Goal: Information Seeking & Learning: Learn about a topic

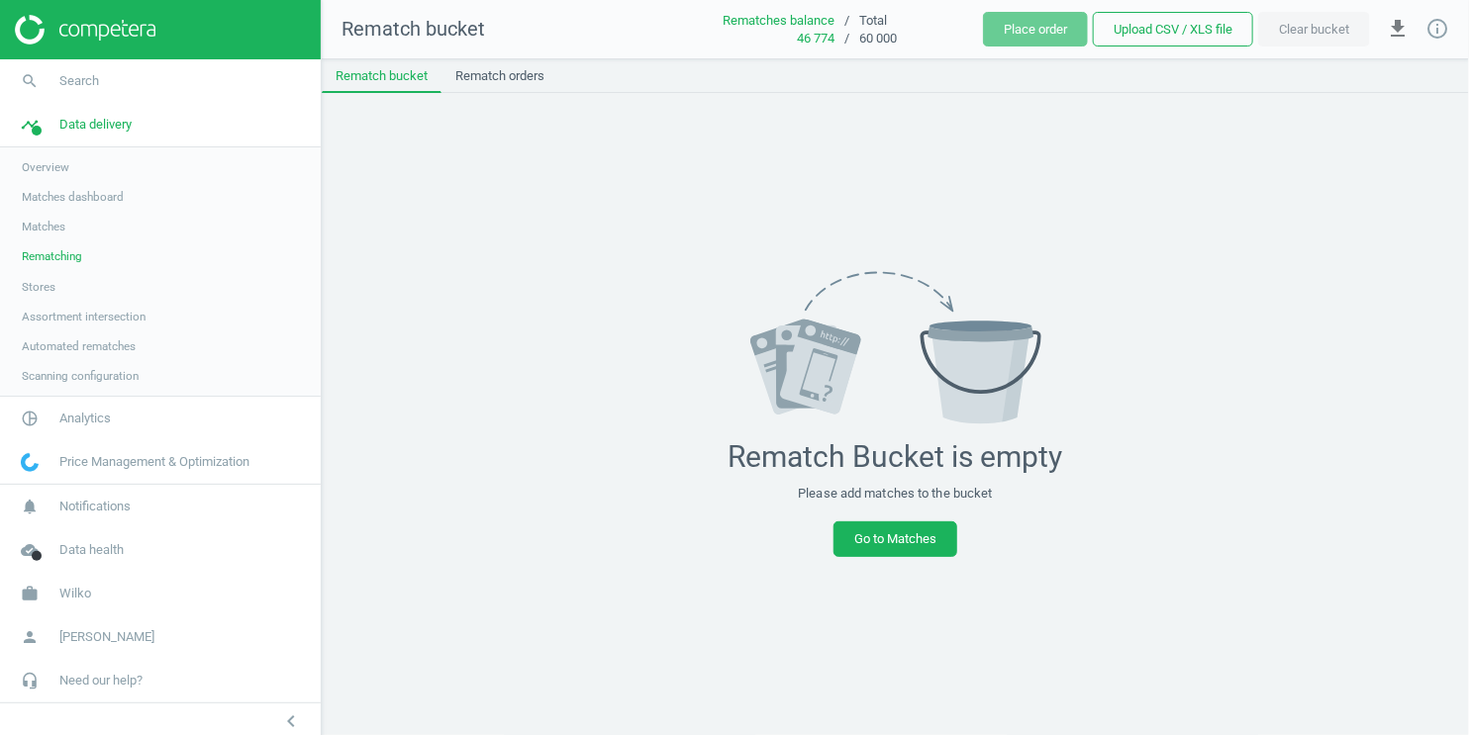
click at [47, 225] on span "Matches" at bounding box center [44, 227] width 44 height 16
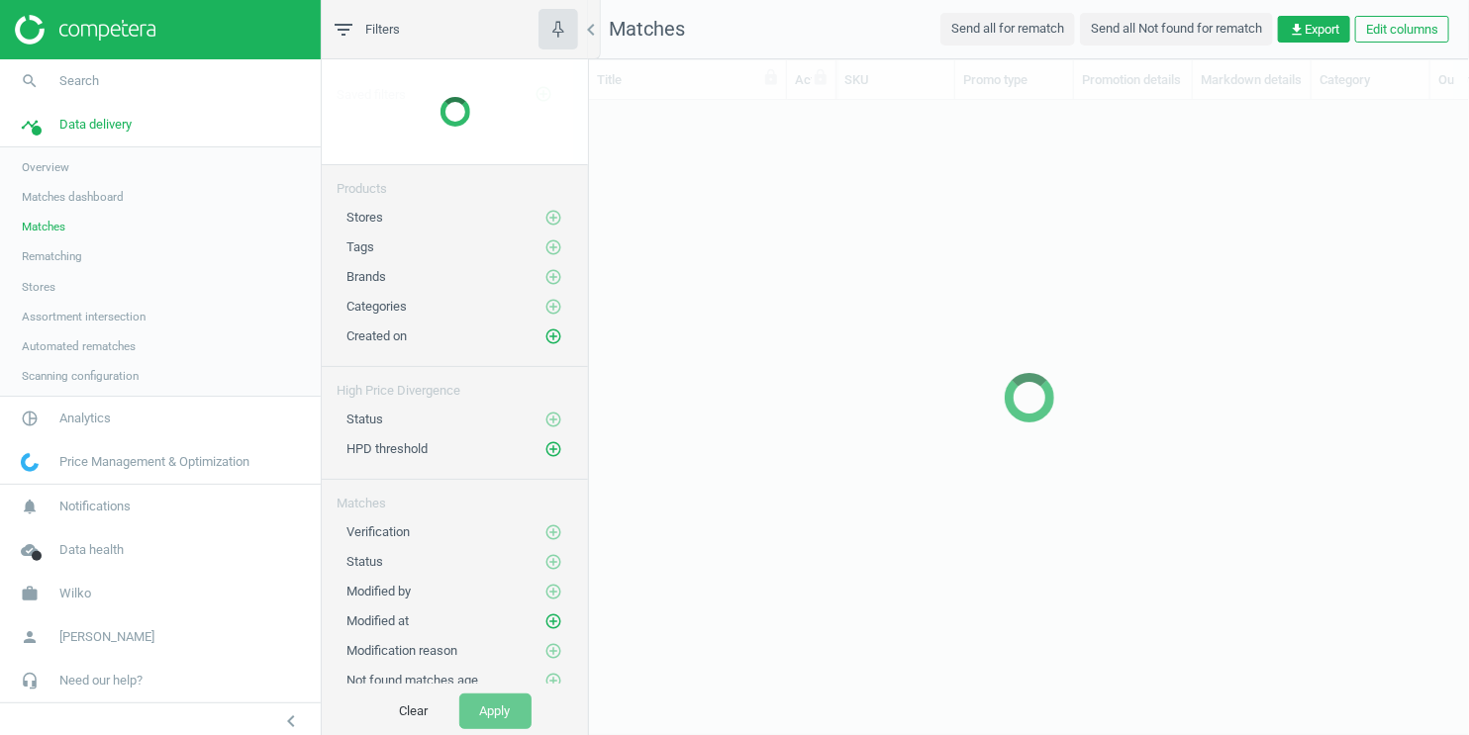
scroll to position [601, 863]
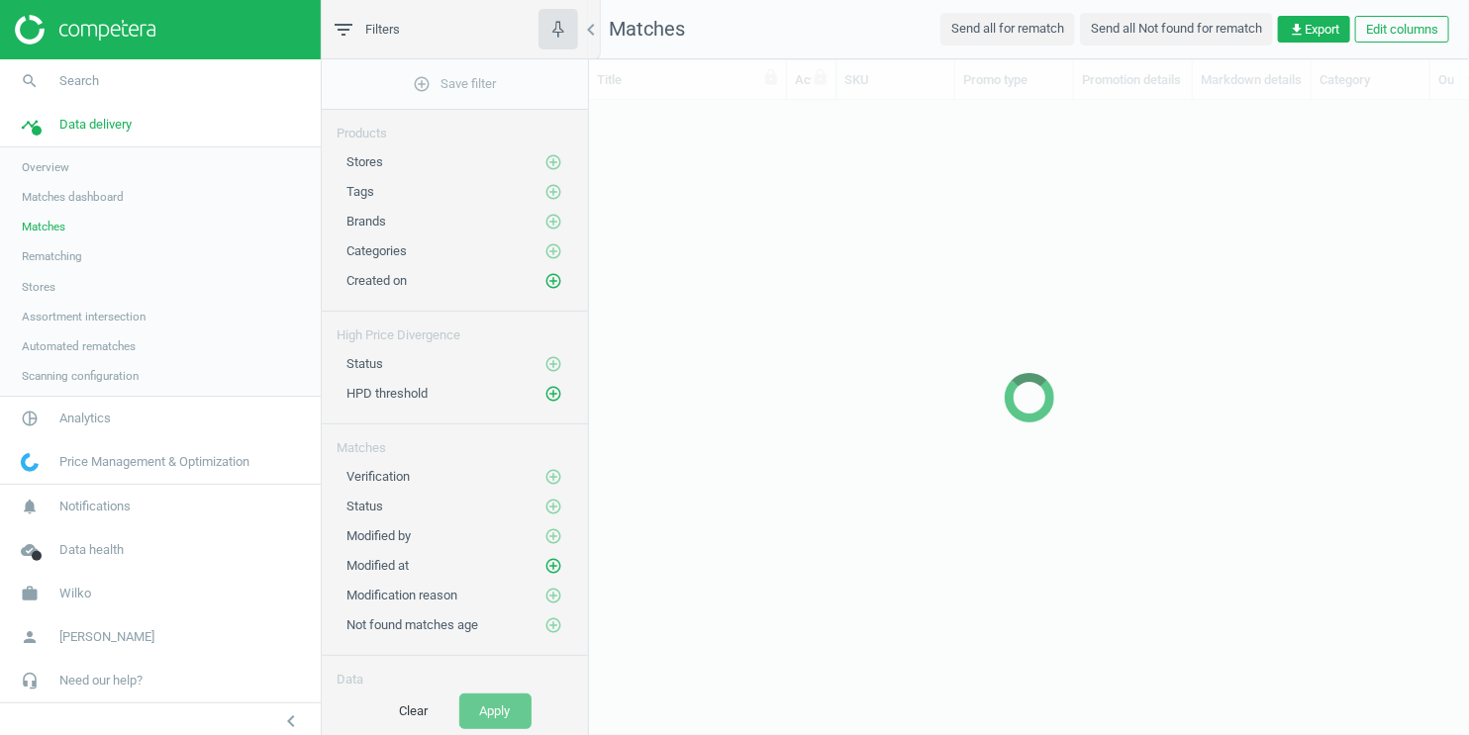
click at [54, 192] on span "Matches dashboard" at bounding box center [73, 197] width 102 height 16
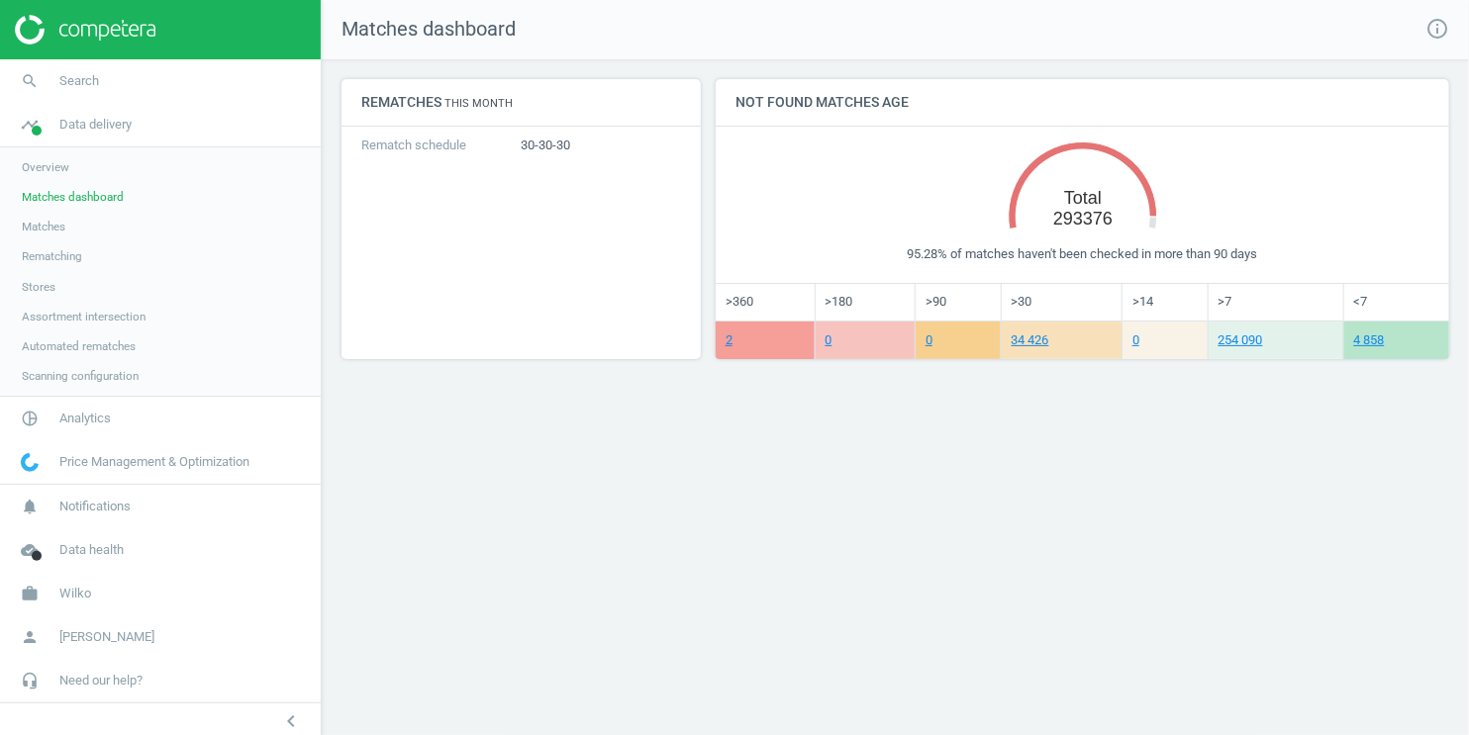
click at [91, 310] on span "Assortment intersection" at bounding box center [84, 317] width 124 height 16
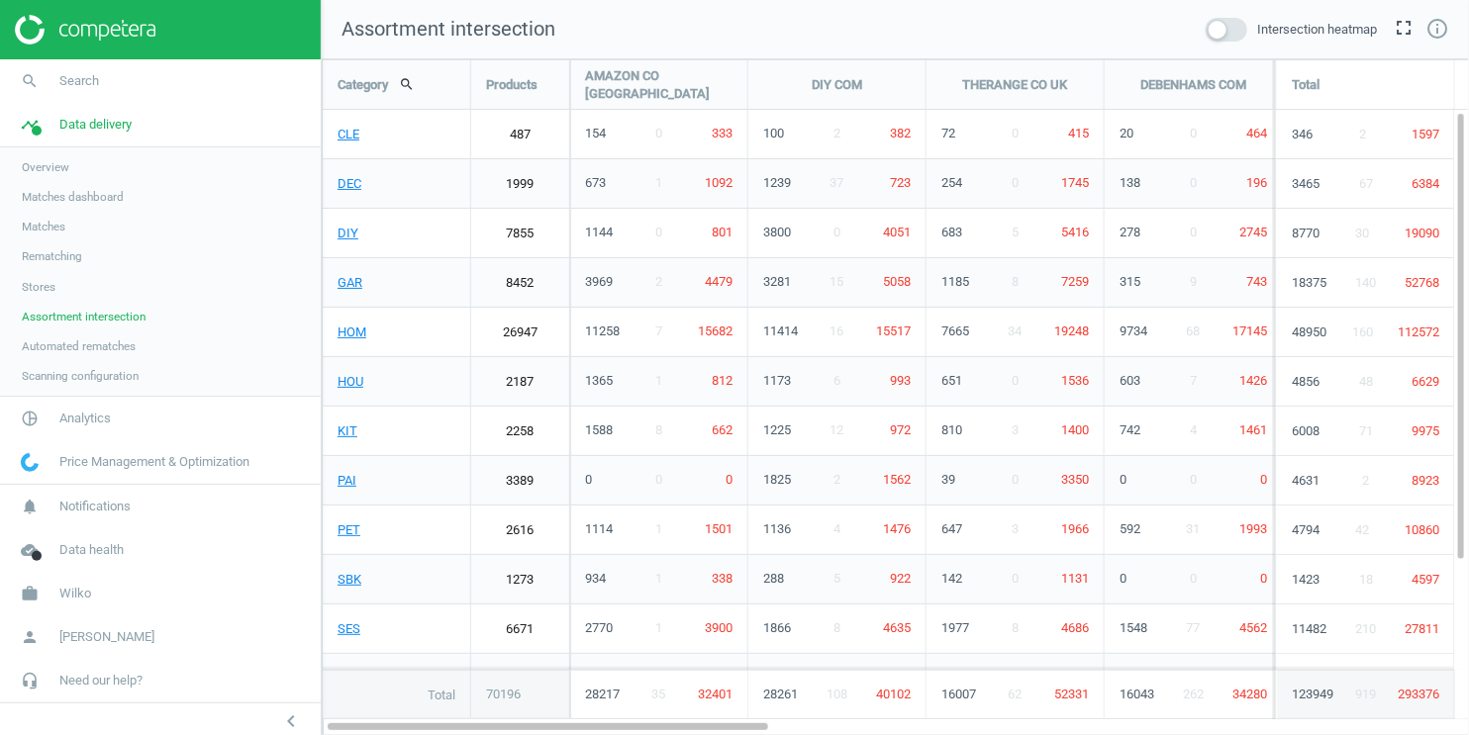
scroll to position [711, 1182]
click at [1226, 32] on span at bounding box center [1227, 30] width 42 height 24
click at [0, 0] on input "checkbox" at bounding box center [0, 0] width 0 height 0
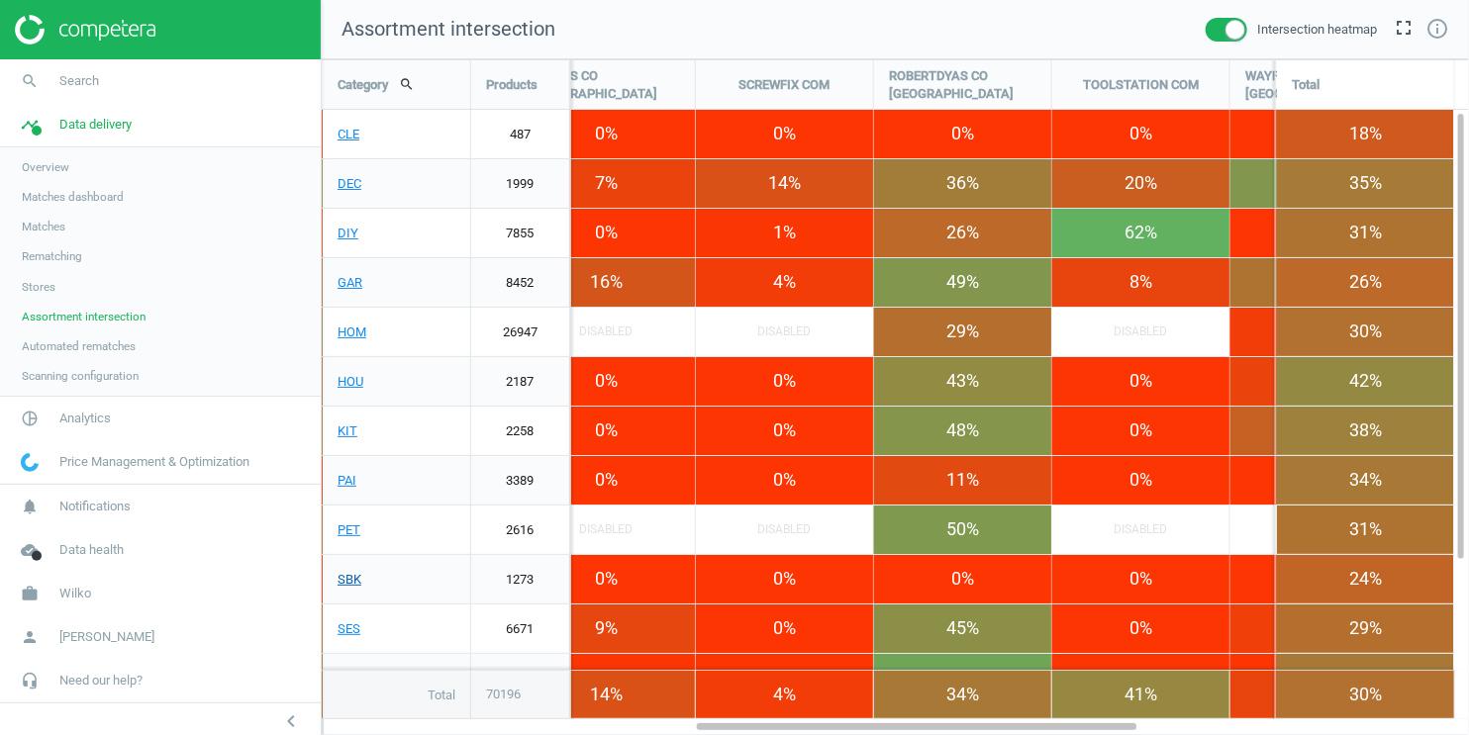
click at [346, 581] on link "SBK" at bounding box center [396, 579] width 147 height 49
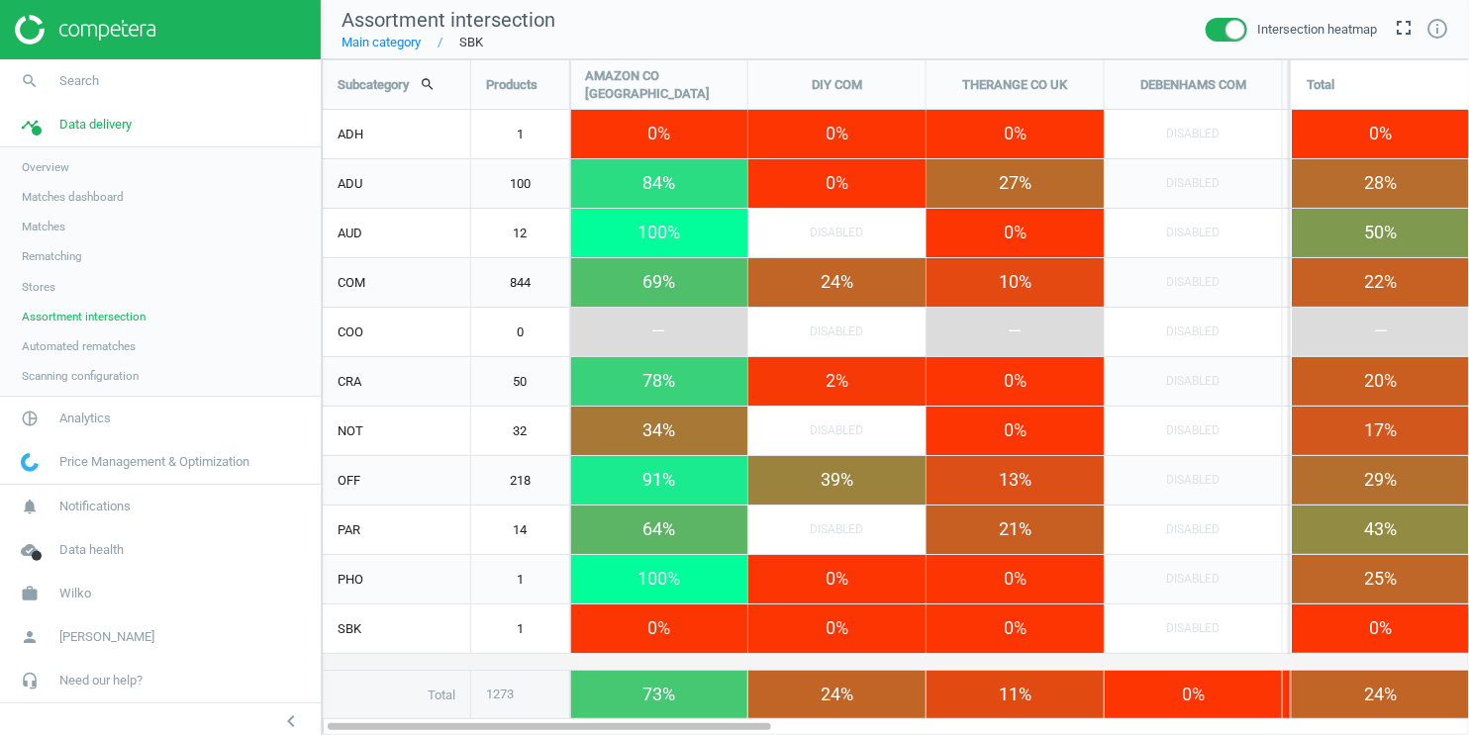
scroll to position [711, 1182]
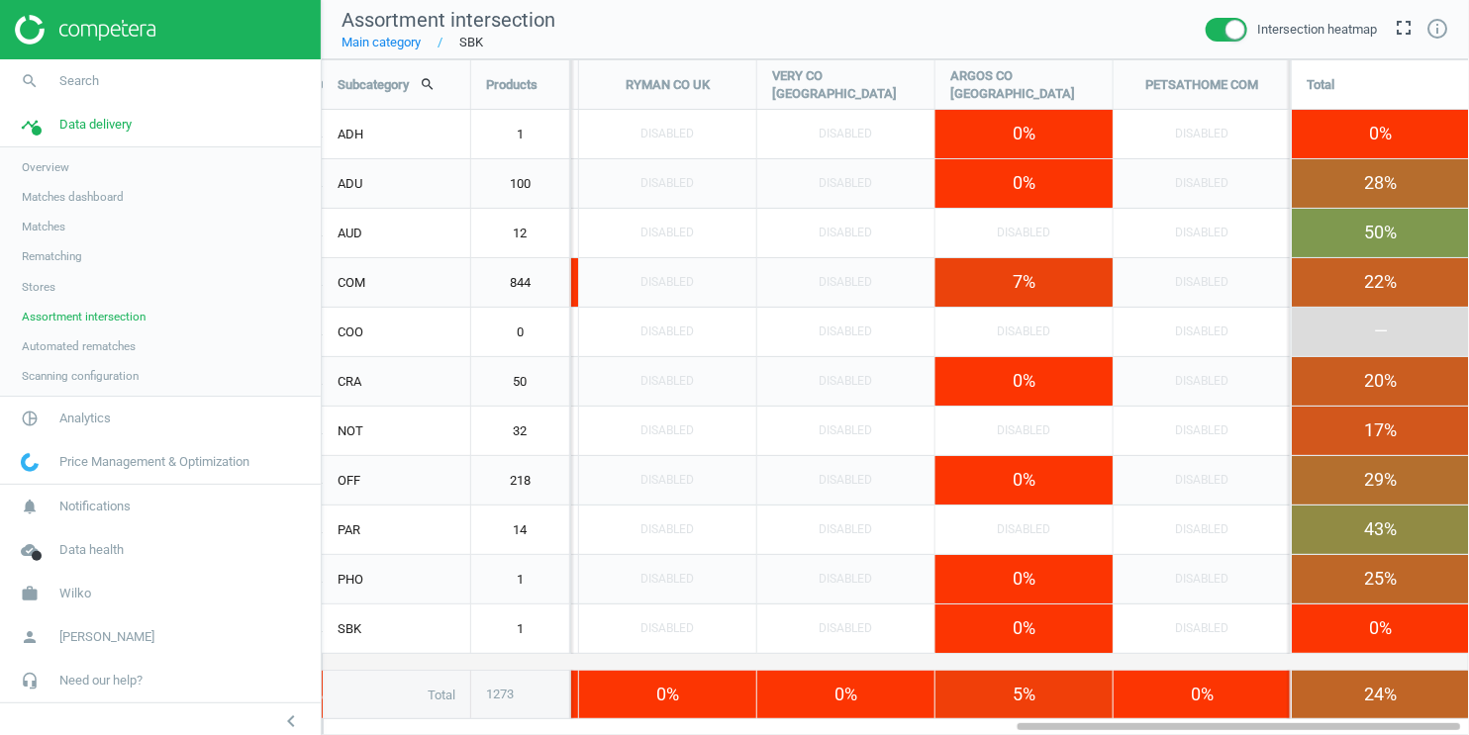
click at [361, 42] on link "Main category" at bounding box center [380, 43] width 79 height 18
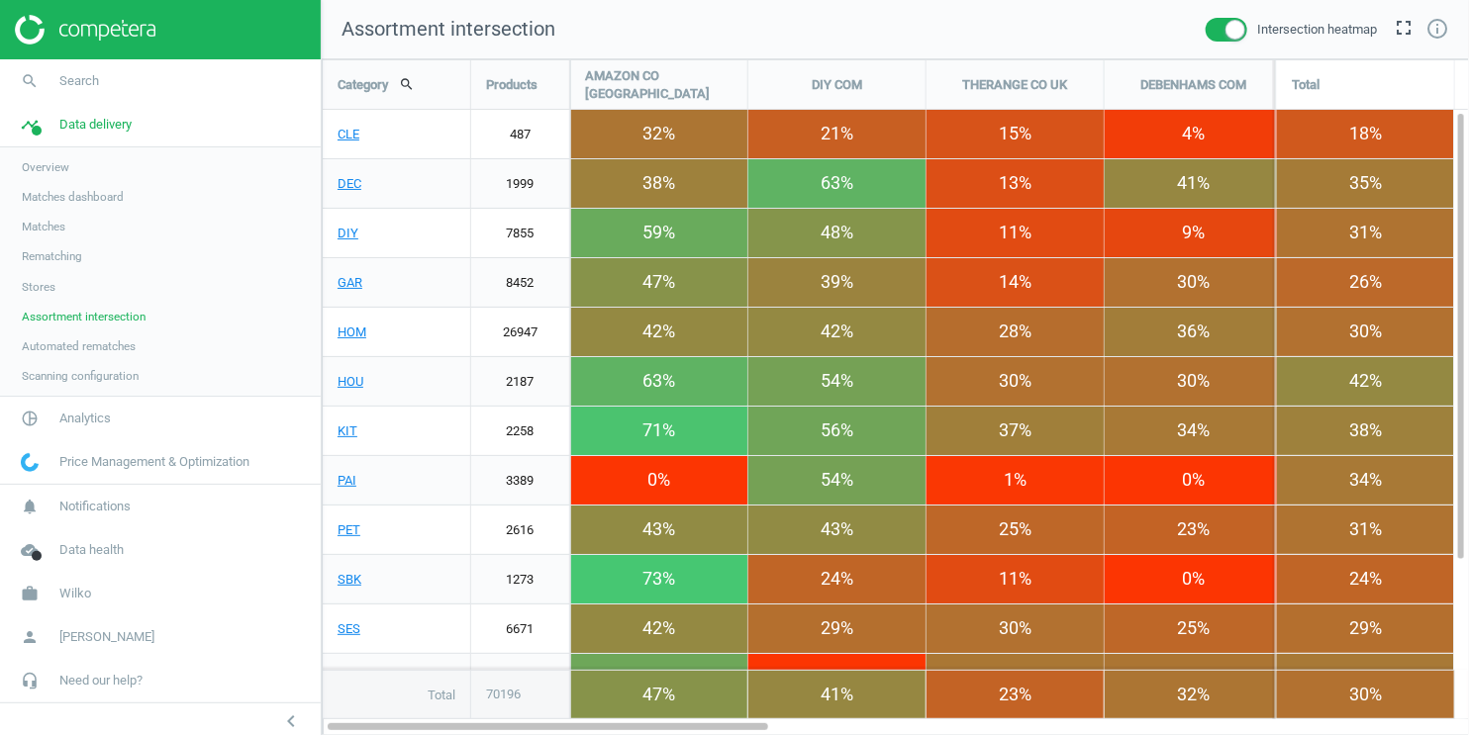
scroll to position [711, 1182]
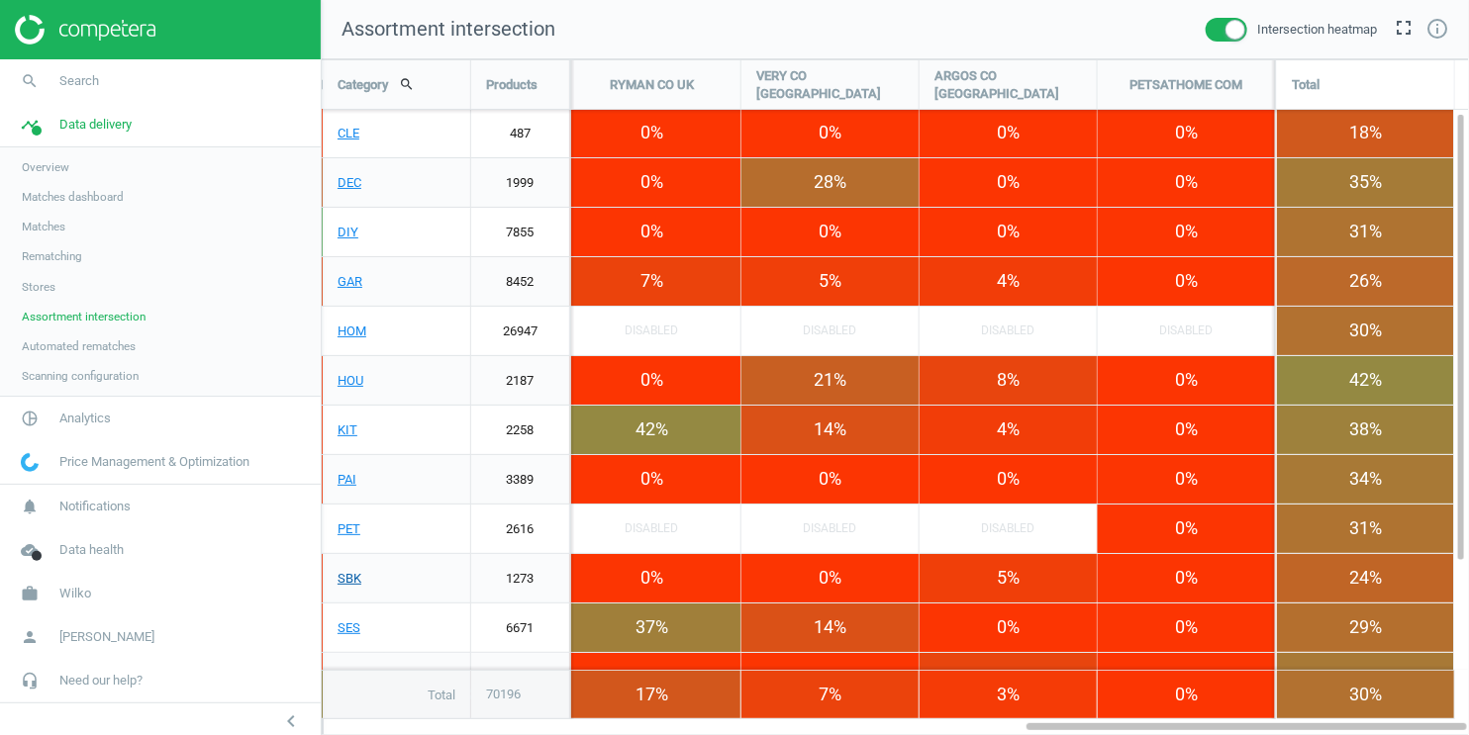
click at [349, 581] on link "SBK" at bounding box center [396, 578] width 147 height 49
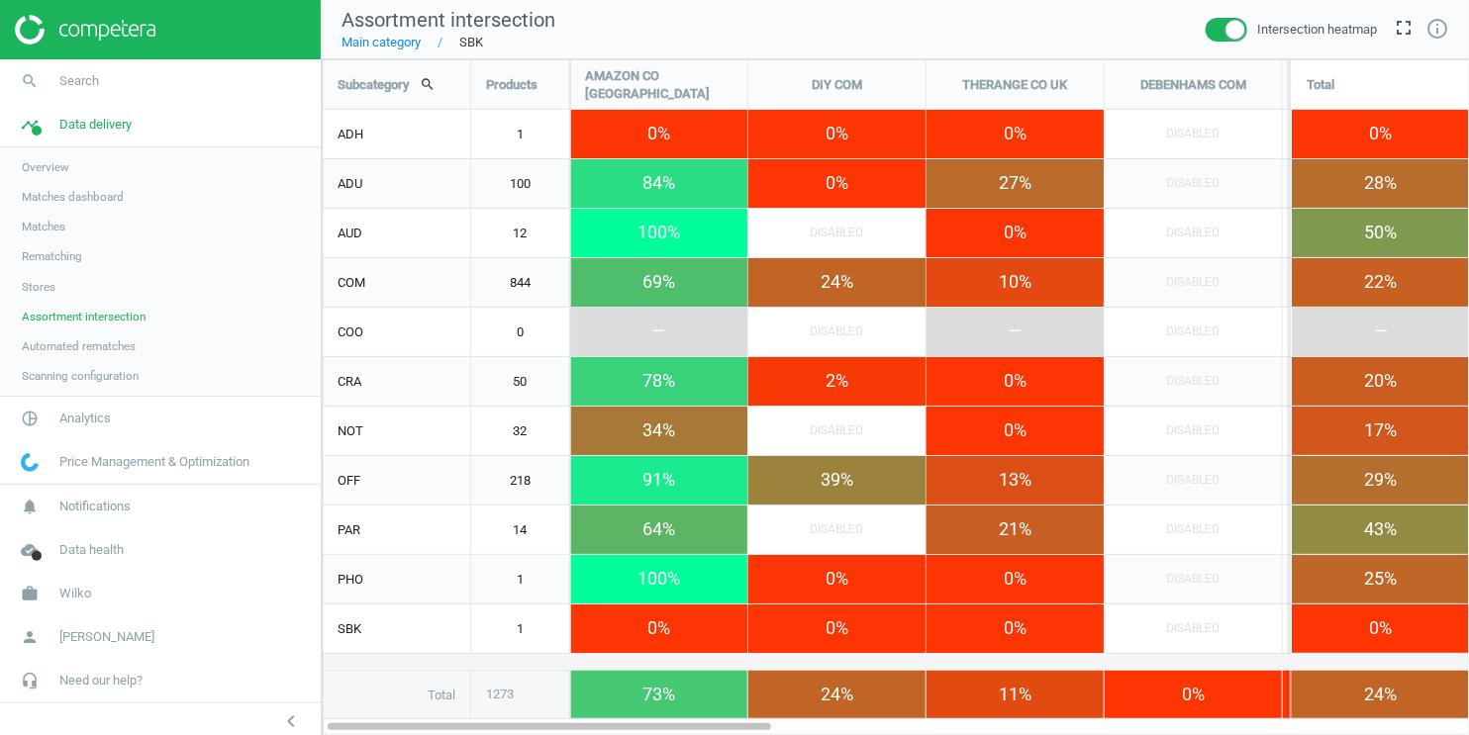
scroll to position [711, 1182]
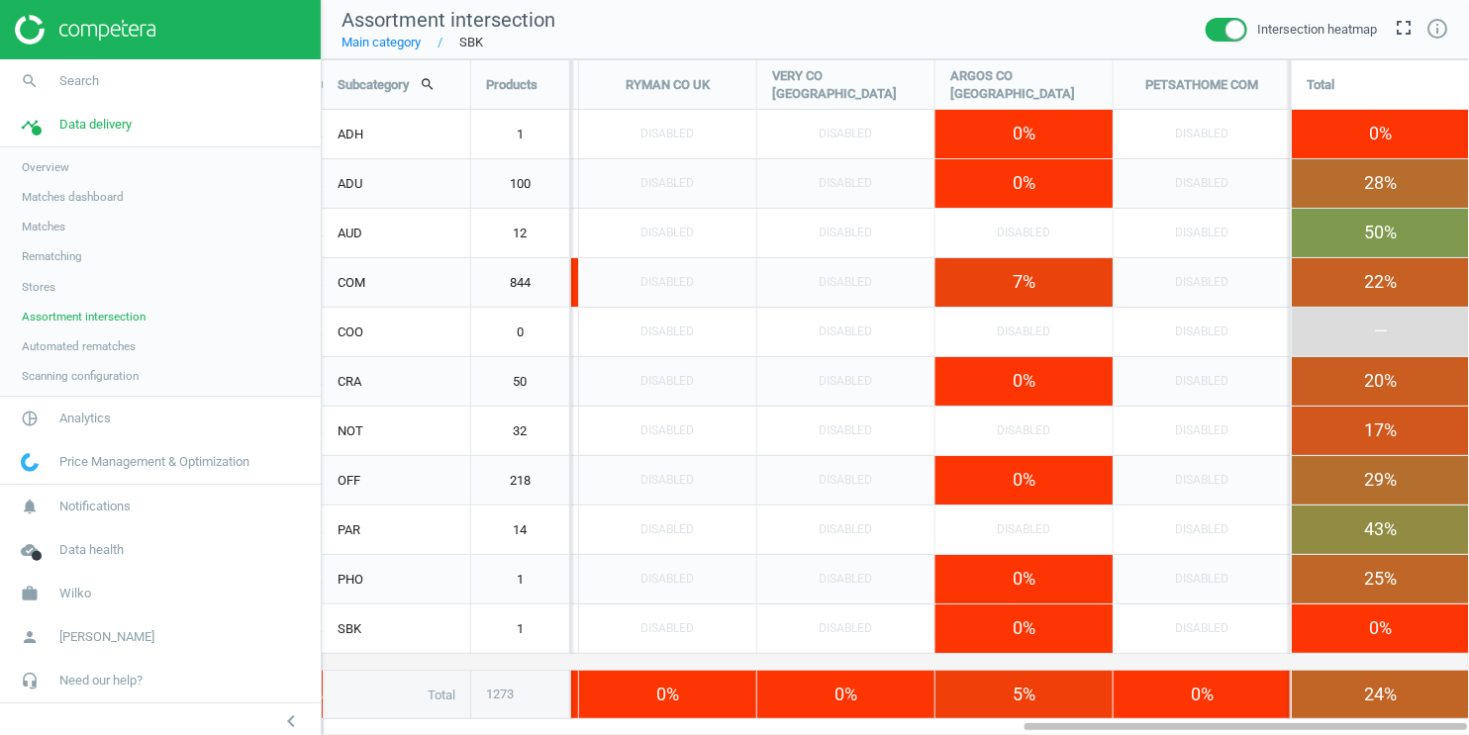
click at [388, 38] on link "Main category" at bounding box center [380, 43] width 79 height 18
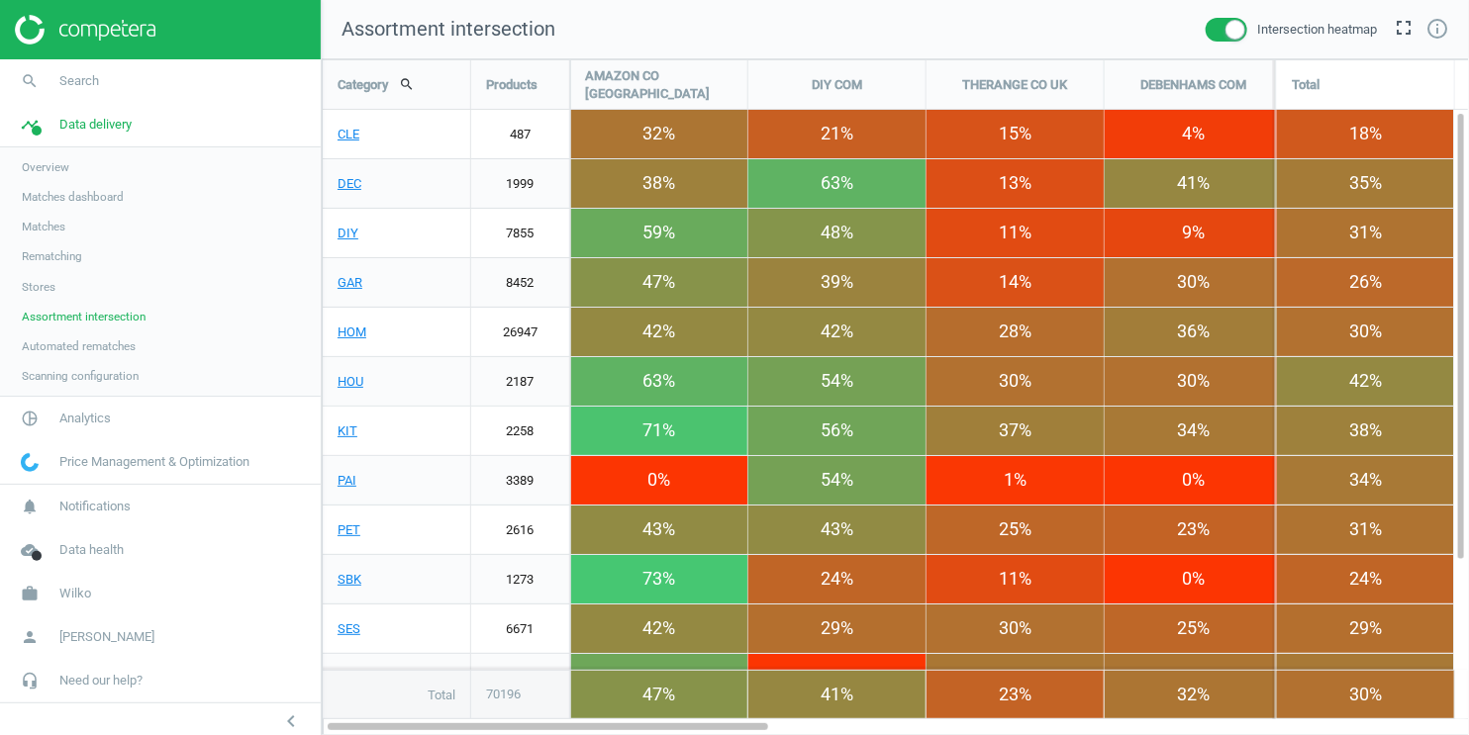
scroll to position [711, 1182]
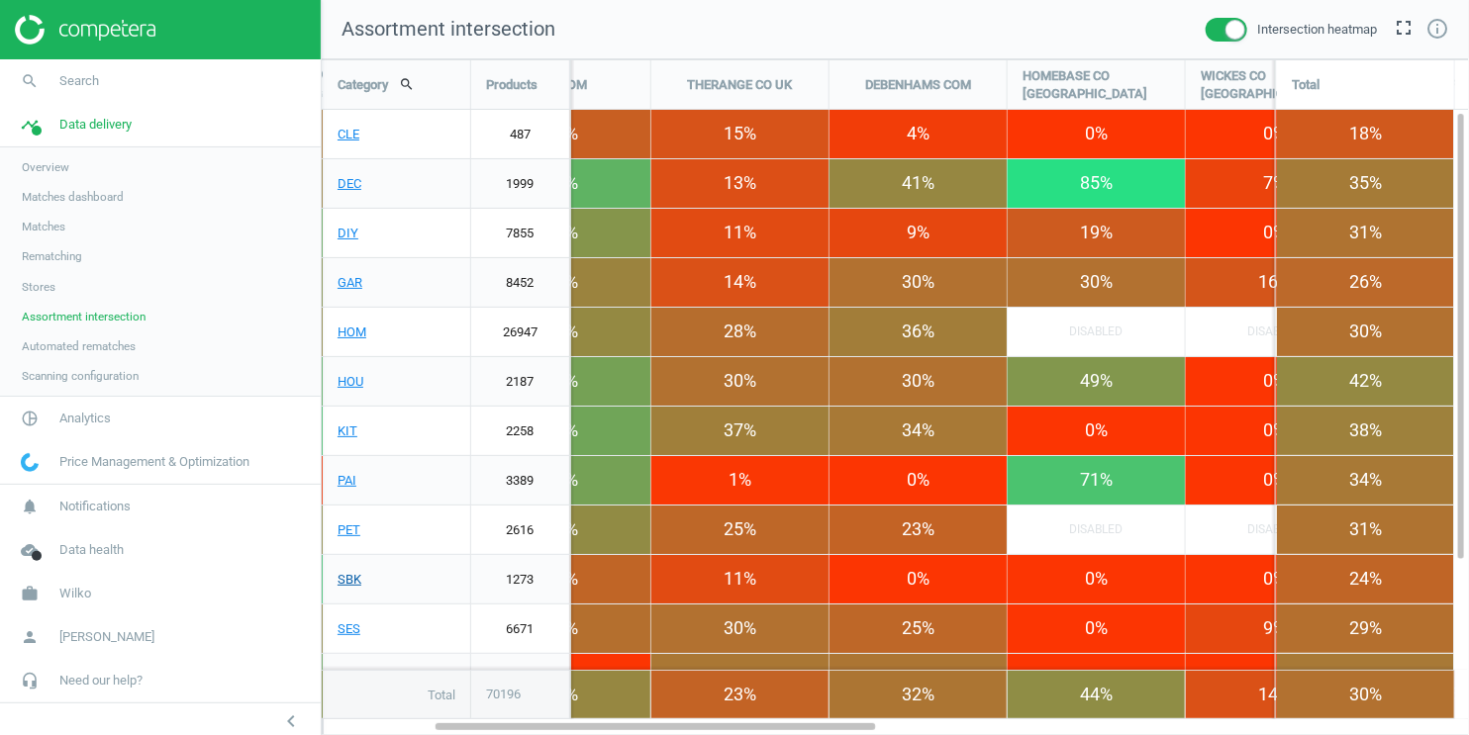
click at [345, 581] on link "SBK" at bounding box center [396, 579] width 147 height 49
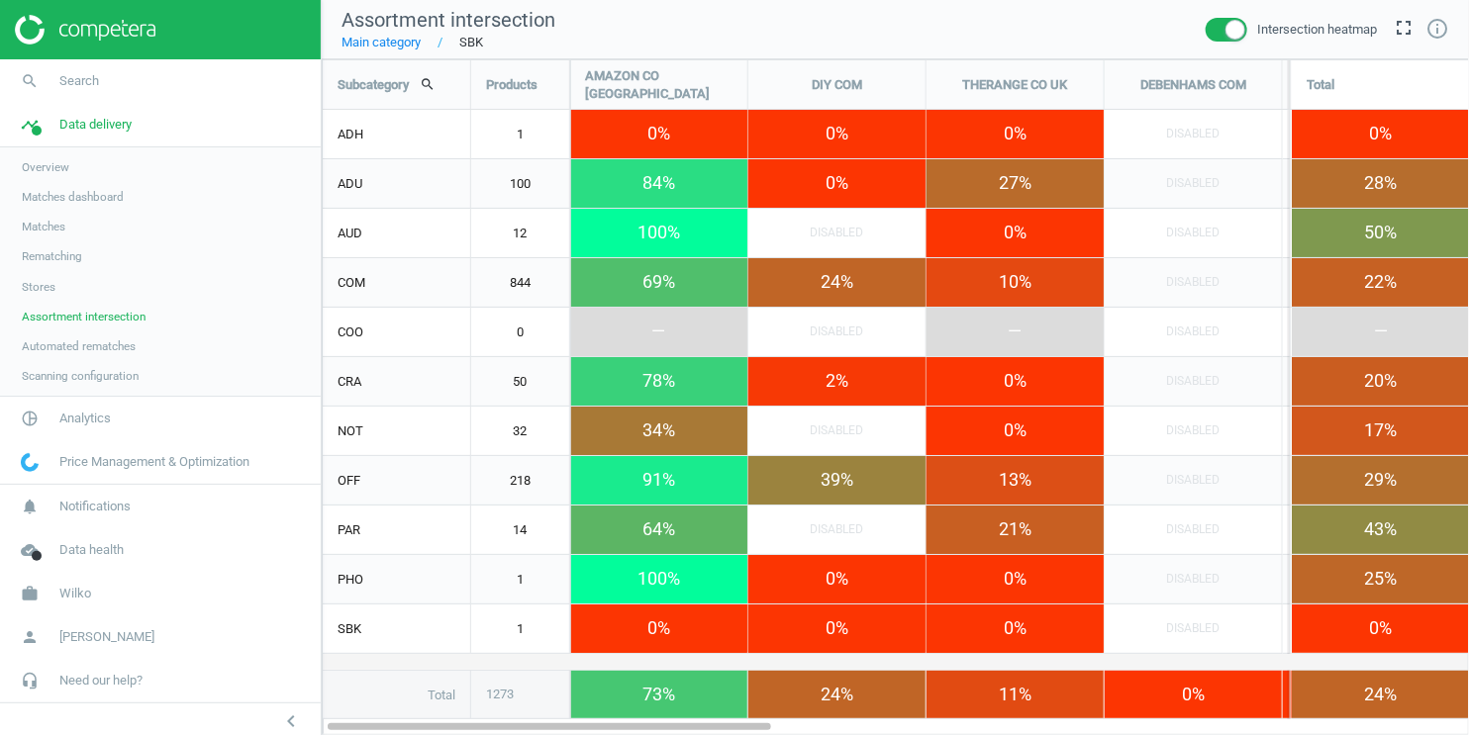
scroll to position [711, 1182]
click at [396, 48] on link "Main category" at bounding box center [380, 43] width 79 height 18
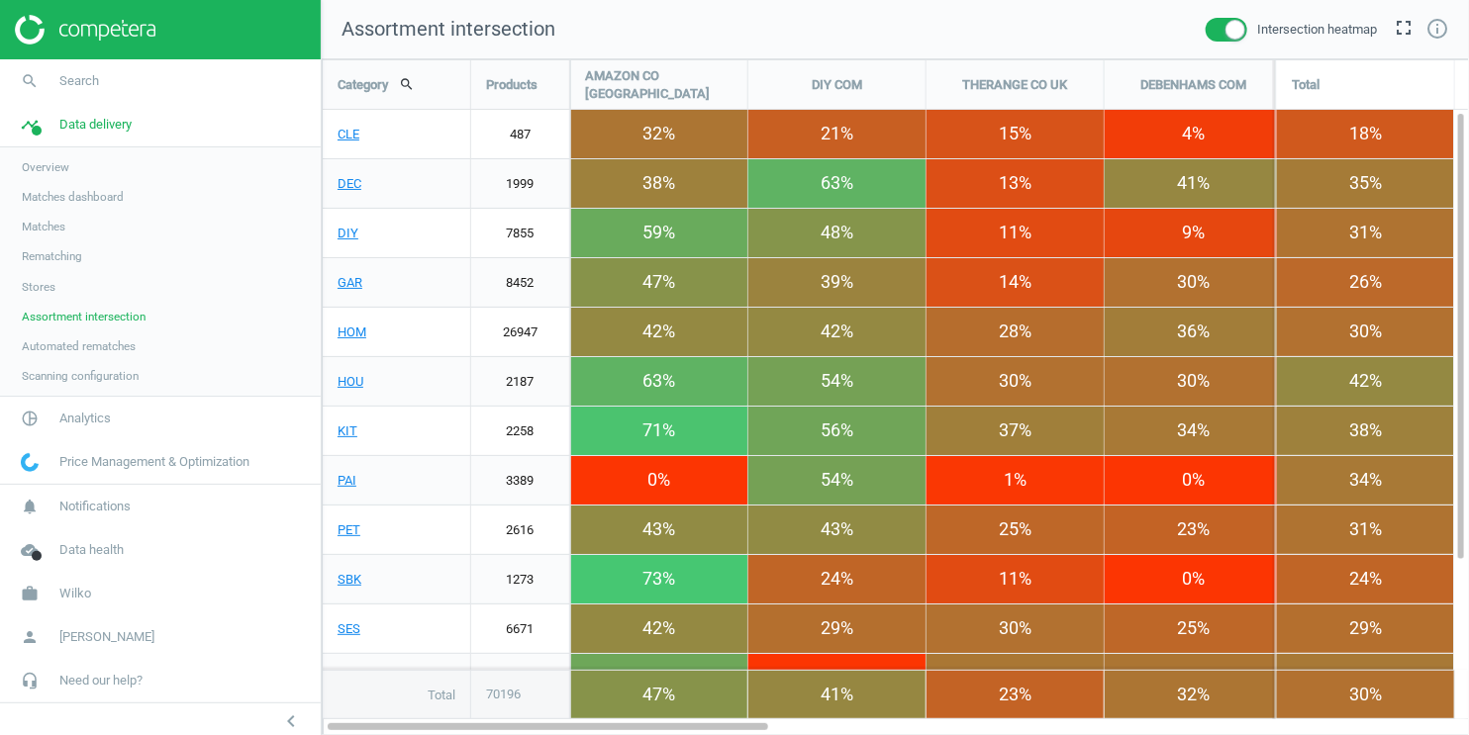
scroll to position [711, 1182]
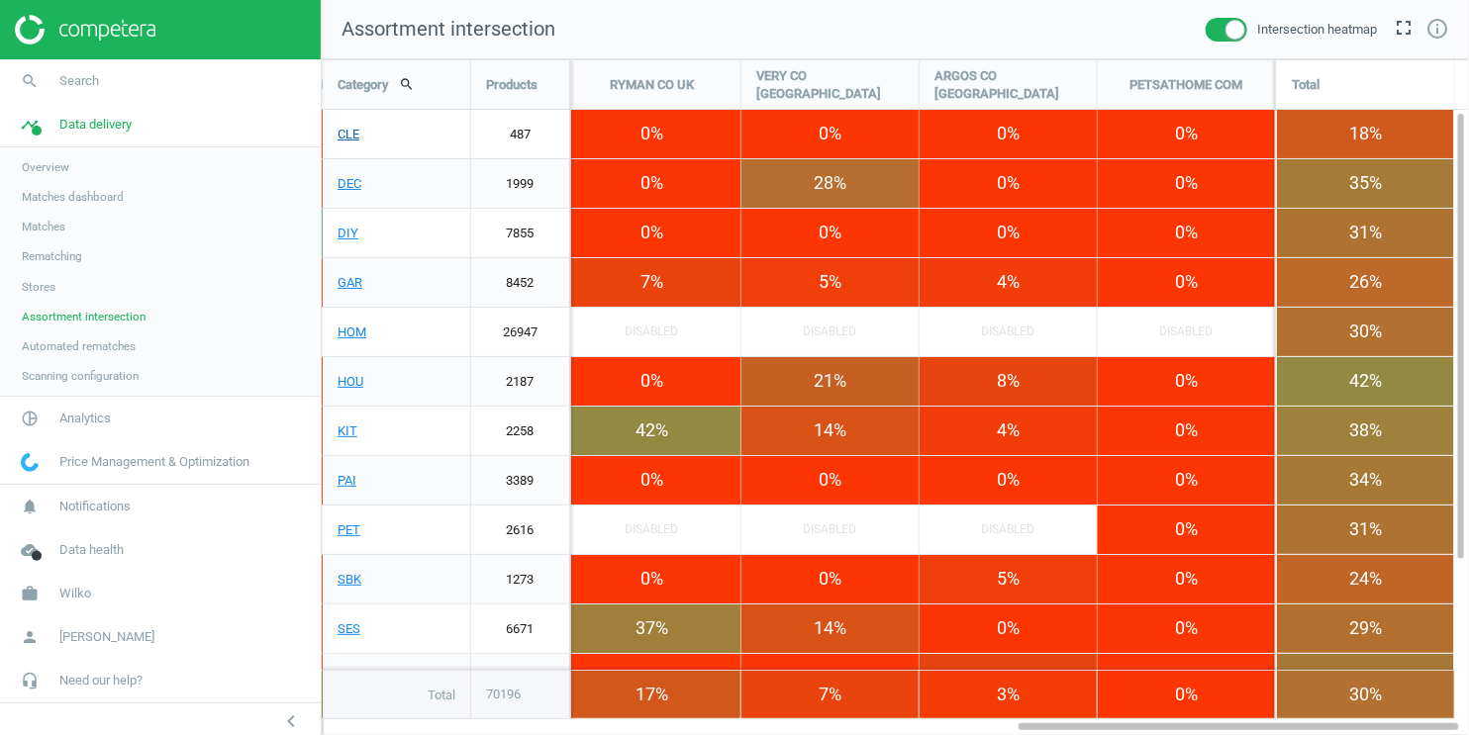
click at [345, 135] on link "CLE" at bounding box center [396, 134] width 147 height 49
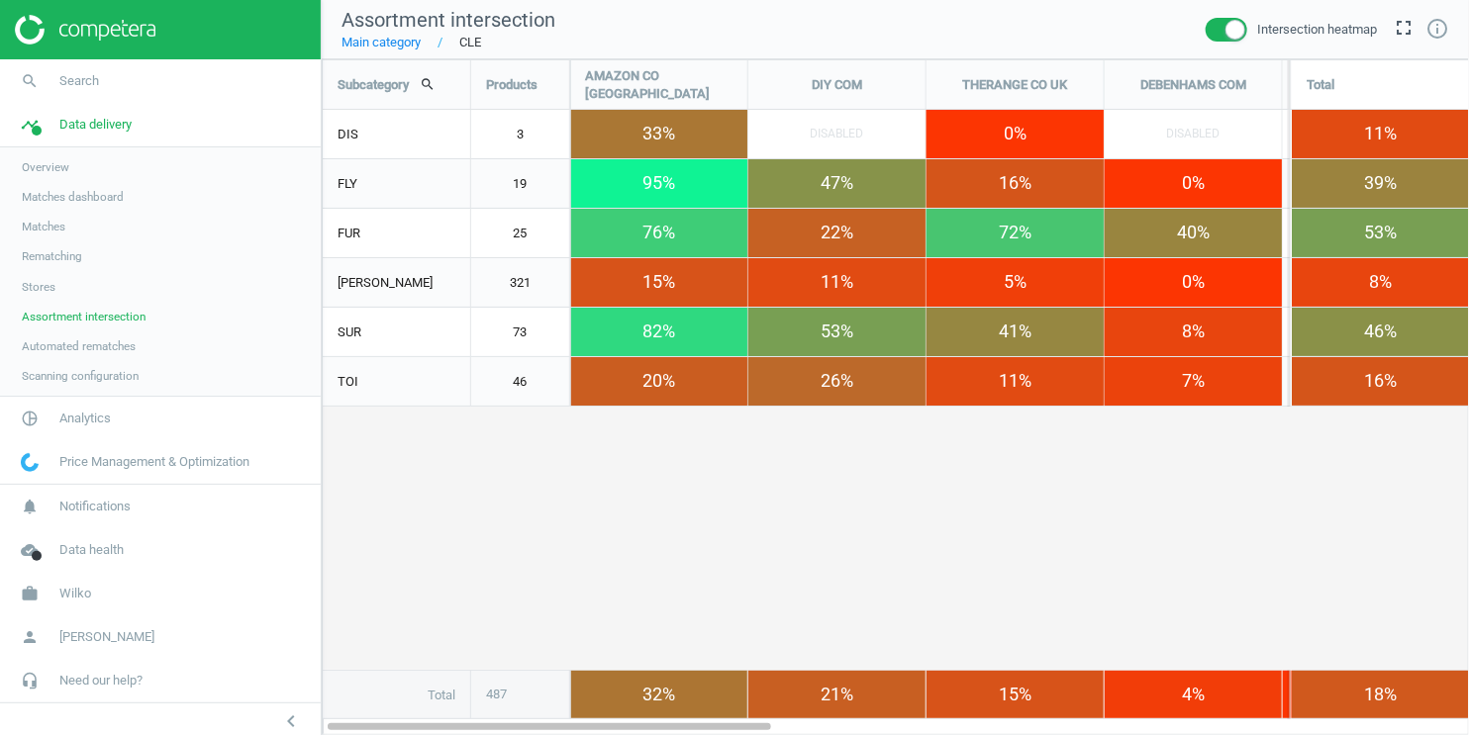
scroll to position [711, 1182]
click at [374, 41] on link "Main category" at bounding box center [380, 43] width 79 height 18
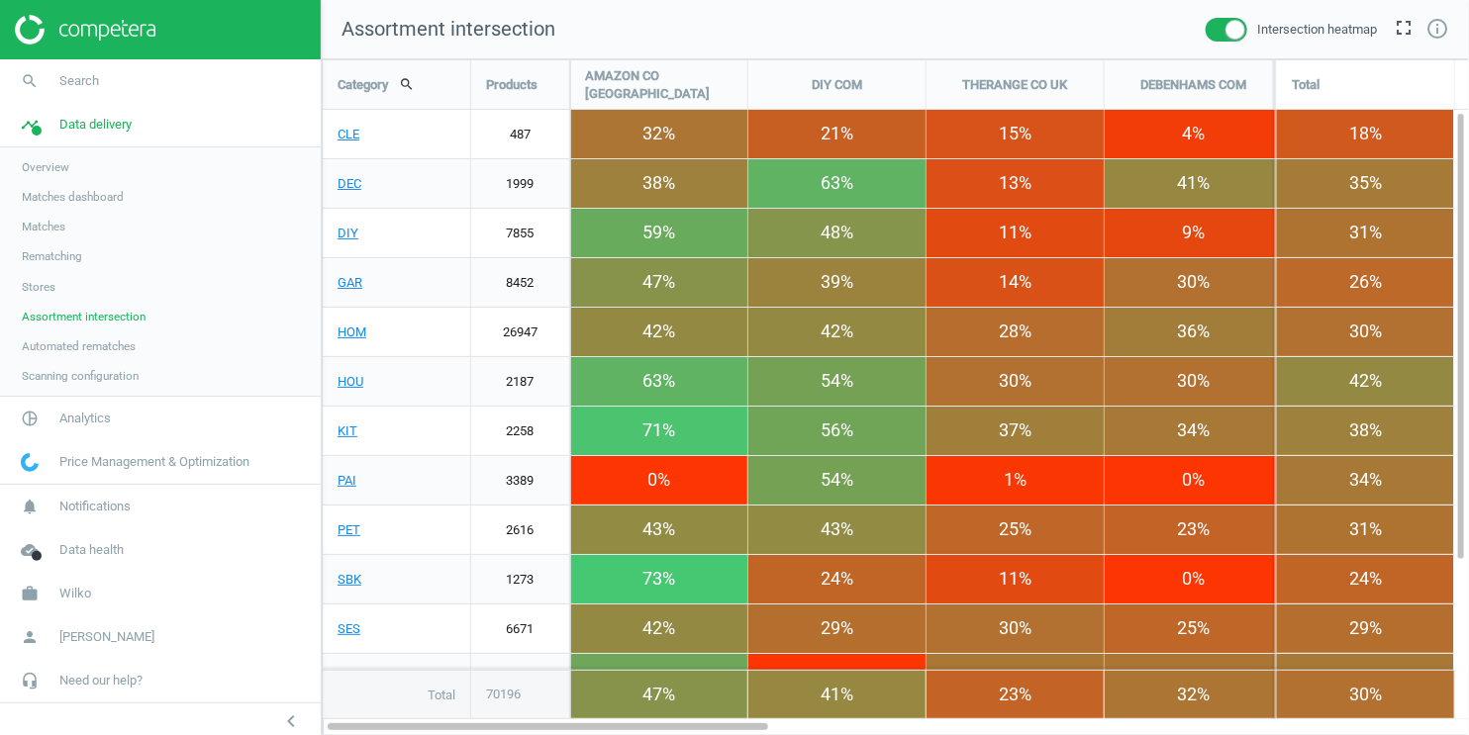
scroll to position [711, 1182]
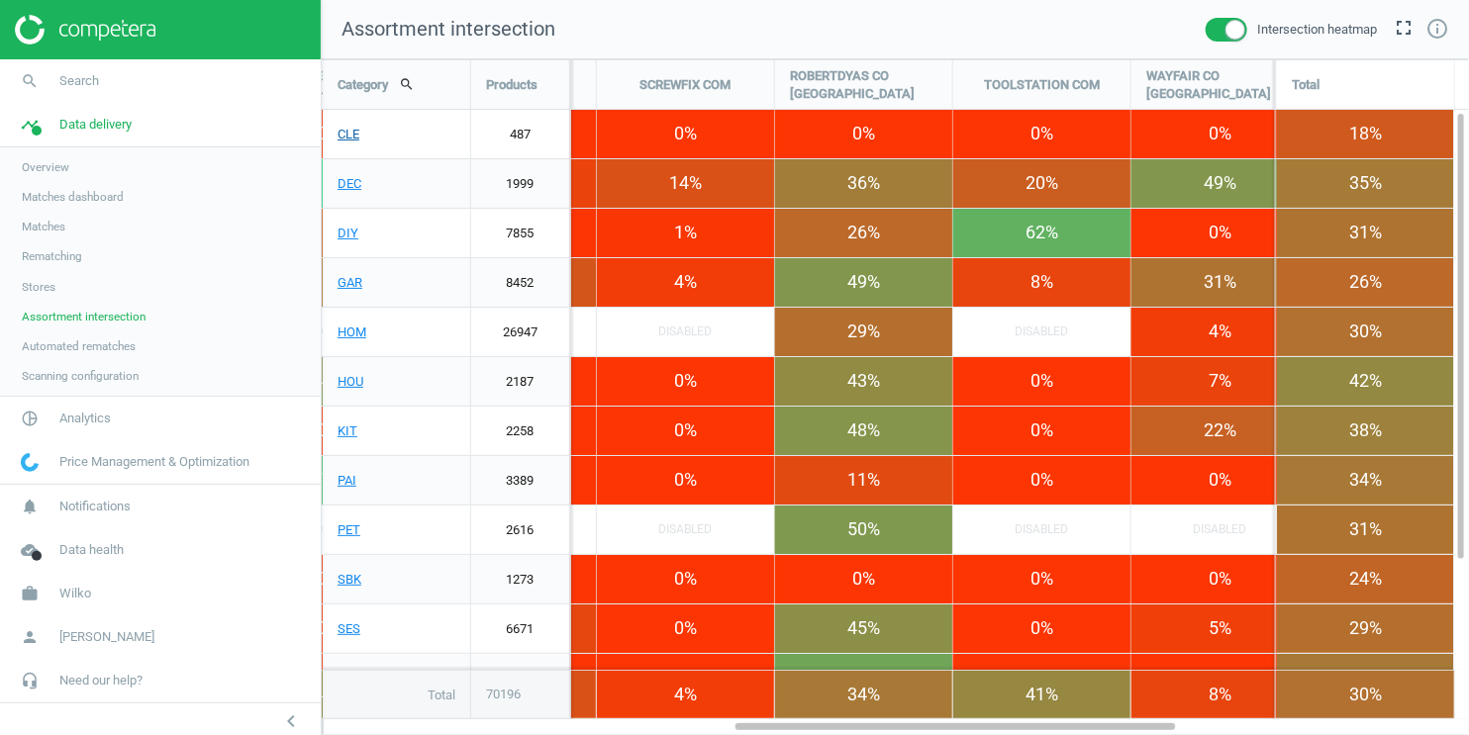
click at [350, 141] on link "CLE" at bounding box center [396, 134] width 147 height 49
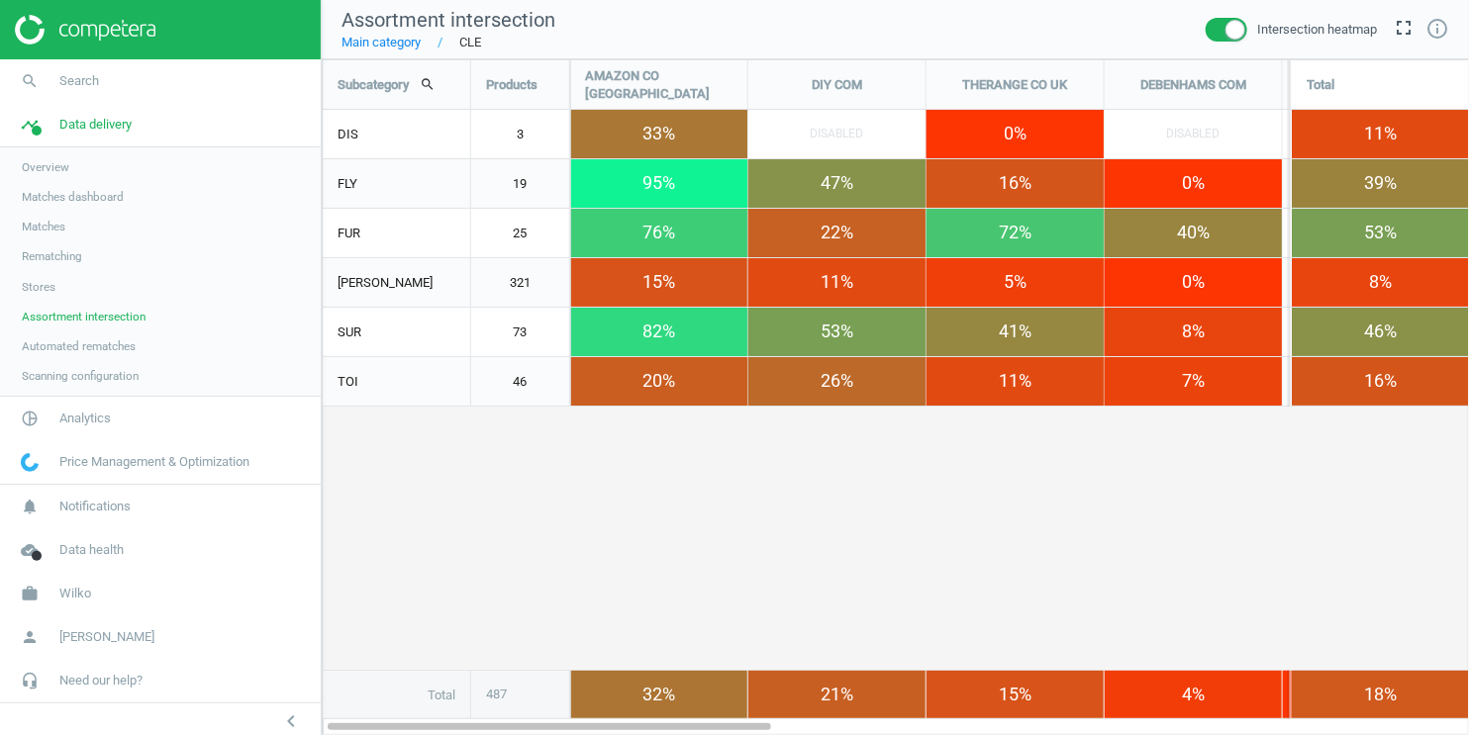
scroll to position [711, 1182]
click at [403, 47] on link "Main category" at bounding box center [380, 43] width 79 height 18
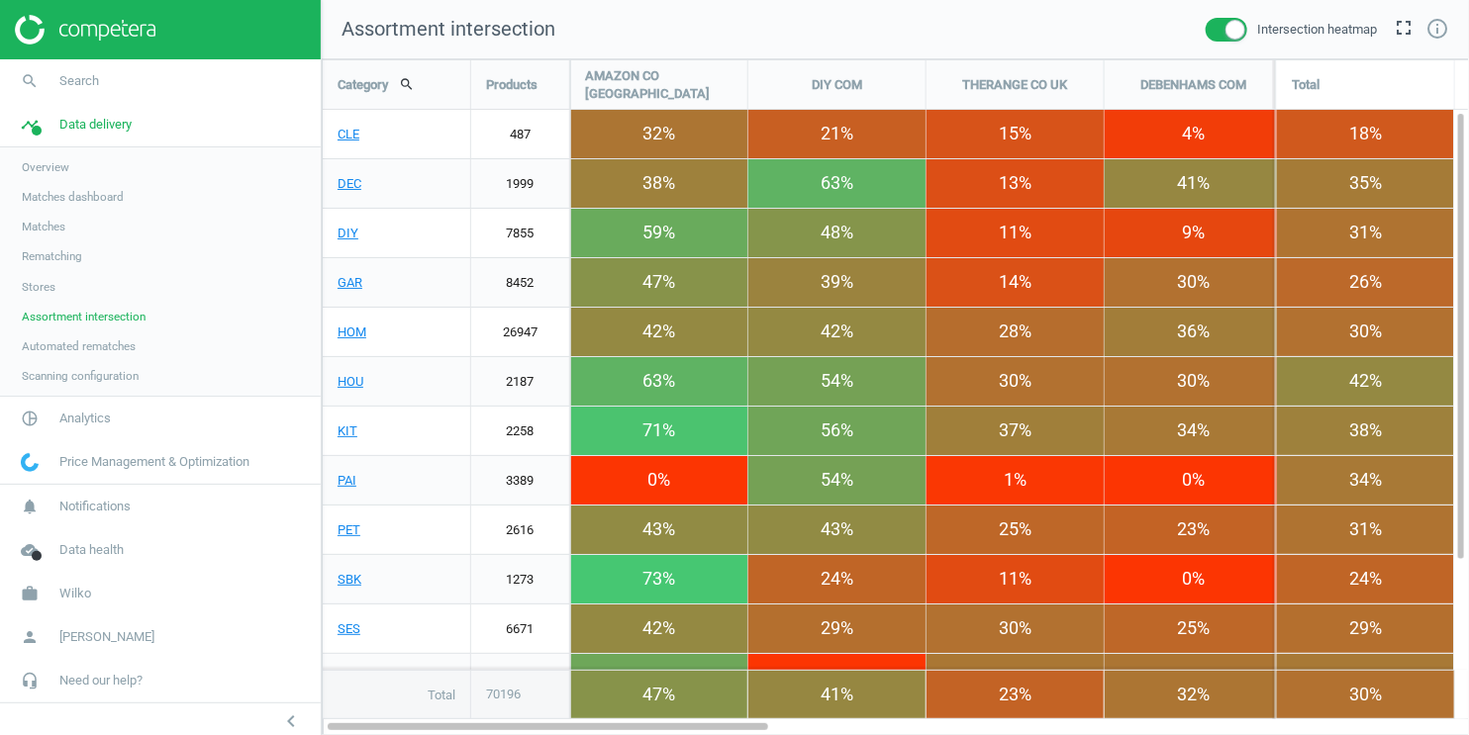
scroll to position [711, 1182]
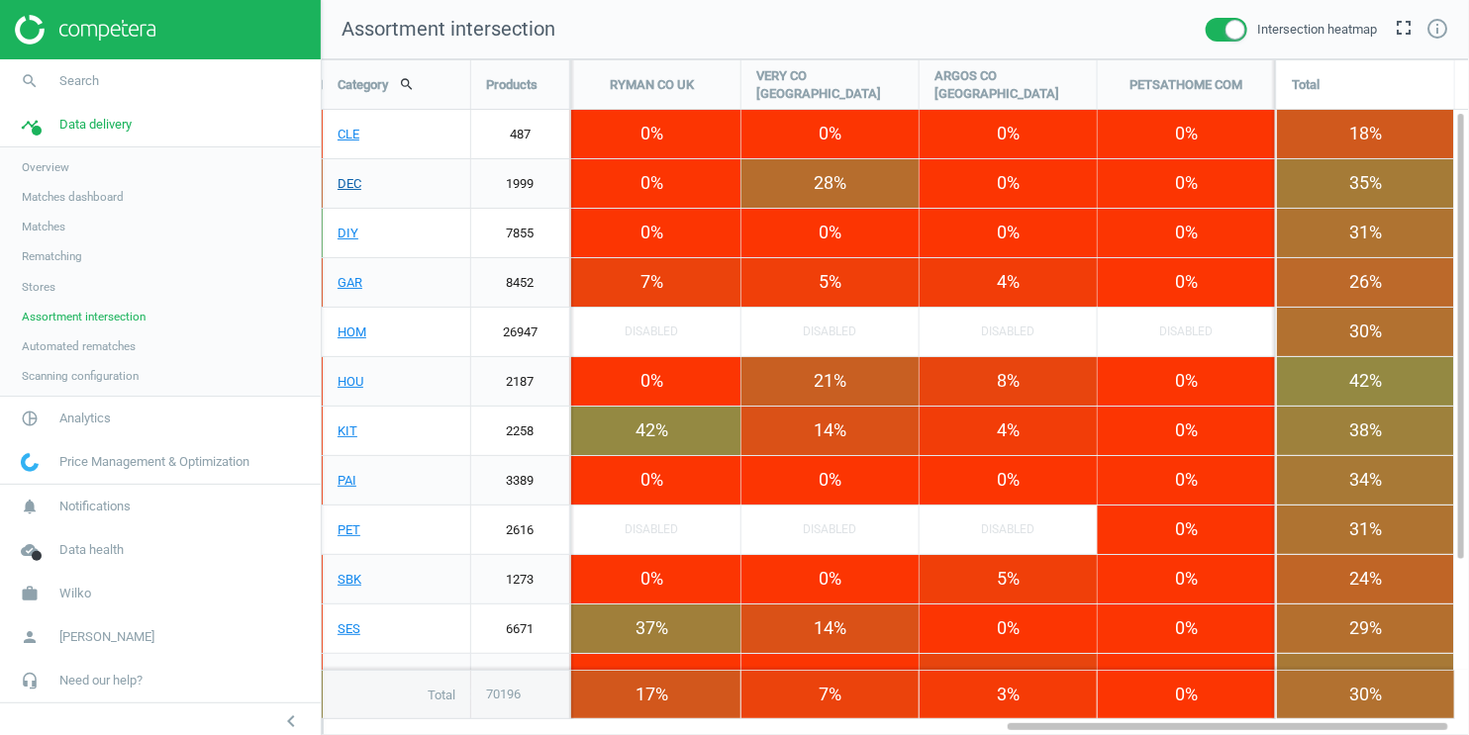
click at [339, 179] on link "DEC" at bounding box center [396, 183] width 147 height 49
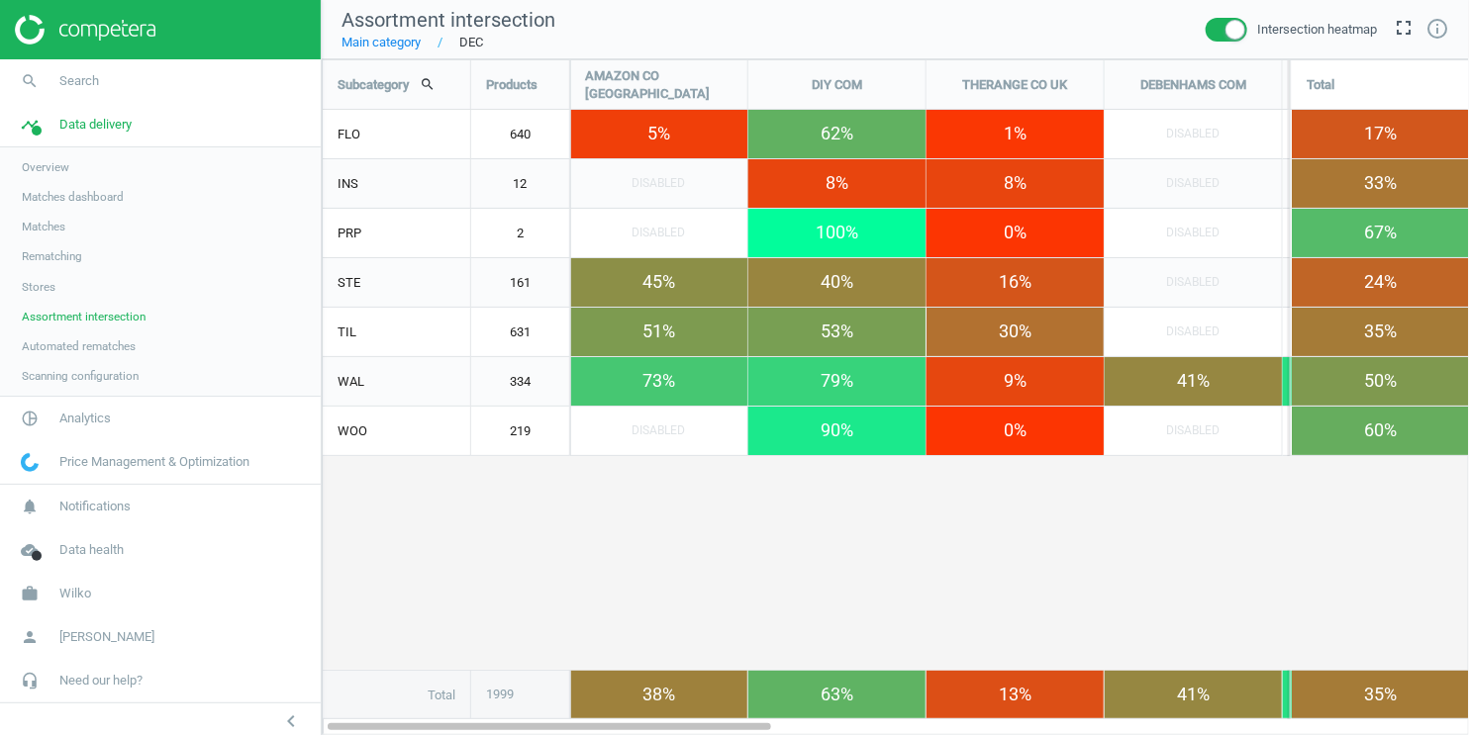
scroll to position [711, 1182]
click at [374, 42] on link "Main category" at bounding box center [380, 43] width 79 height 18
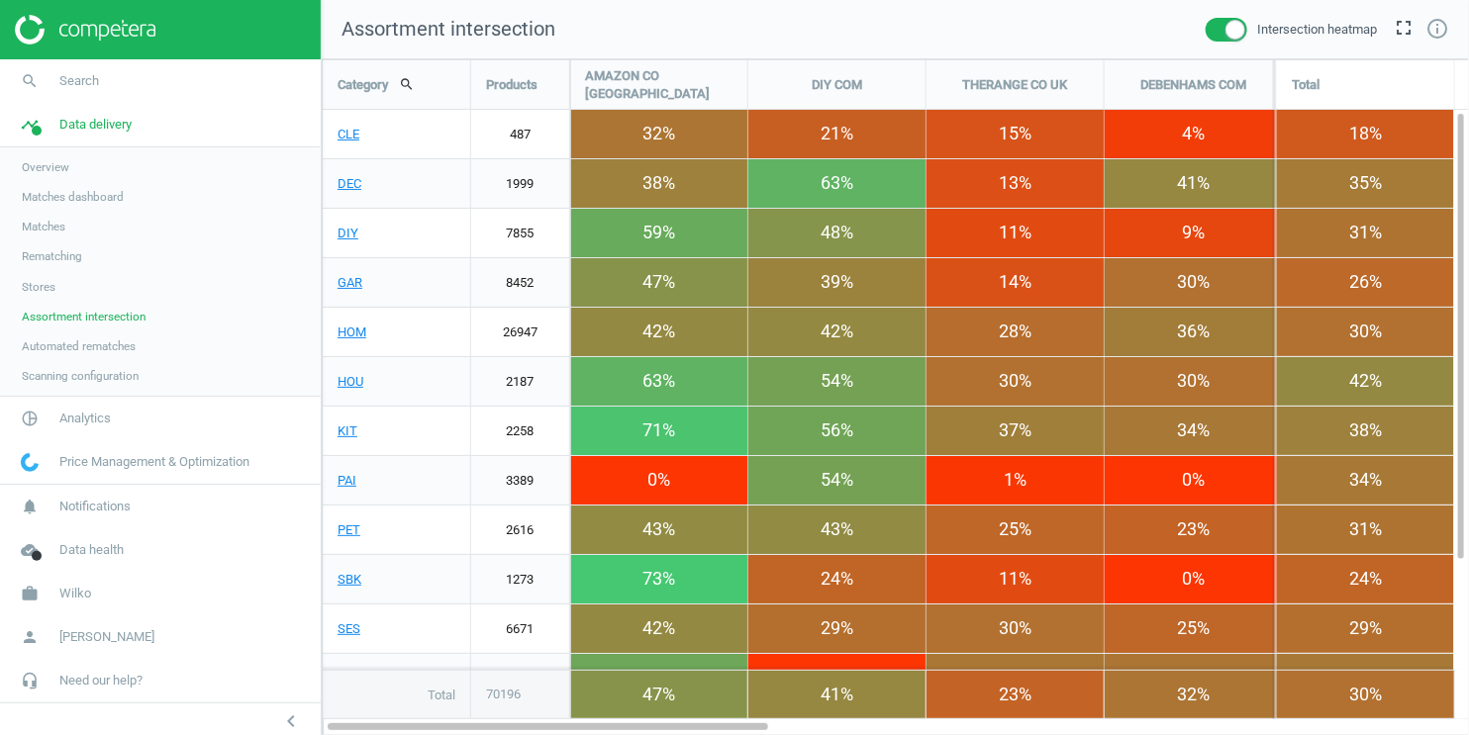
scroll to position [711, 1182]
click at [47, 169] on span "Overview" at bounding box center [46, 167] width 48 height 16
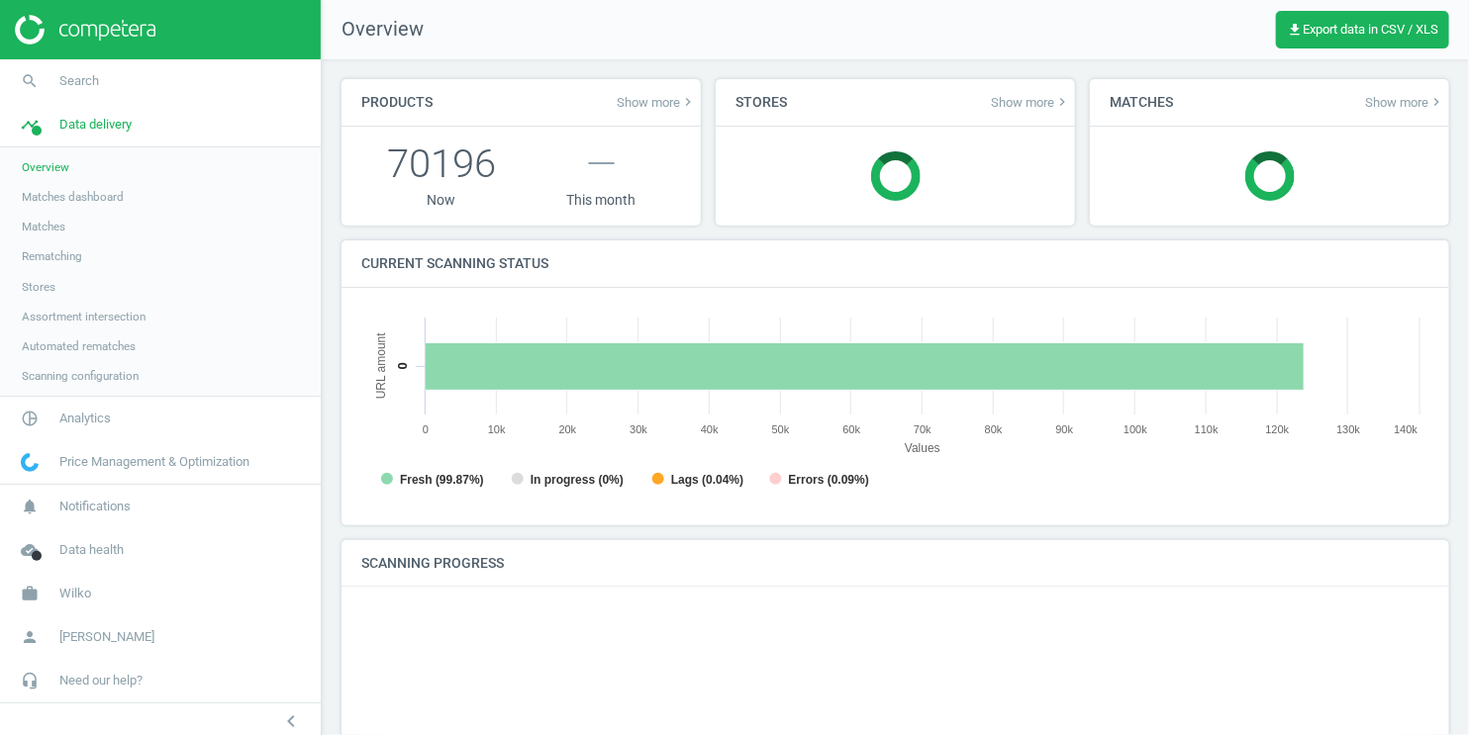
scroll to position [431, 1103]
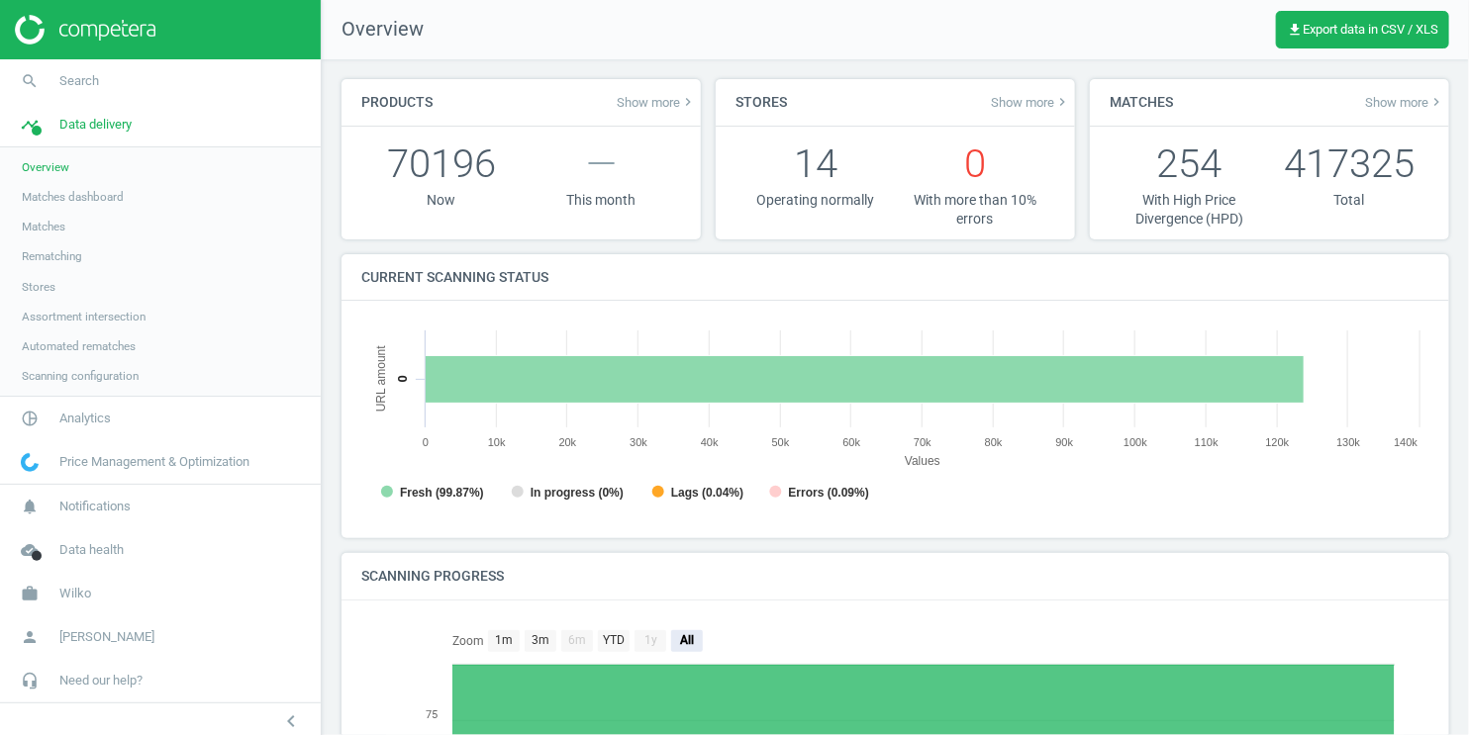
click at [126, 319] on span "Assortment intersection" at bounding box center [84, 317] width 124 height 16
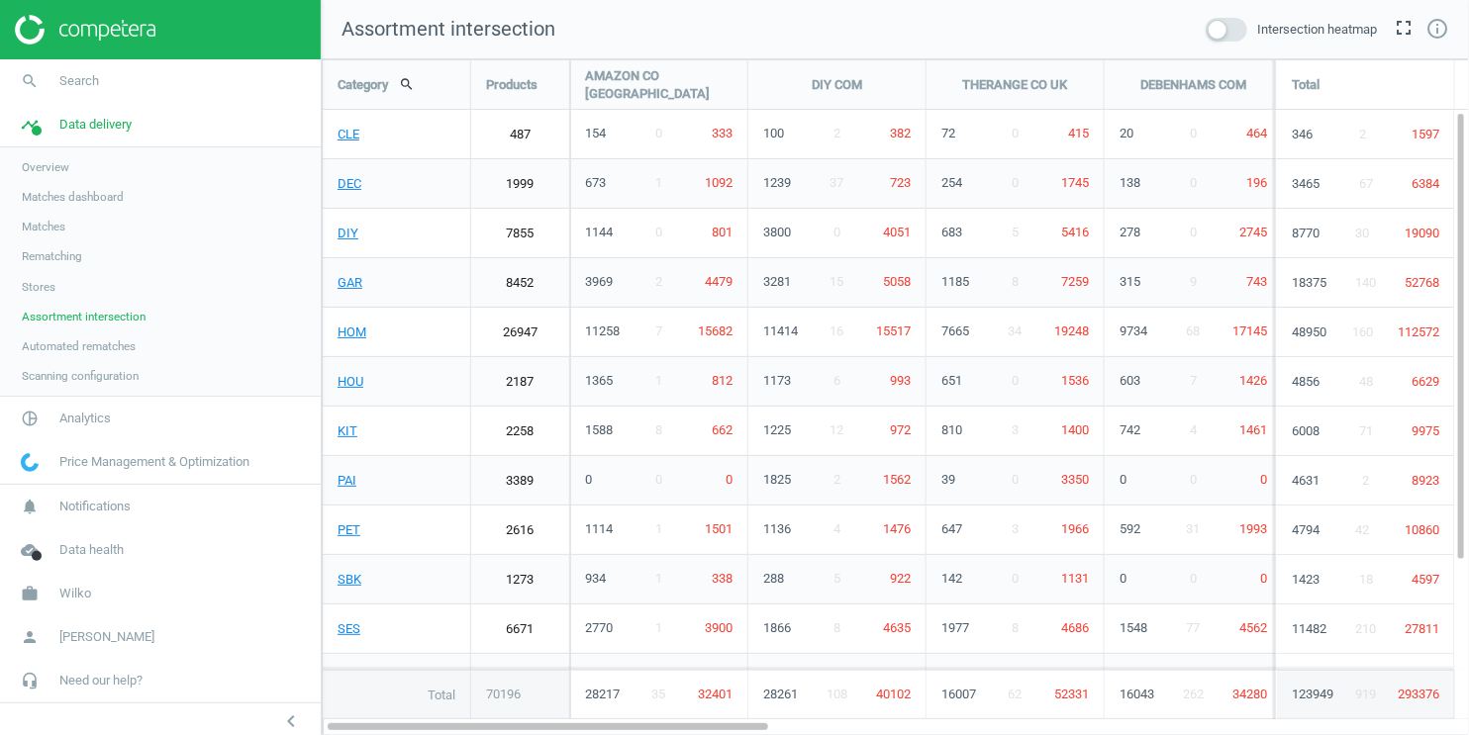
scroll to position [711, 1182]
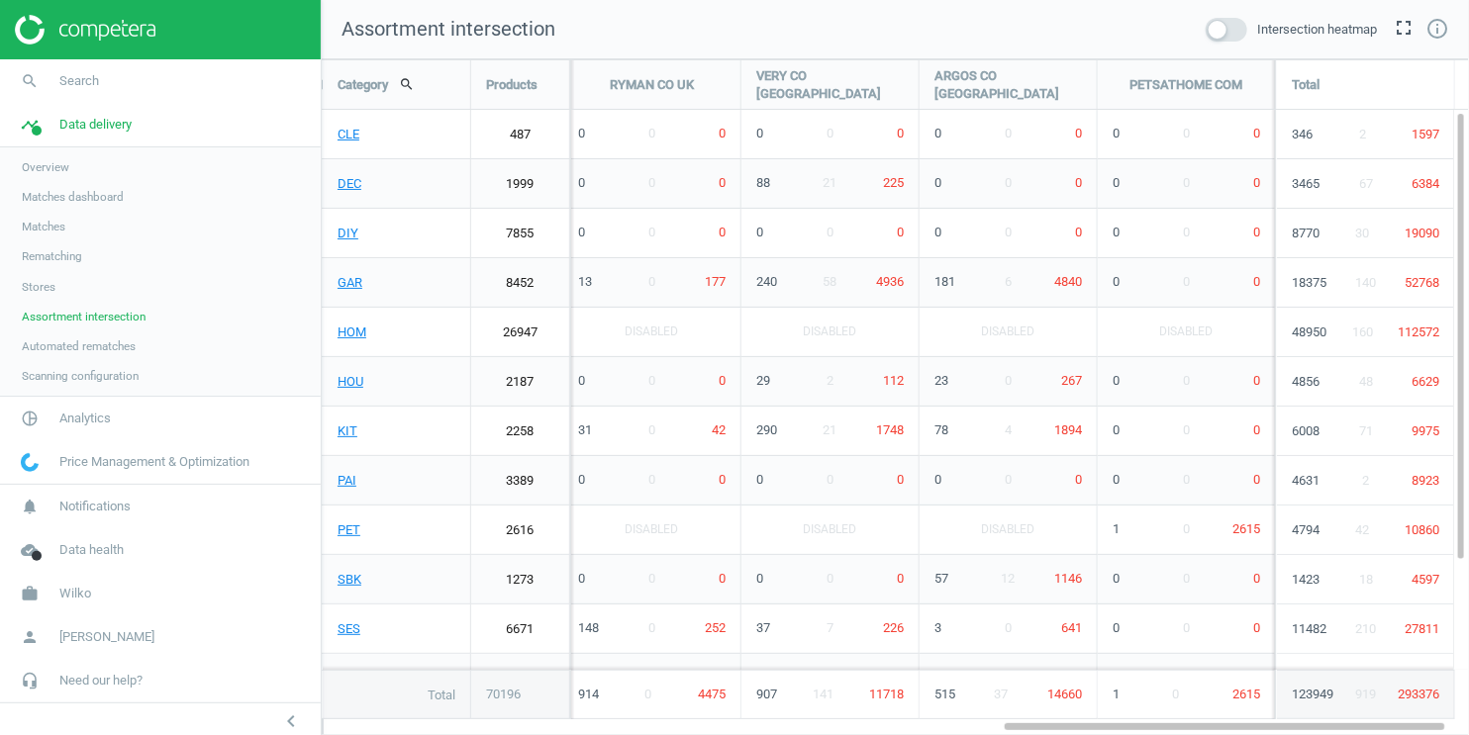
click at [1233, 34] on span at bounding box center [1227, 30] width 42 height 24
click at [0, 0] on input "checkbox" at bounding box center [0, 0] width 0 height 0
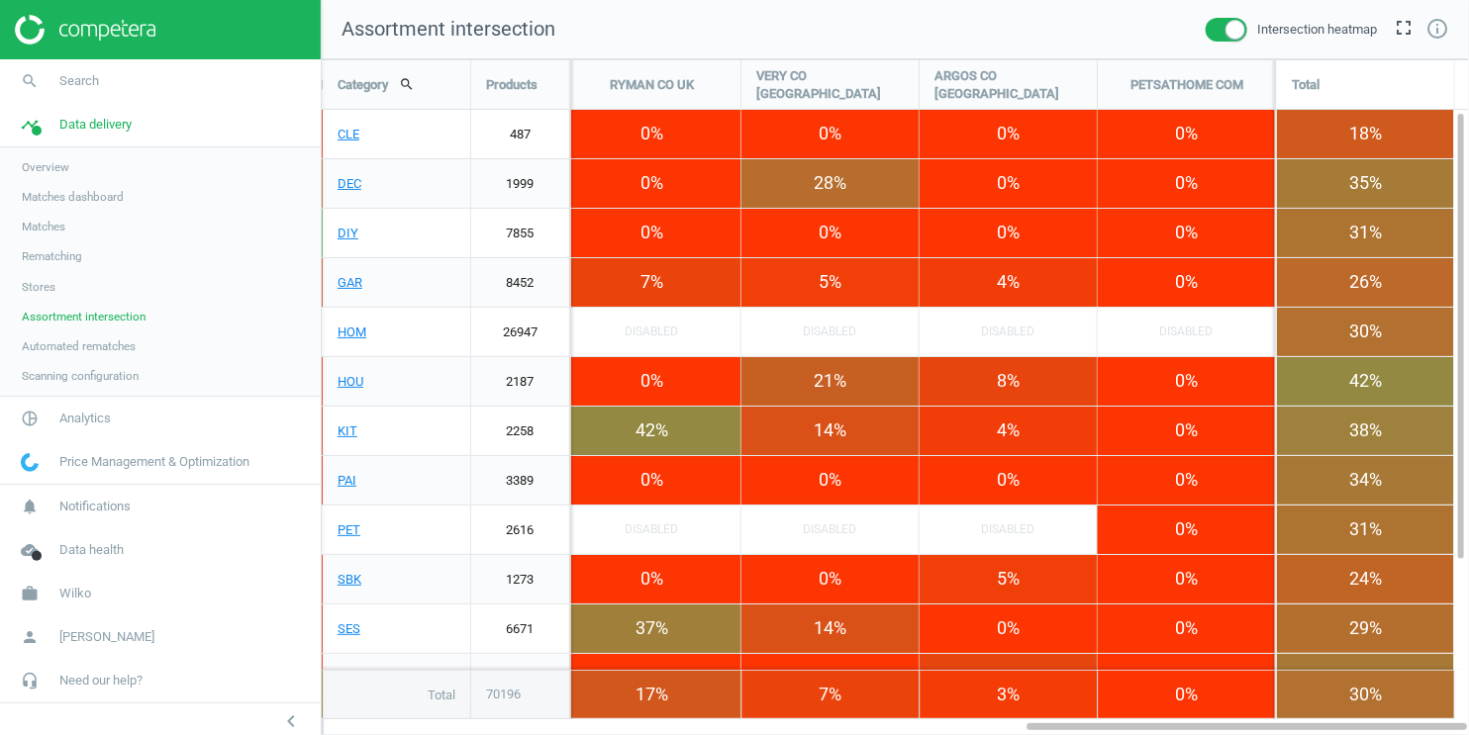
click at [1210, 34] on span at bounding box center [1227, 30] width 42 height 24
click at [0, 0] on input "checkbox" at bounding box center [0, 0] width 0 height 0
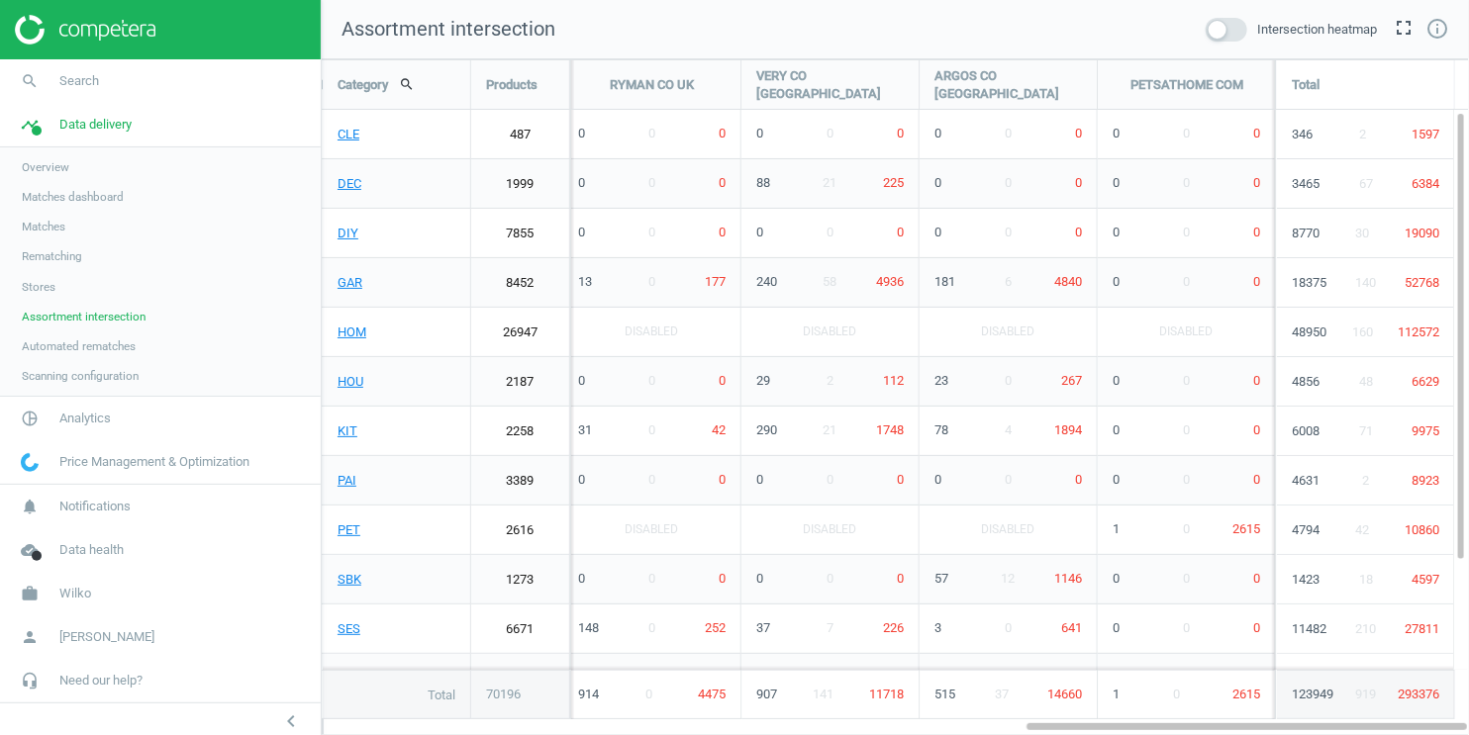
click at [1233, 31] on span at bounding box center [1227, 30] width 42 height 24
click at [0, 0] on input "checkbox" at bounding box center [0, 0] width 0 height 0
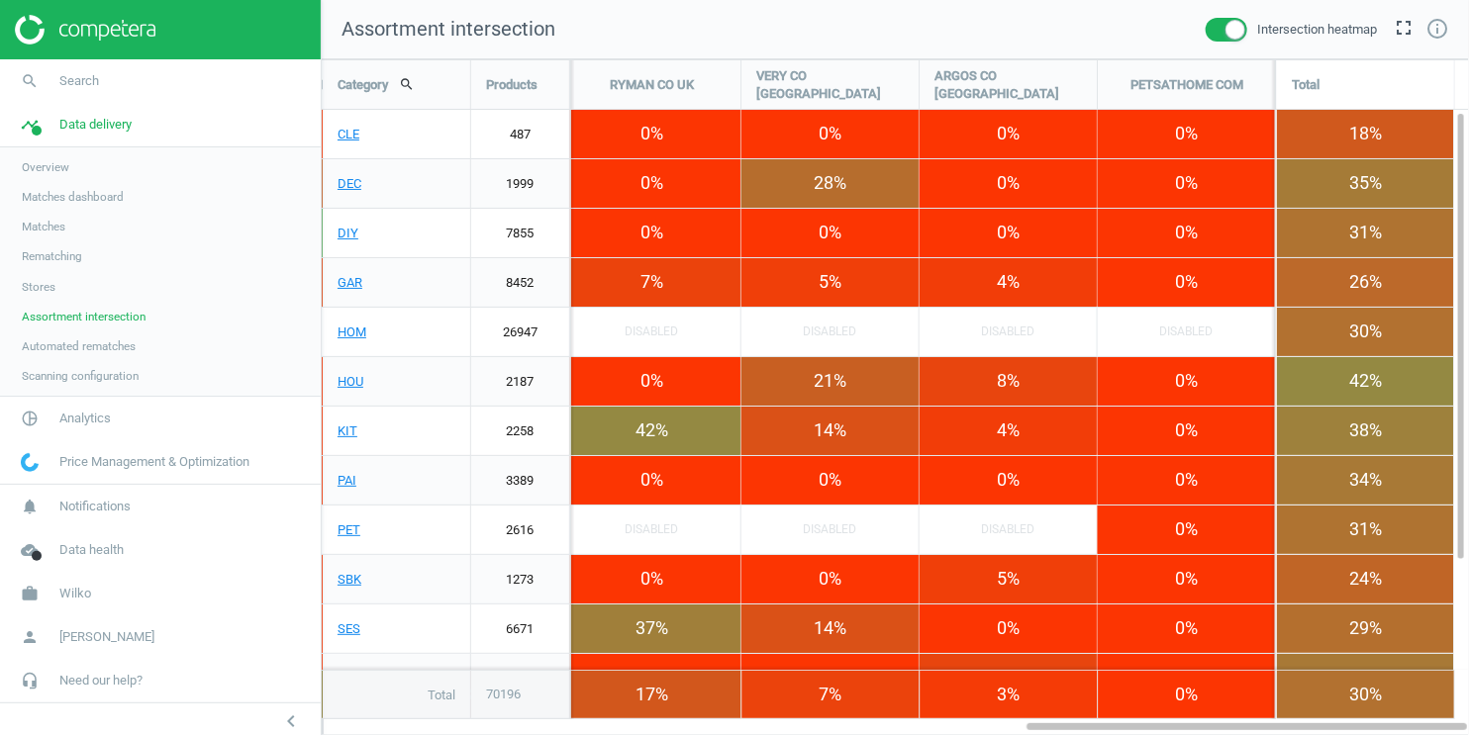
click at [1212, 34] on span at bounding box center [1227, 30] width 42 height 24
click at [0, 0] on input "checkbox" at bounding box center [0, 0] width 0 height 0
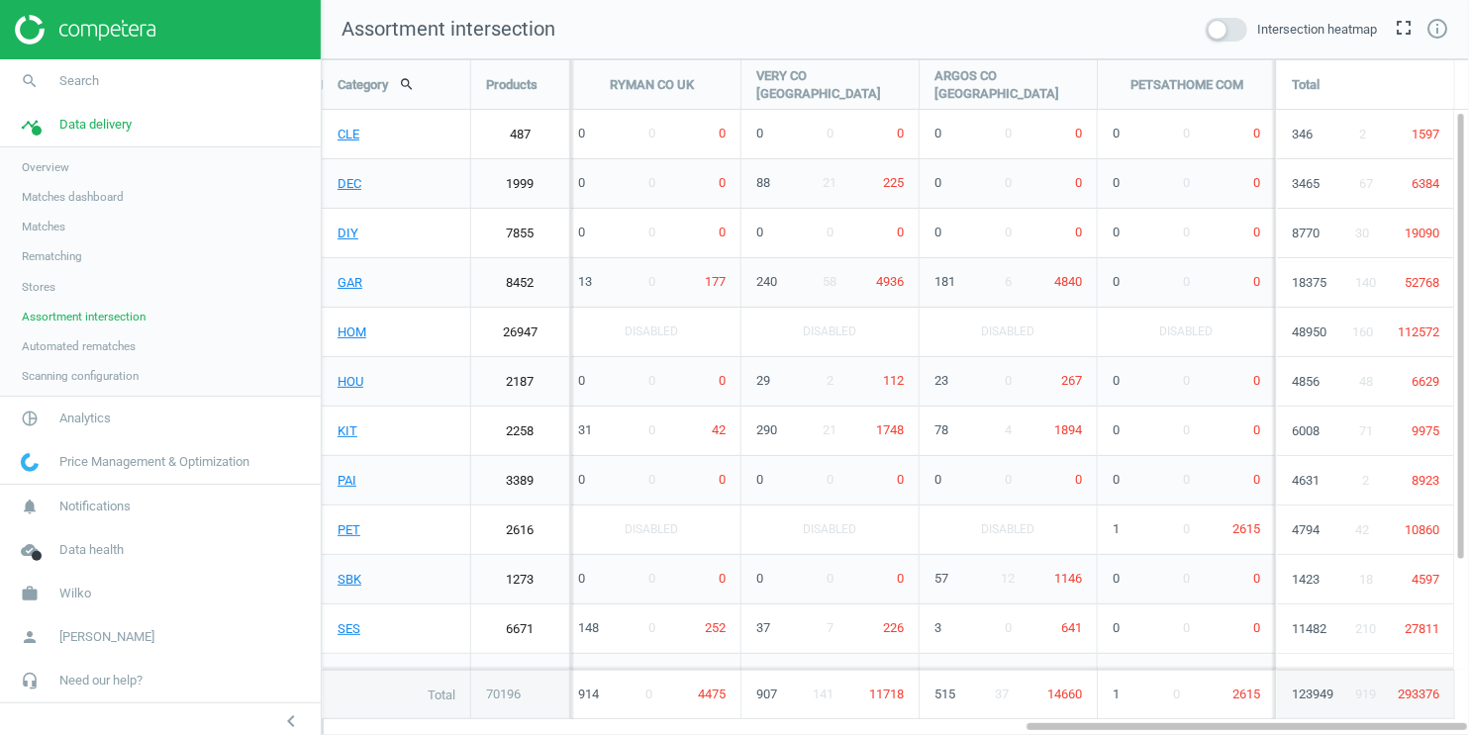
click at [1232, 34] on span at bounding box center [1227, 30] width 42 height 24
click at [0, 0] on input "checkbox" at bounding box center [0, 0] width 0 height 0
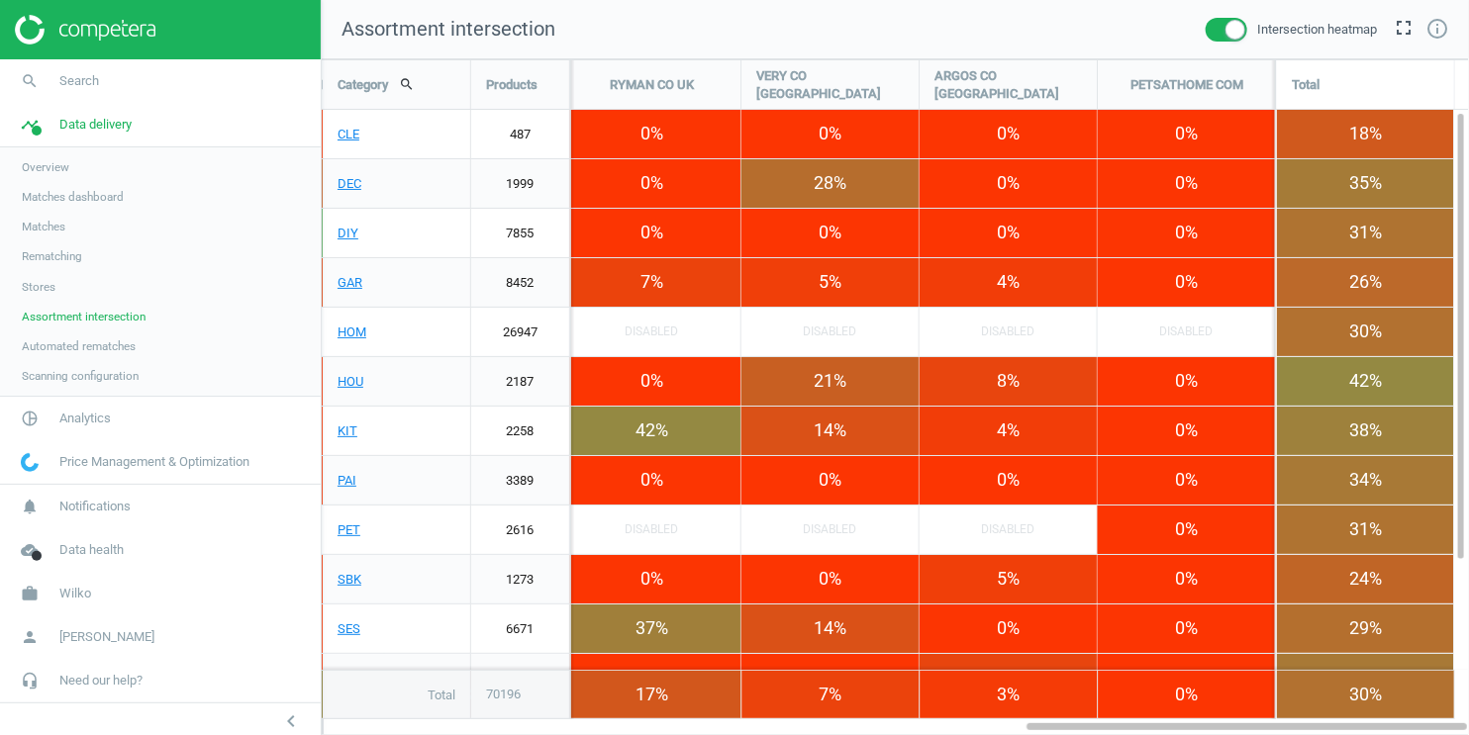
click at [1211, 33] on span at bounding box center [1227, 30] width 42 height 24
click at [0, 0] on input "checkbox" at bounding box center [0, 0] width 0 height 0
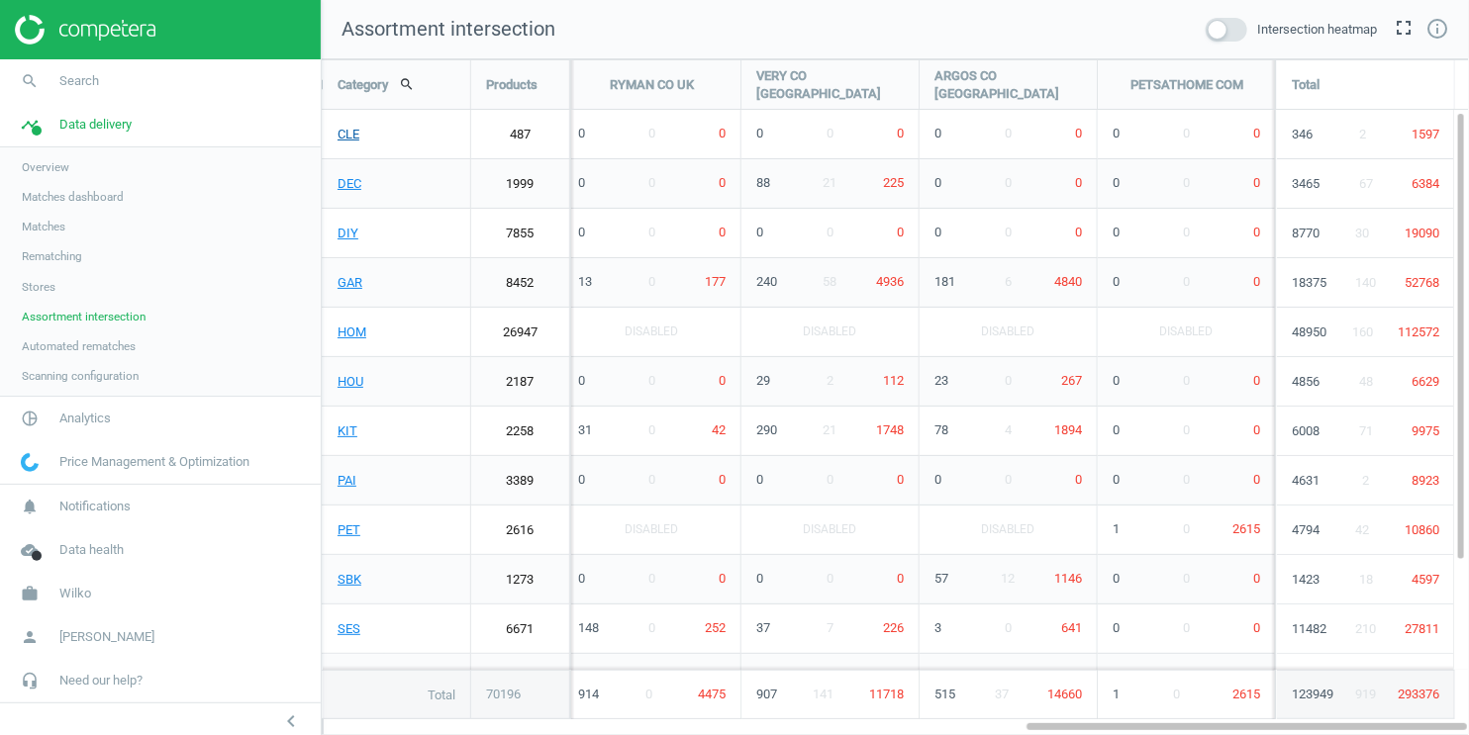
click at [349, 131] on link "CLE" at bounding box center [396, 134] width 147 height 49
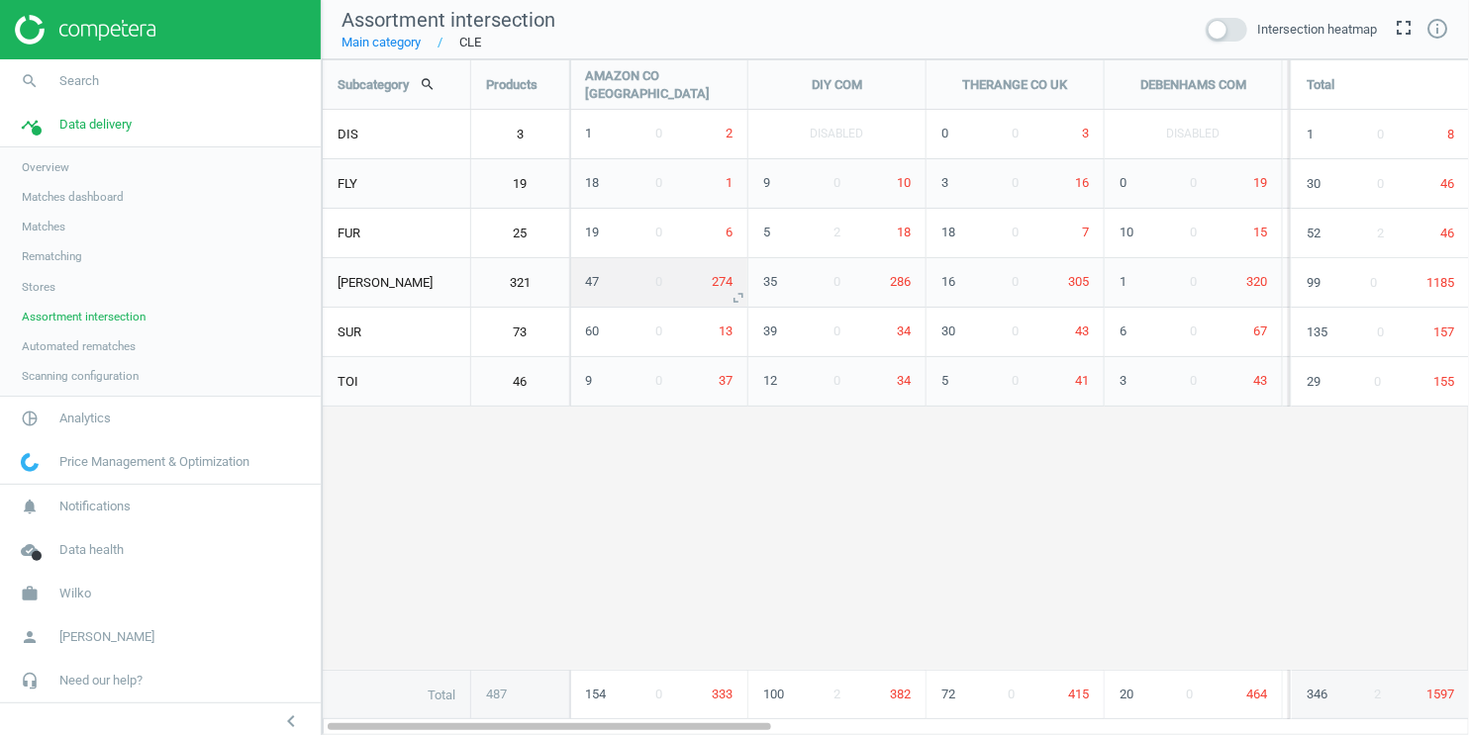
scroll to position [711, 1182]
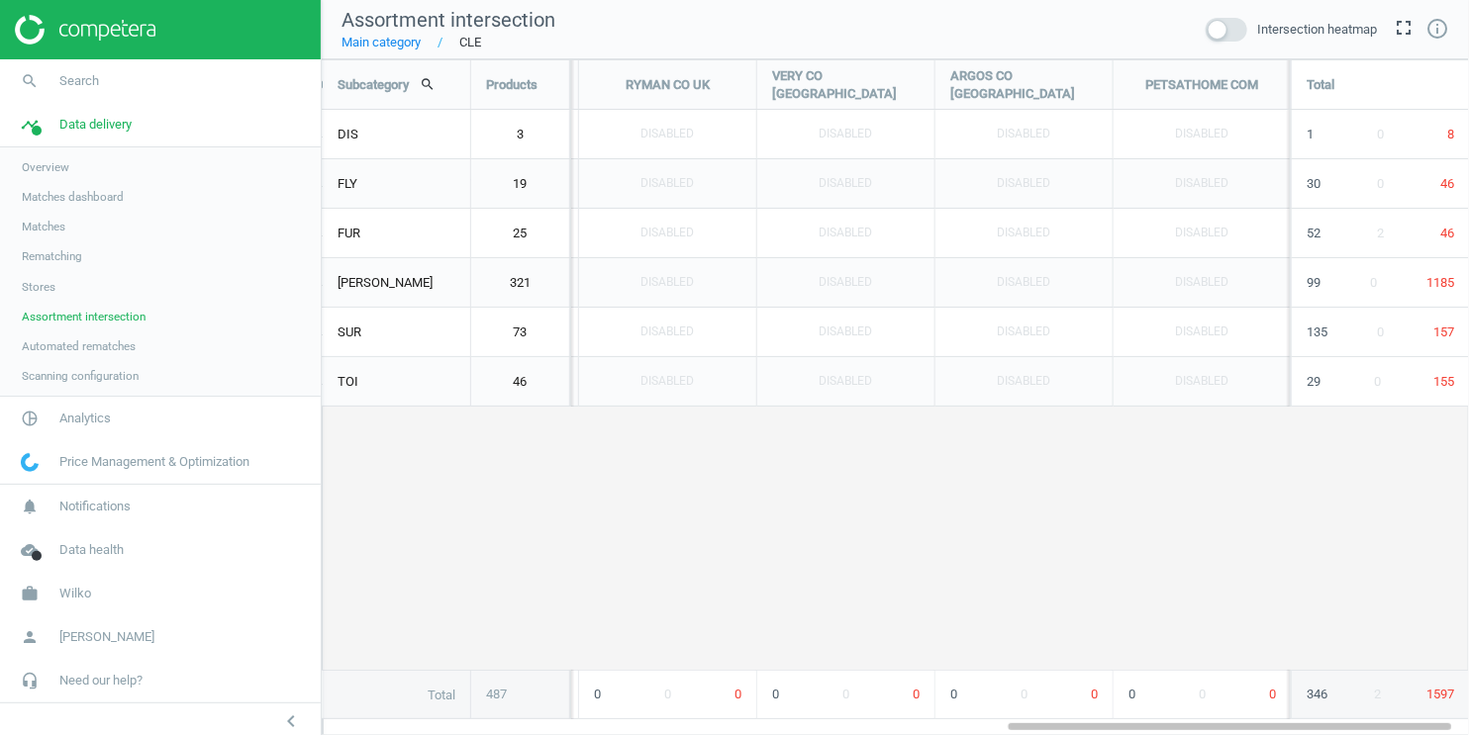
click at [1223, 30] on span at bounding box center [1227, 30] width 42 height 24
click at [0, 0] on input "checkbox" at bounding box center [0, 0] width 0 height 0
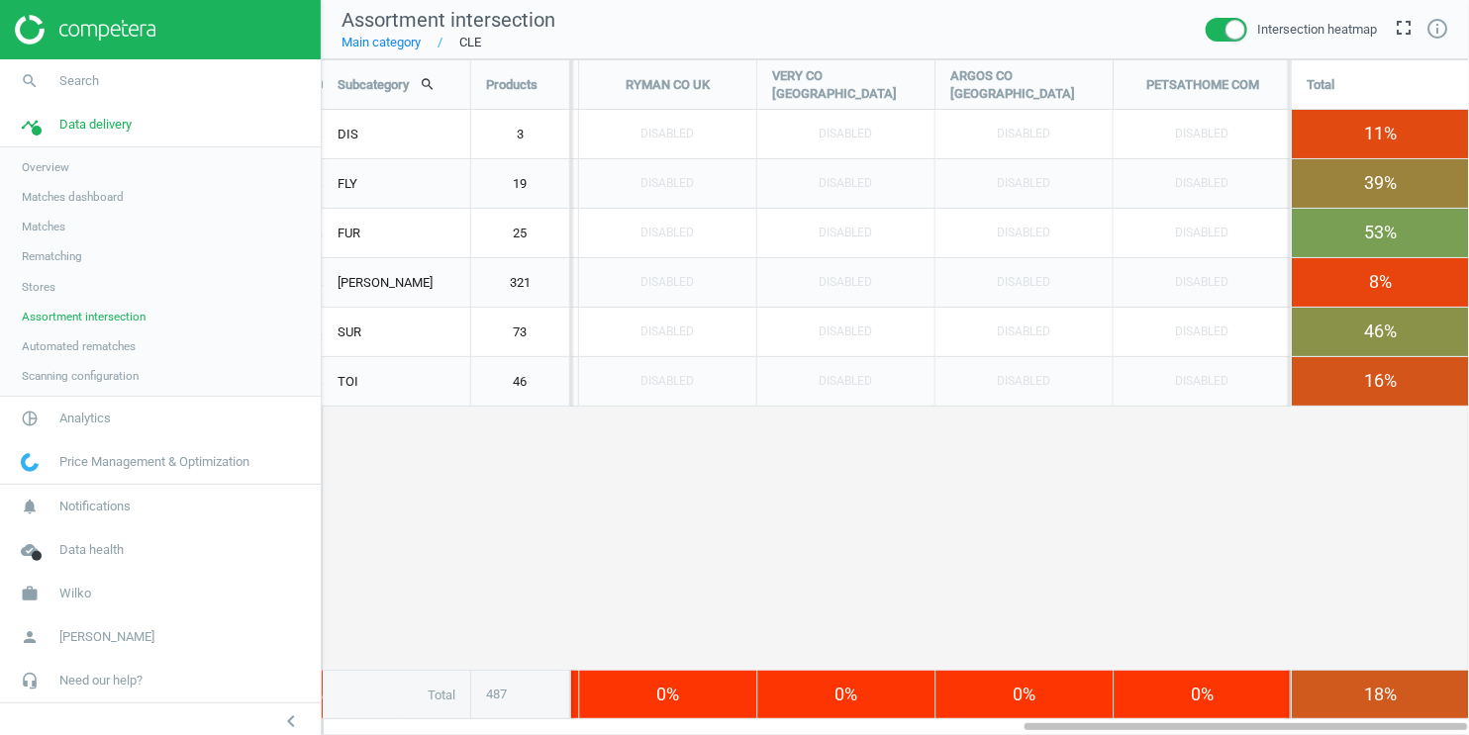
click at [1212, 37] on span at bounding box center [1227, 30] width 42 height 24
click at [0, 0] on input "checkbox" at bounding box center [0, 0] width 0 height 0
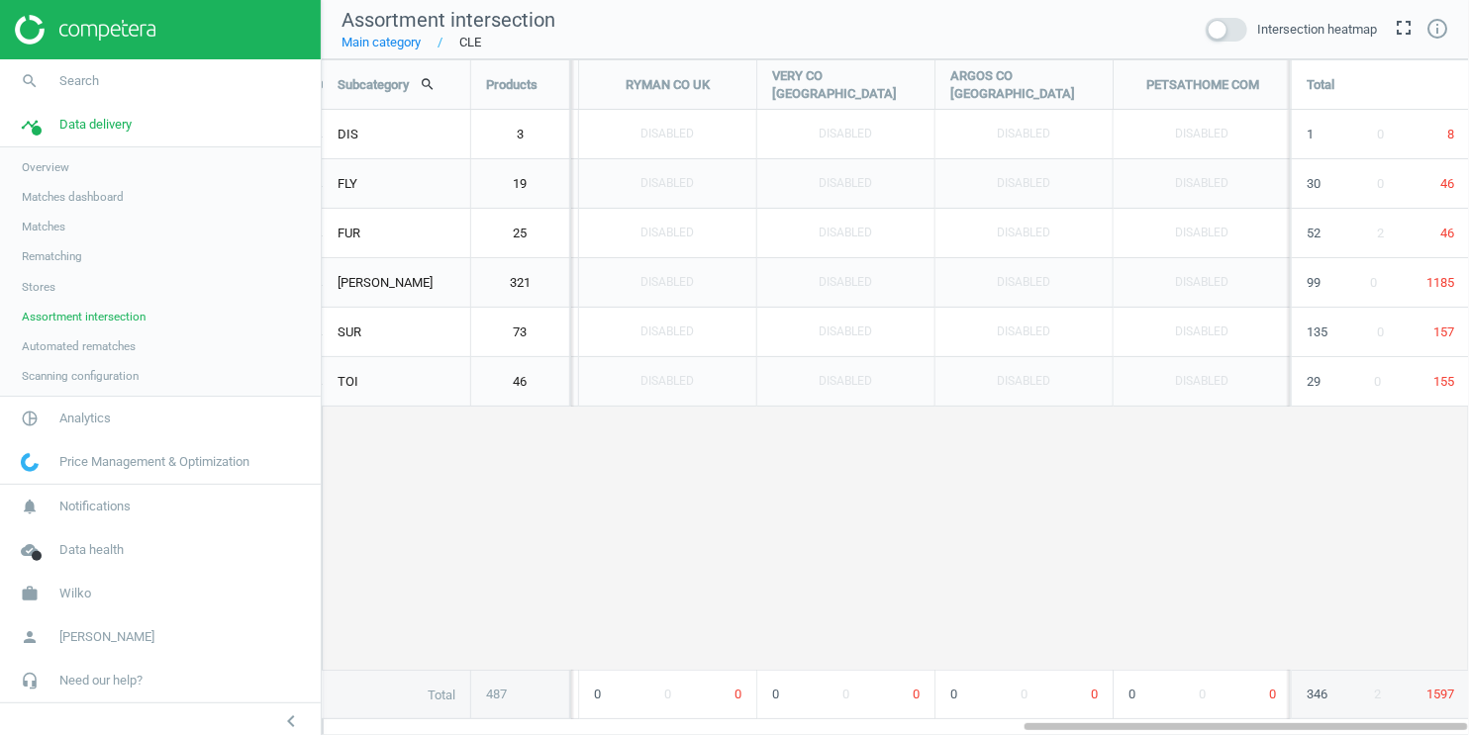
click at [1212, 37] on span at bounding box center [1227, 30] width 42 height 24
click at [0, 0] on input "checkbox" at bounding box center [0, 0] width 0 height 0
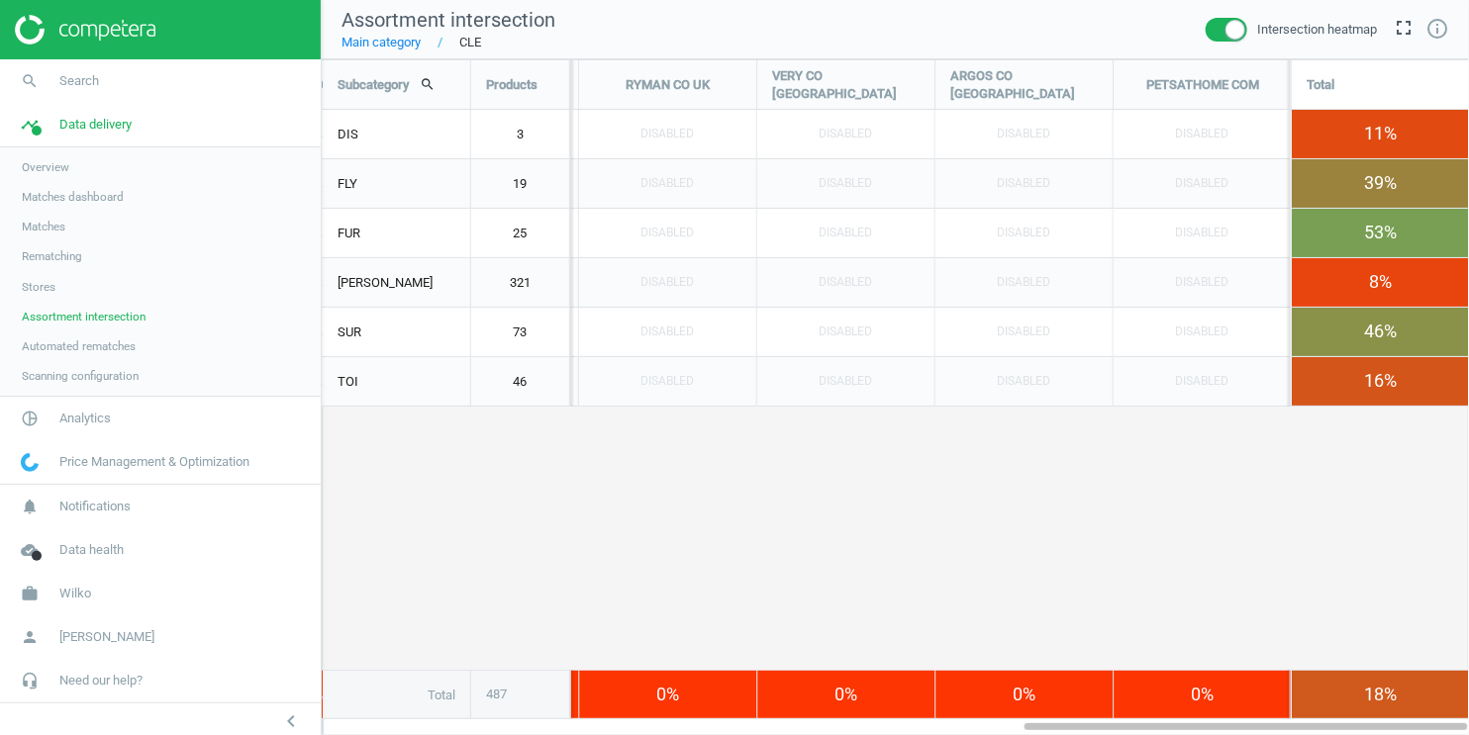
click at [1212, 37] on span at bounding box center [1227, 30] width 42 height 24
click at [0, 0] on input "checkbox" at bounding box center [0, 0] width 0 height 0
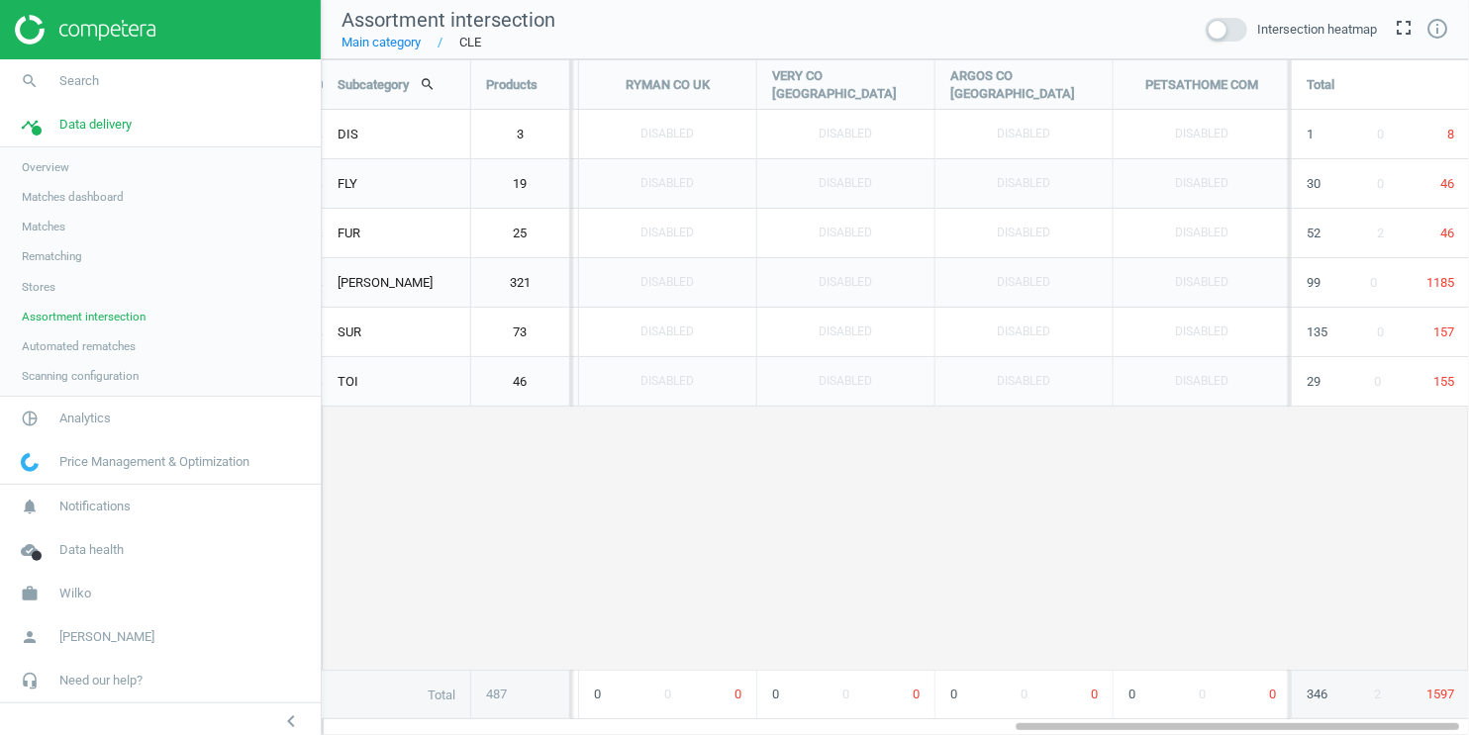
click at [407, 47] on link "Main category" at bounding box center [380, 43] width 79 height 18
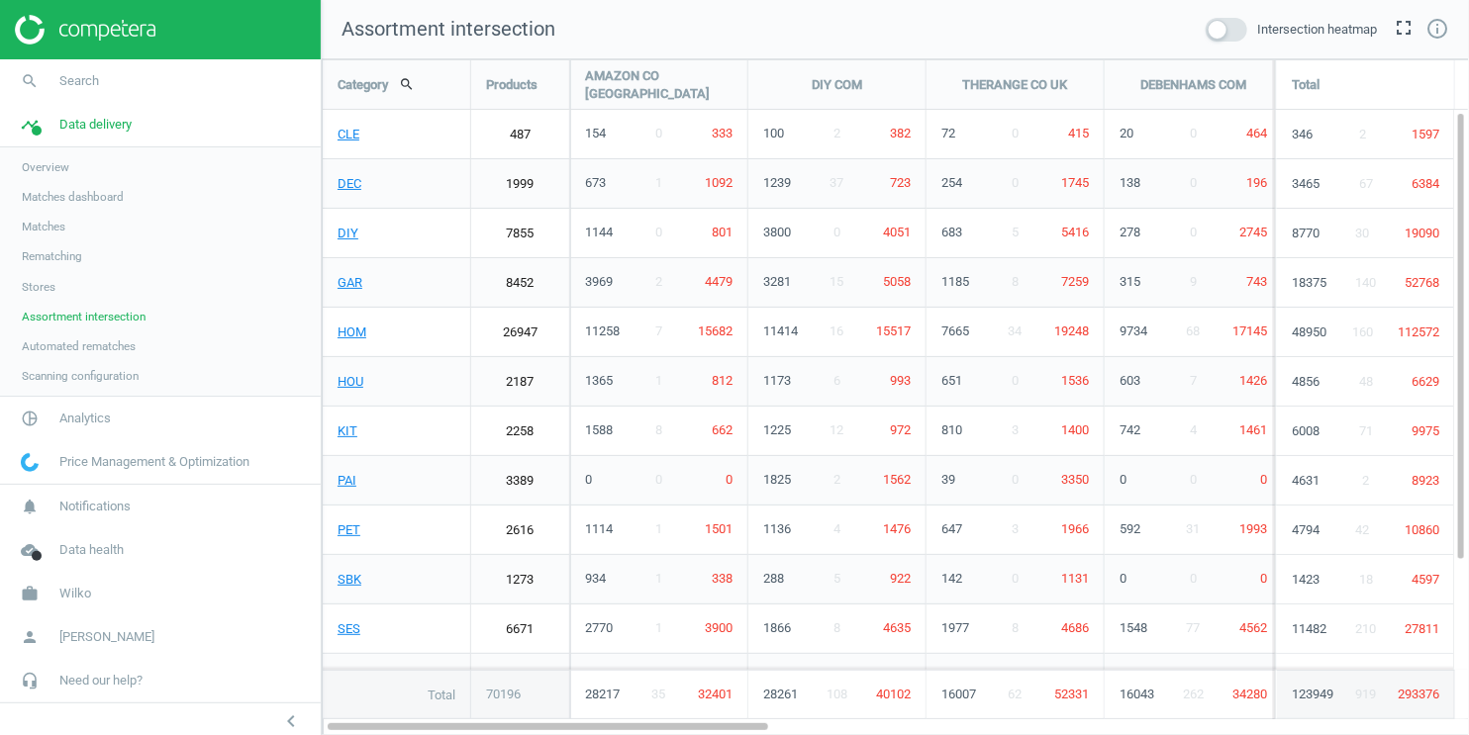
scroll to position [711, 1182]
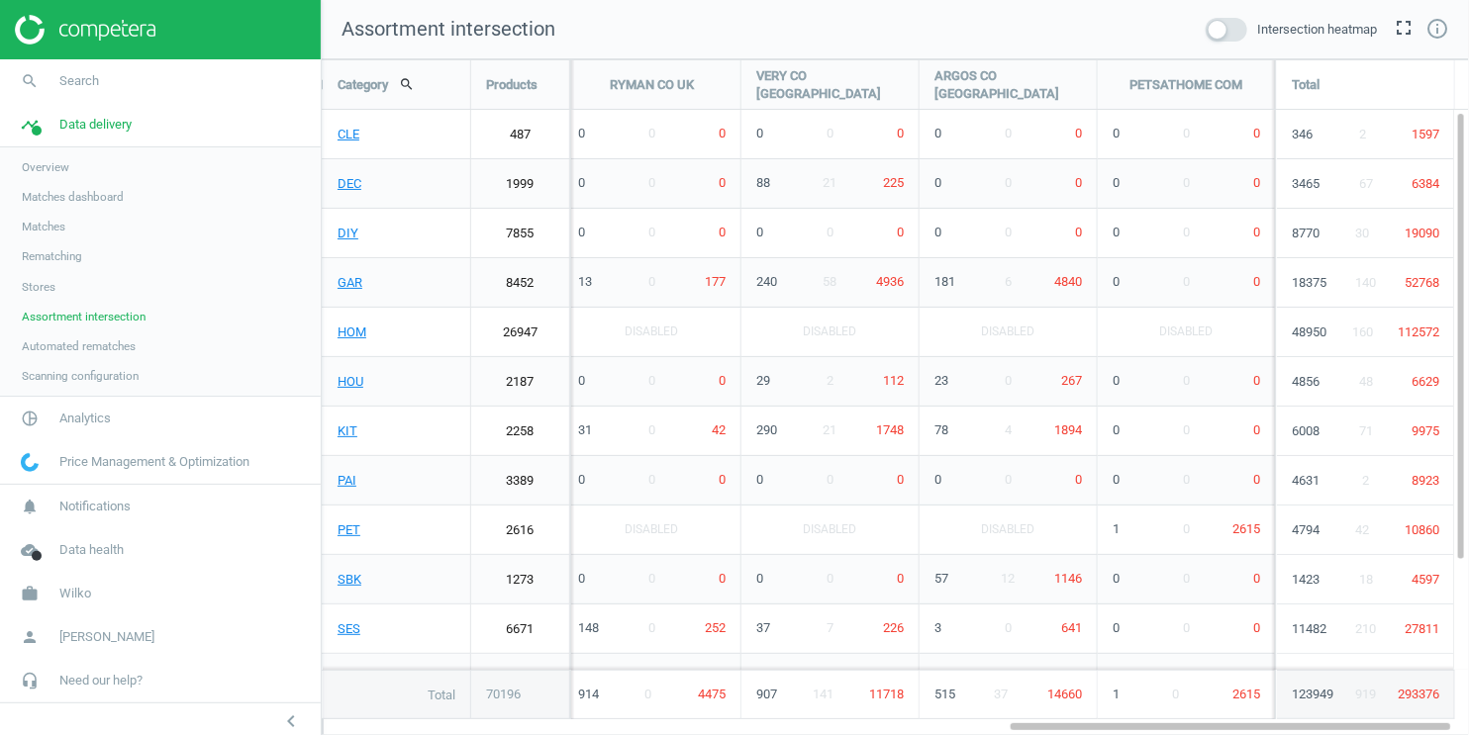
click at [1235, 34] on span at bounding box center [1227, 30] width 42 height 24
click at [0, 0] on input "checkbox" at bounding box center [0, 0] width 0 height 0
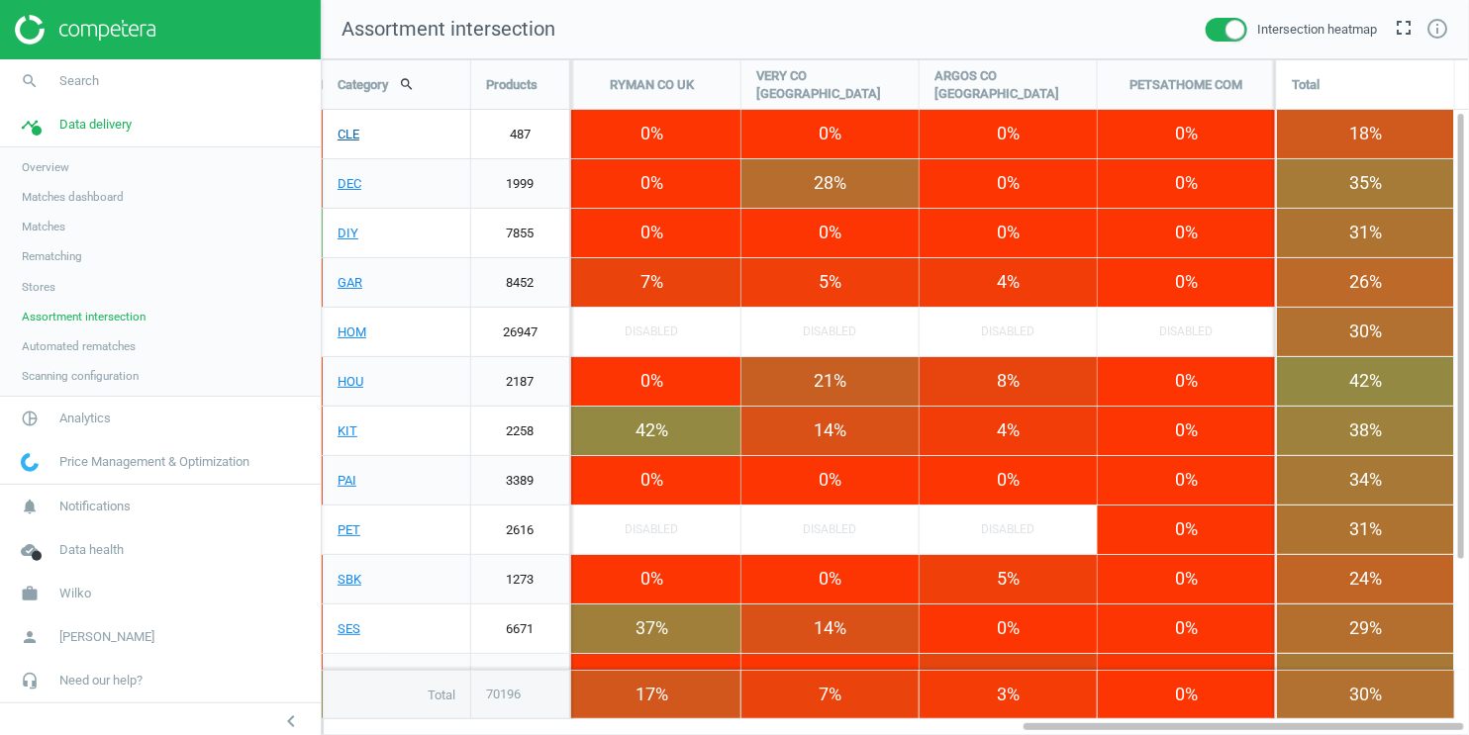
click at [352, 140] on link "CLE" at bounding box center [396, 134] width 147 height 49
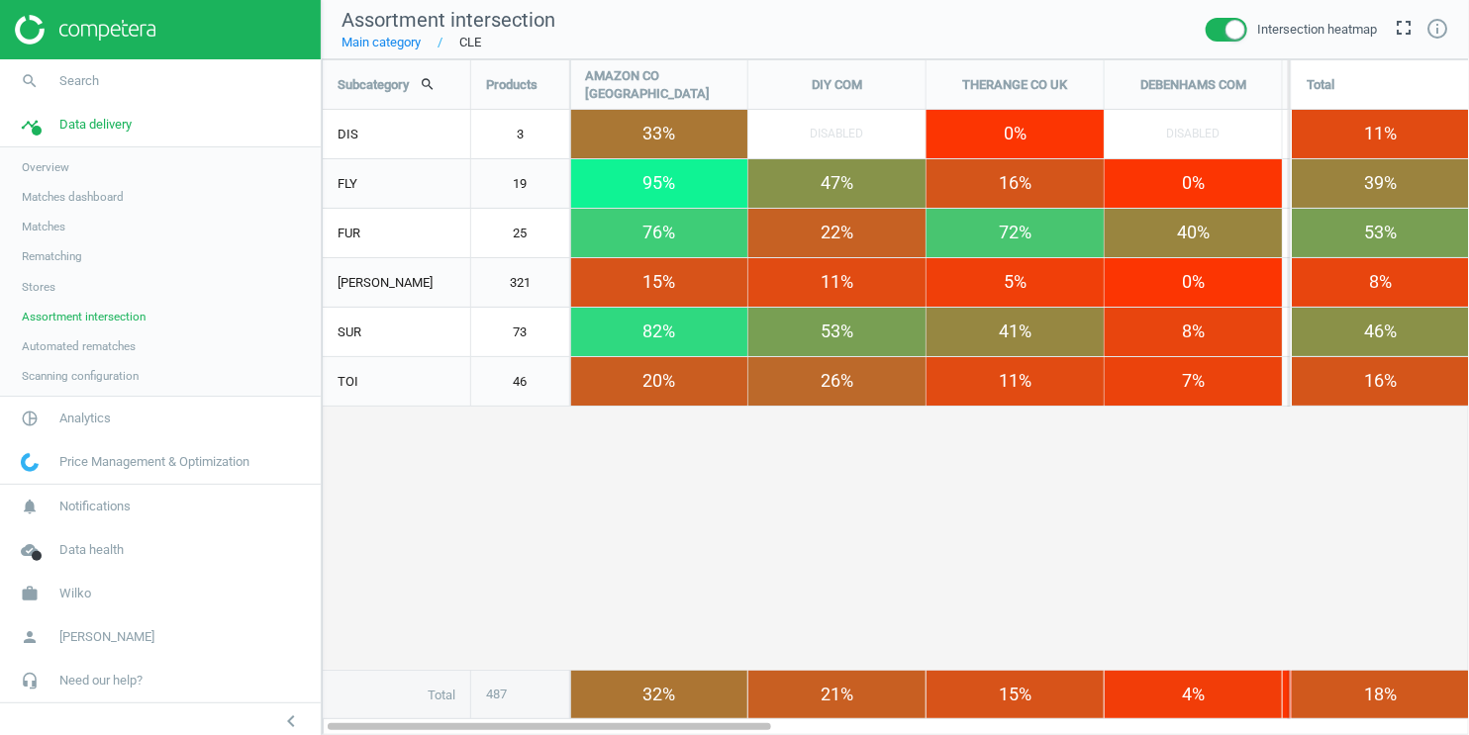
scroll to position [711, 1182]
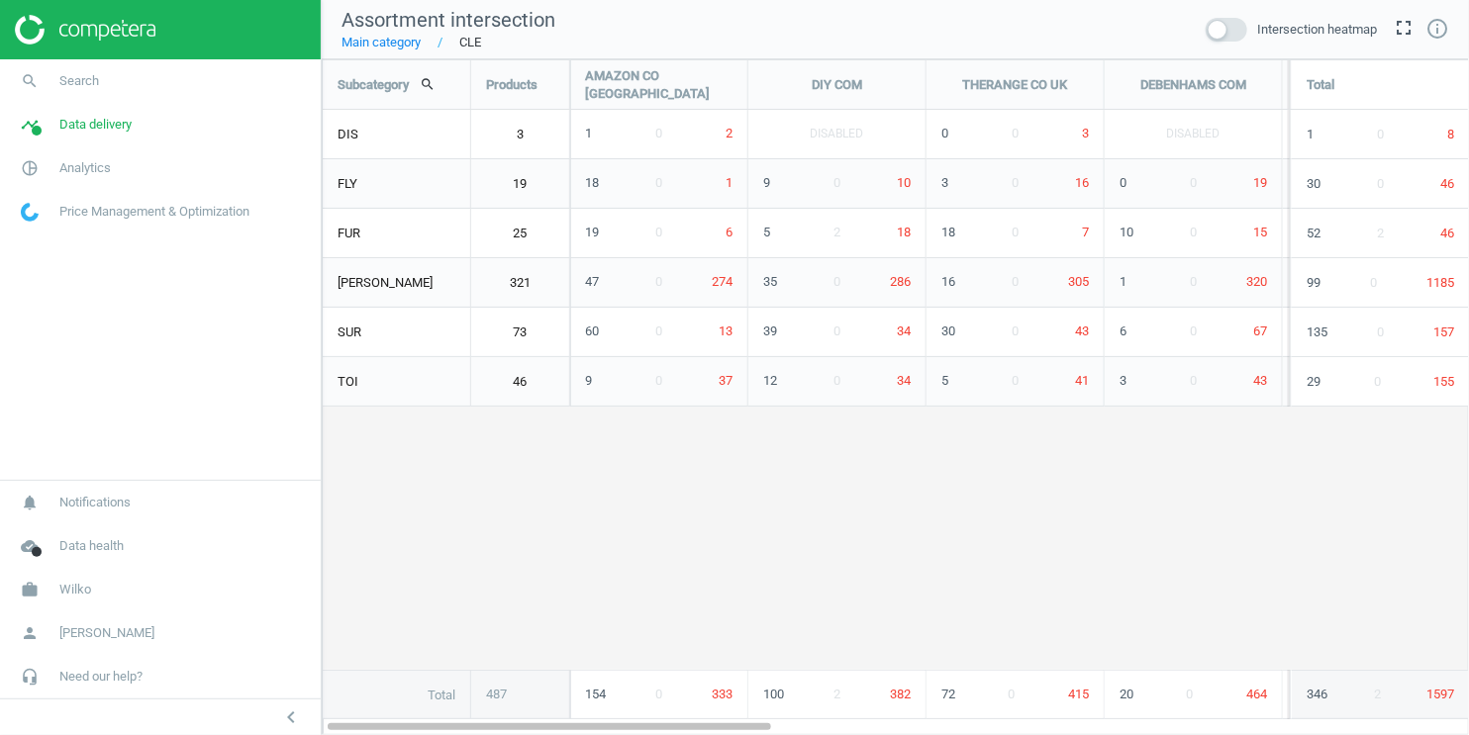
scroll to position [677, 1148]
click at [1225, 29] on span at bounding box center [1227, 30] width 42 height 24
click at [0, 0] on input "checkbox" at bounding box center [0, 0] width 0 height 0
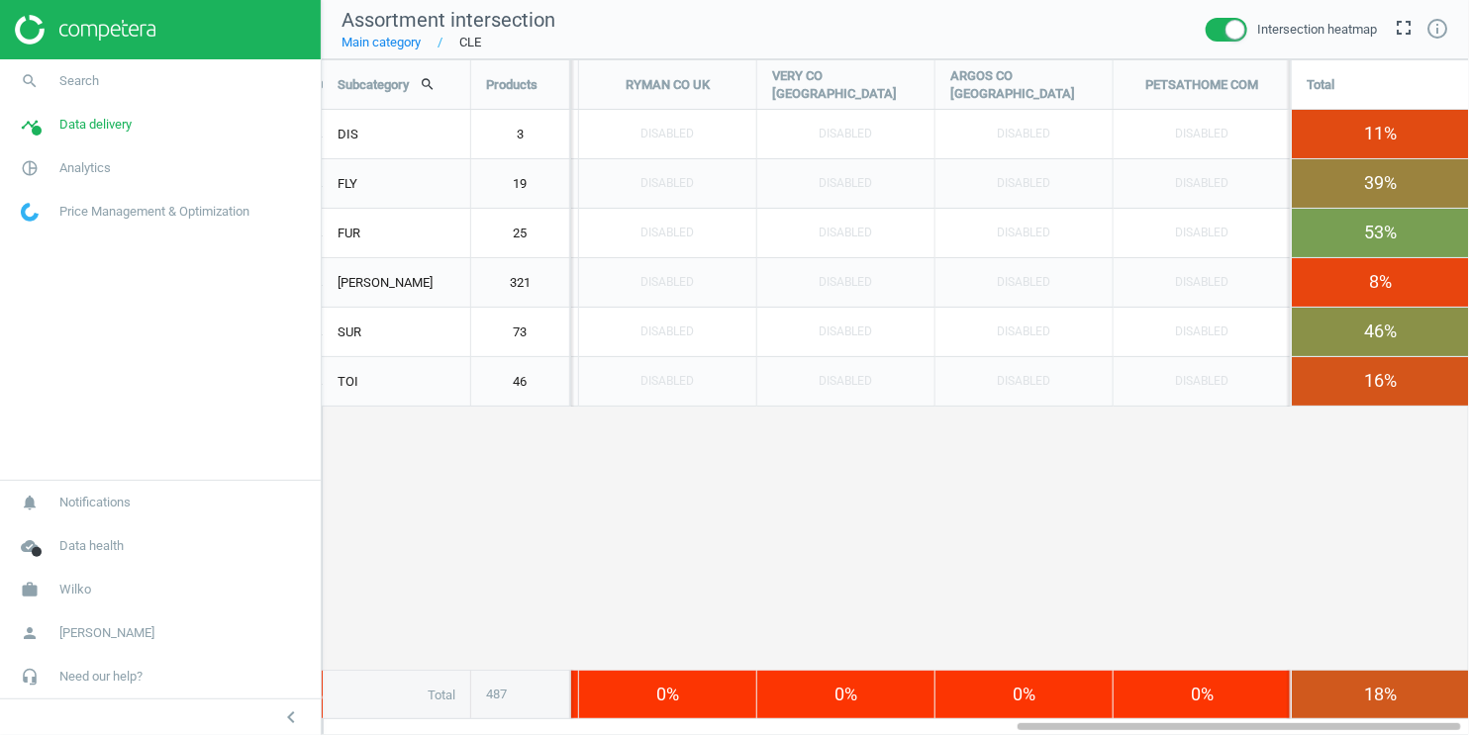
click at [398, 45] on link "Main category" at bounding box center [380, 43] width 79 height 18
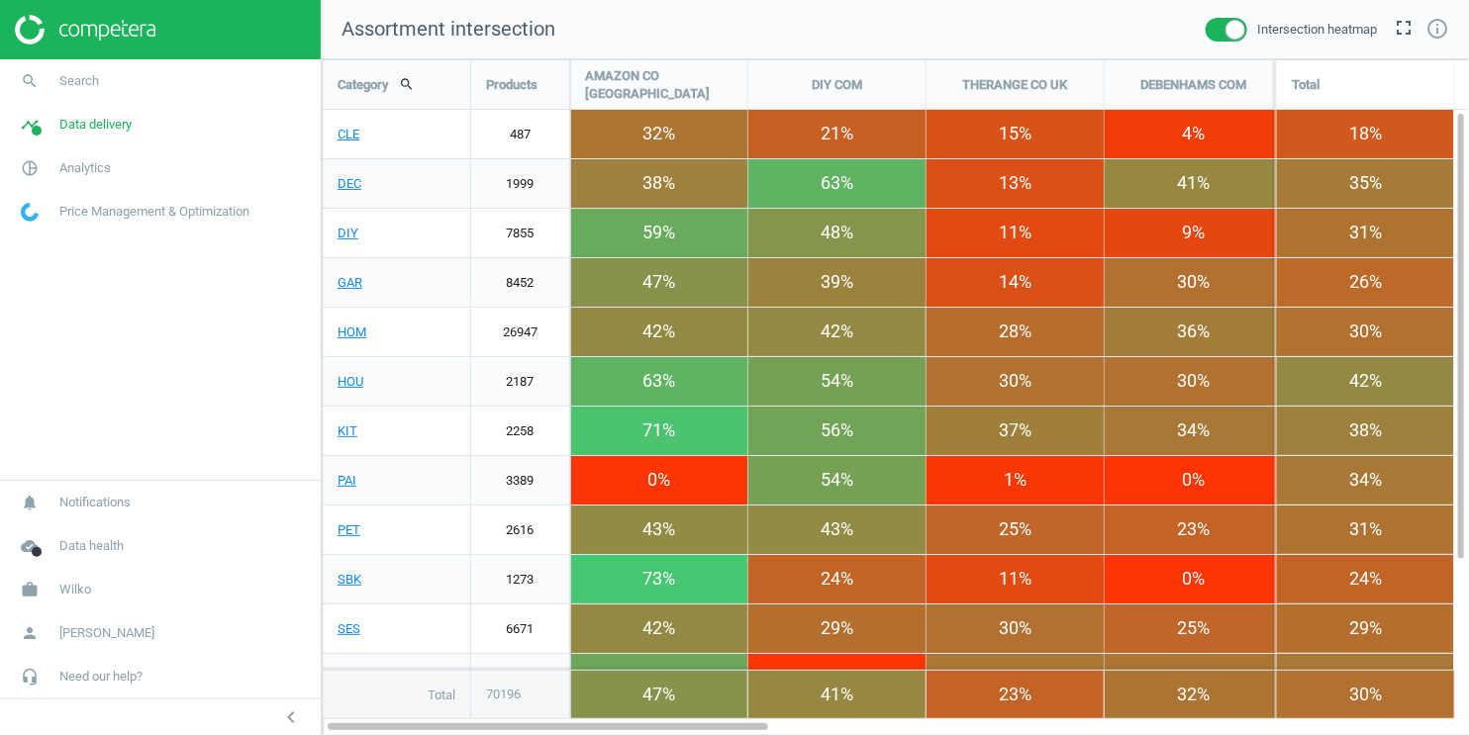
scroll to position [677, 1148]
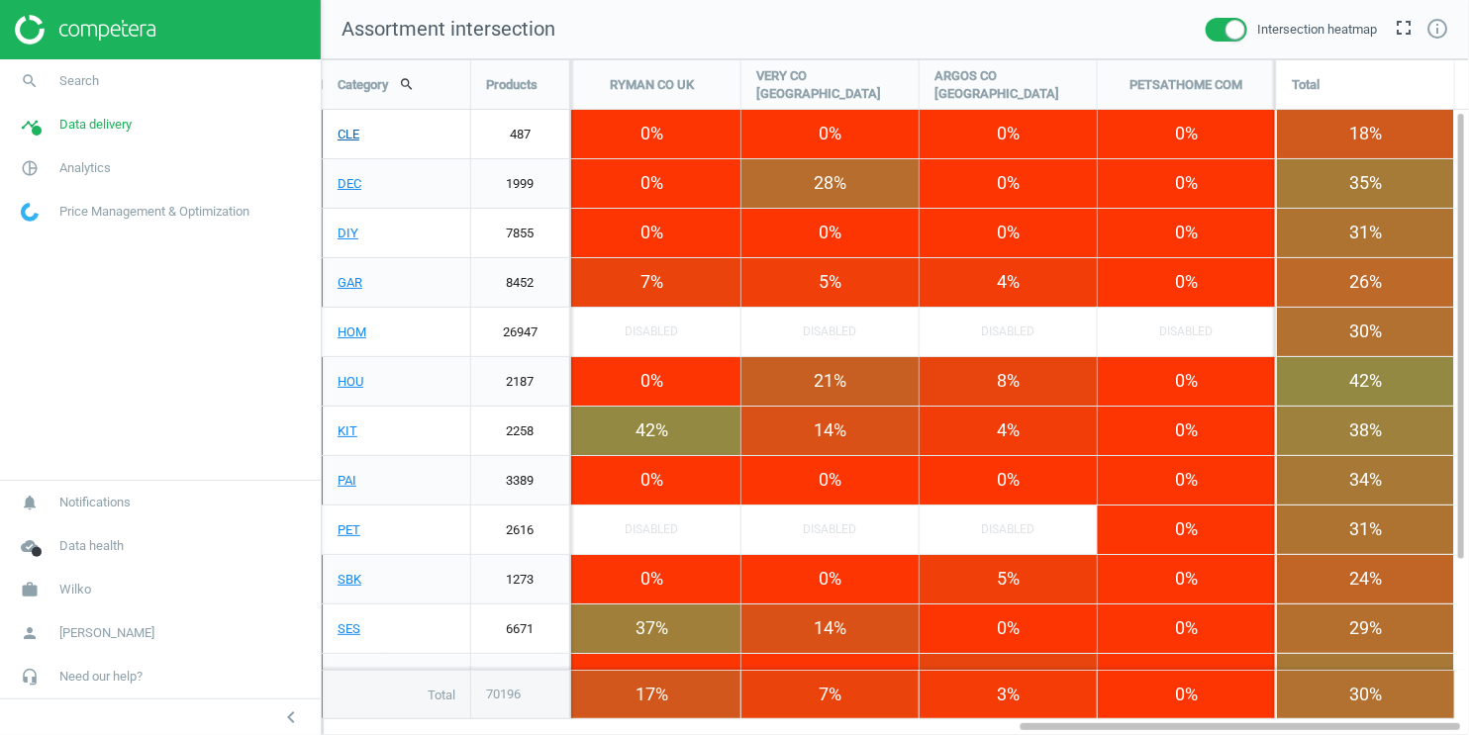
click at [347, 137] on link "CLE" at bounding box center [396, 134] width 147 height 49
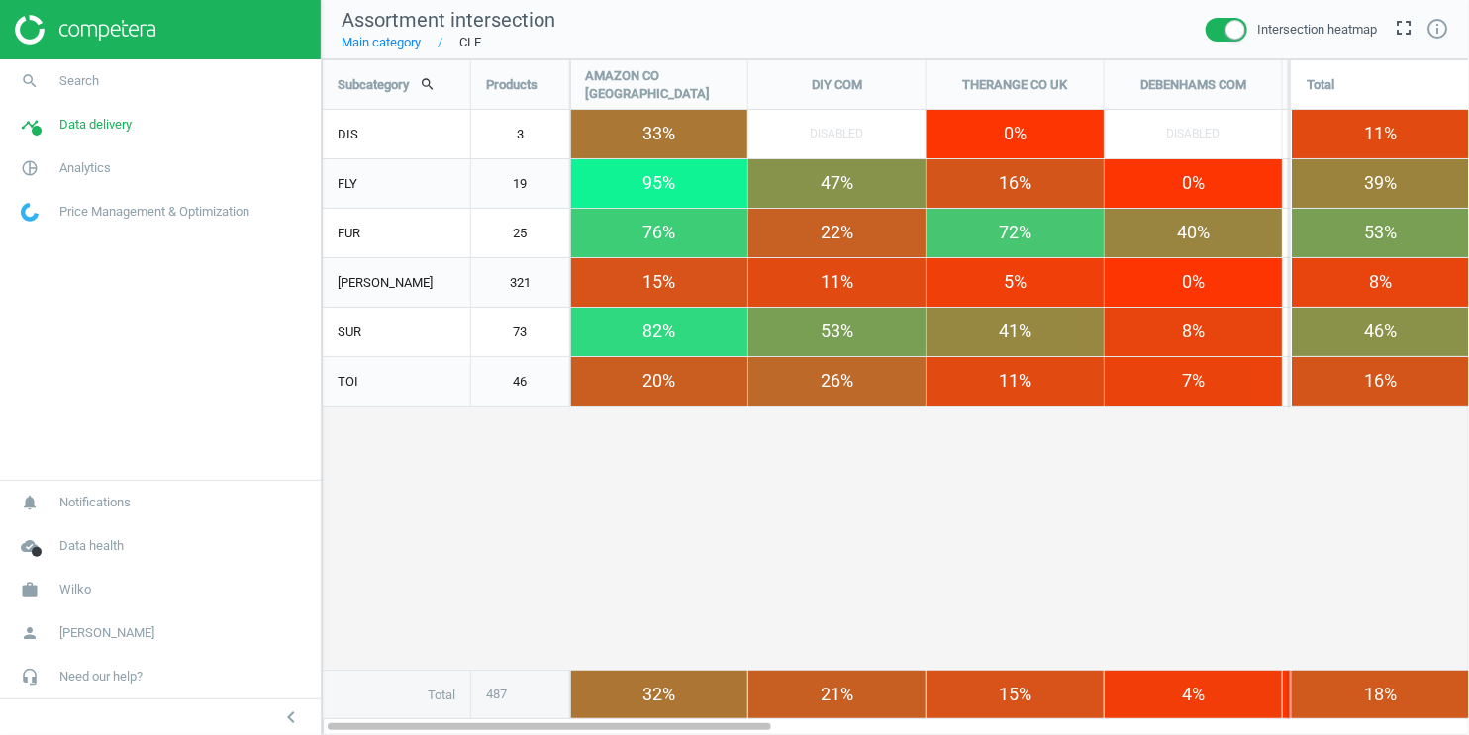
scroll to position [677, 1148]
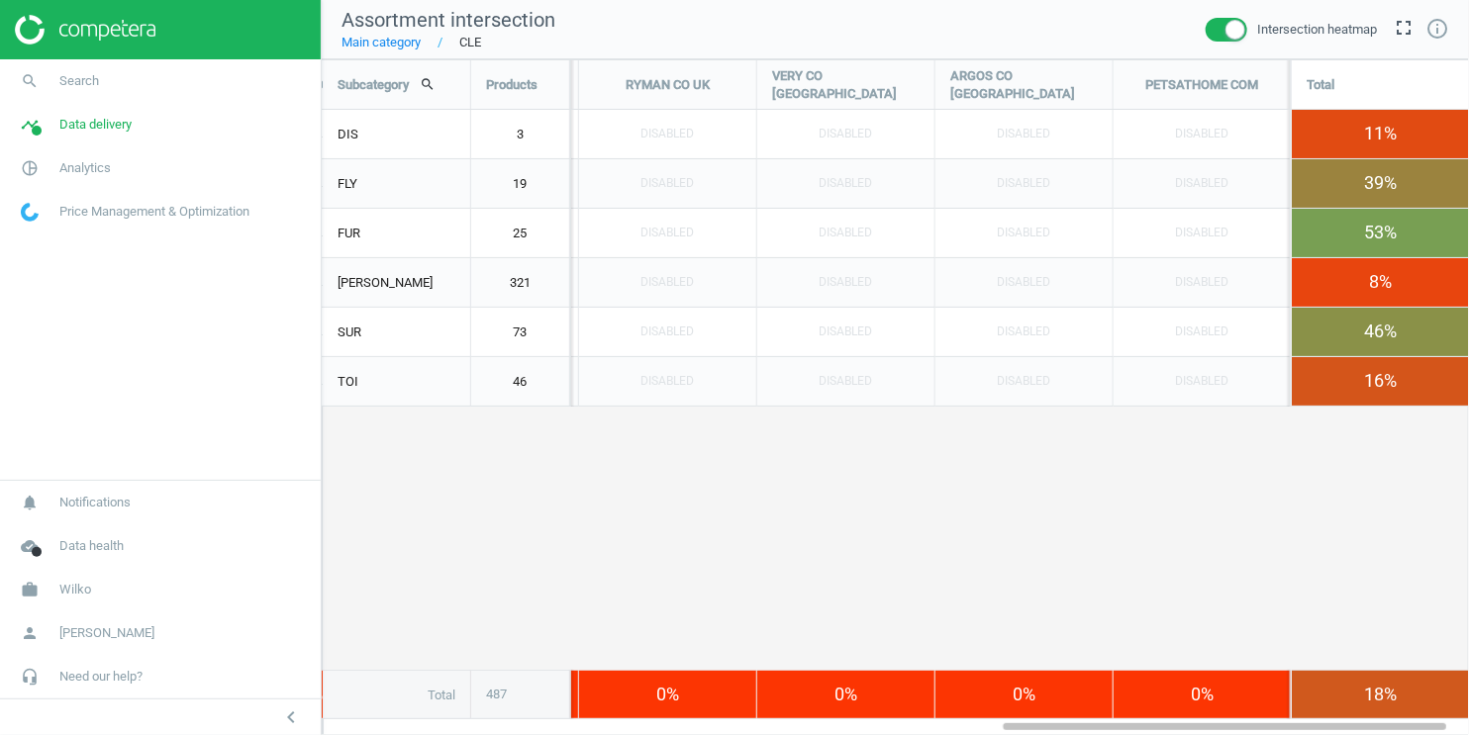
click at [394, 41] on link "Main category" at bounding box center [380, 43] width 79 height 18
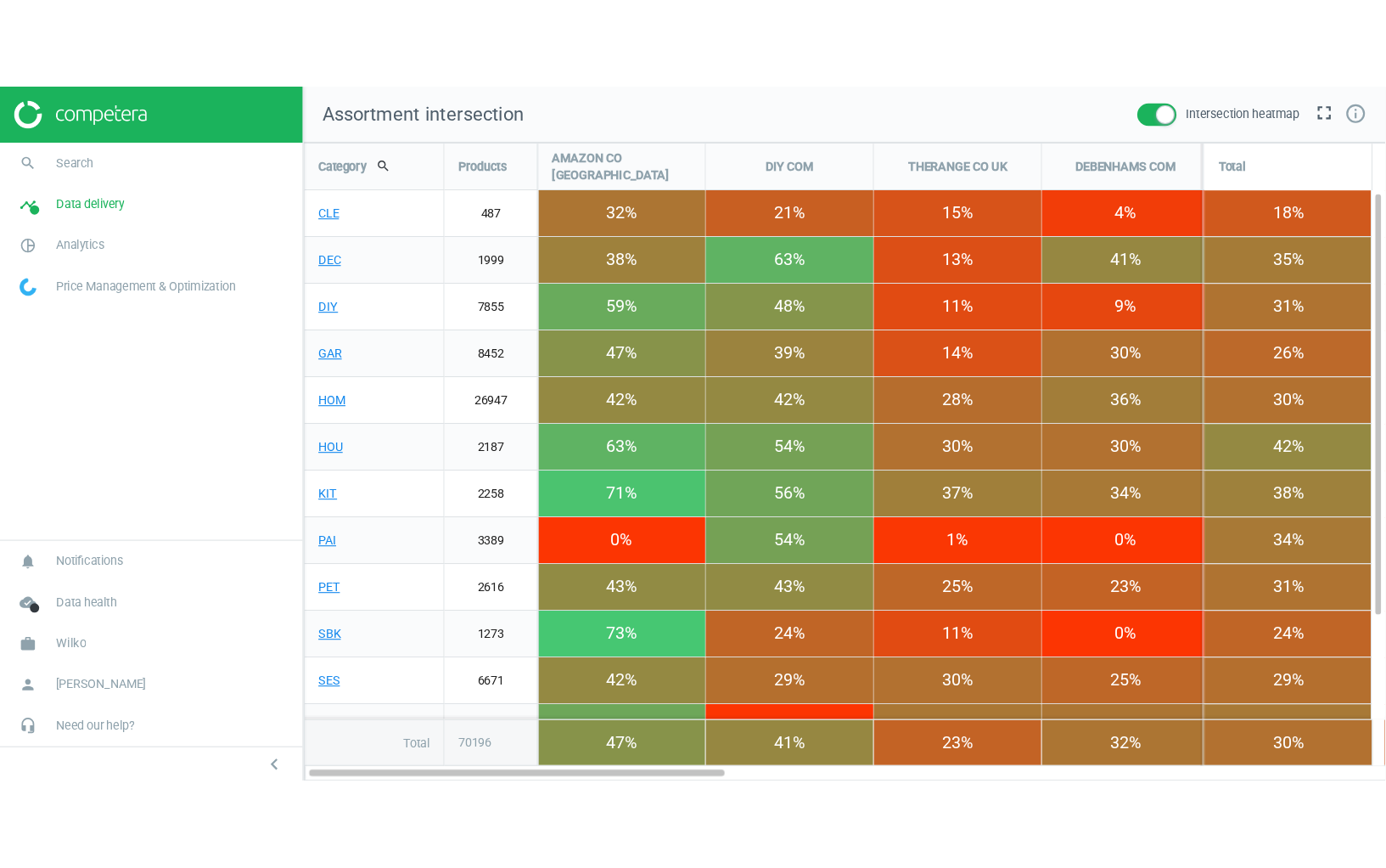
scroll to position [581, 985]
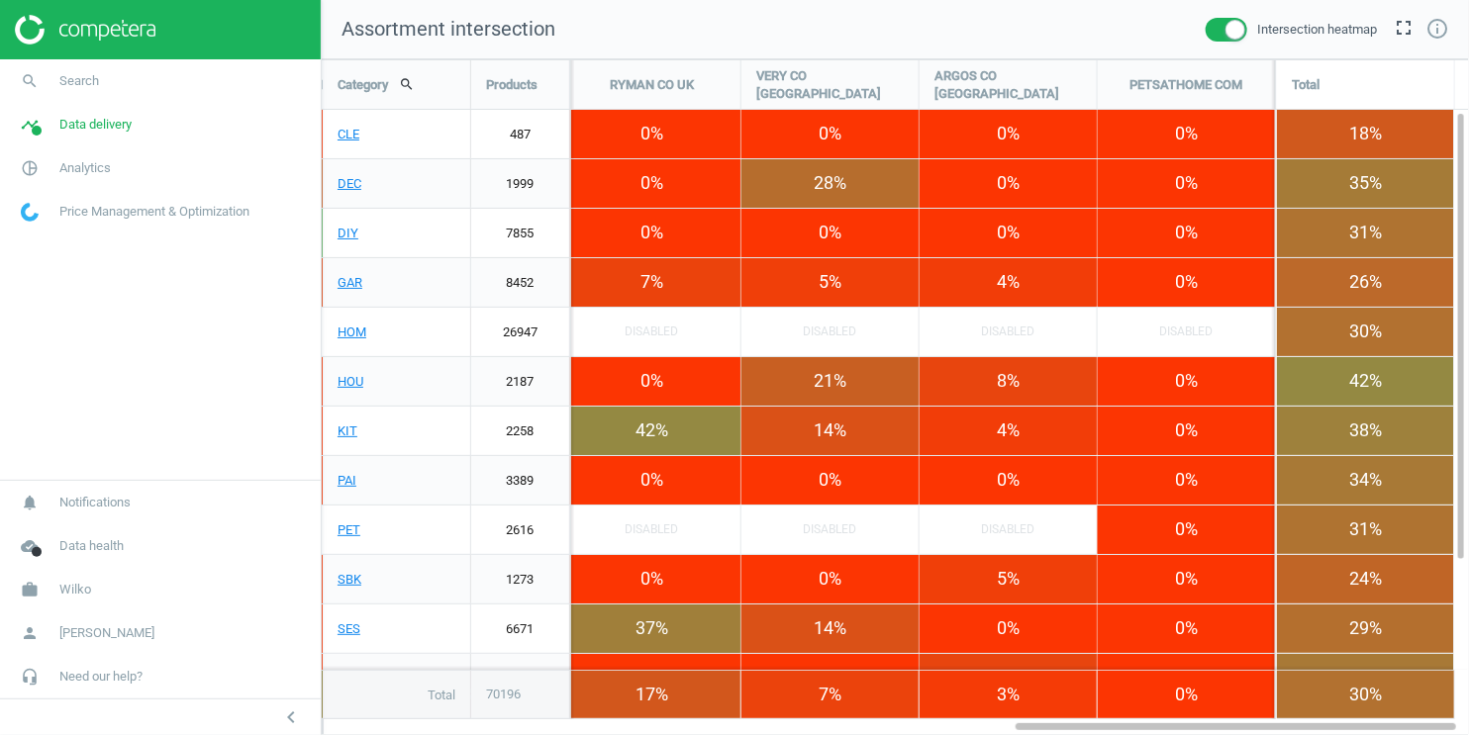
click at [1211, 39] on span at bounding box center [1227, 30] width 42 height 24
click at [0, 0] on input "checkbox" at bounding box center [0, 0] width 0 height 0
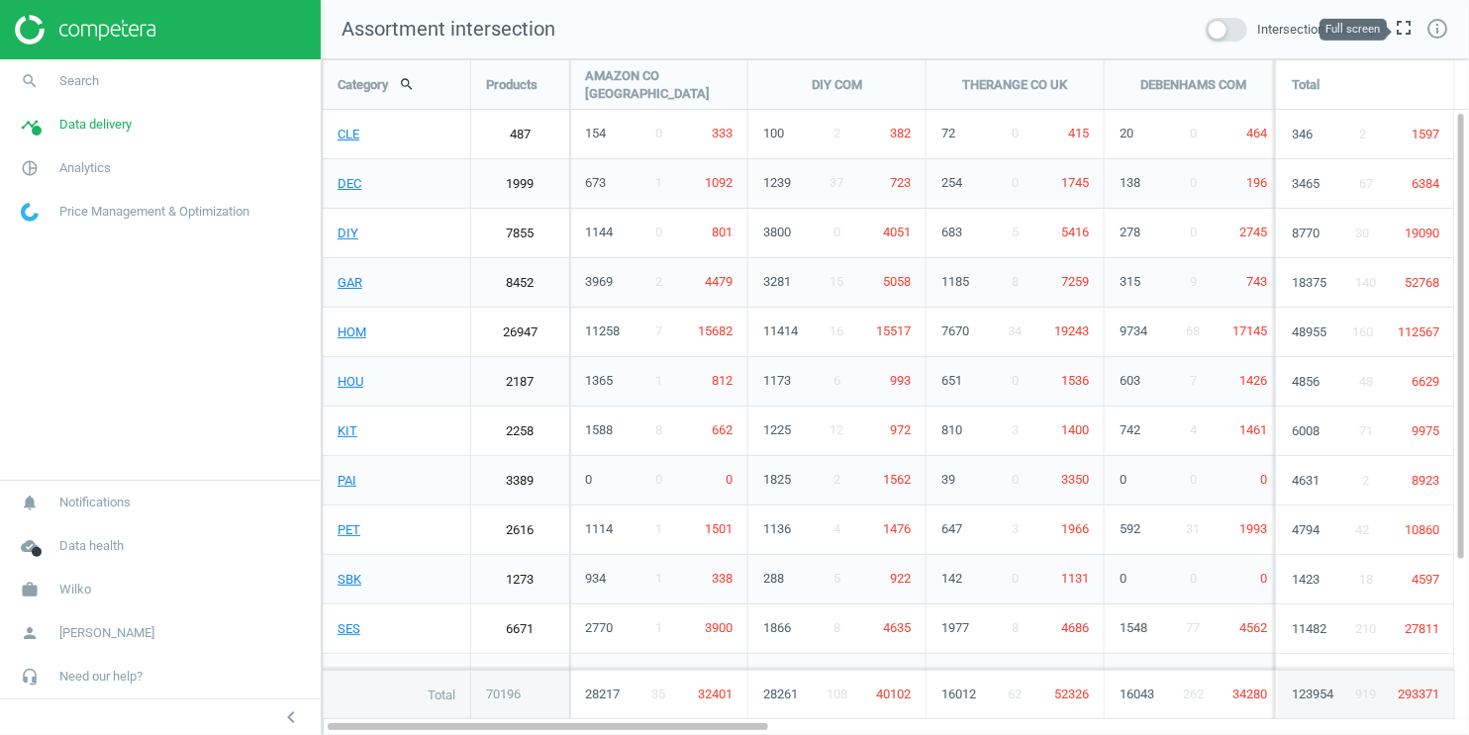
click at [1406, 30] on icon "fullscreen" at bounding box center [1404, 28] width 24 height 24
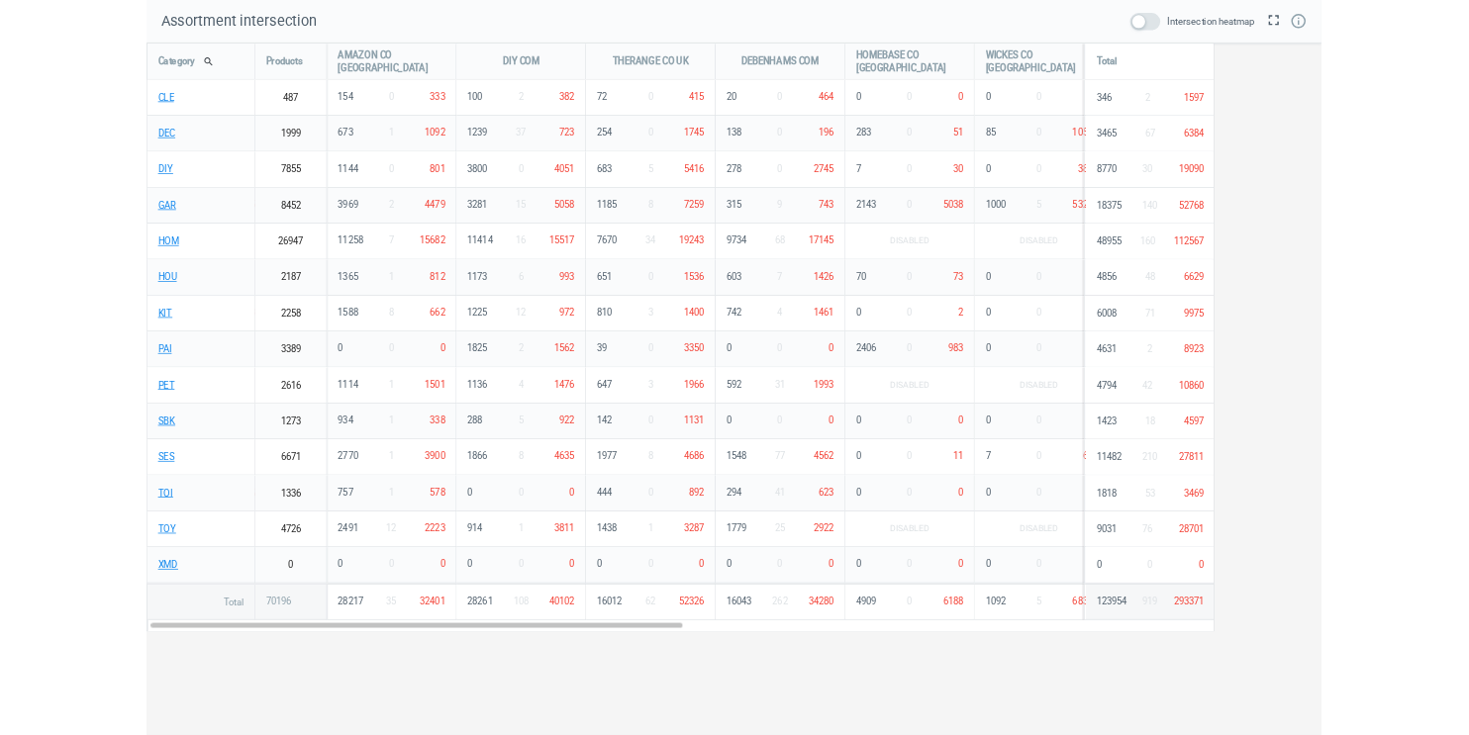
scroll to position [953, 1617]
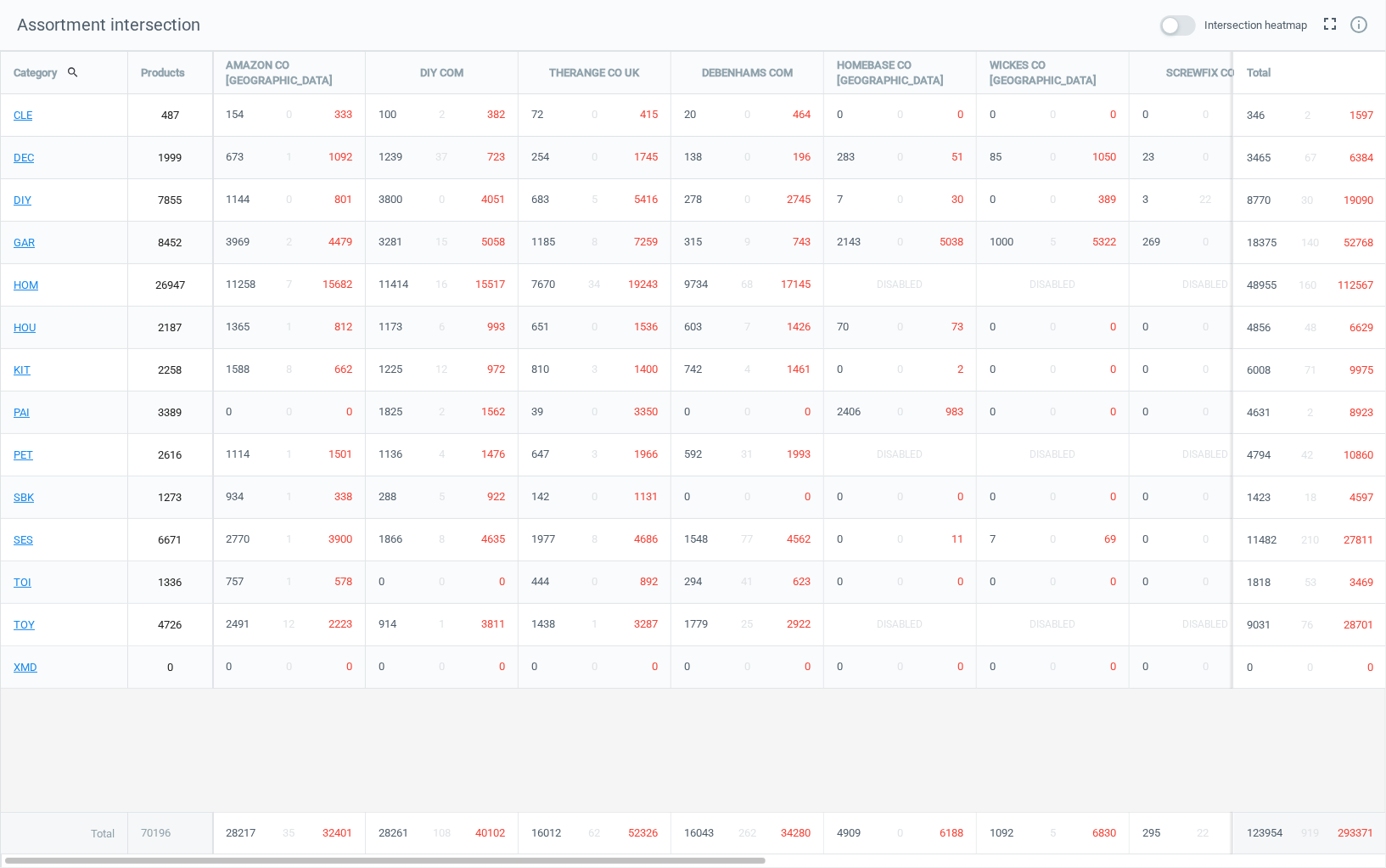
click at [1259, 23] on icon "fullscreen" at bounding box center [1330, 24] width 21 height 21
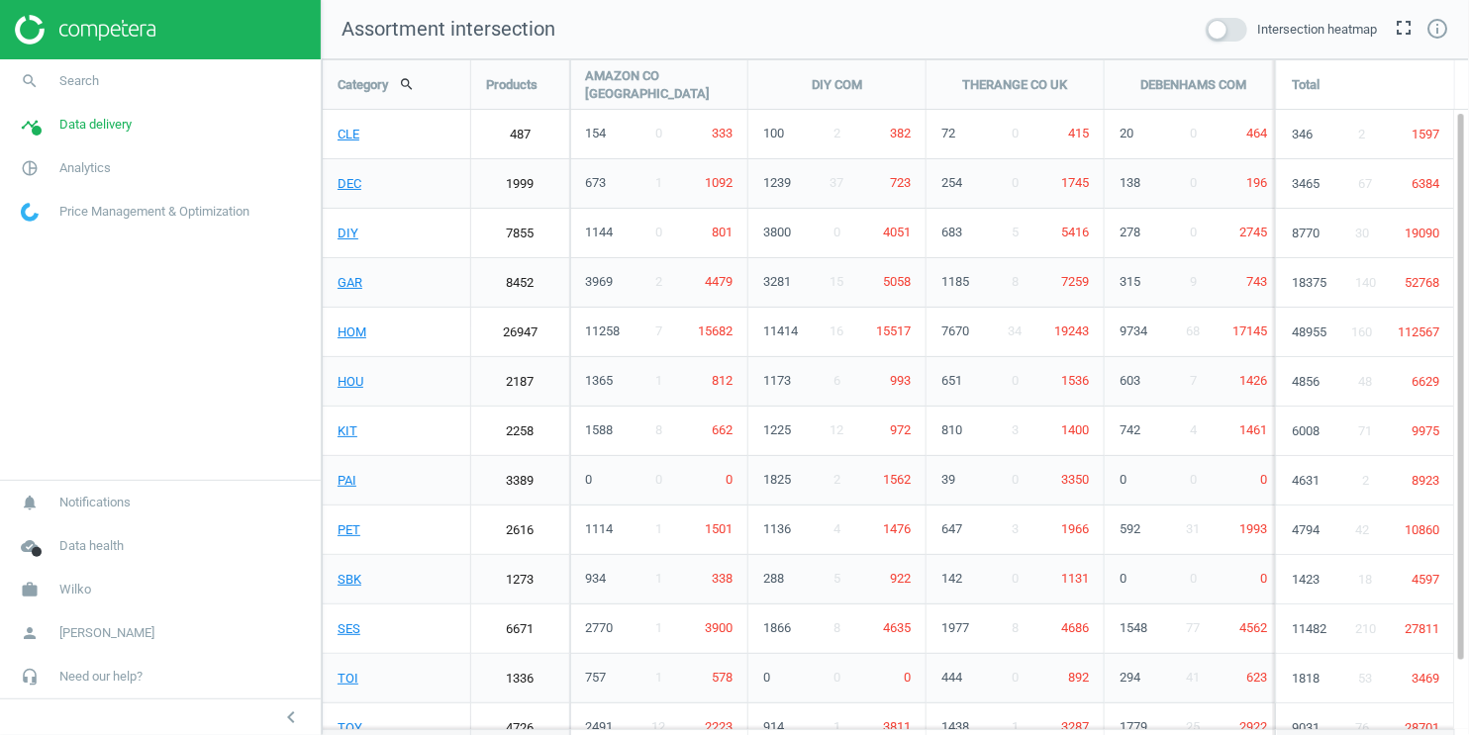
scroll to position [10, 9]
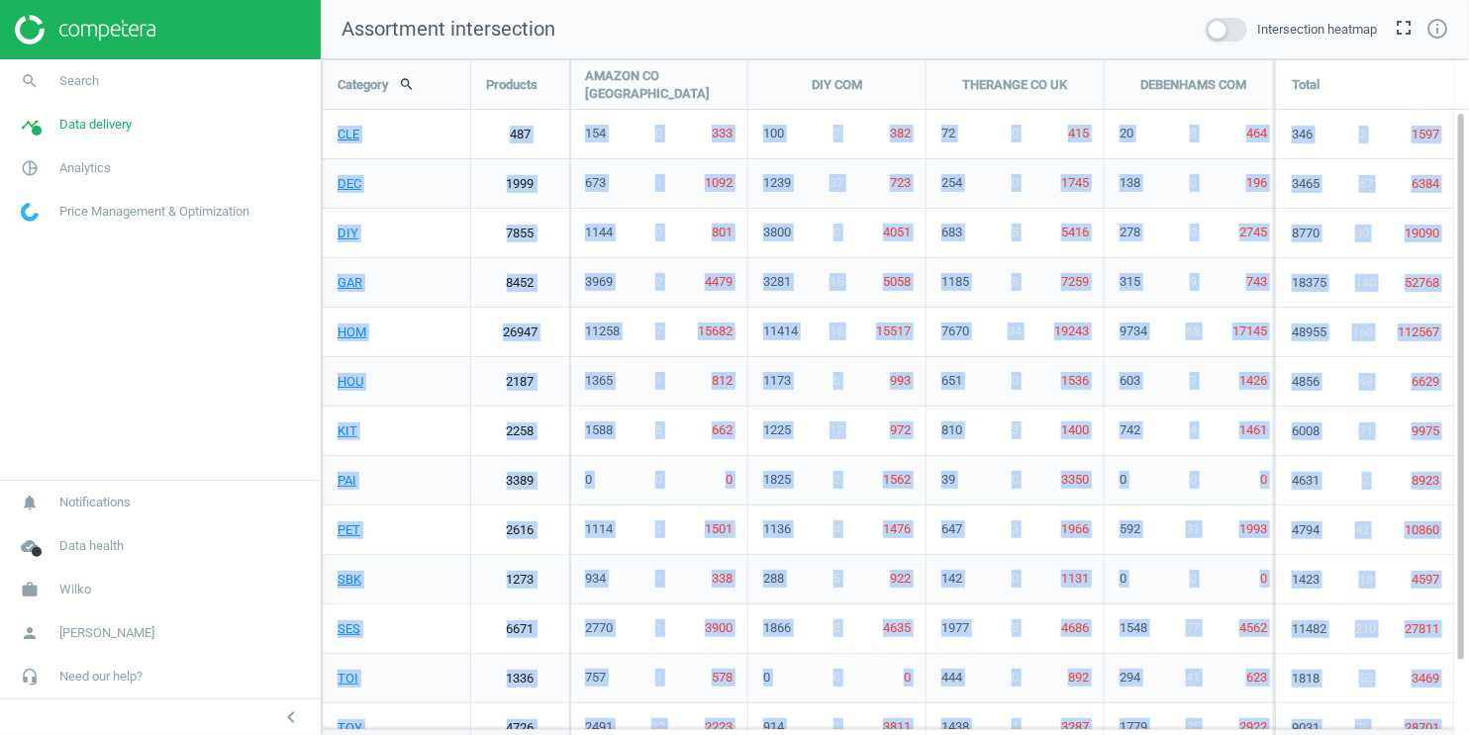
drag, startPoint x: 336, startPoint y: 128, endPoint x: 540, endPoint y: 725, distance: 631.0
click at [527, 60] on div "CLE 487 unfold_more 154 0 333 unfold_more 100 2 382 unfold_more 72 0 415 unfold…" at bounding box center [895, 60] width 1145 height 0
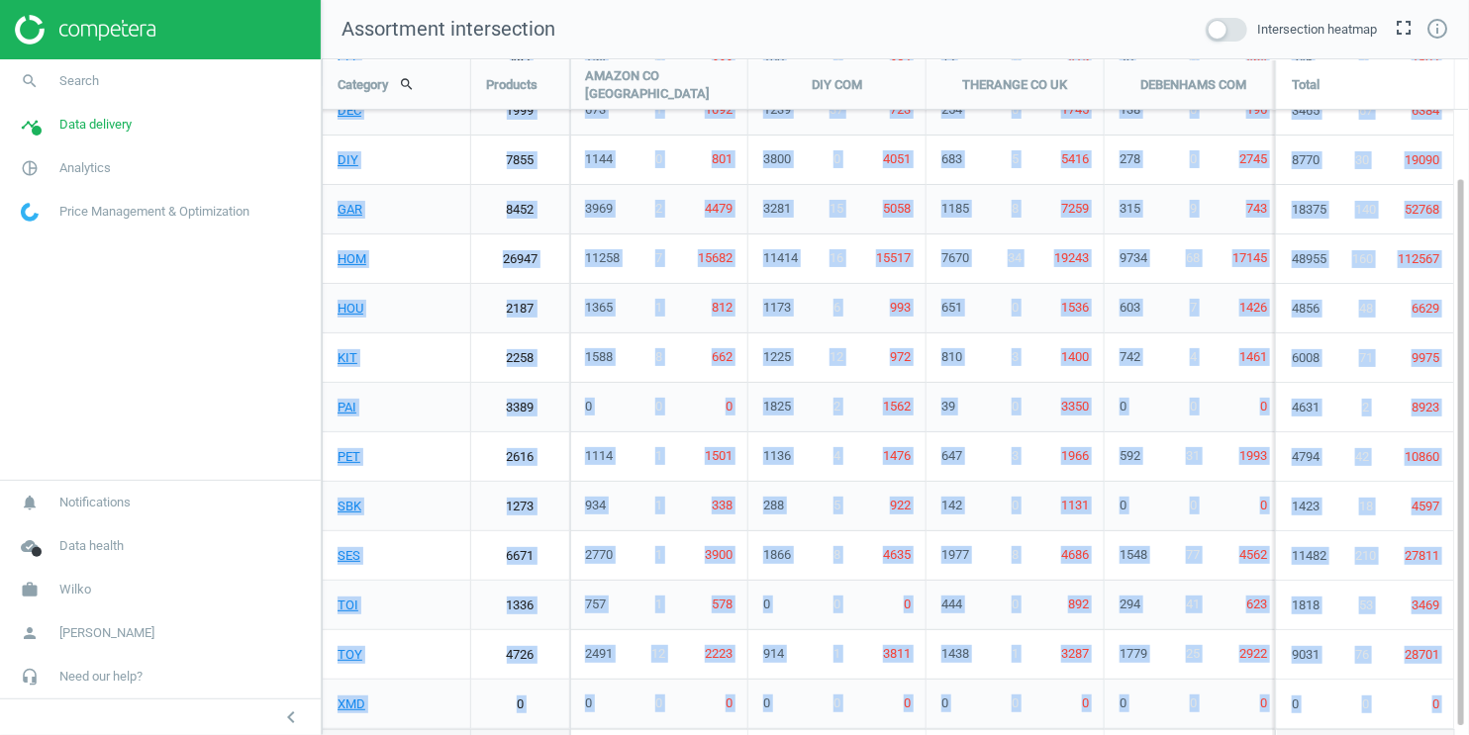
copy div "CLE 487 unfold_more 154 0 333 unfold_more 100 2 382 unfold_more 72 0 415 unfold…"
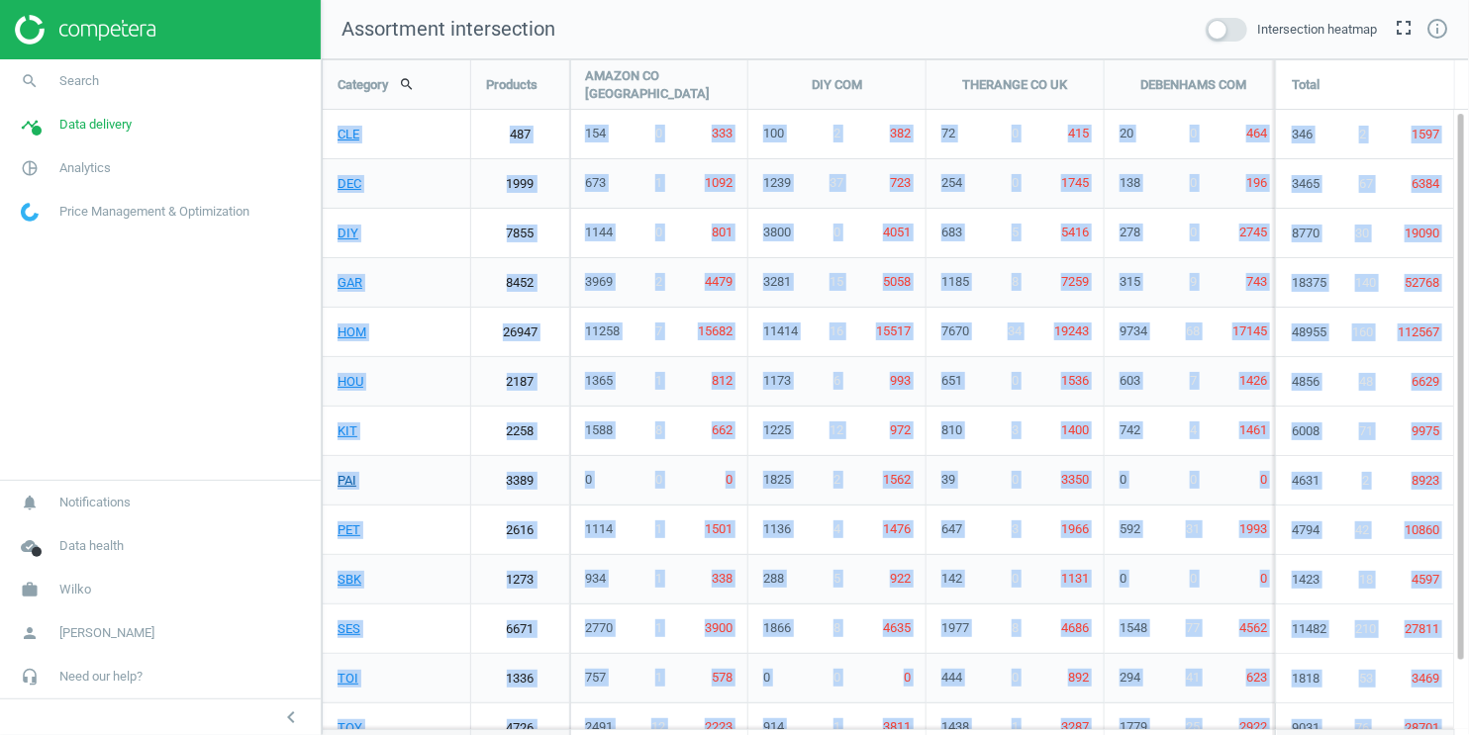
click at [437, 479] on link "PAI" at bounding box center [396, 480] width 147 height 49
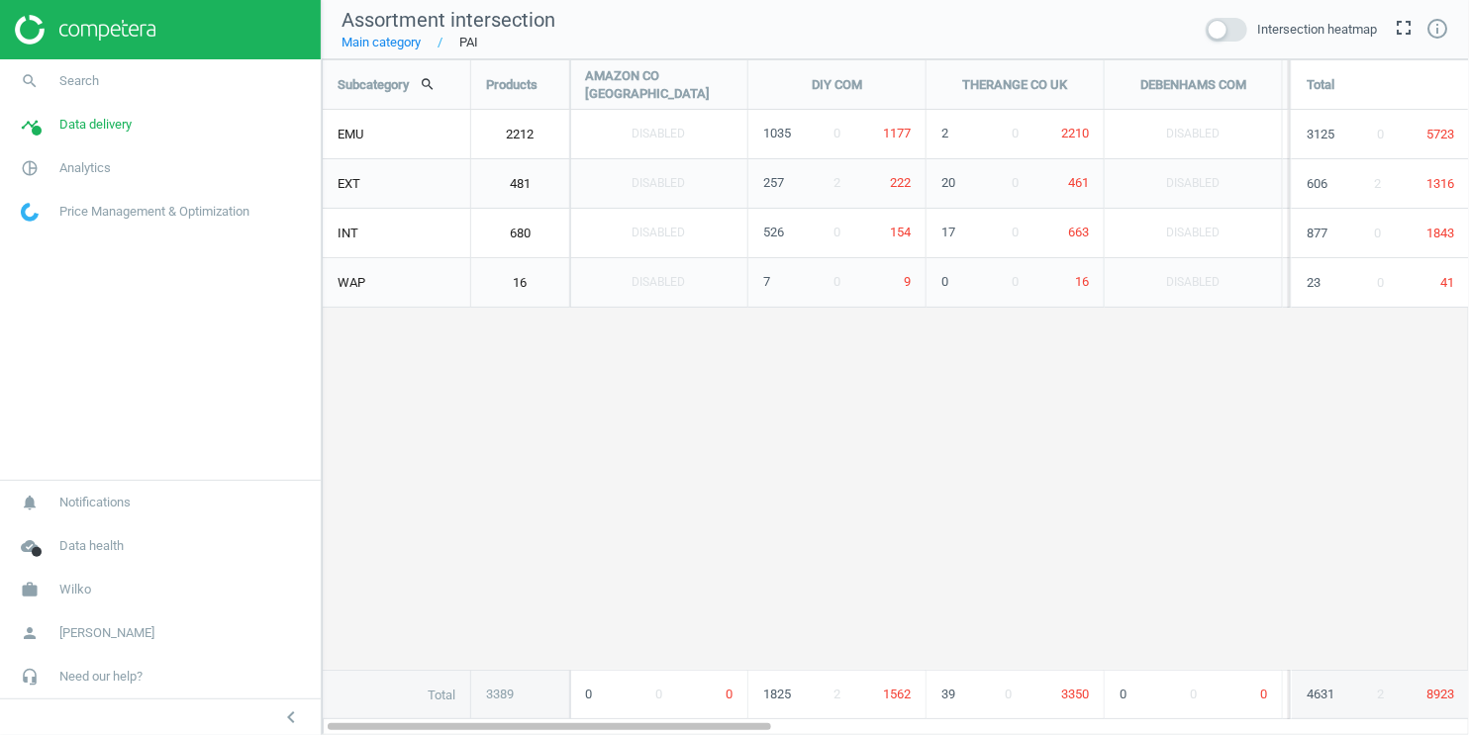
scroll to position [677, 1148]
click at [389, 51] on link "Main category" at bounding box center [380, 43] width 79 height 18
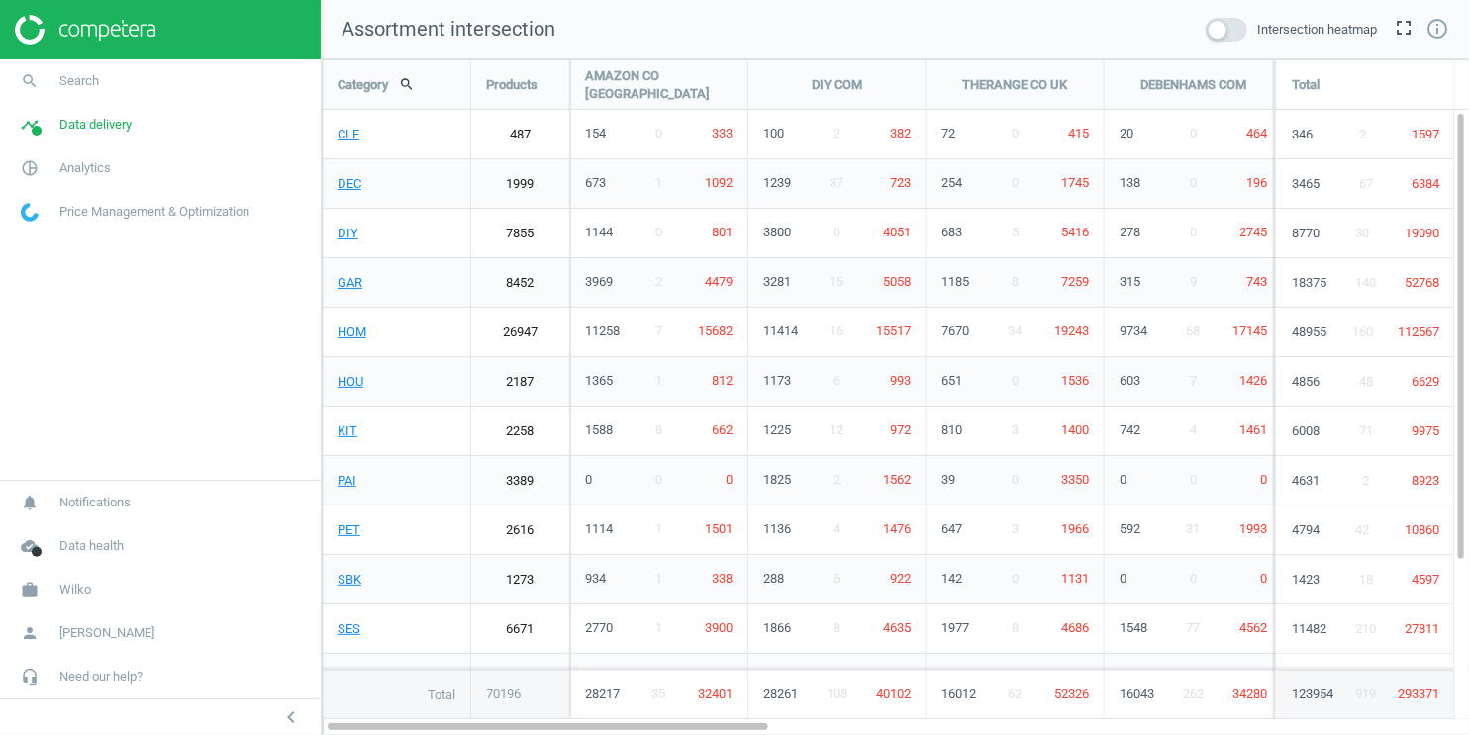
scroll to position [677, 1148]
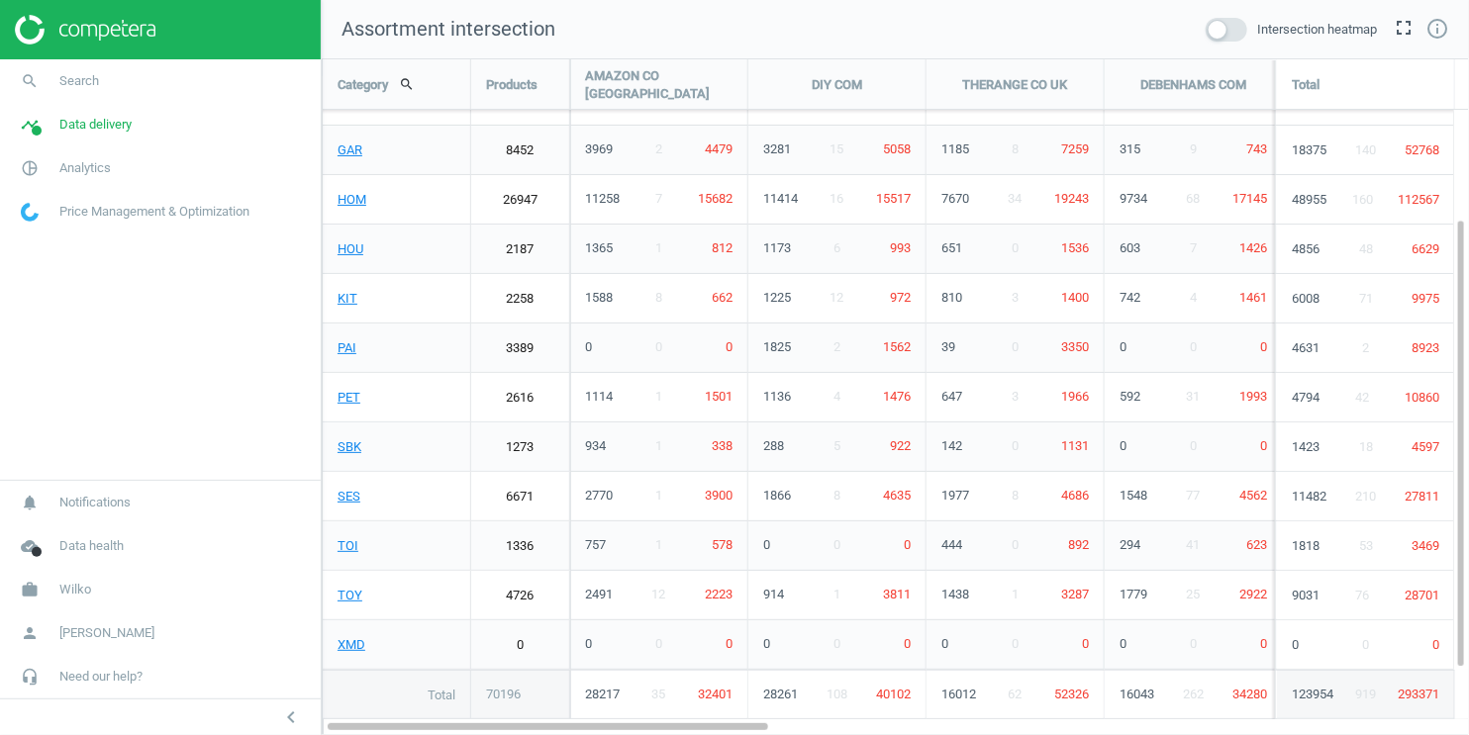
click at [1231, 38] on span at bounding box center [1227, 30] width 42 height 24
click at [0, 0] on input "checkbox" at bounding box center [0, 0] width 0 height 0
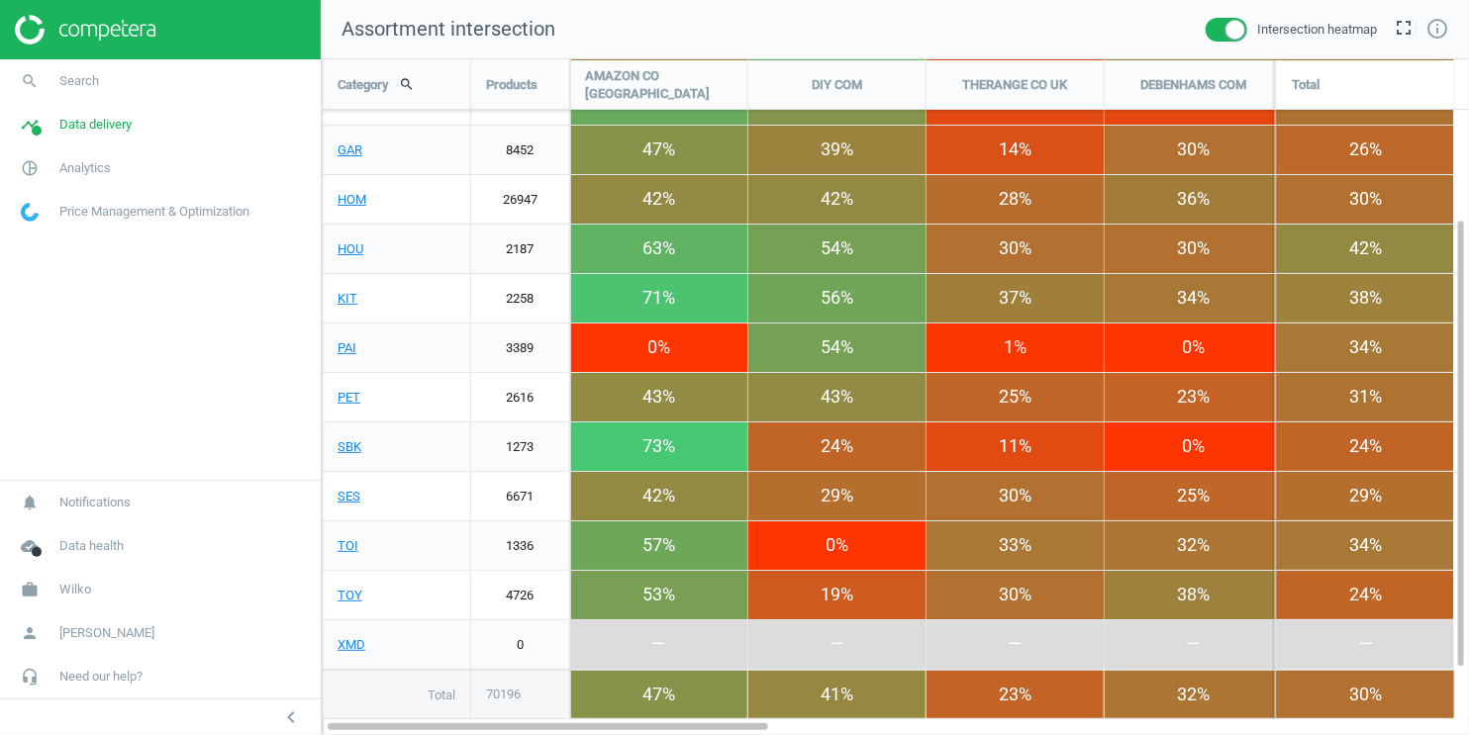
click at [1215, 28] on span at bounding box center [1227, 30] width 42 height 24
click at [0, 0] on input "checkbox" at bounding box center [0, 0] width 0 height 0
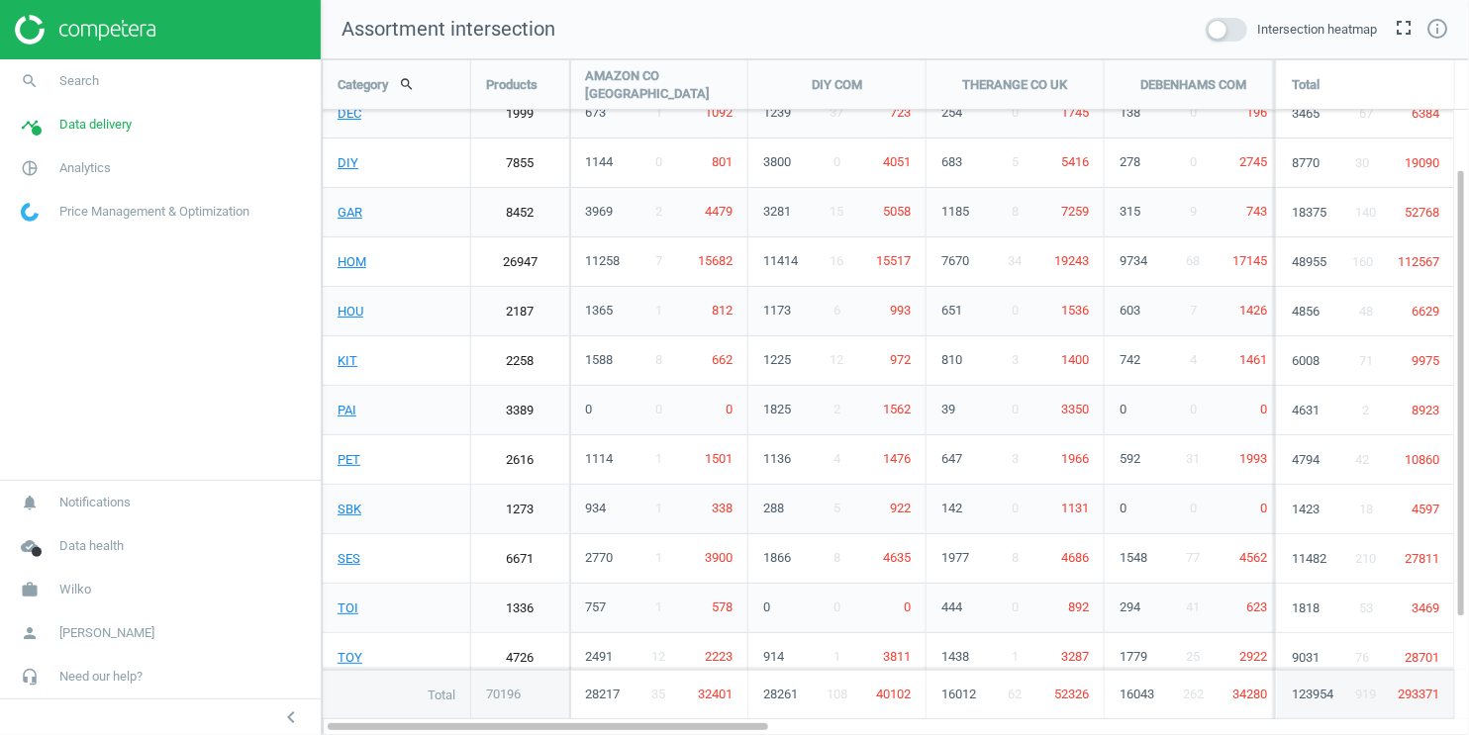
click at [1233, 29] on span at bounding box center [1227, 30] width 42 height 24
click at [0, 0] on input "checkbox" at bounding box center [0, 0] width 0 height 0
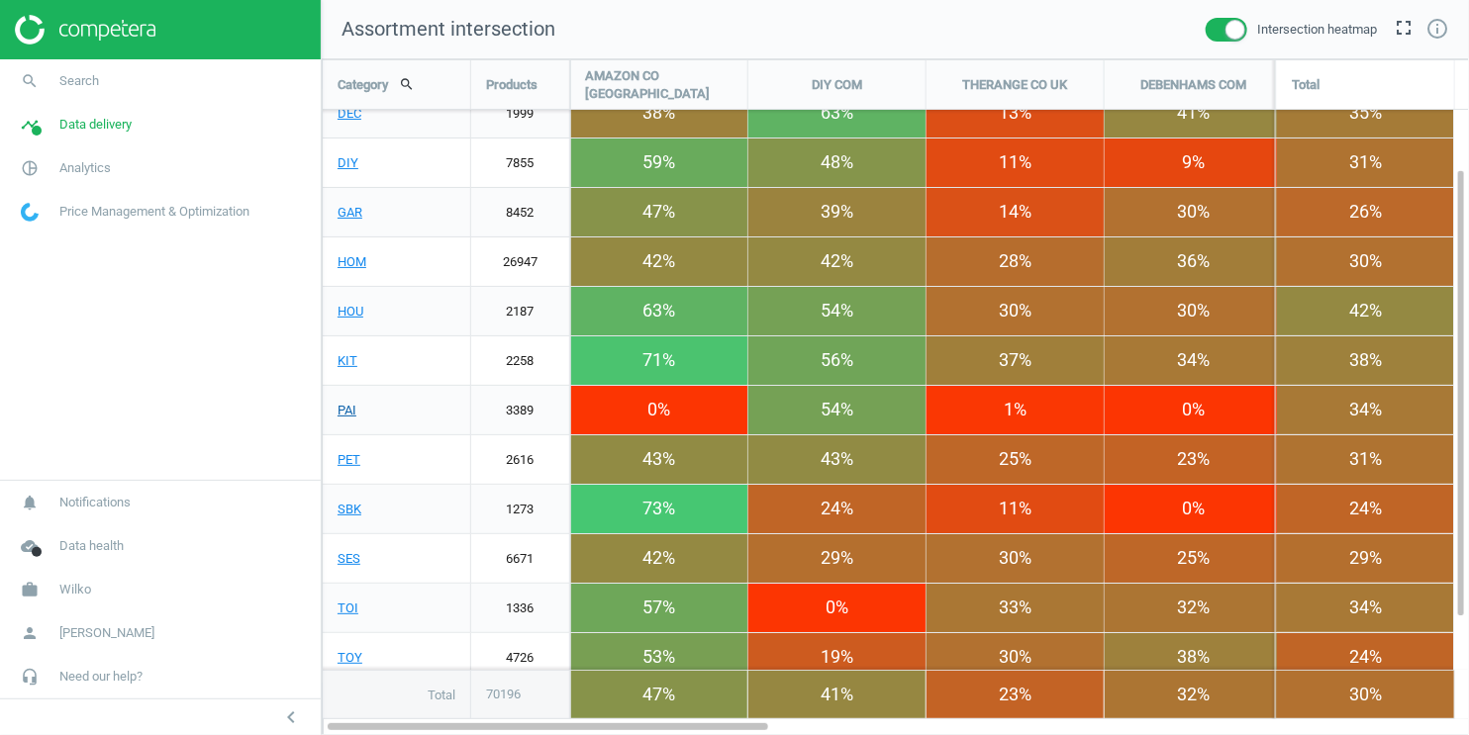
click at [348, 415] on link "PAI" at bounding box center [396, 410] width 147 height 49
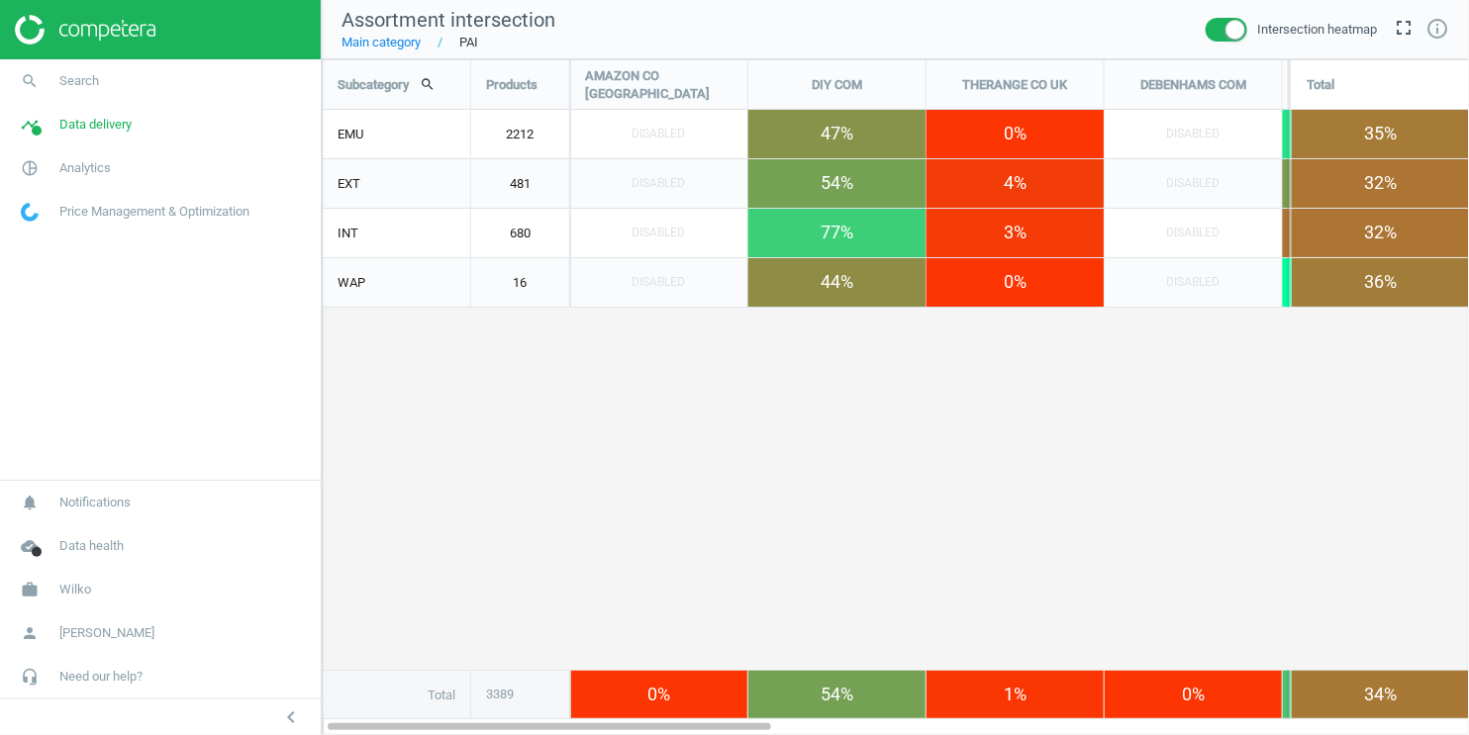
scroll to position [677, 1148]
click at [395, 46] on link "Main category" at bounding box center [380, 43] width 79 height 18
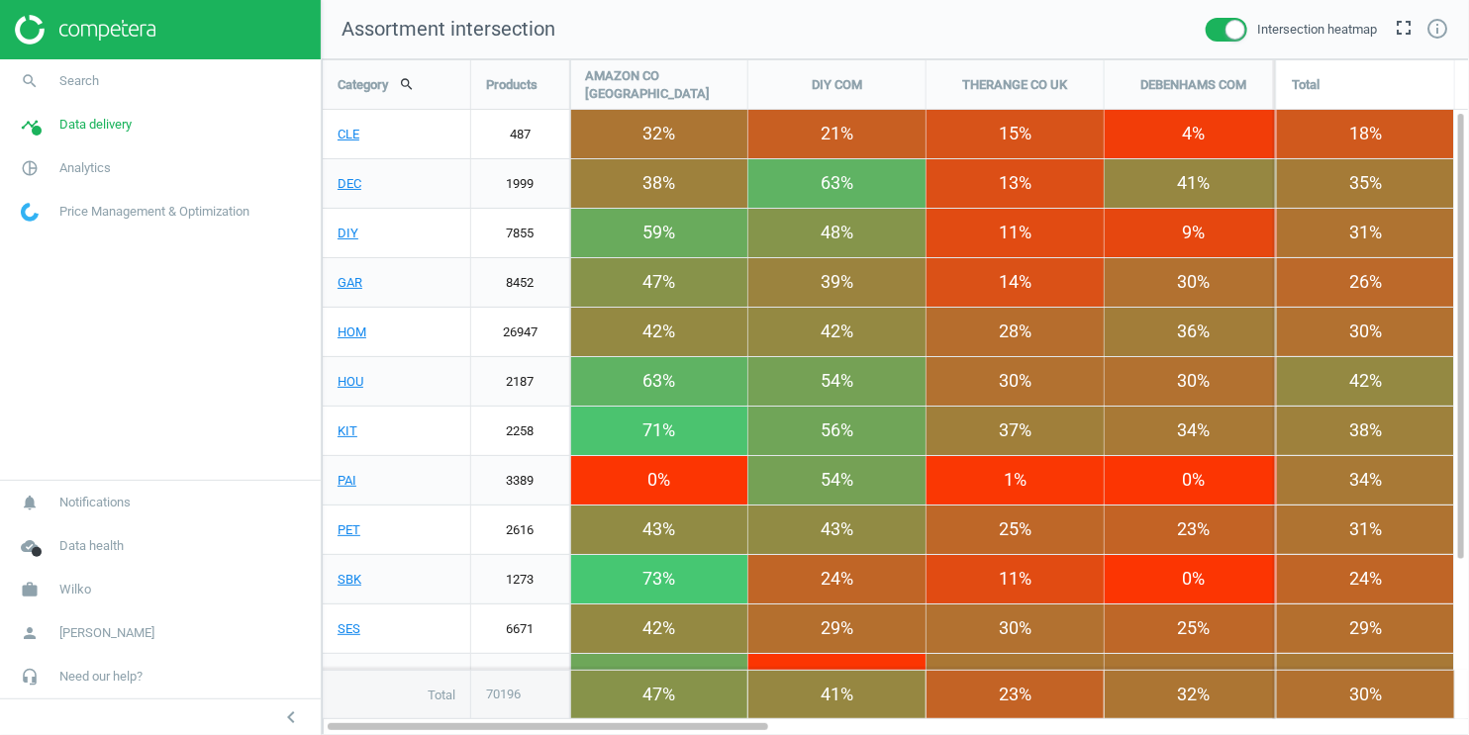
scroll to position [677, 1148]
click at [1209, 26] on span at bounding box center [1227, 30] width 42 height 24
click at [0, 0] on input "checkbox" at bounding box center [0, 0] width 0 height 0
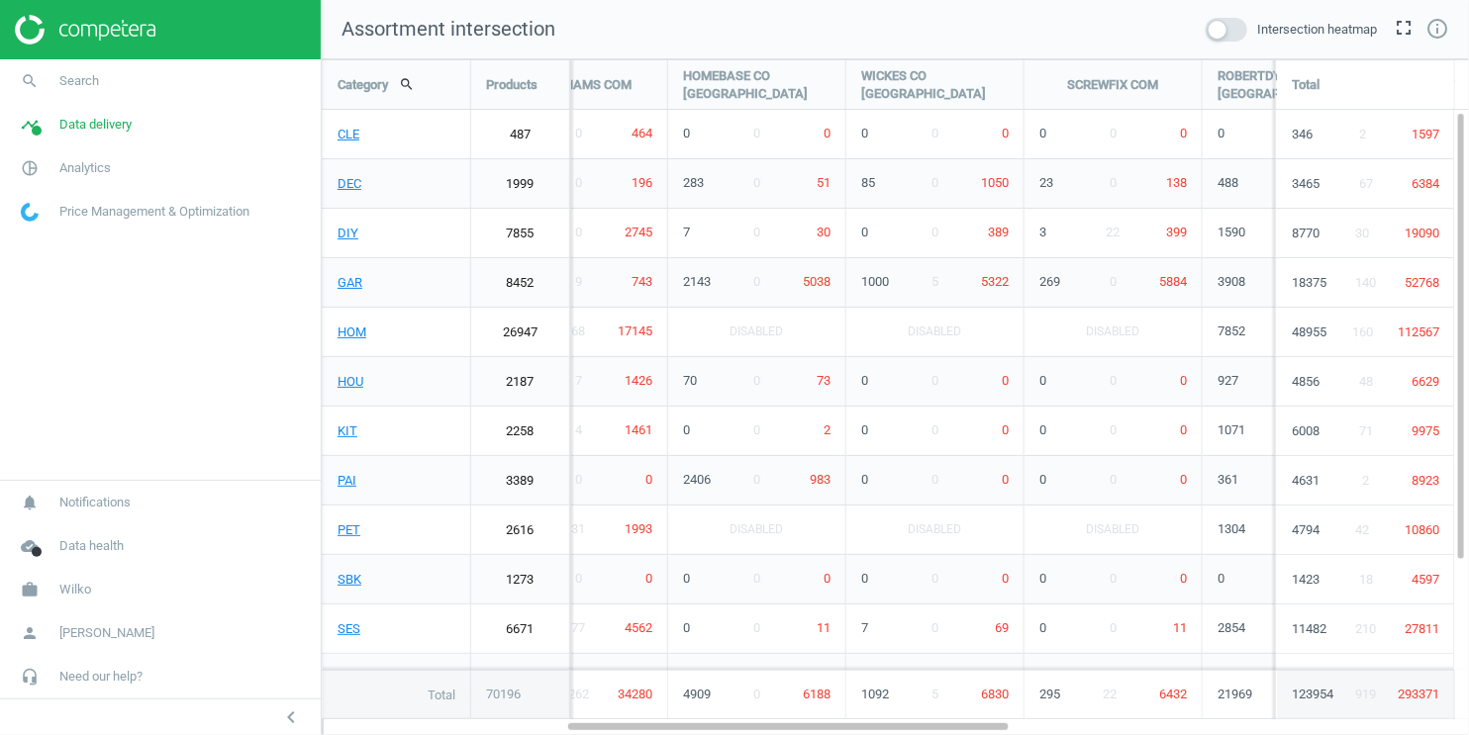
click at [943, 82] on div "WICKES CO UK" at bounding box center [934, 84] width 177 height 49
copy div "WICKES CO UK"
click at [1106, 85] on div "SCREWFIX COM" at bounding box center [1112, 84] width 177 height 49
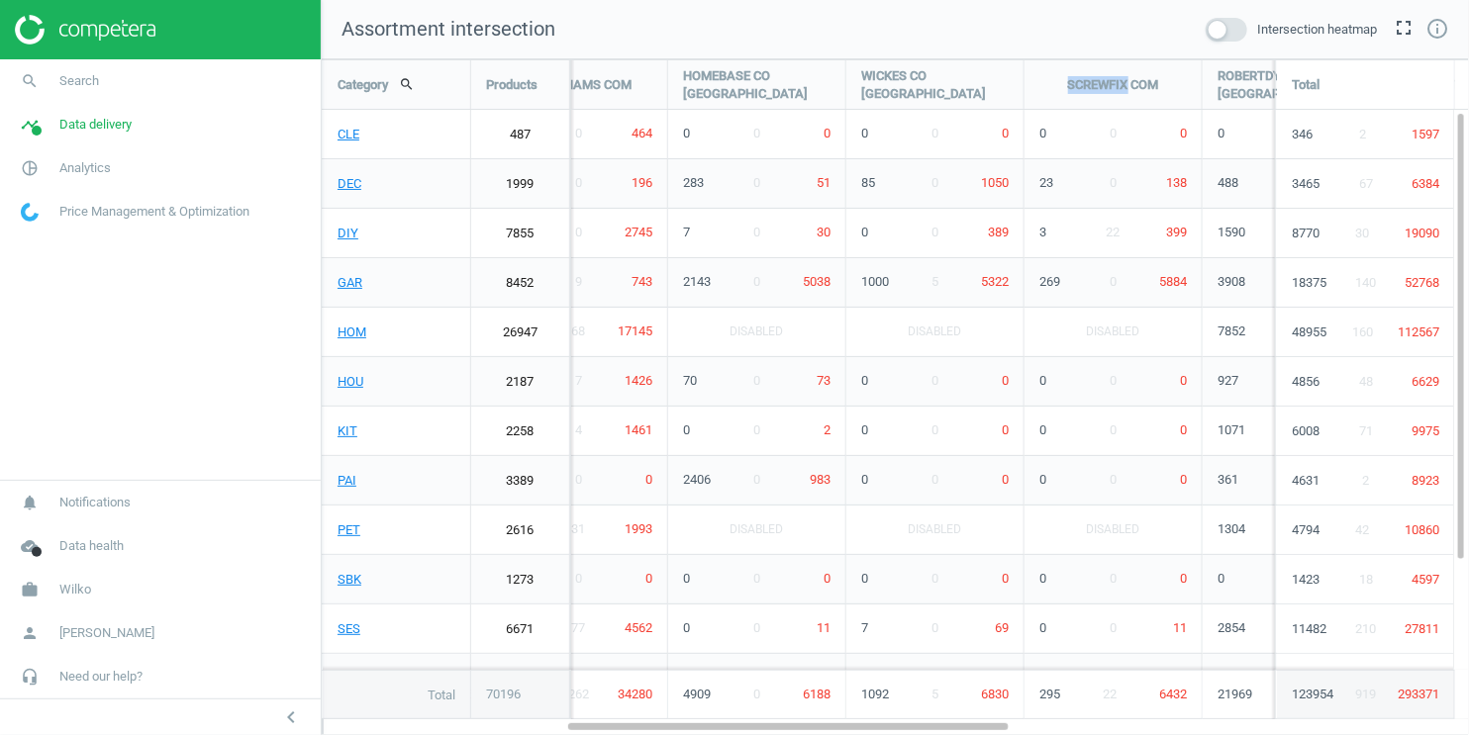
click at [1106, 85] on div "SCREWFIX COM" at bounding box center [1112, 84] width 177 height 49
copy div "SCREWFIX COM"
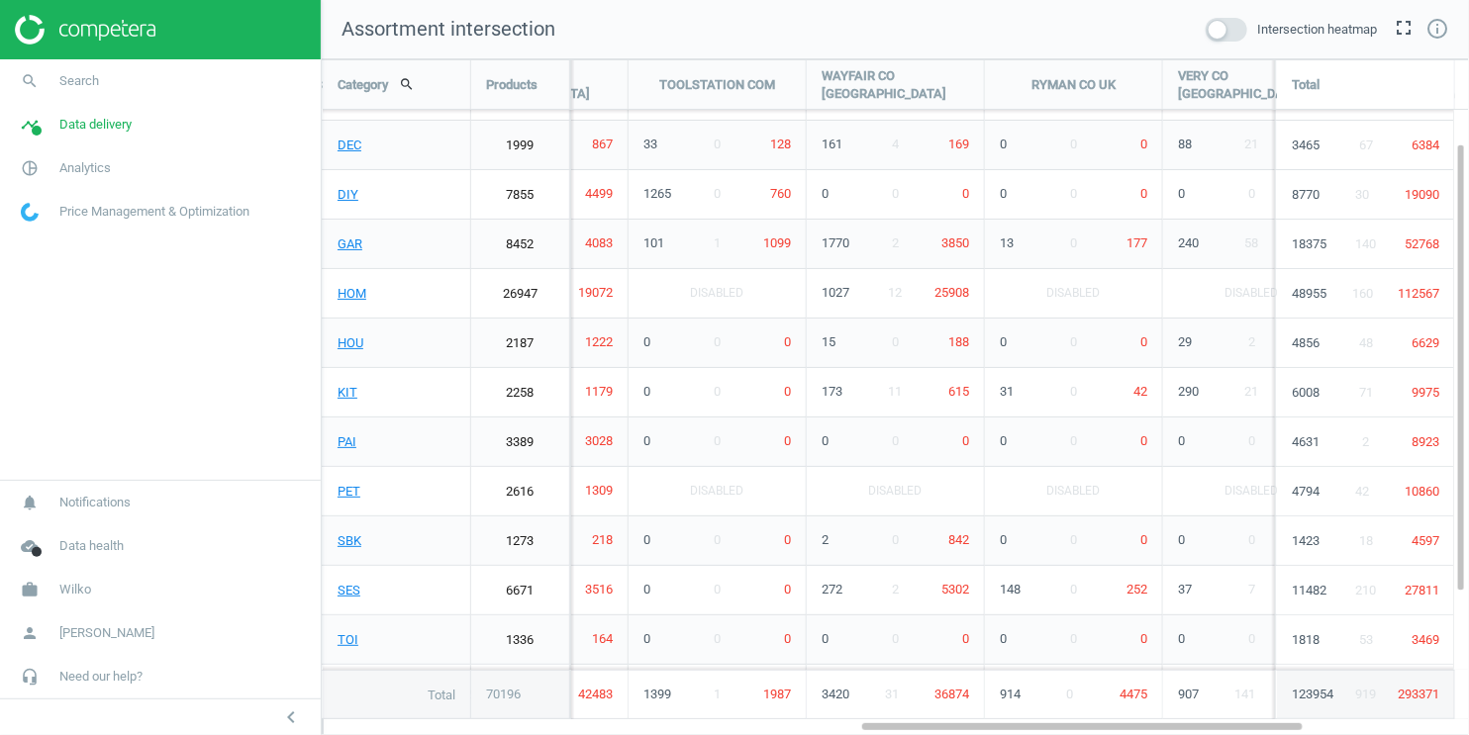
click at [761, 88] on div "TOOLSTATION COM" at bounding box center [717, 84] width 177 height 49
copy div "TOOLSTATION COM"
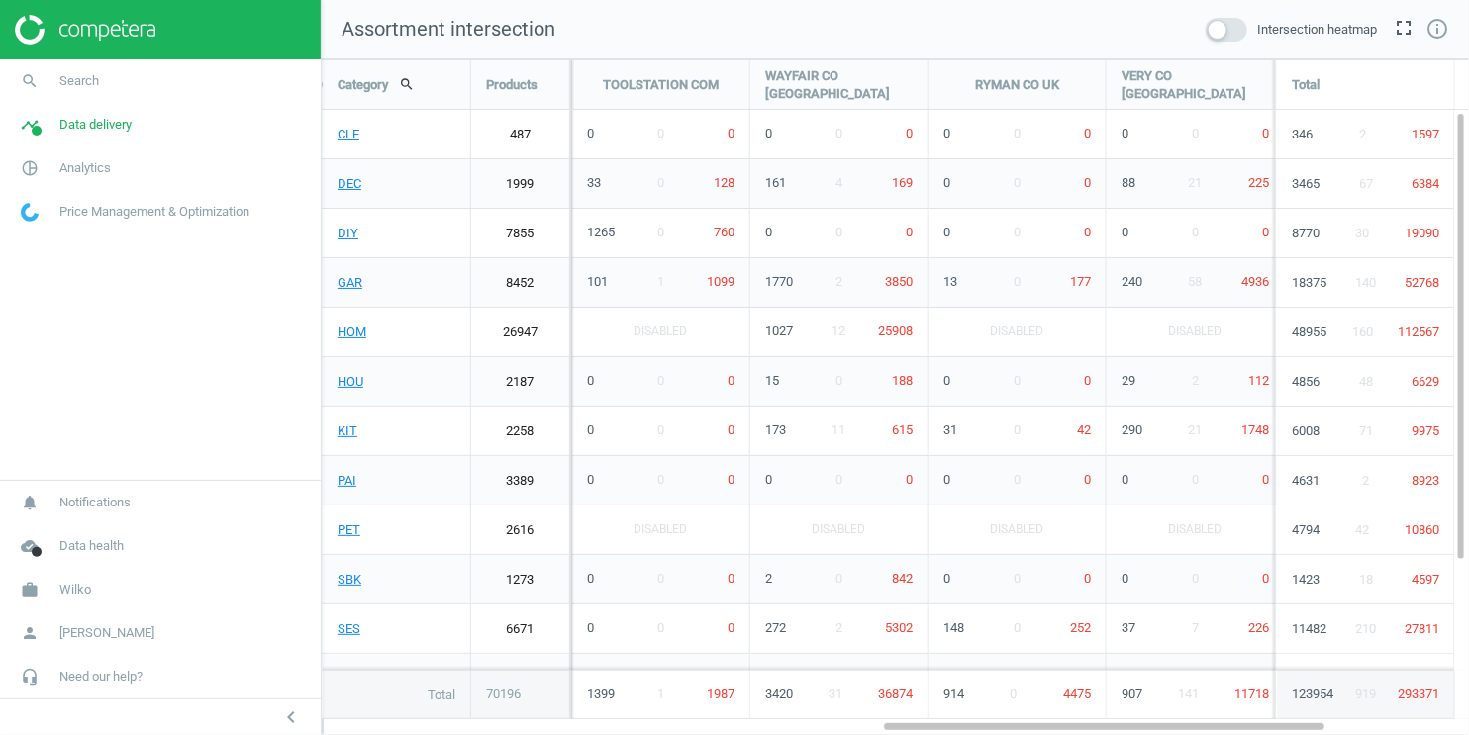
click at [838, 81] on div "WAYFAIR CO UK" at bounding box center [838, 84] width 177 height 49
copy div "WAYFAIR CO UK"
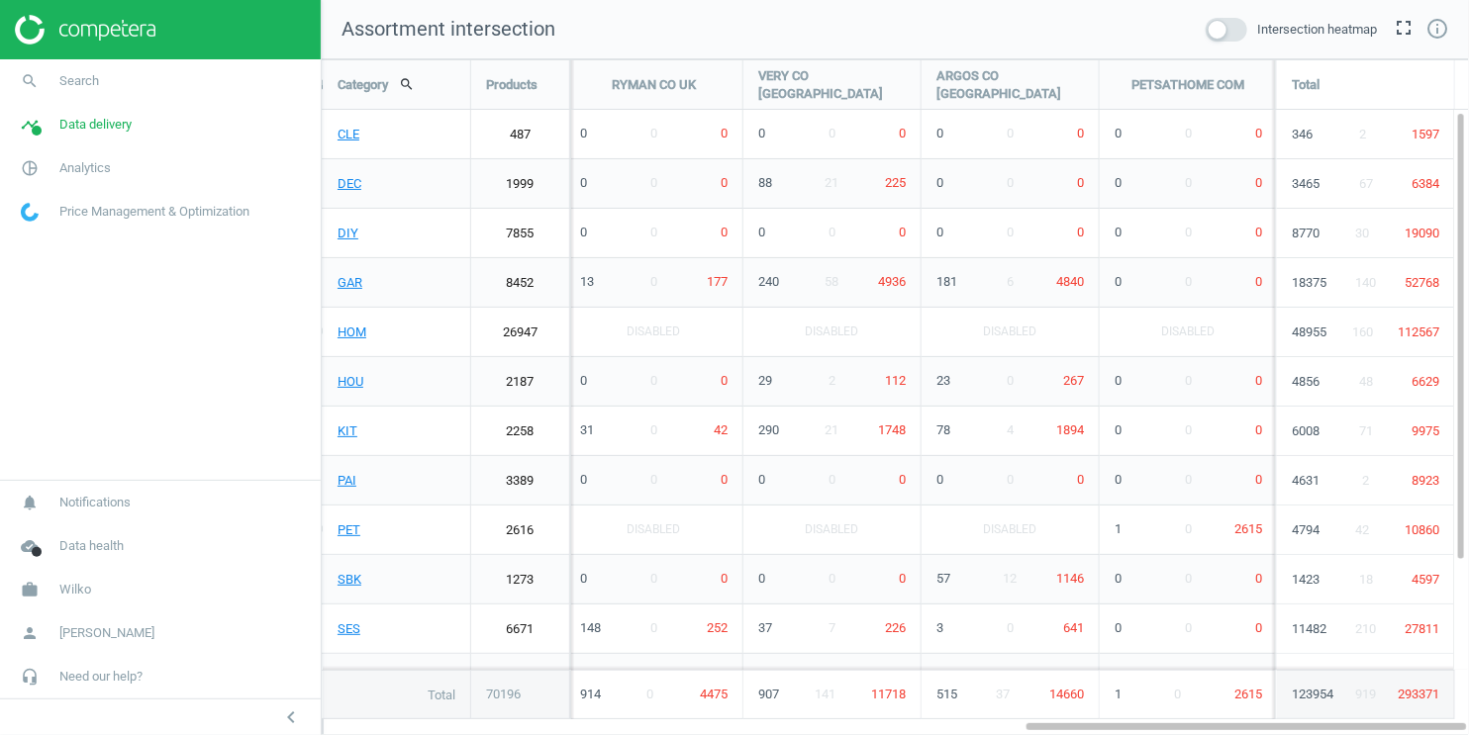
click at [695, 85] on div "RYMAN CO UK" at bounding box center [653, 84] width 177 height 49
copy div "RYMAN CO UK"
click at [847, 82] on div "VERY CO UK" at bounding box center [831, 84] width 177 height 49
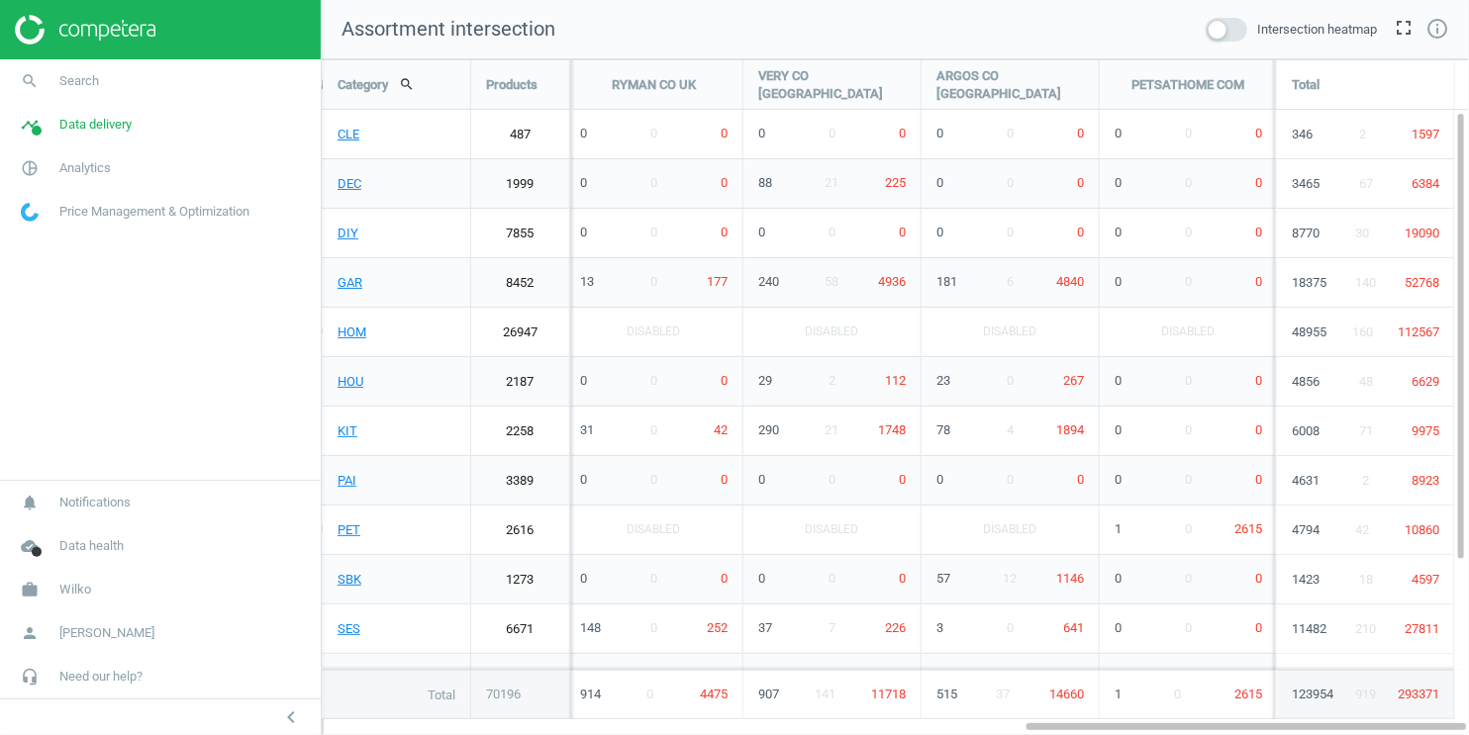
click at [847, 82] on div "VERY CO UK" at bounding box center [831, 84] width 177 height 49
copy div "VERY CO UK"
click at [1016, 82] on div "ARGOS CO UK" at bounding box center [1009, 84] width 177 height 49
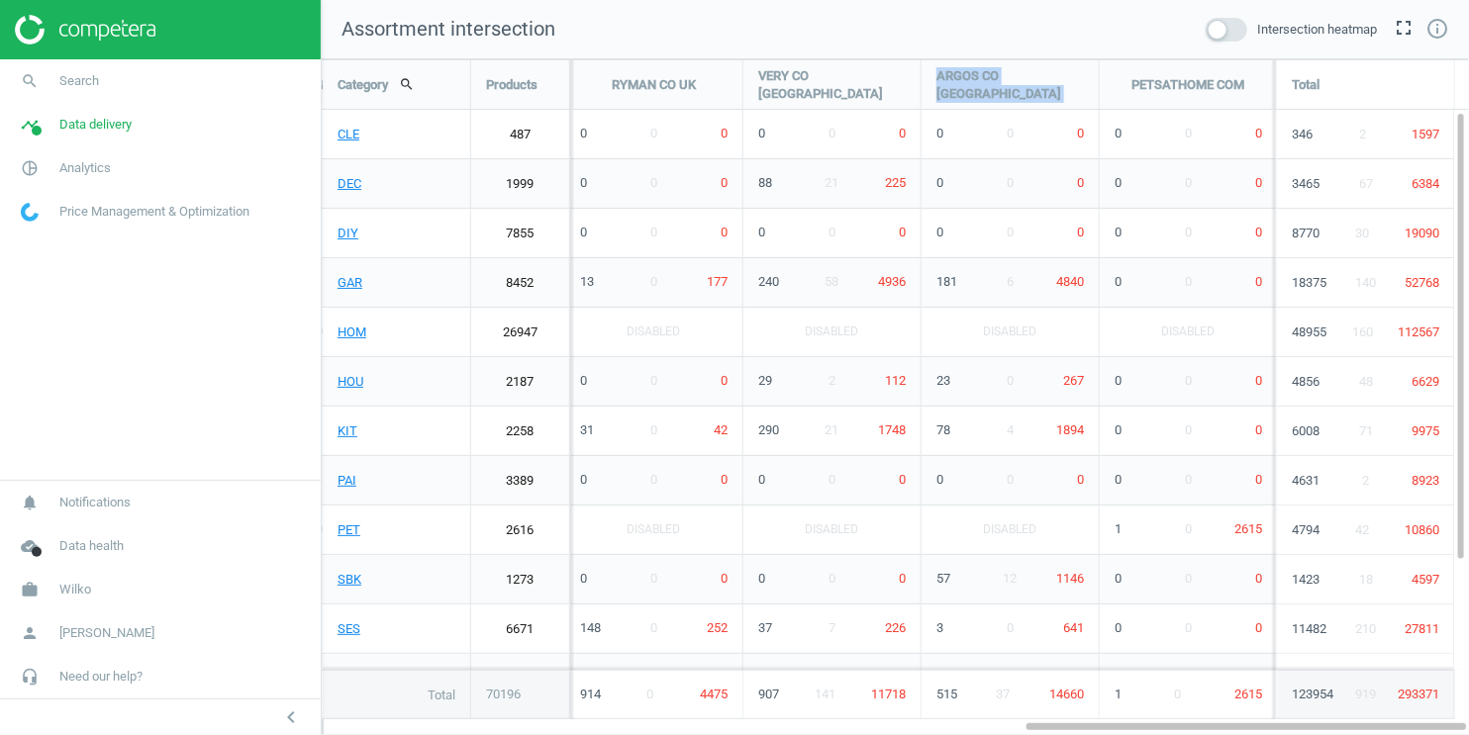
click at [1016, 82] on div "ARGOS CO UK" at bounding box center [1009, 84] width 177 height 49
copy div "ARGOS CO UK"
click at [1176, 85] on div "PETSATHOME COM" at bounding box center [1188, 84] width 177 height 49
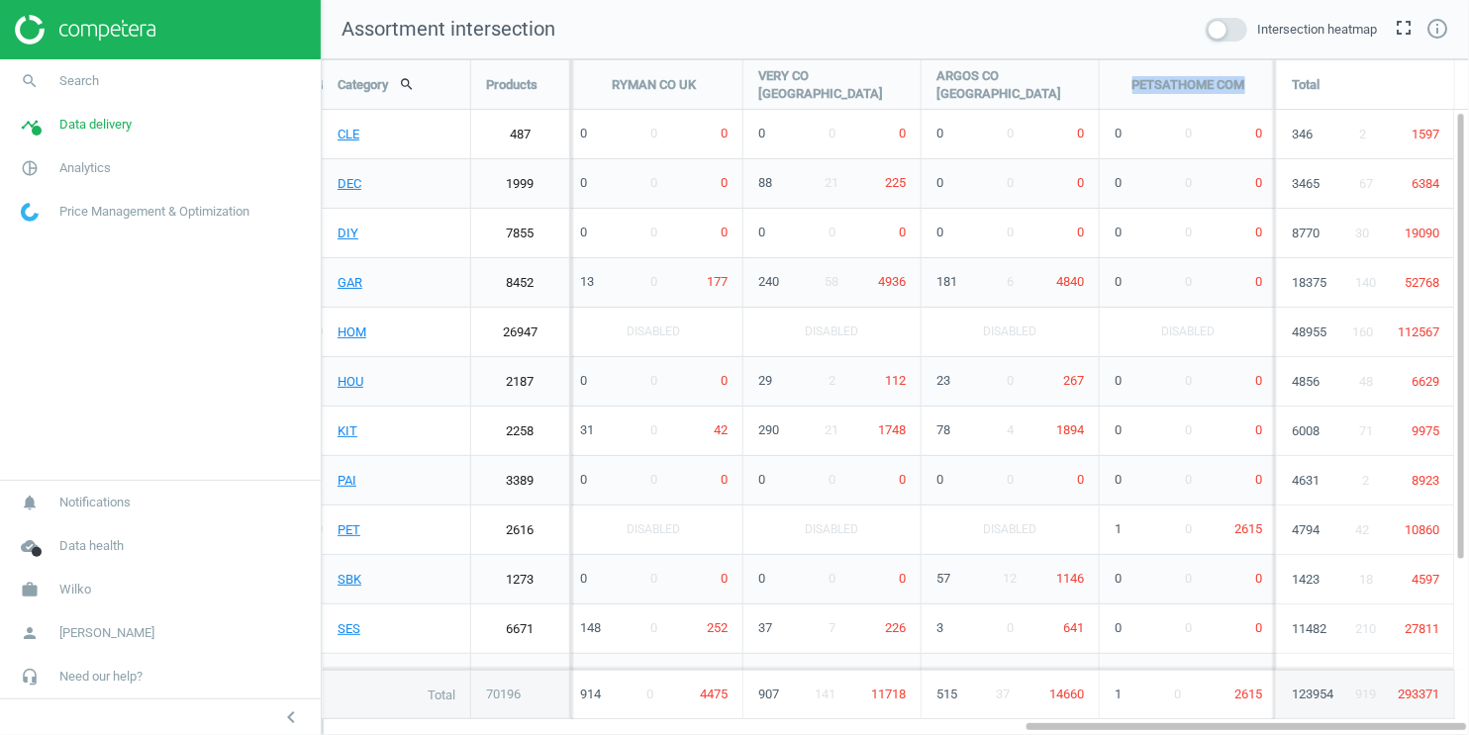
copy div "PETSATHOME COM"
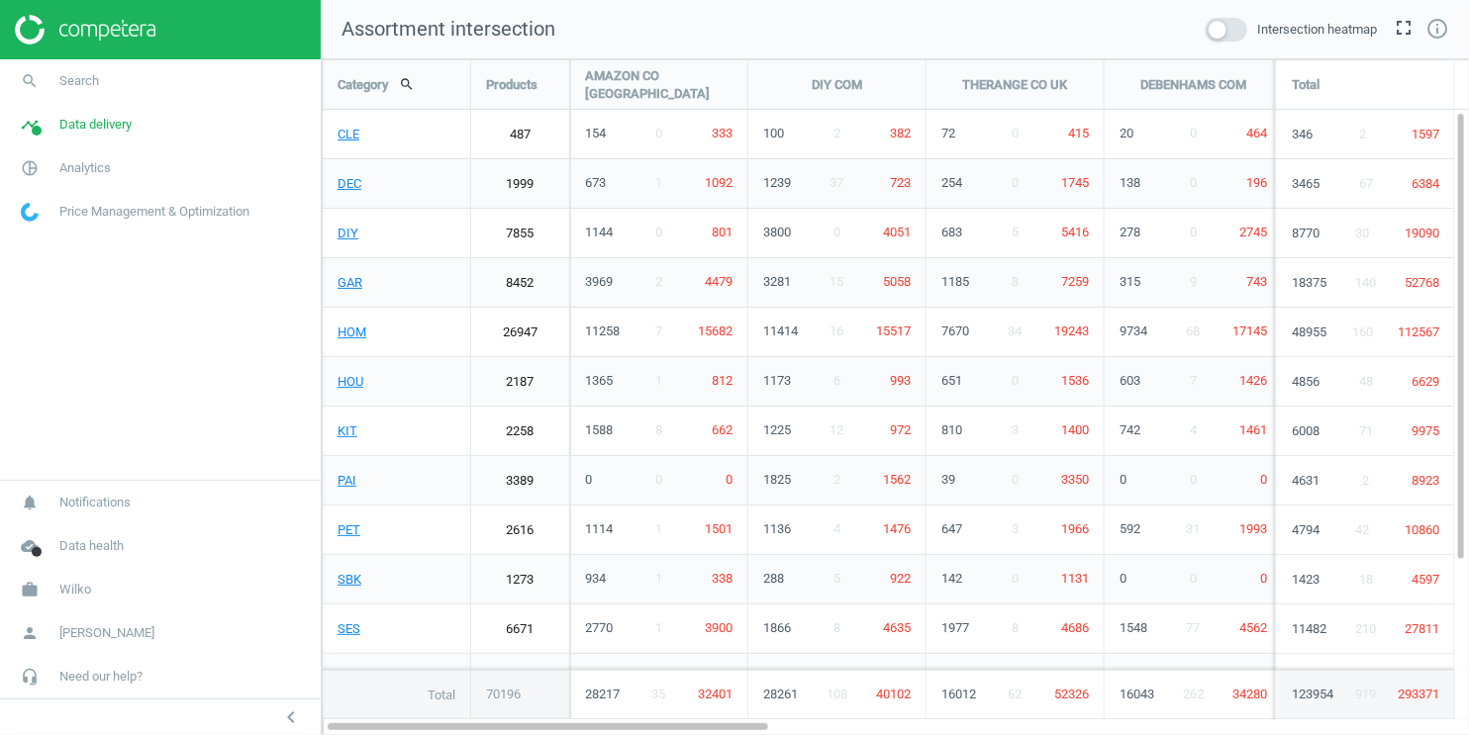
click at [968, 83] on div "THERANGE CO UK" at bounding box center [1014, 84] width 177 height 49
copy div "THERANGE CO UK"
click at [815, 85] on div "DIY COM" at bounding box center [836, 84] width 177 height 49
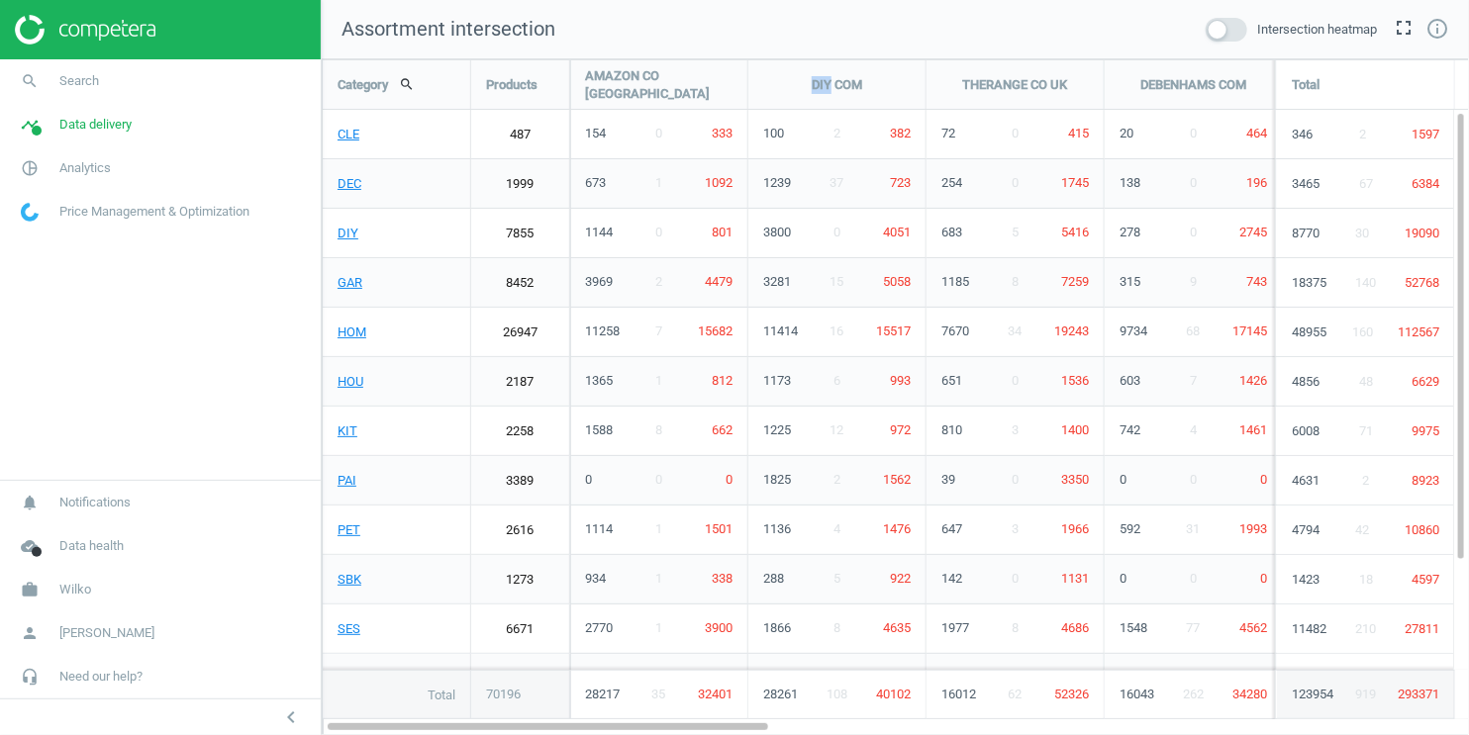
click at [815, 85] on div "DIY COM" at bounding box center [836, 84] width 177 height 49
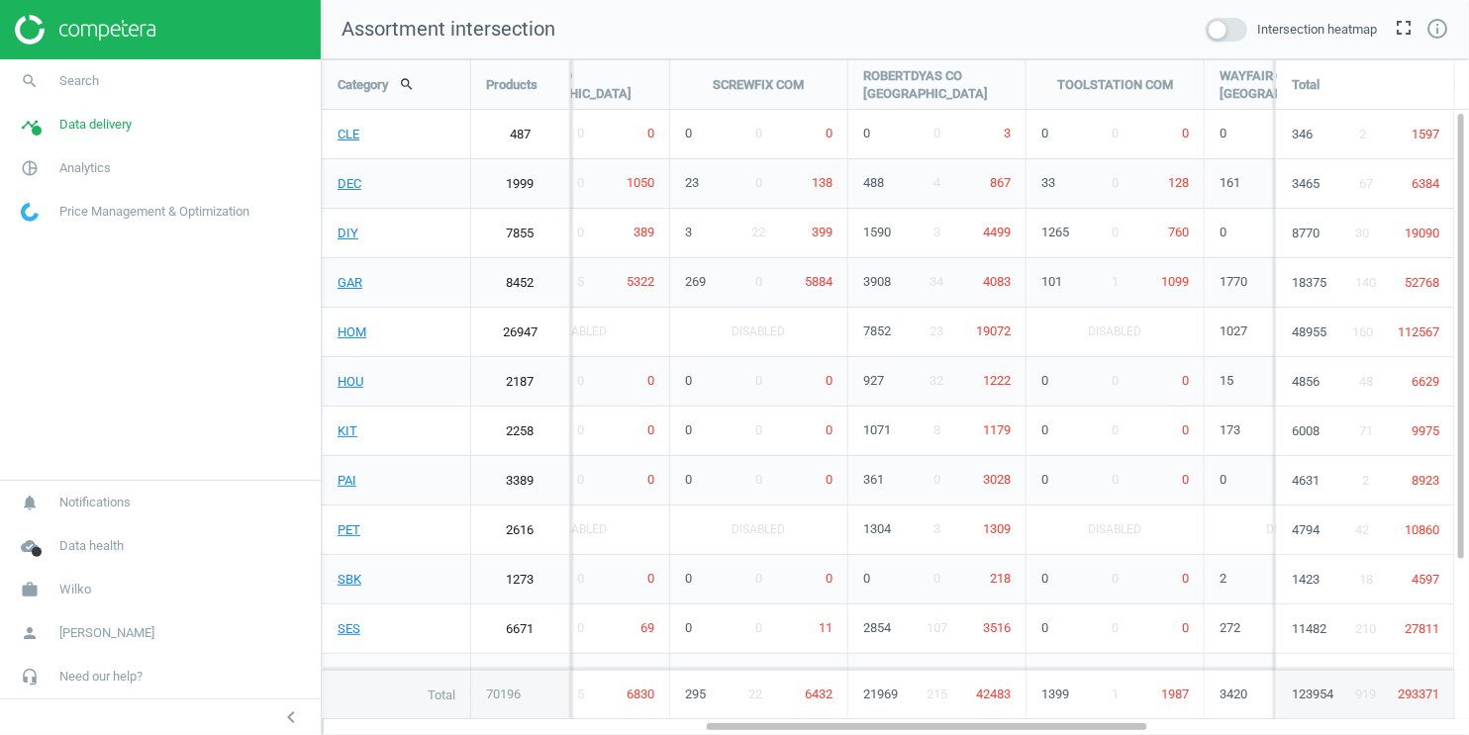
click at [937, 89] on div "ROBERTDYAS CO UK" at bounding box center [936, 84] width 177 height 49
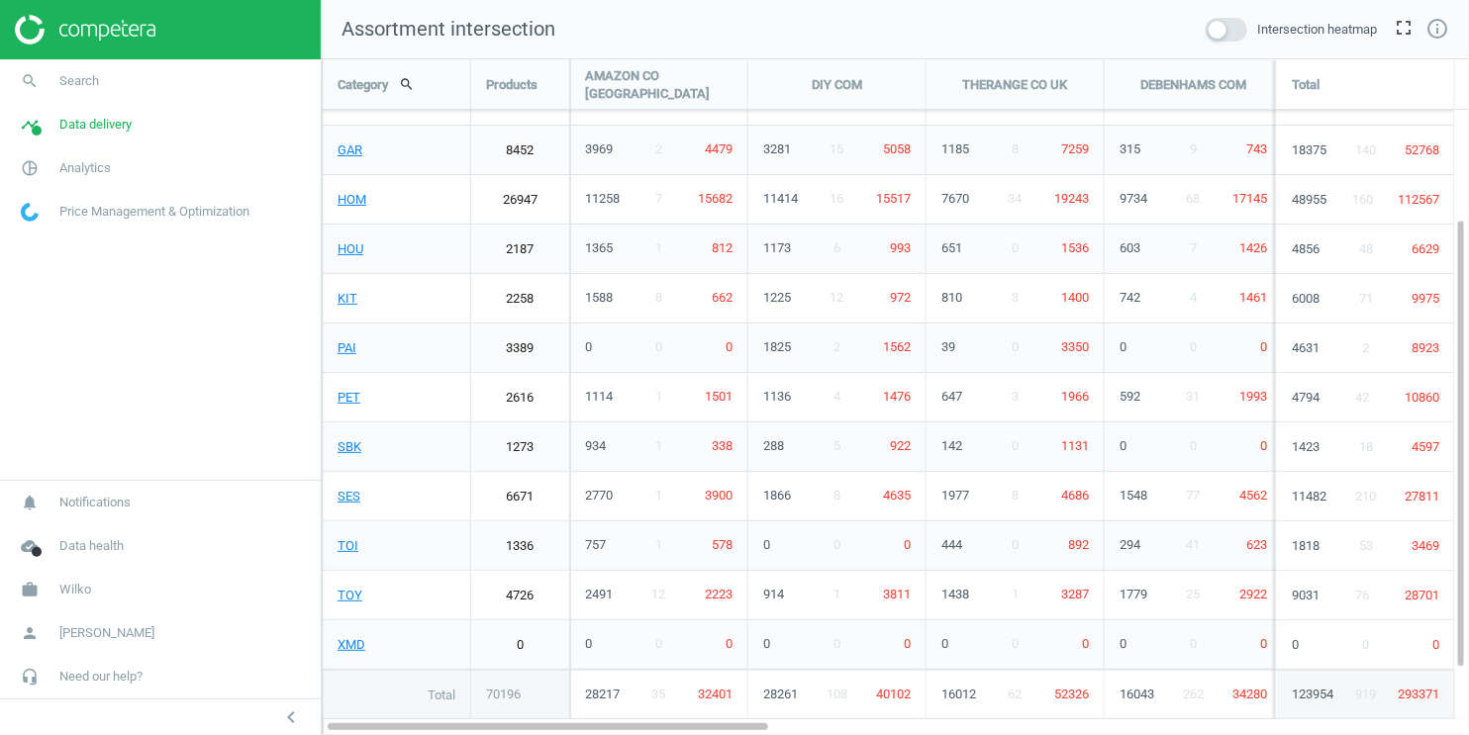
click at [1224, 36] on span at bounding box center [1227, 30] width 42 height 24
click at [0, 0] on input "checkbox" at bounding box center [0, 0] width 0 height 0
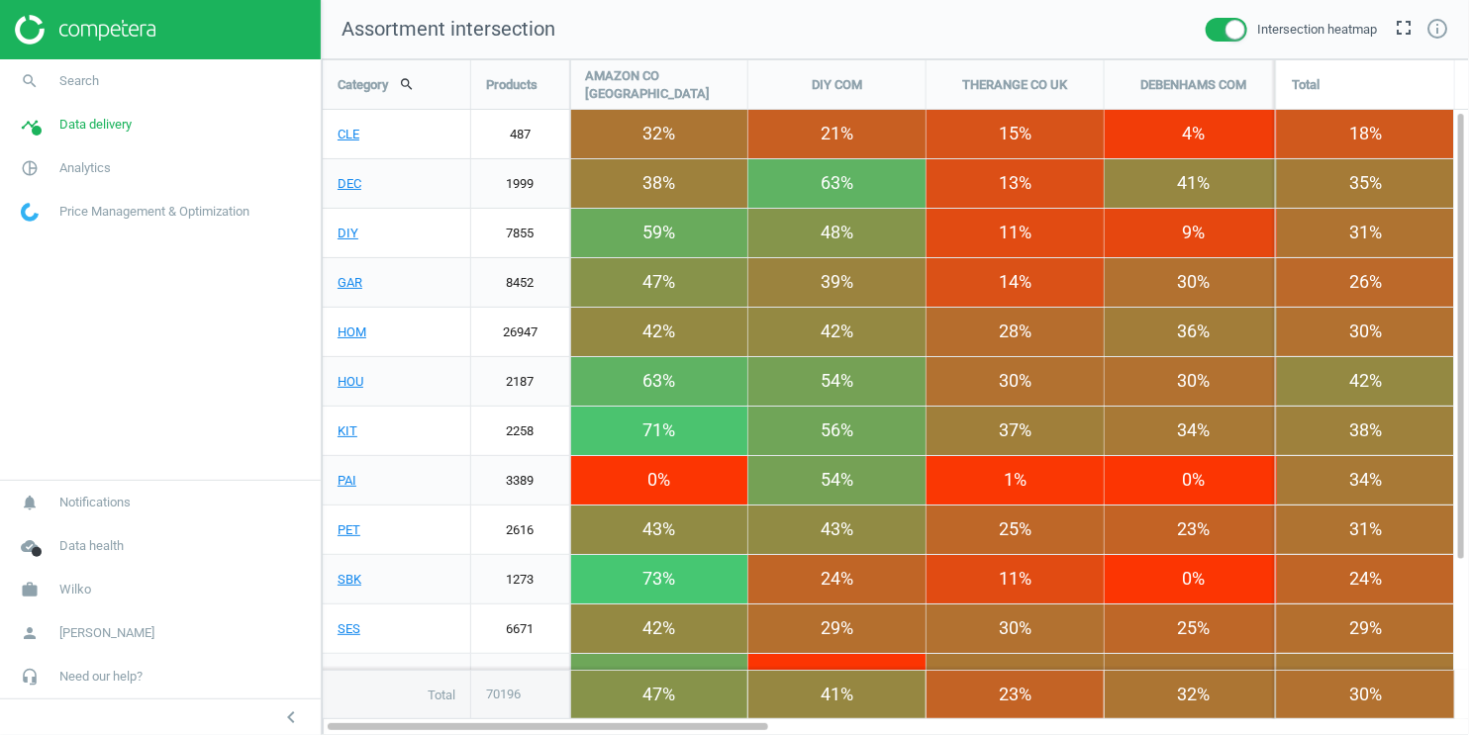
click at [1210, 24] on span at bounding box center [1227, 30] width 42 height 24
click at [0, 0] on input "checkbox" at bounding box center [0, 0] width 0 height 0
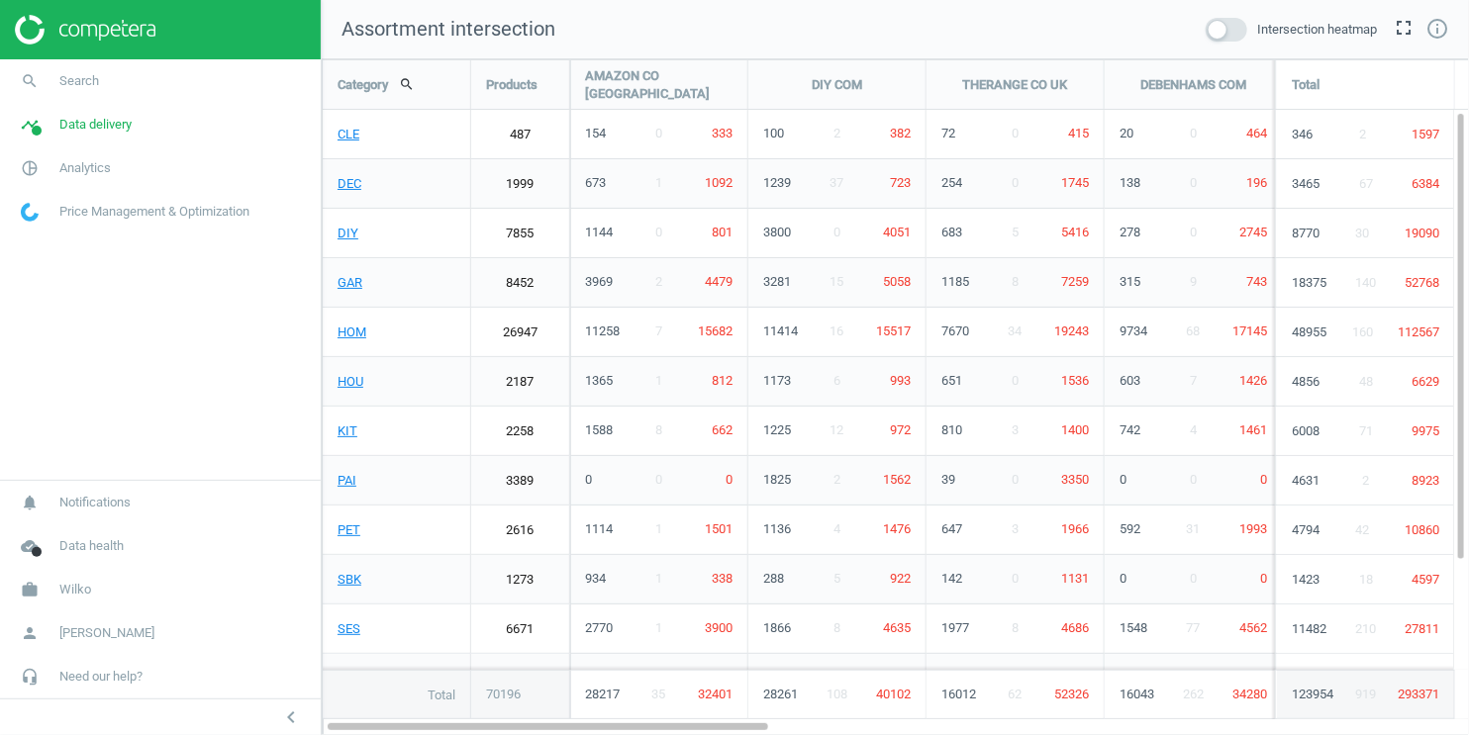
click at [1230, 39] on span at bounding box center [1227, 30] width 42 height 24
click at [0, 0] on input "checkbox" at bounding box center [0, 0] width 0 height 0
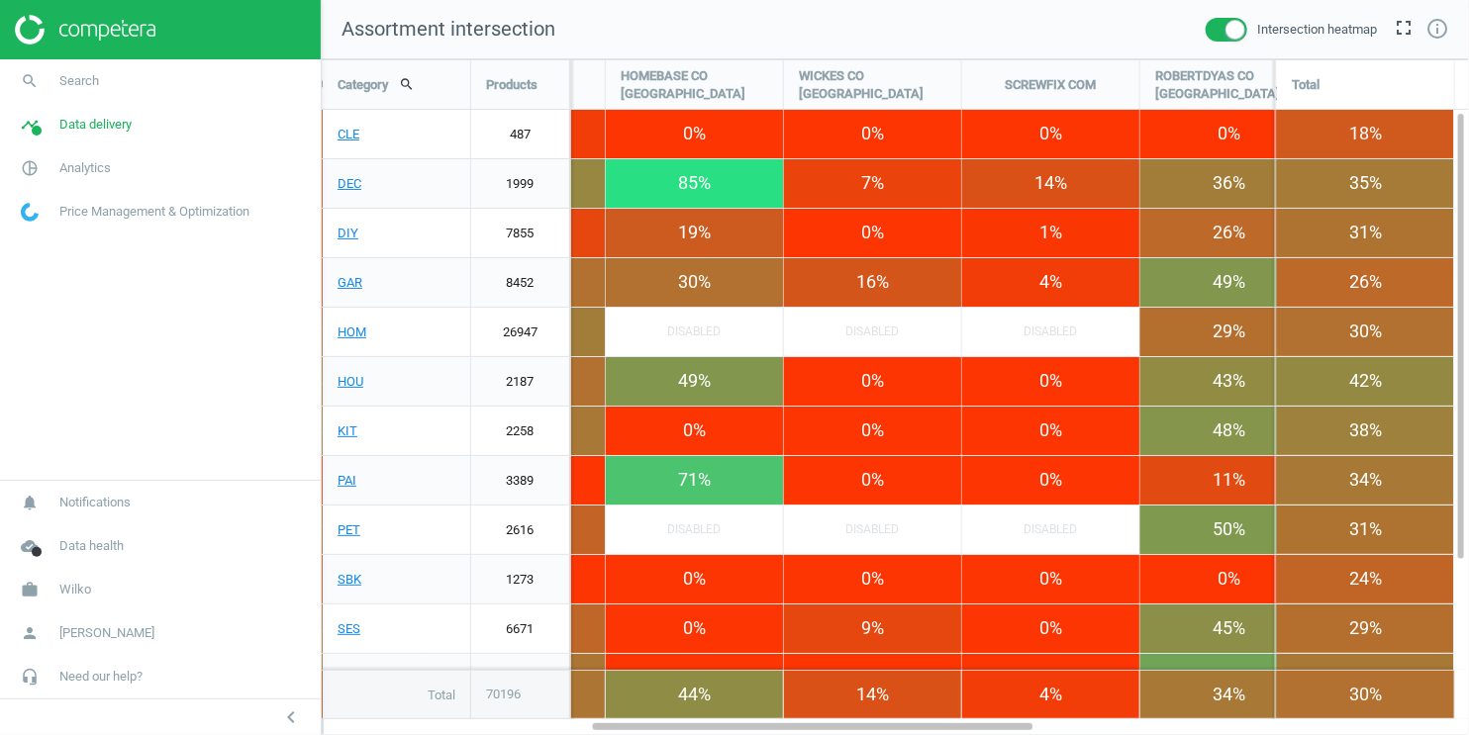
click at [1211, 21] on span at bounding box center [1227, 30] width 42 height 24
click at [0, 0] on input "checkbox" at bounding box center [0, 0] width 0 height 0
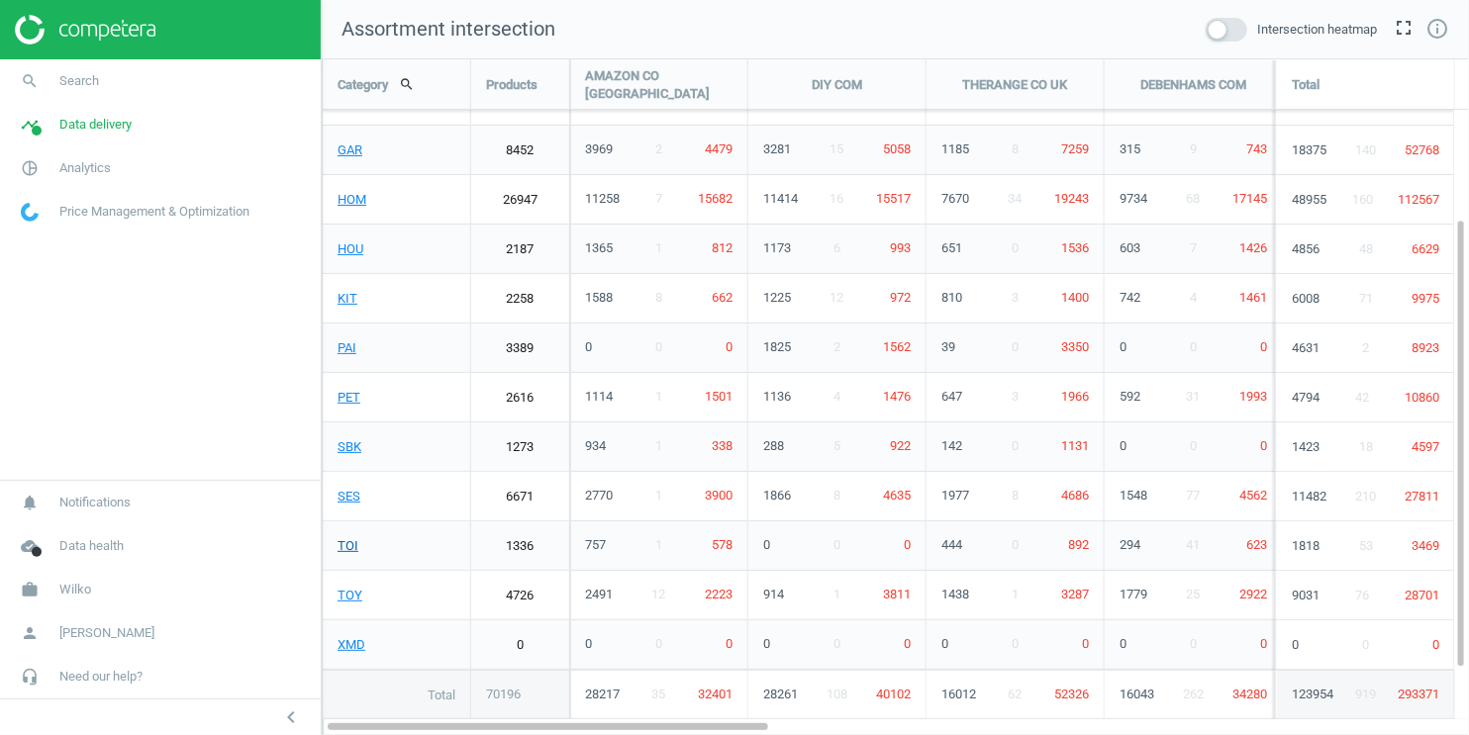
click at [345, 546] on link "TOI" at bounding box center [396, 546] width 147 height 49
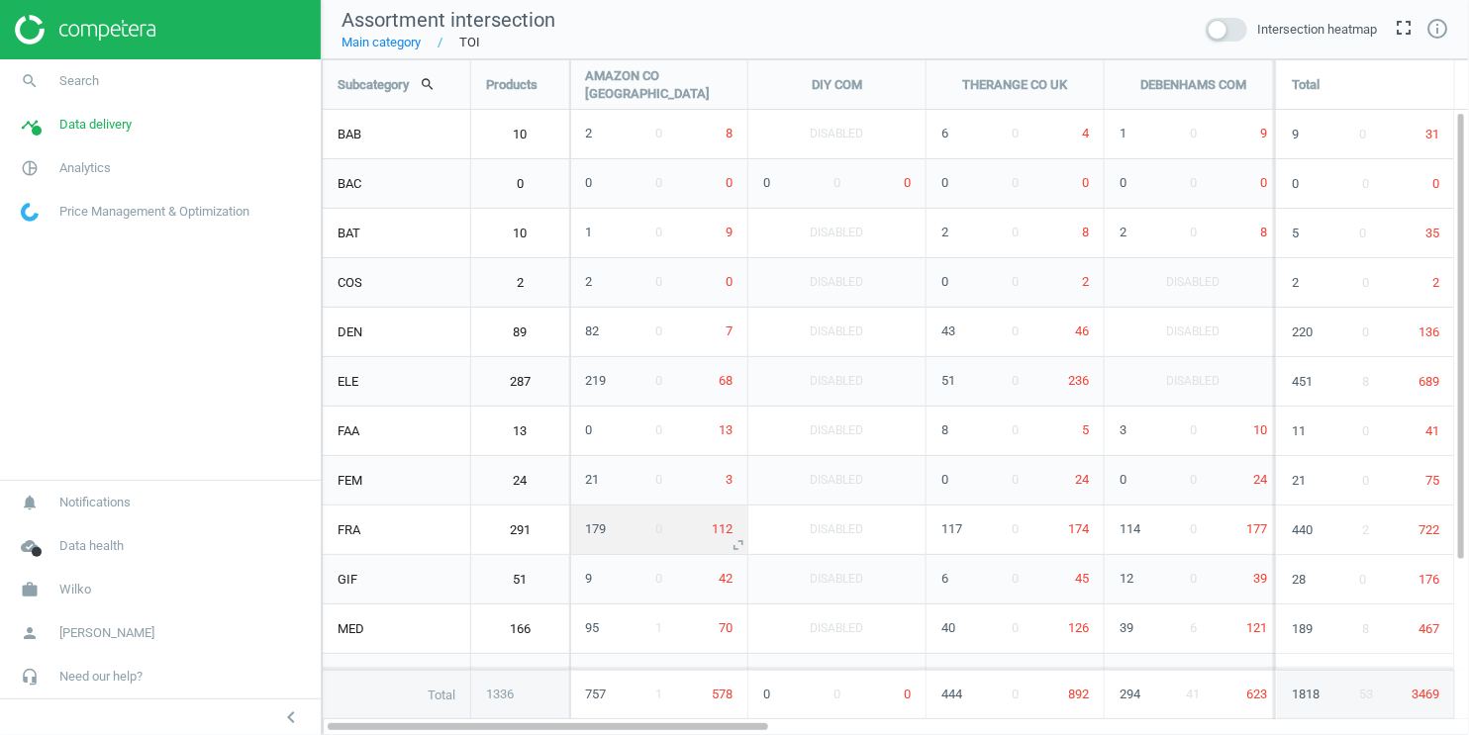
scroll to position [677, 1148]
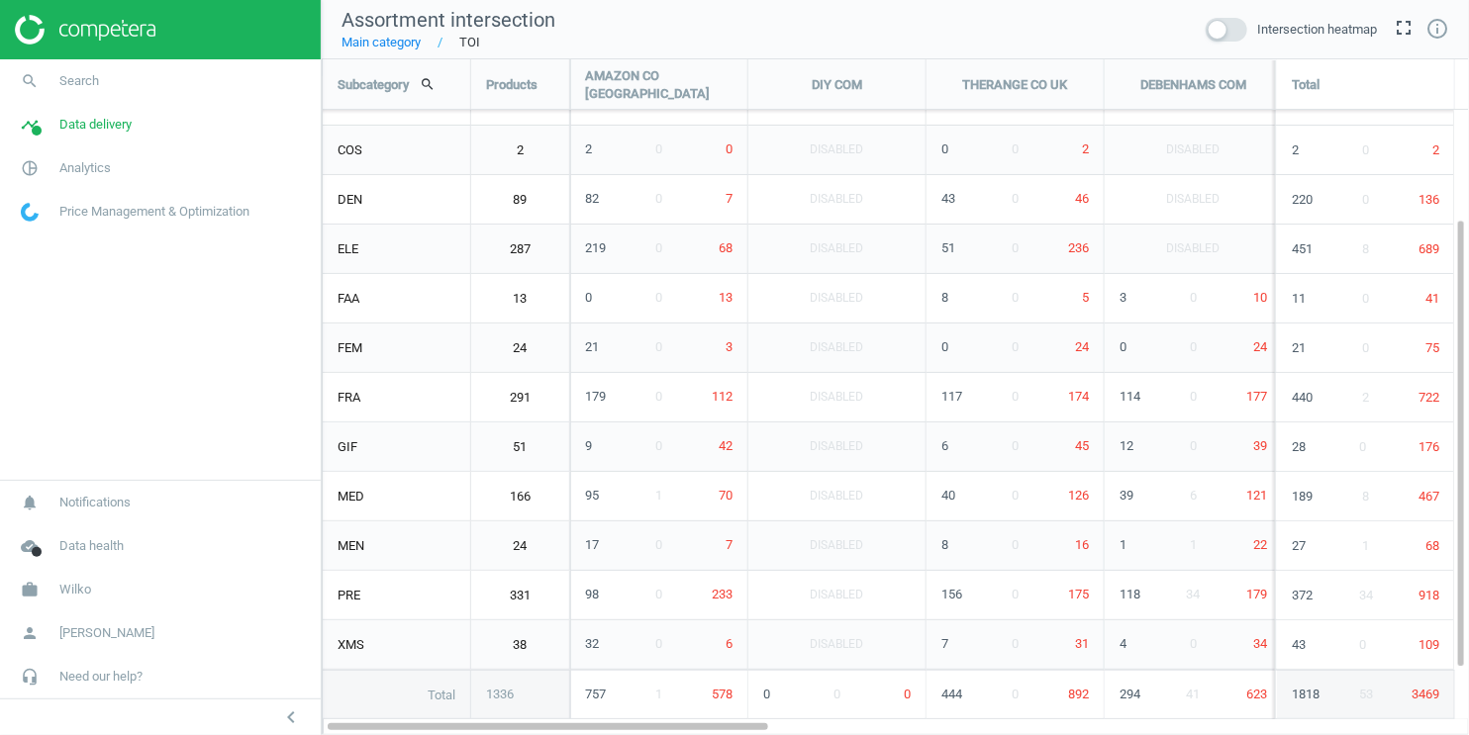
click at [405, 45] on link "Main category" at bounding box center [380, 43] width 79 height 18
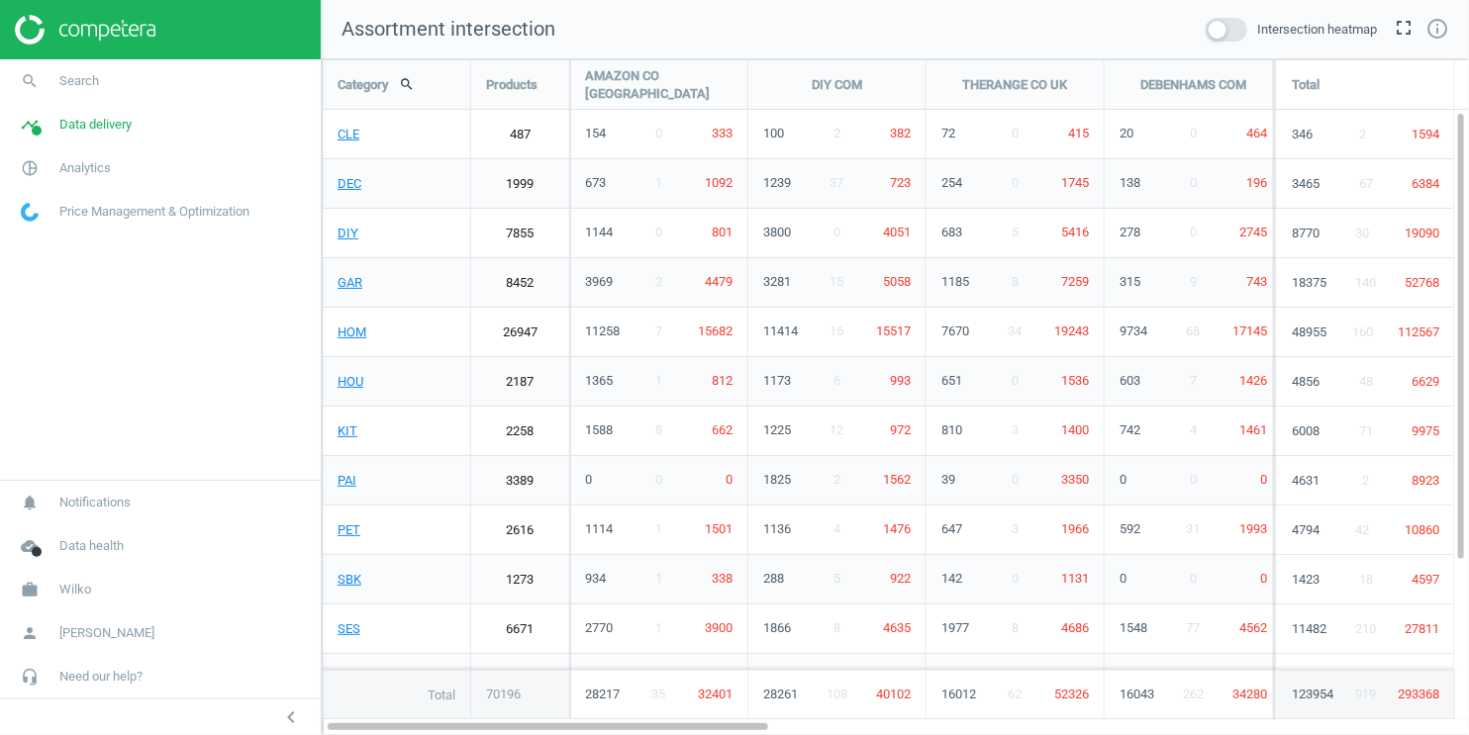
scroll to position [677, 1148]
click at [352, 485] on link "PAI" at bounding box center [396, 477] width 147 height 49
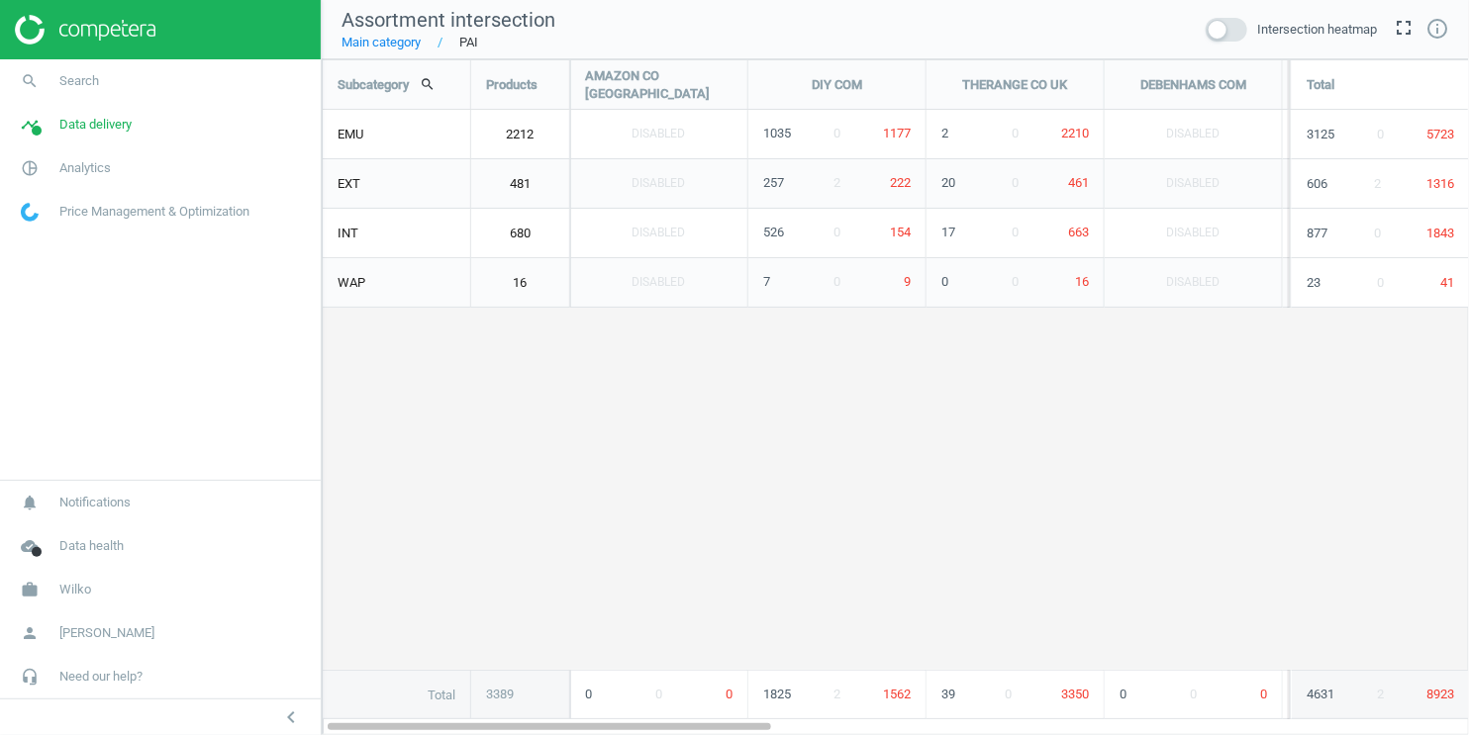
scroll to position [677, 1148]
click at [392, 42] on link "Main category" at bounding box center [380, 43] width 79 height 18
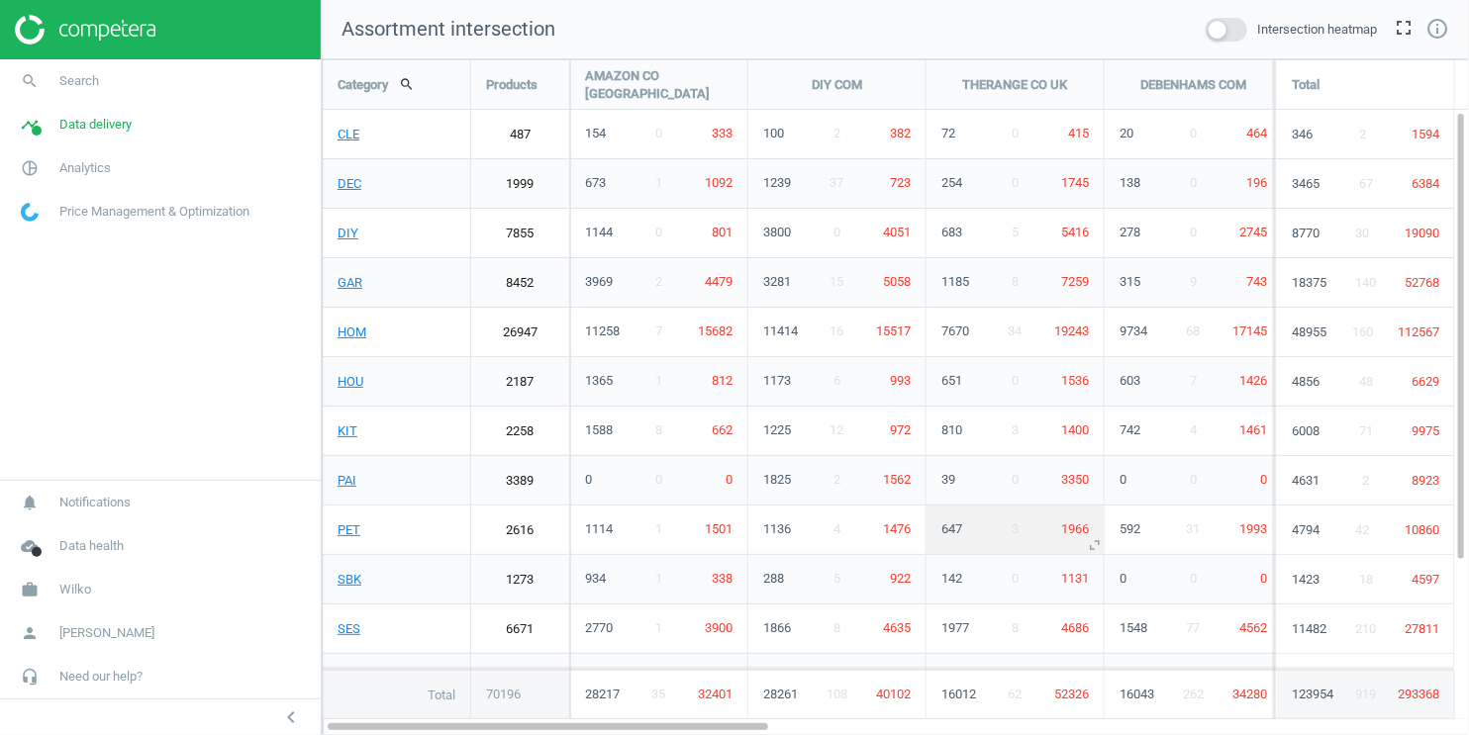
scroll to position [677, 1148]
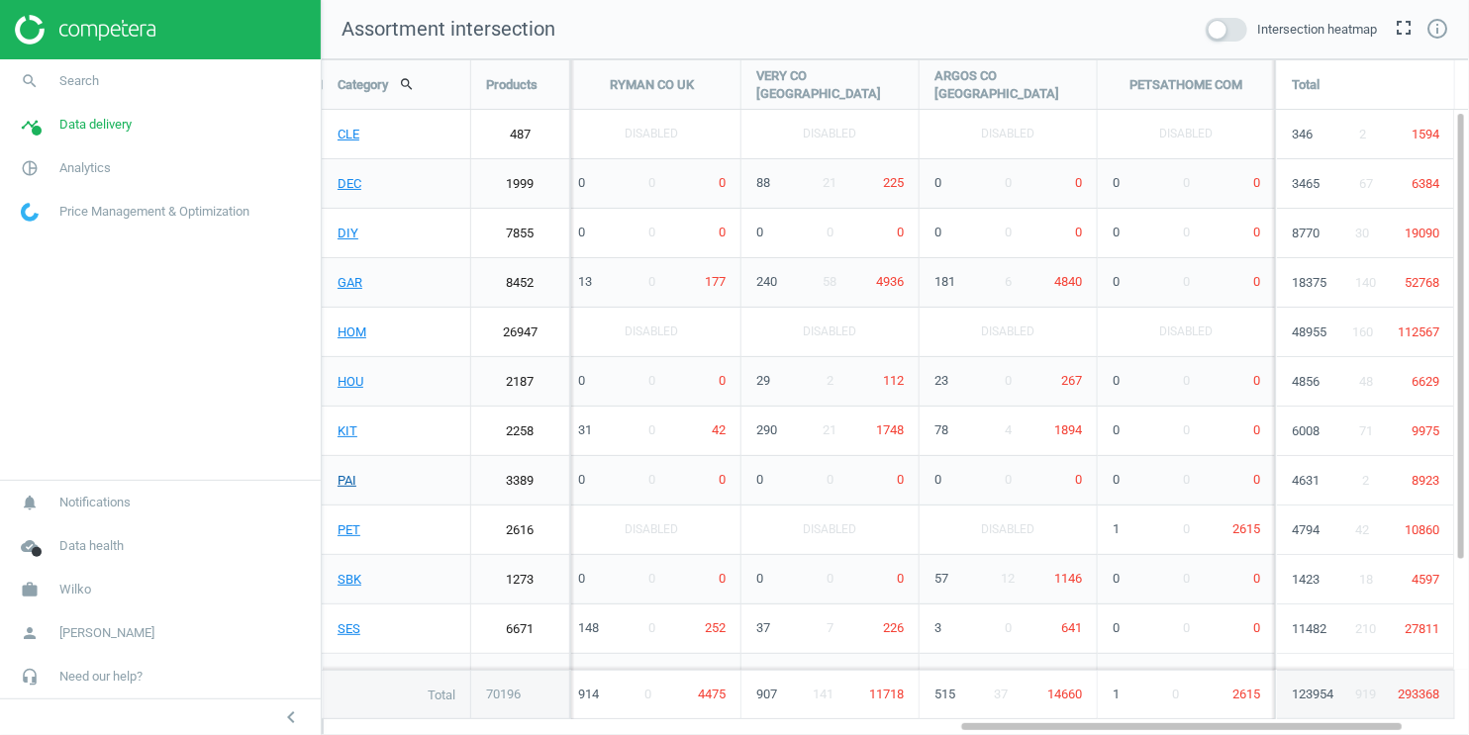
click at [343, 480] on link "PAI" at bounding box center [396, 480] width 147 height 49
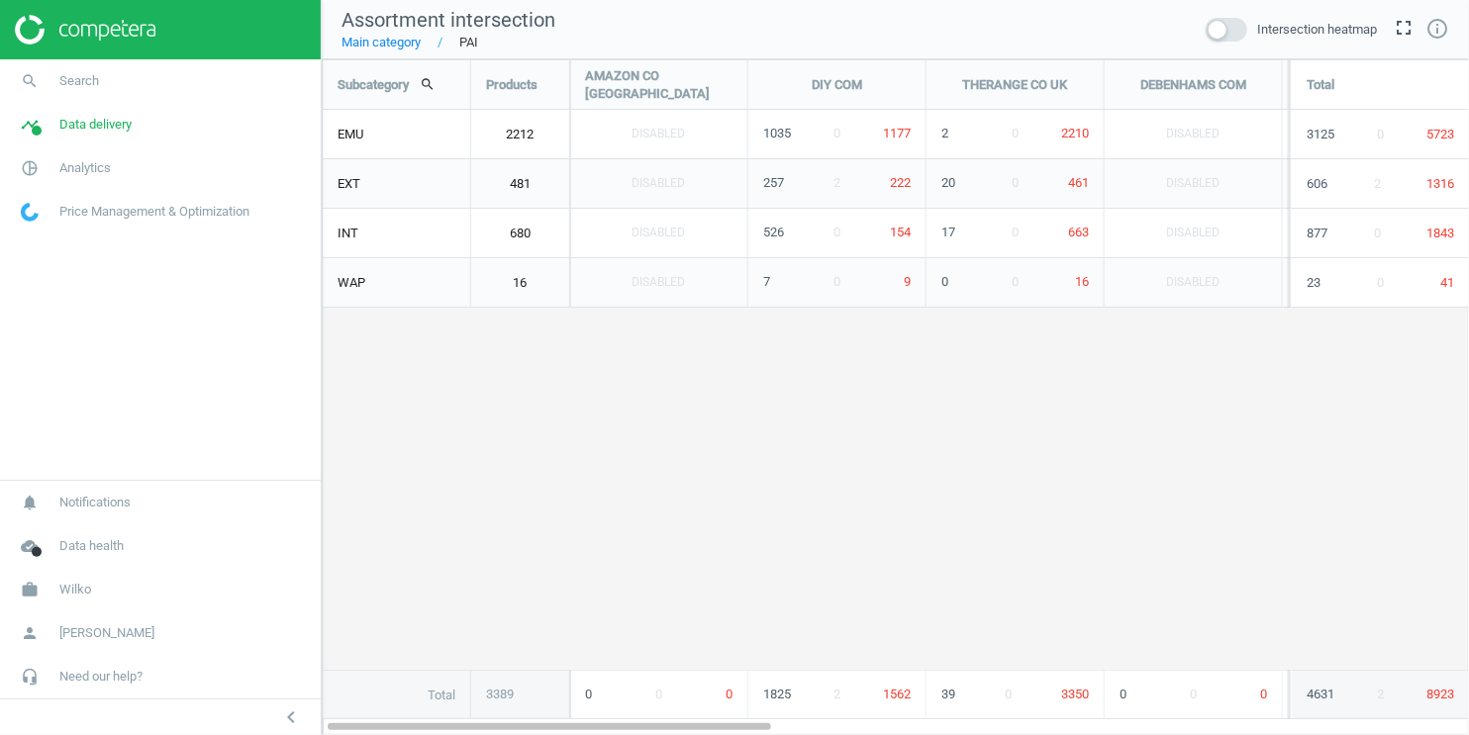
scroll to position [677, 1148]
click at [396, 45] on link "Main category" at bounding box center [380, 43] width 79 height 18
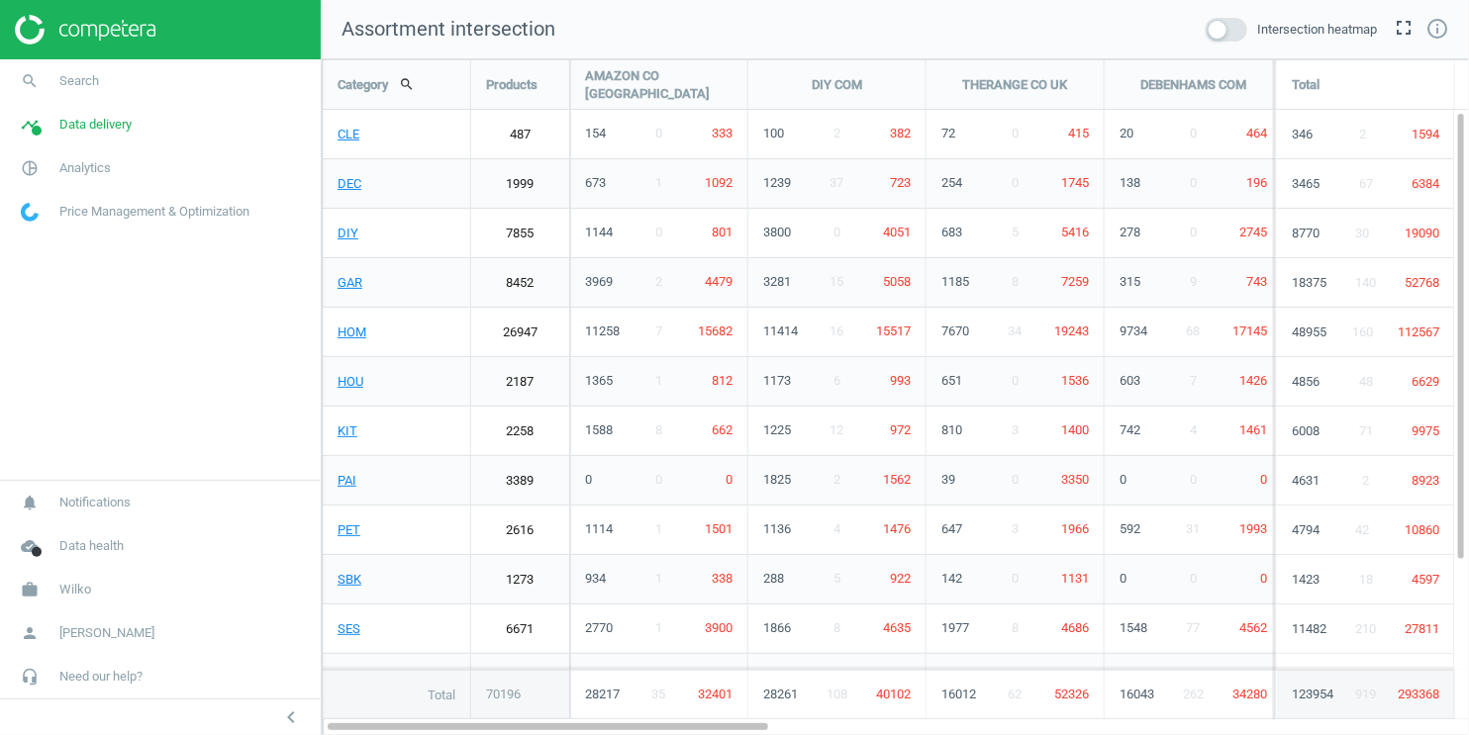
scroll to position [677, 1148]
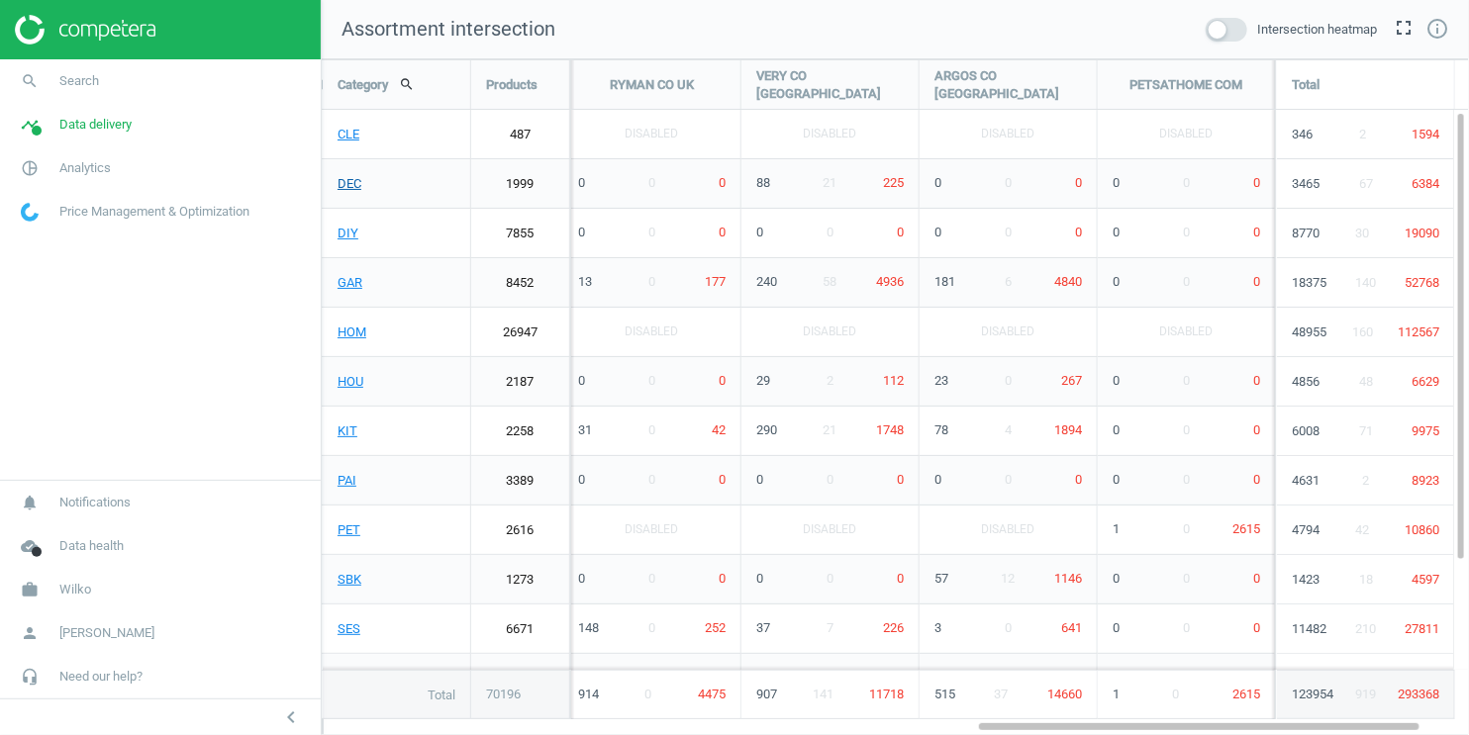
click at [347, 185] on link "DEC" at bounding box center [396, 183] width 147 height 49
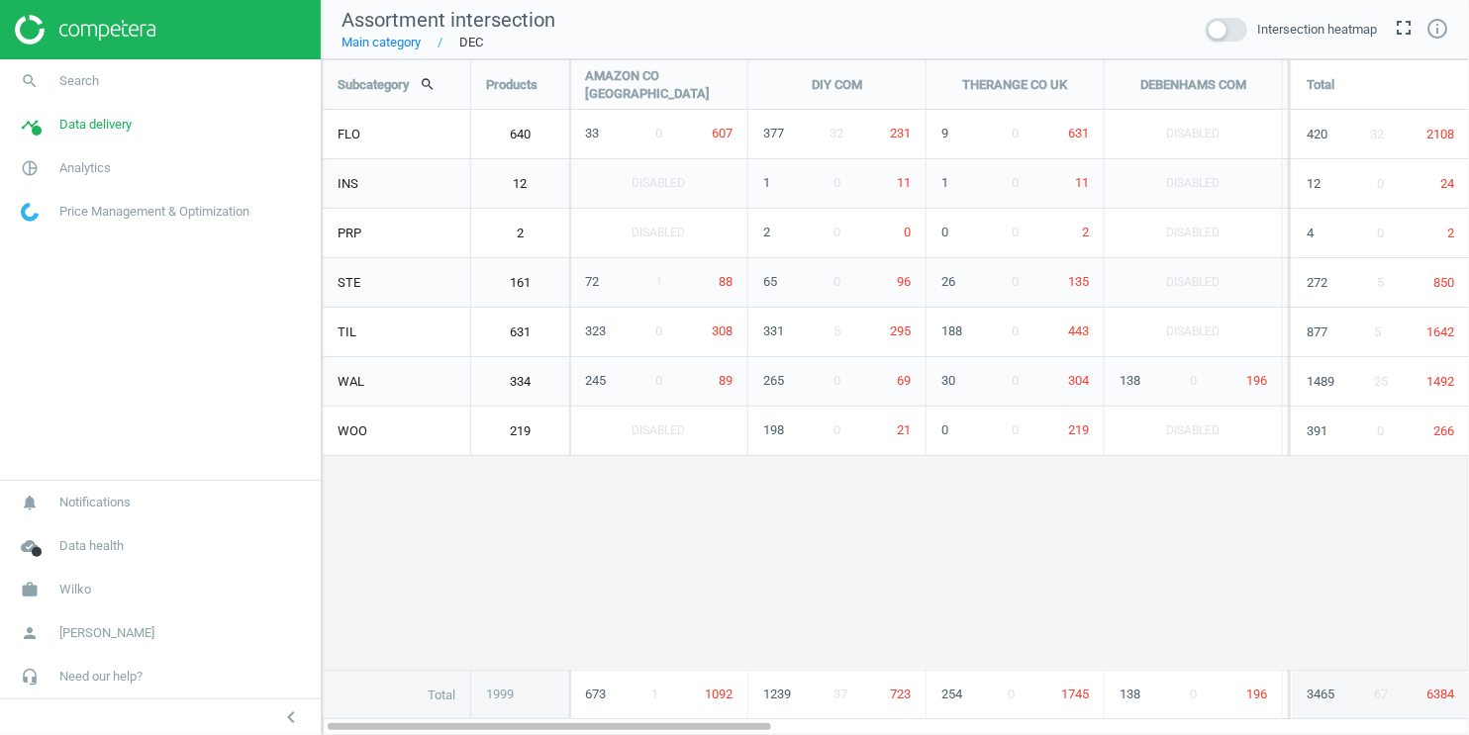
scroll to position [677, 1148]
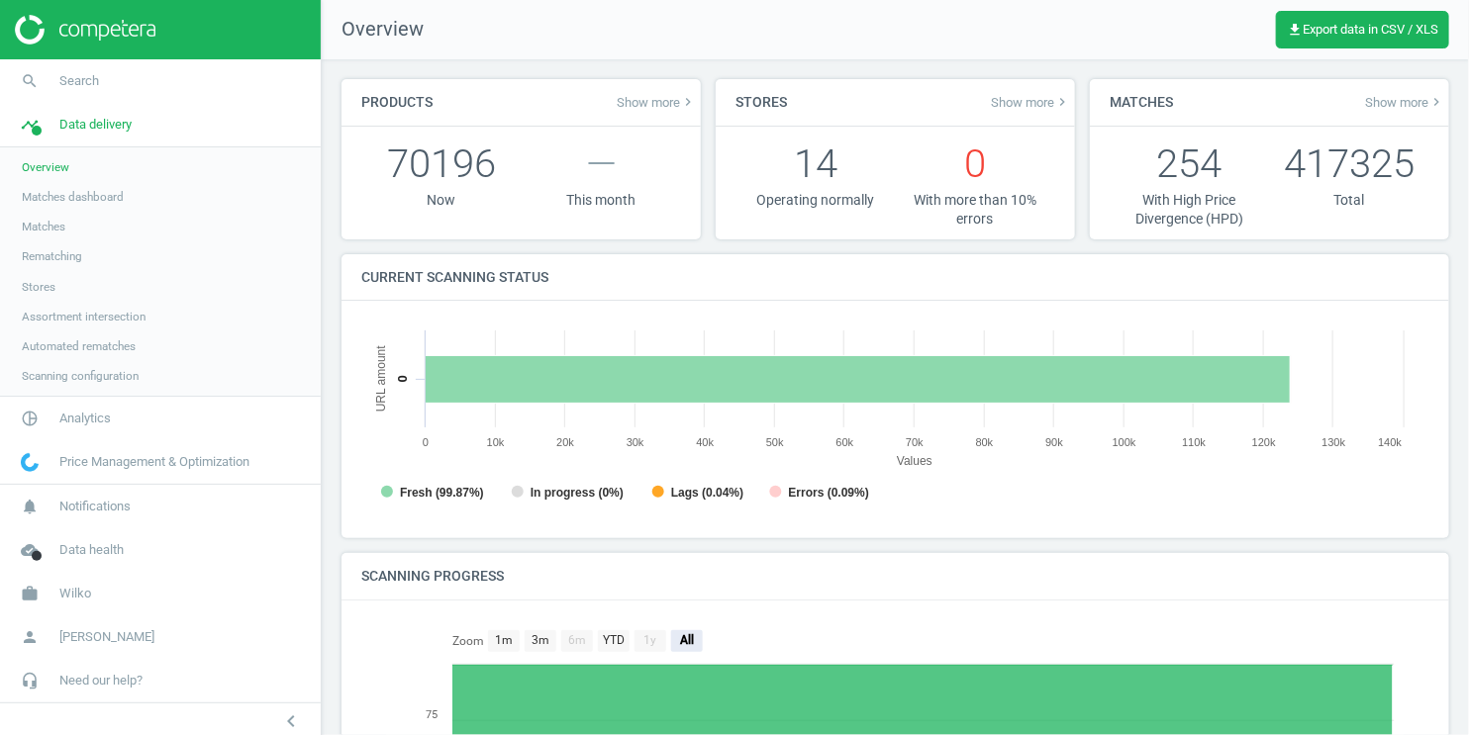
scroll to position [431, 1103]
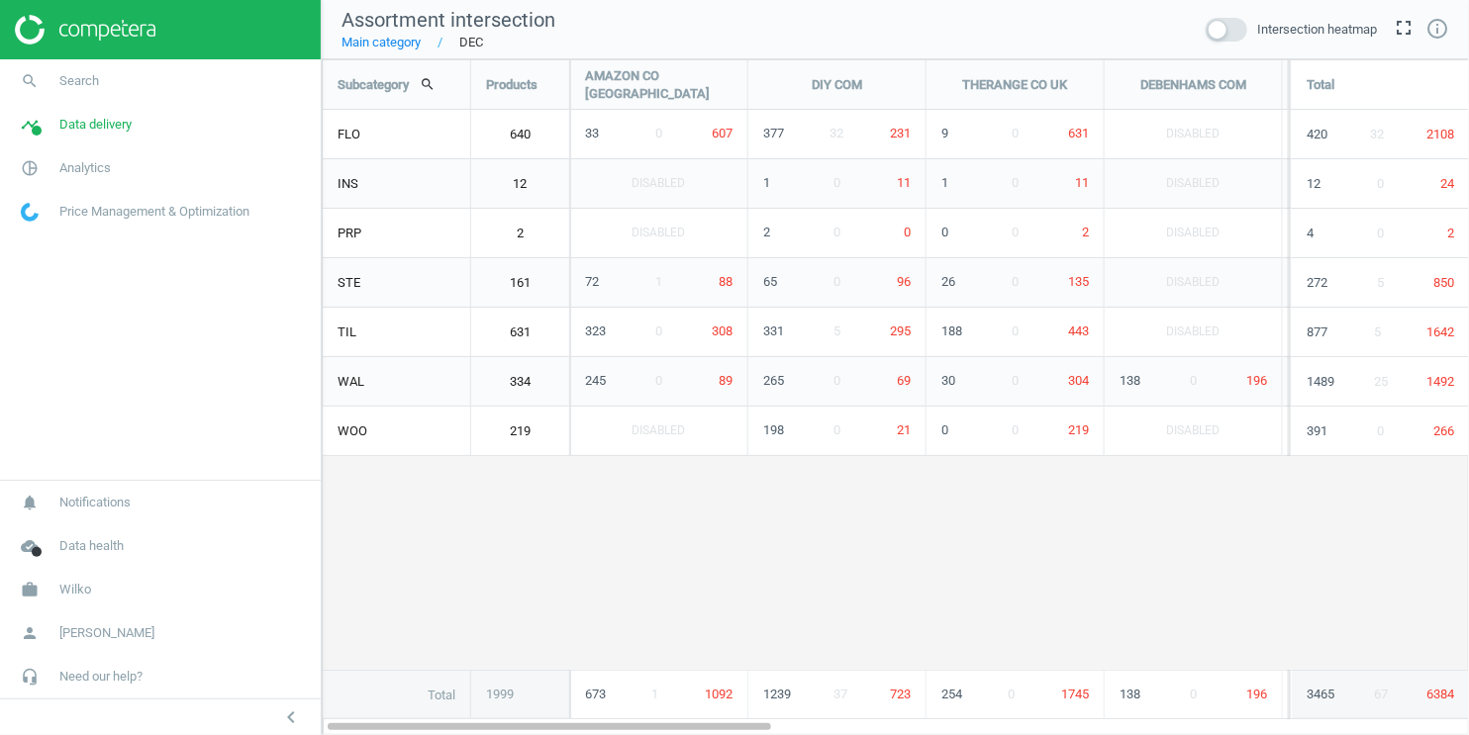
scroll to position [677, 1148]
click at [1238, 28] on span at bounding box center [1227, 30] width 42 height 24
click at [0, 0] on input "checkbox" at bounding box center [0, 0] width 0 height 0
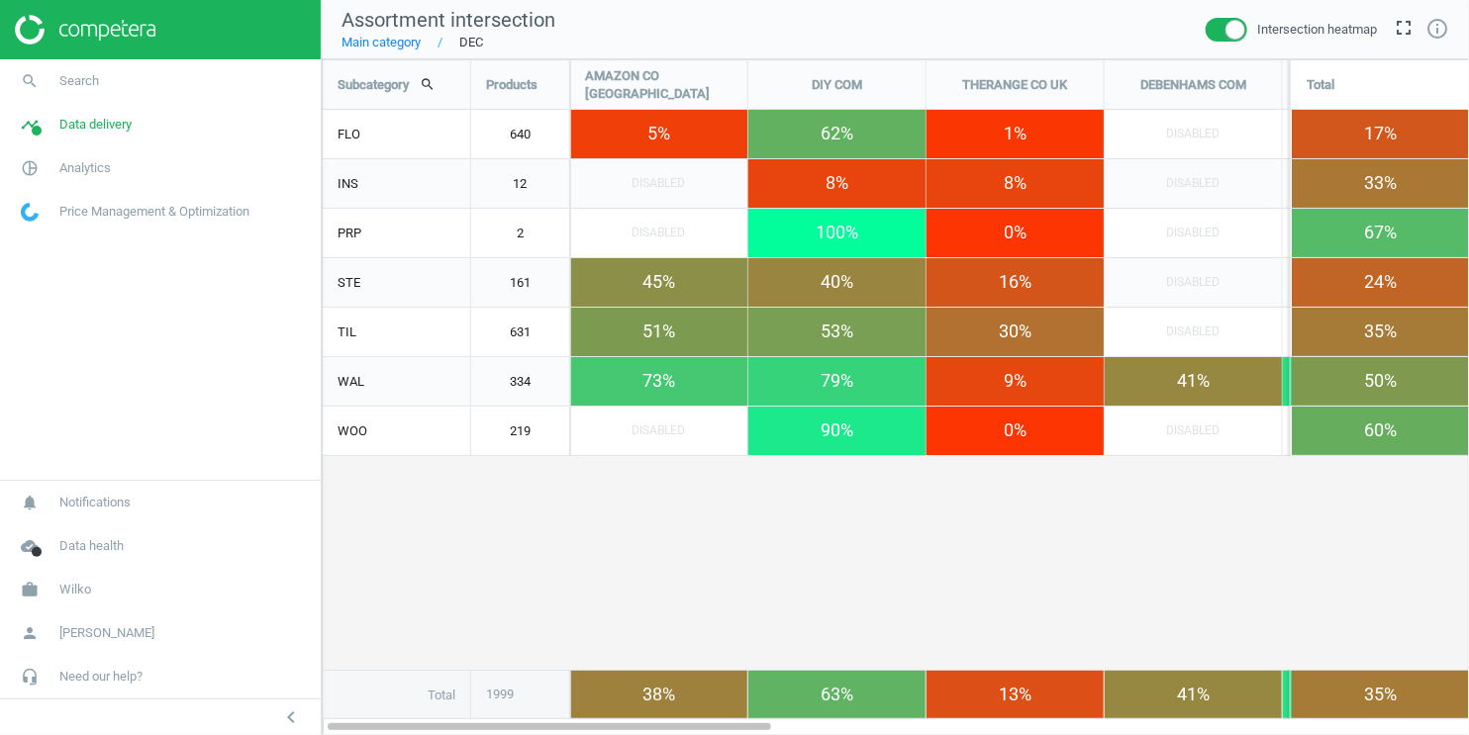
click at [406, 40] on link "Main category" at bounding box center [380, 43] width 79 height 18
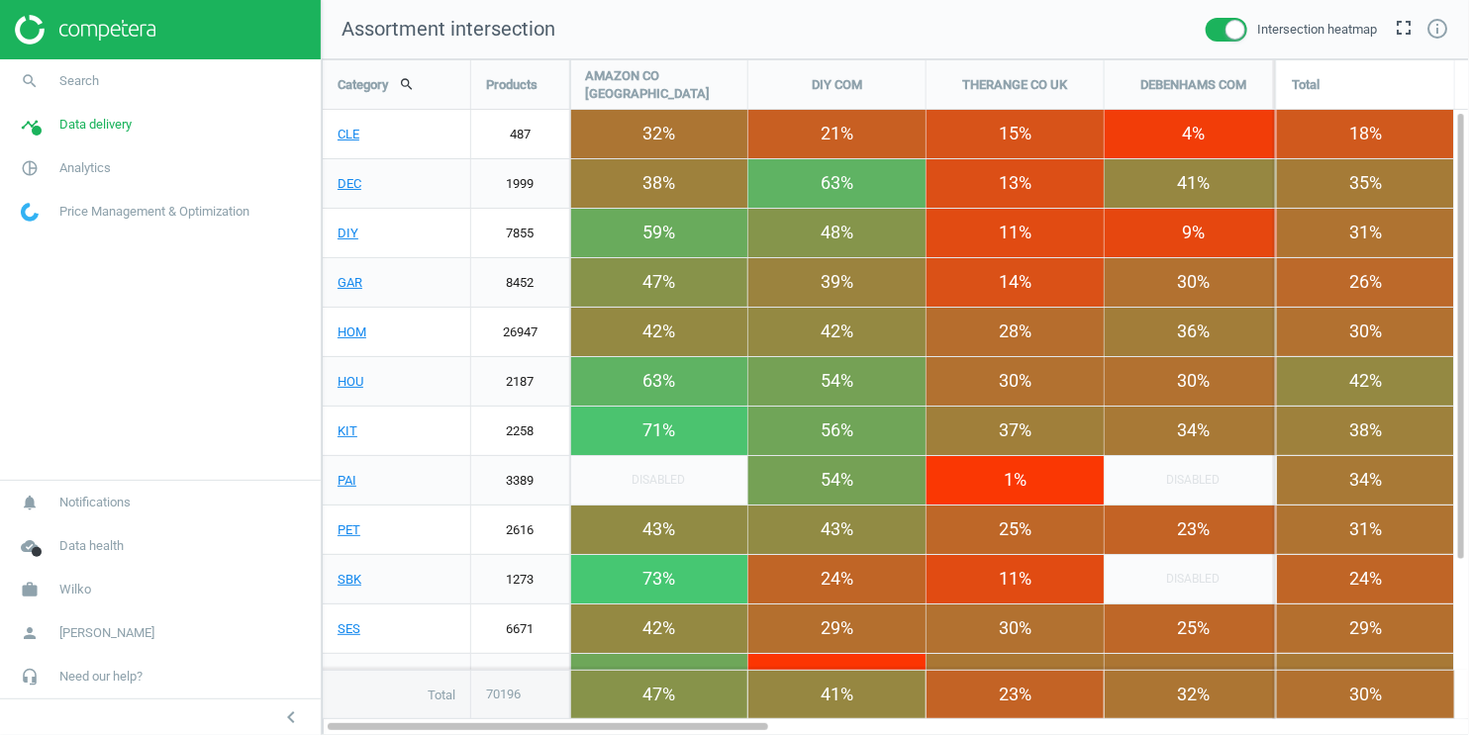
scroll to position [677, 1148]
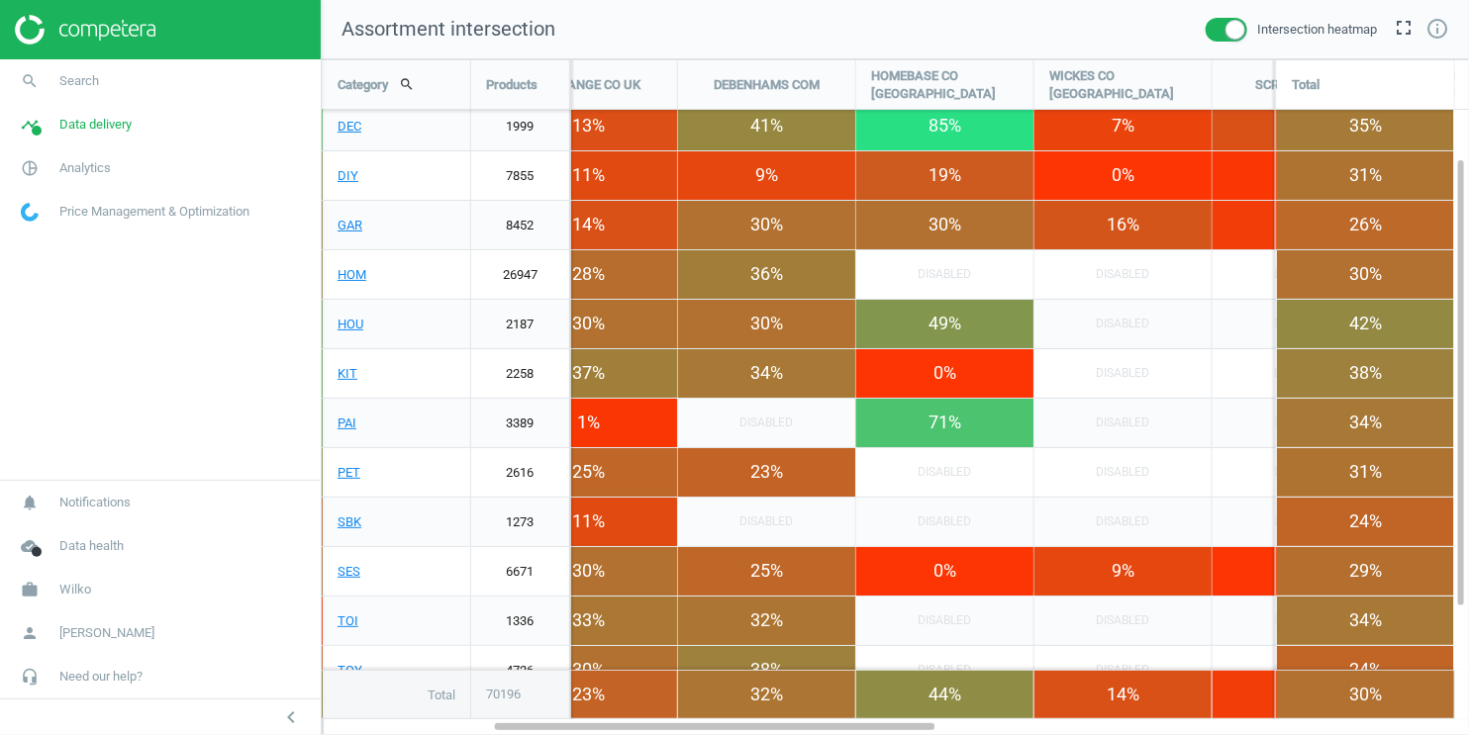
click at [1214, 32] on span at bounding box center [1227, 30] width 42 height 24
click at [0, 0] on input "checkbox" at bounding box center [0, 0] width 0 height 0
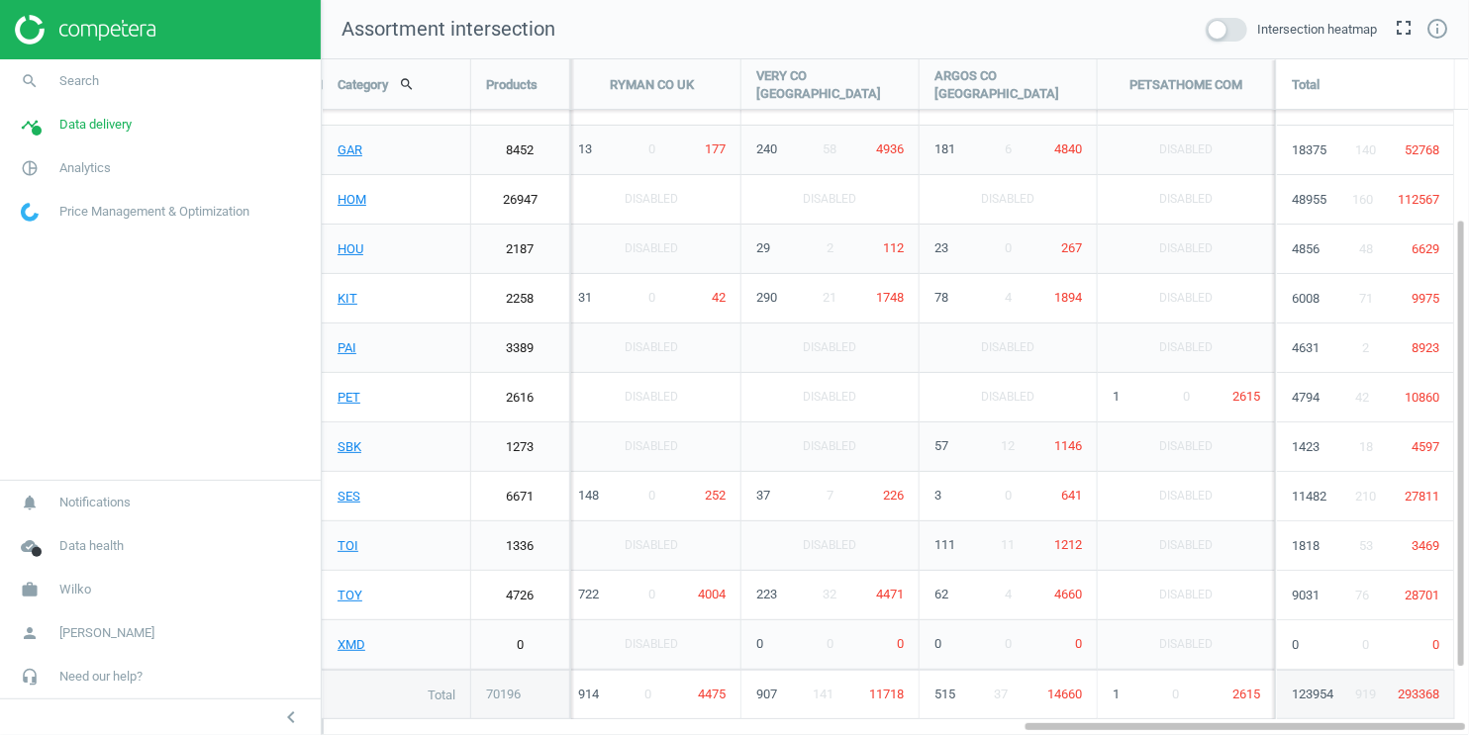
click at [1226, 38] on span at bounding box center [1227, 30] width 42 height 24
click at [0, 0] on input "checkbox" at bounding box center [0, 0] width 0 height 0
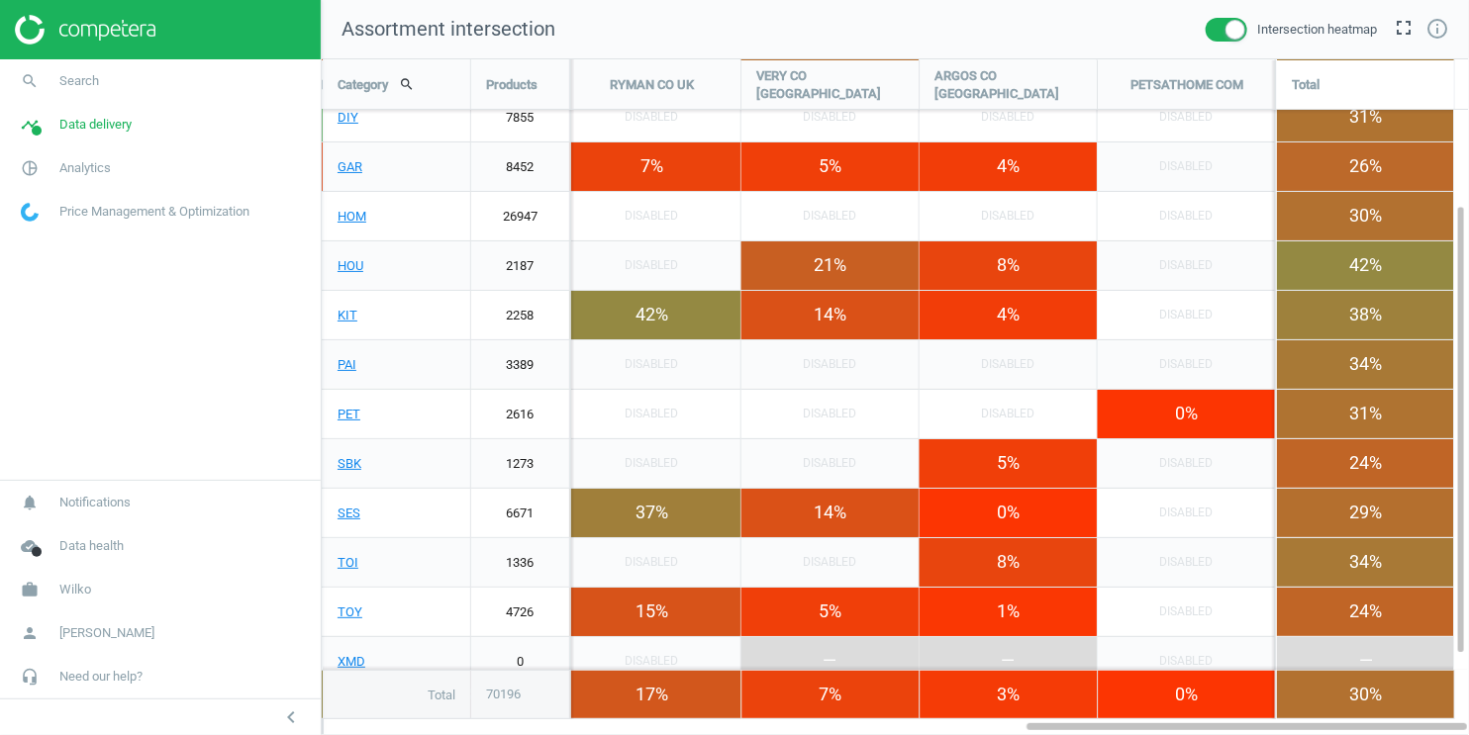
click at [1226, 37] on span at bounding box center [1227, 30] width 42 height 24
click at [0, 0] on input "checkbox" at bounding box center [0, 0] width 0 height 0
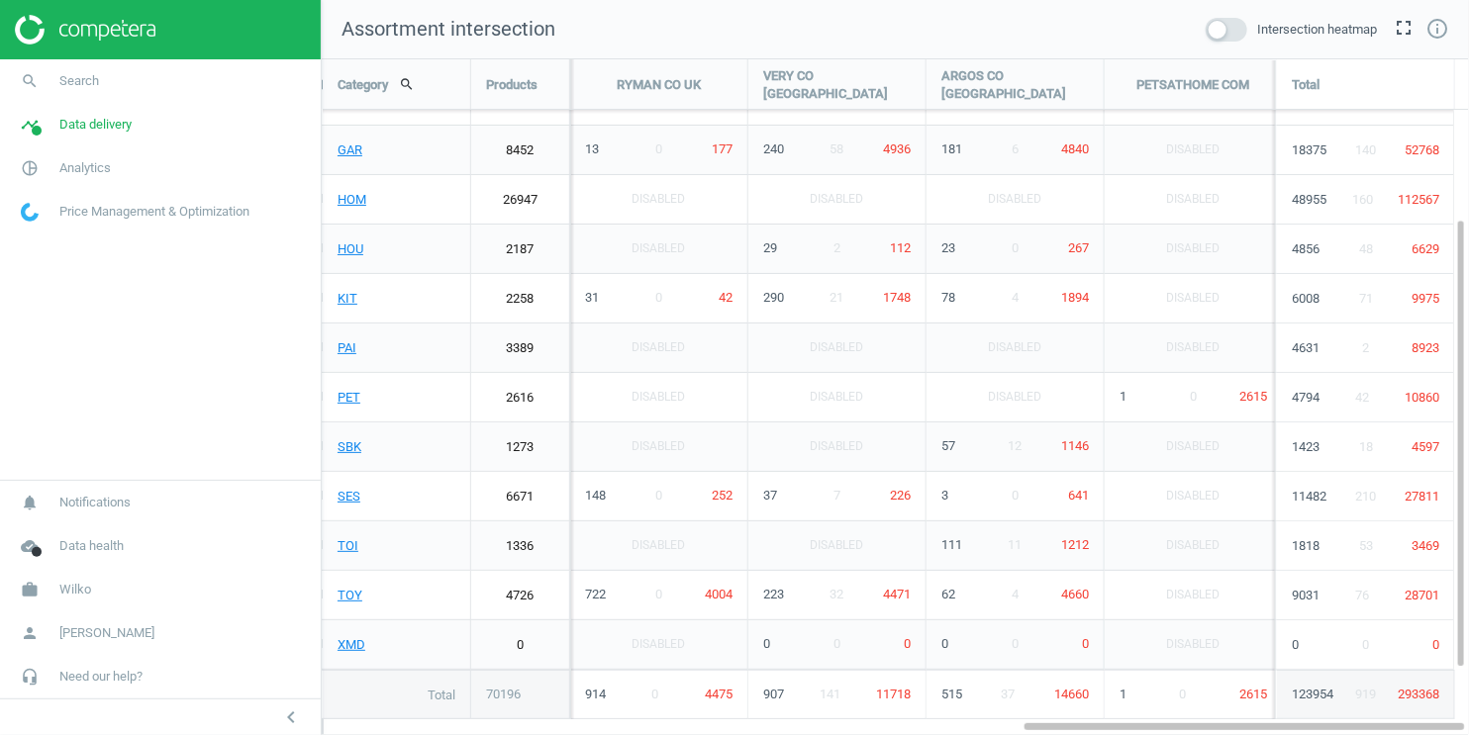
click at [1221, 35] on span at bounding box center [1227, 30] width 42 height 24
click at [0, 0] on input "checkbox" at bounding box center [0, 0] width 0 height 0
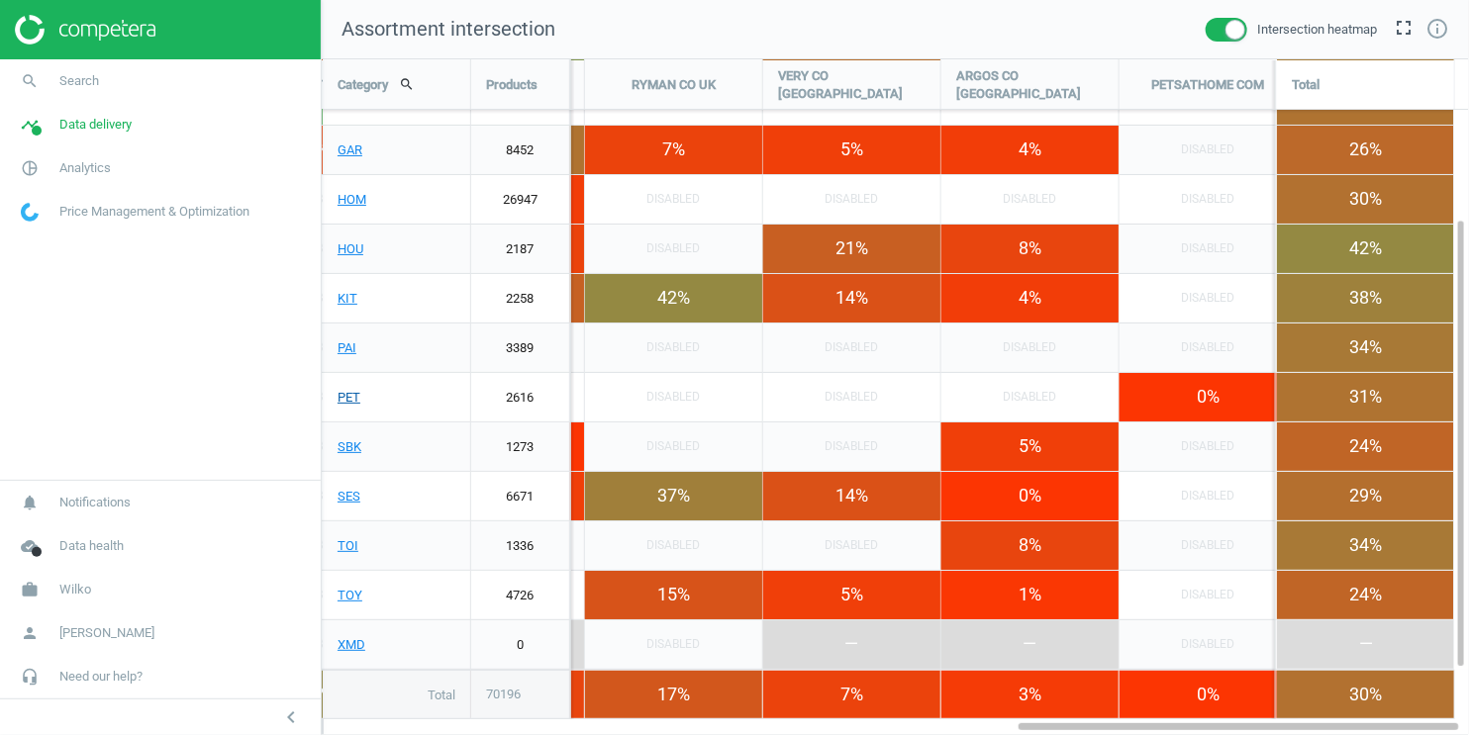
click at [348, 398] on link "PET" at bounding box center [396, 397] width 147 height 49
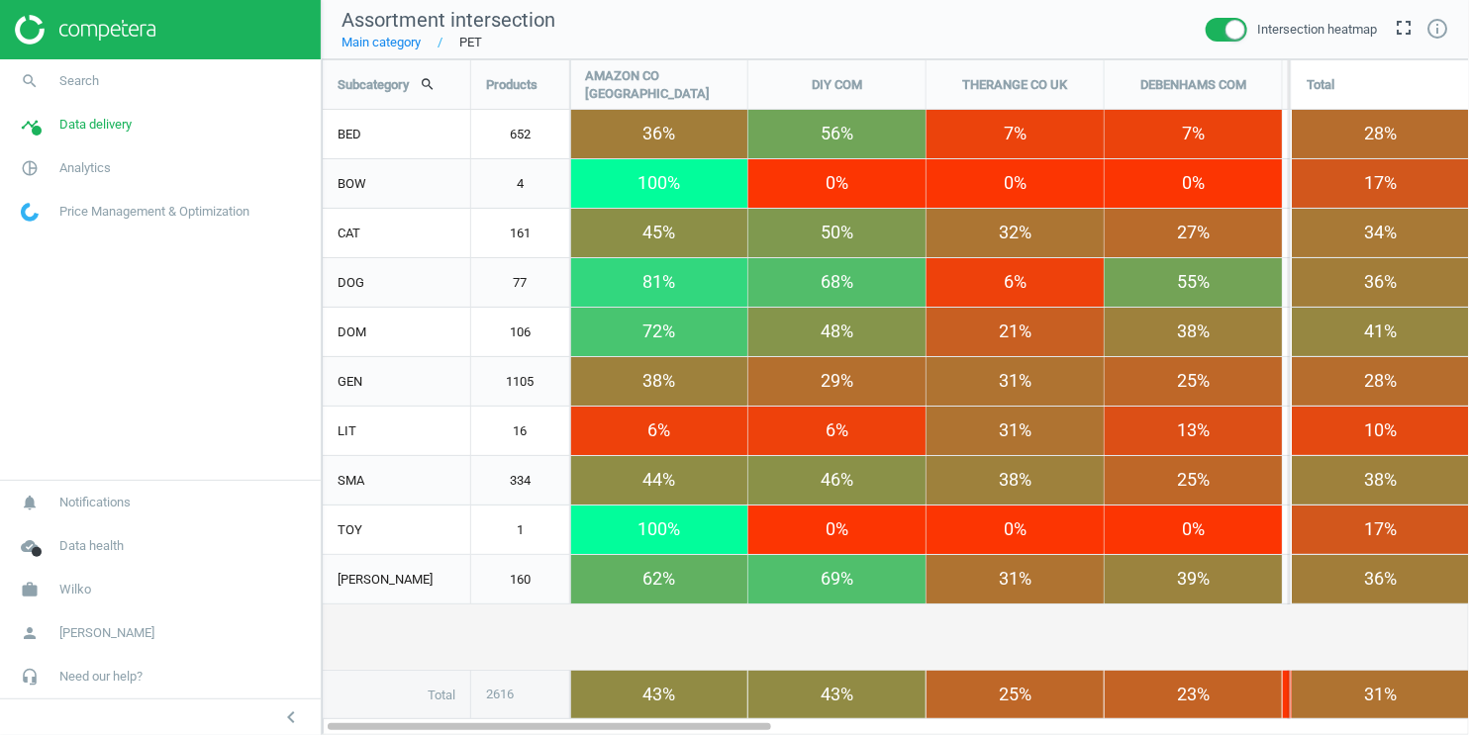
scroll to position [677, 1148]
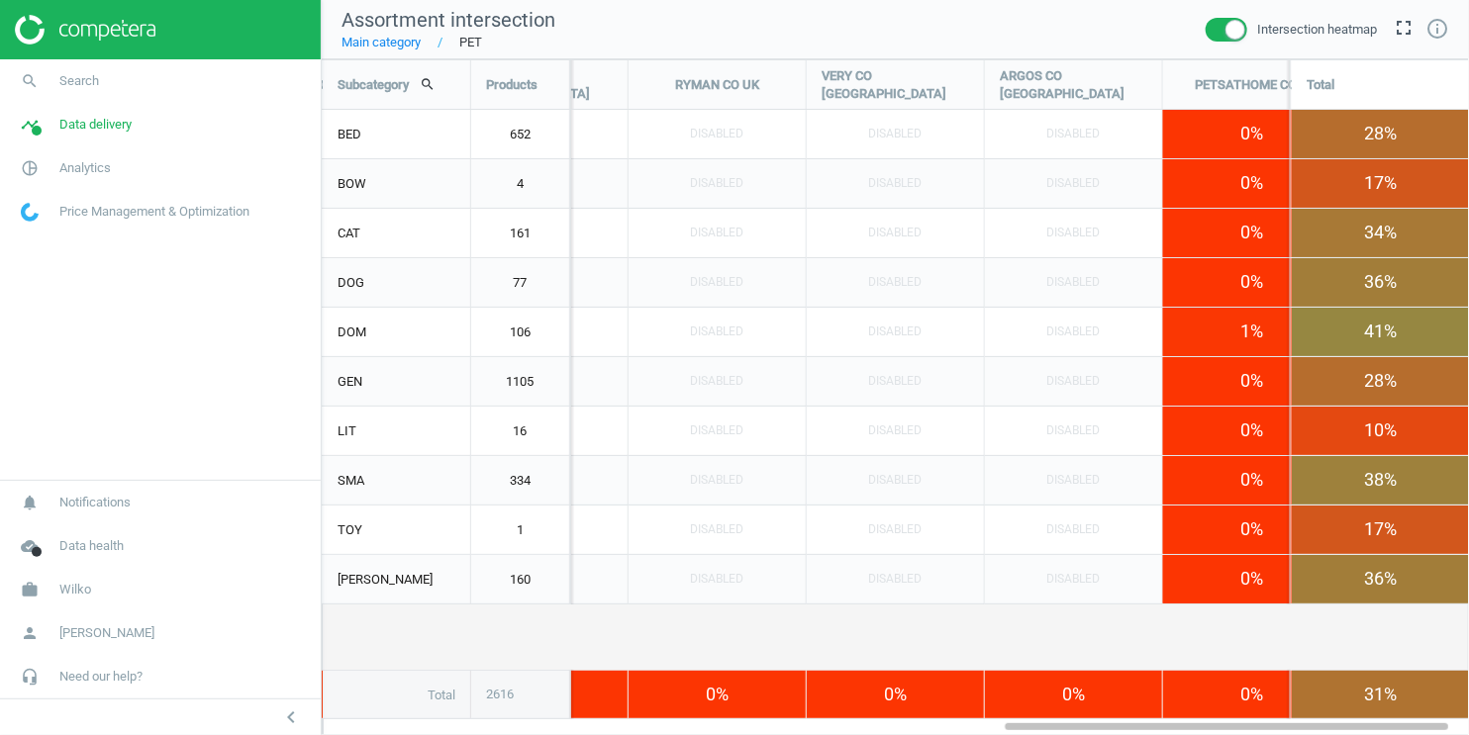
click at [1211, 34] on span at bounding box center [1227, 30] width 42 height 24
click at [0, 0] on input "checkbox" at bounding box center [0, 0] width 0 height 0
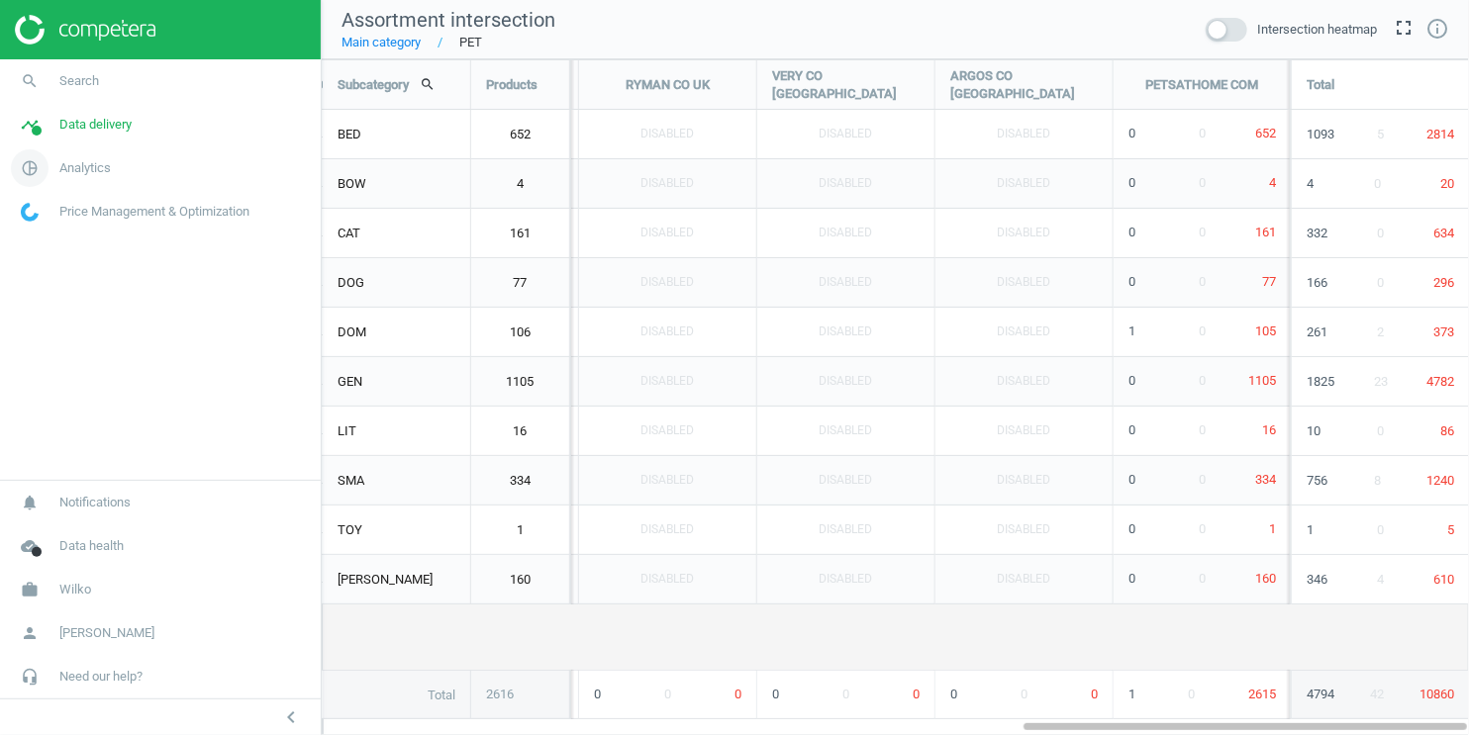
click at [72, 159] on span "Analytics" at bounding box center [84, 168] width 51 height 18
click at [54, 249] on link "Products" at bounding box center [160, 241] width 321 height 30
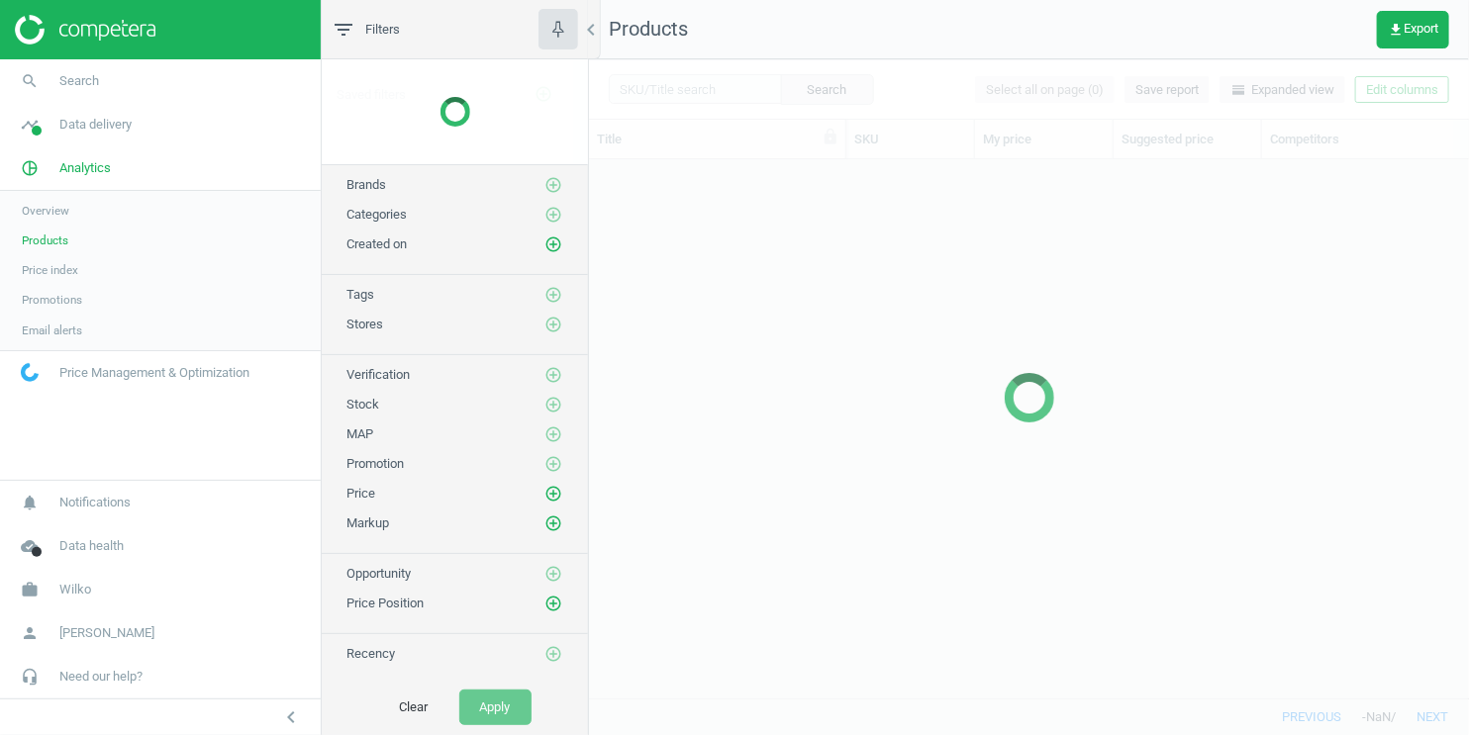
scroll to position [540, 880]
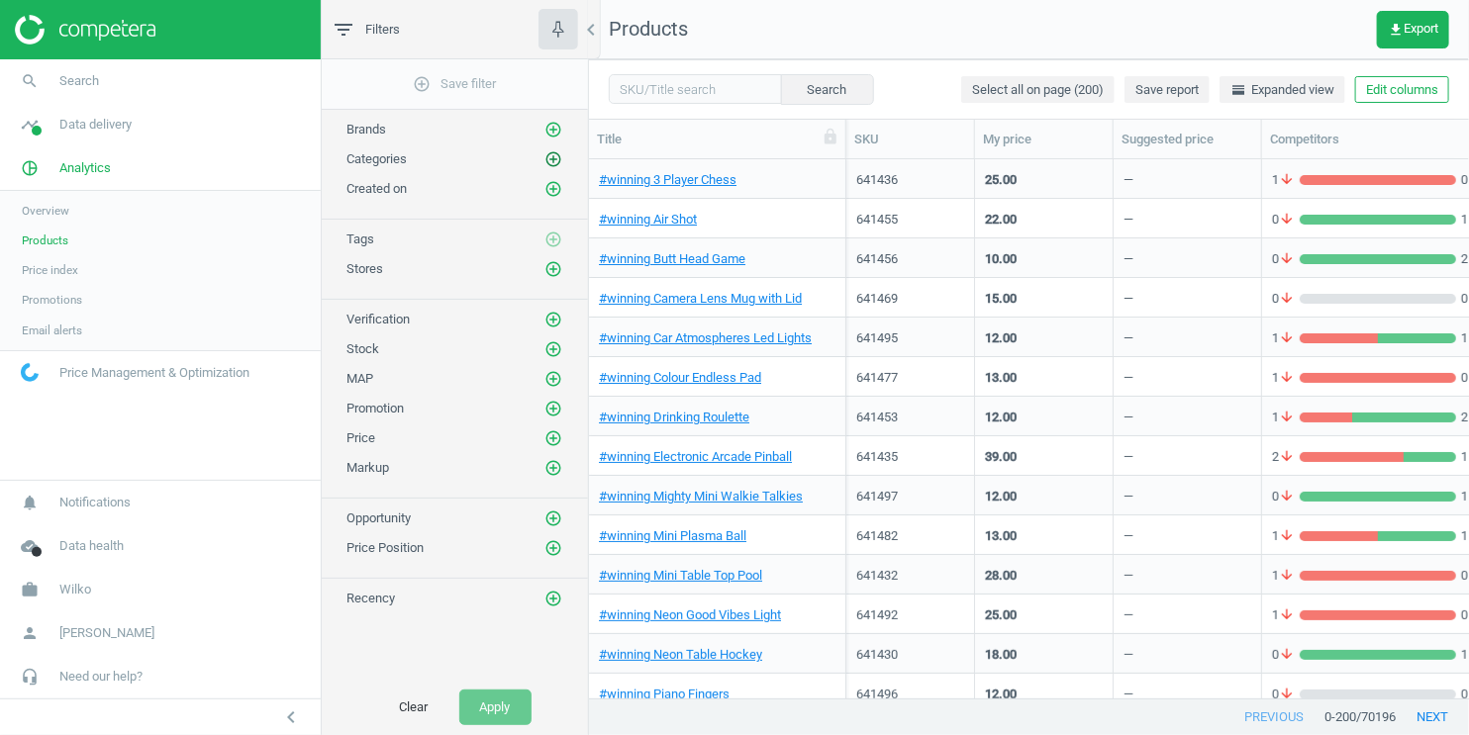
click at [550, 159] on icon "add_circle_outline" at bounding box center [553, 159] width 18 height 18
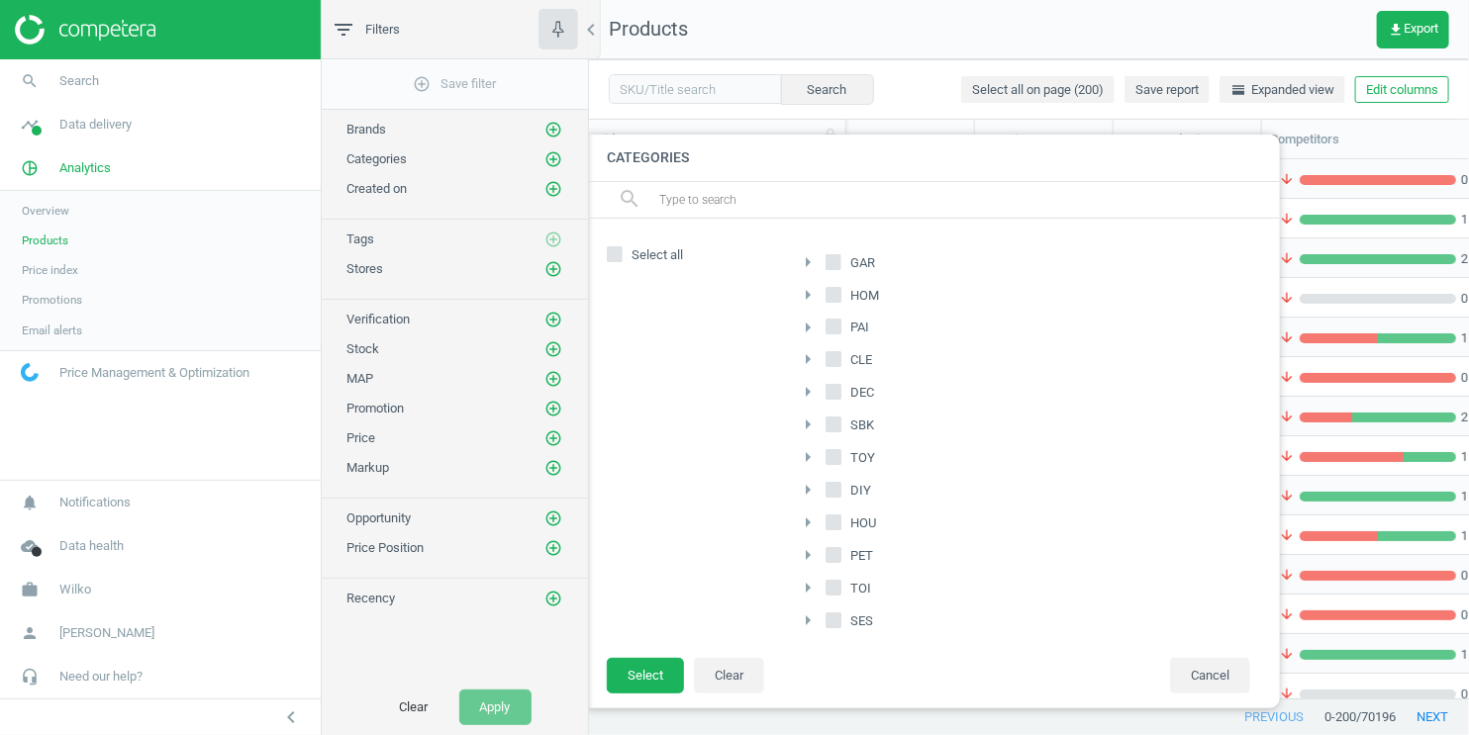
scroll to position [59, 0]
click at [836, 490] on input "PET" at bounding box center [833, 496] width 13 height 13
checkbox input "true"
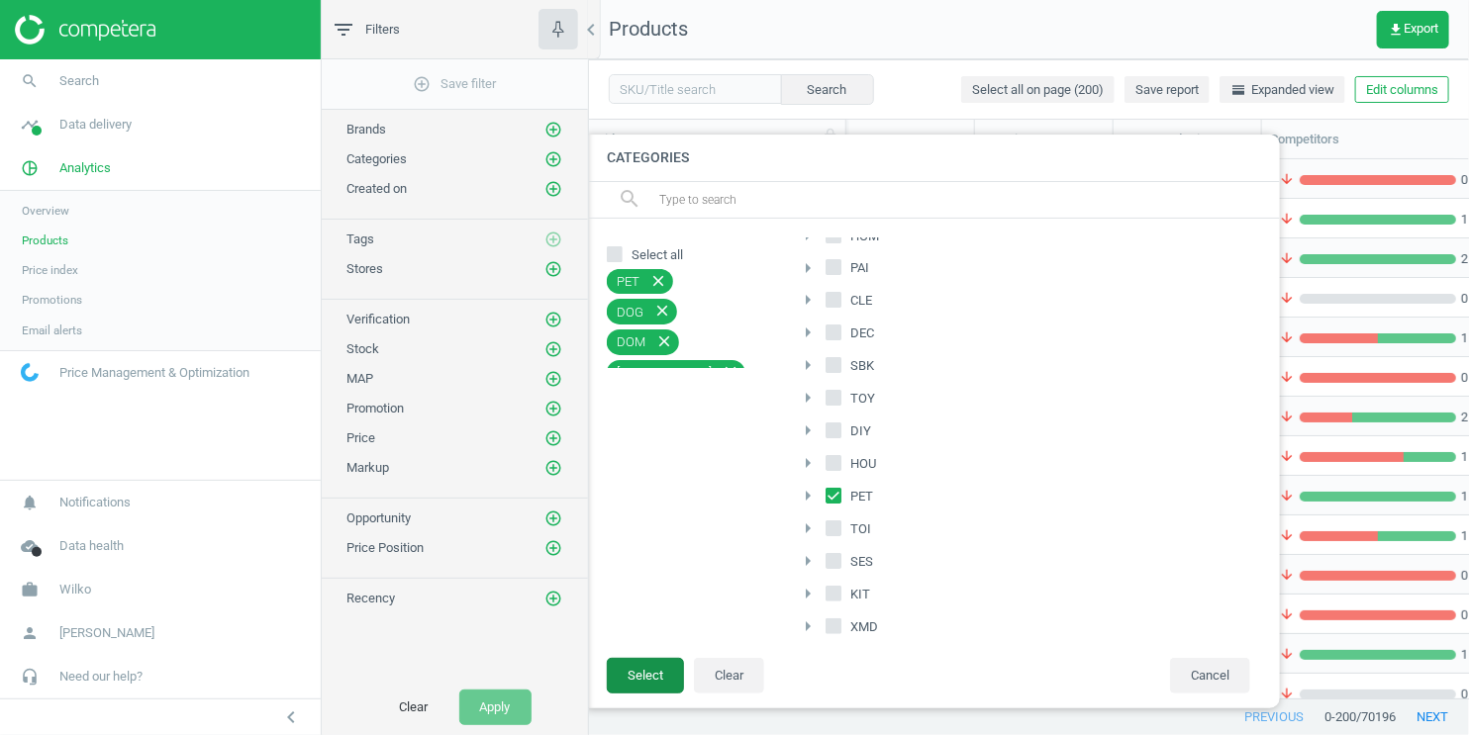
click at [648, 679] on button "Select" at bounding box center [645, 676] width 77 height 36
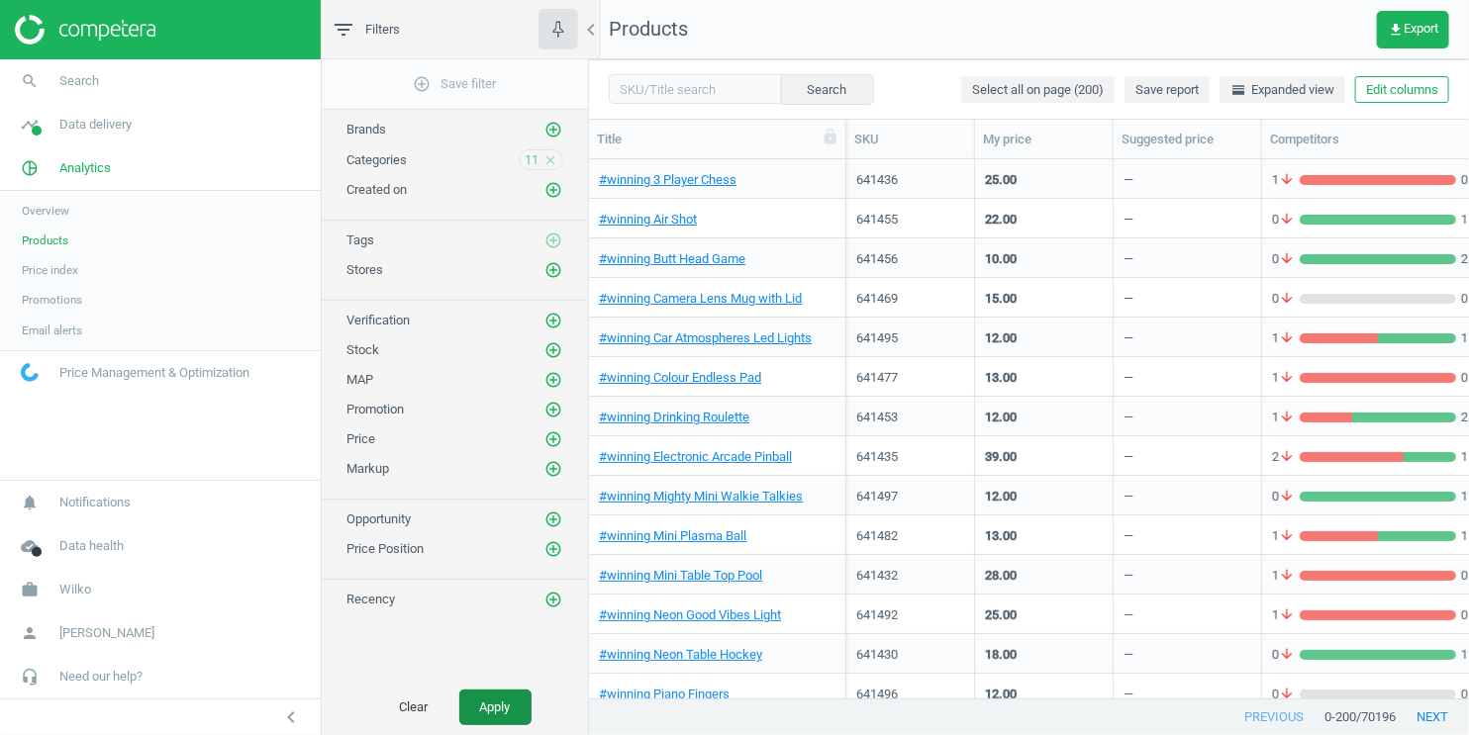
click at [494, 713] on button "Apply" at bounding box center [495, 708] width 72 height 36
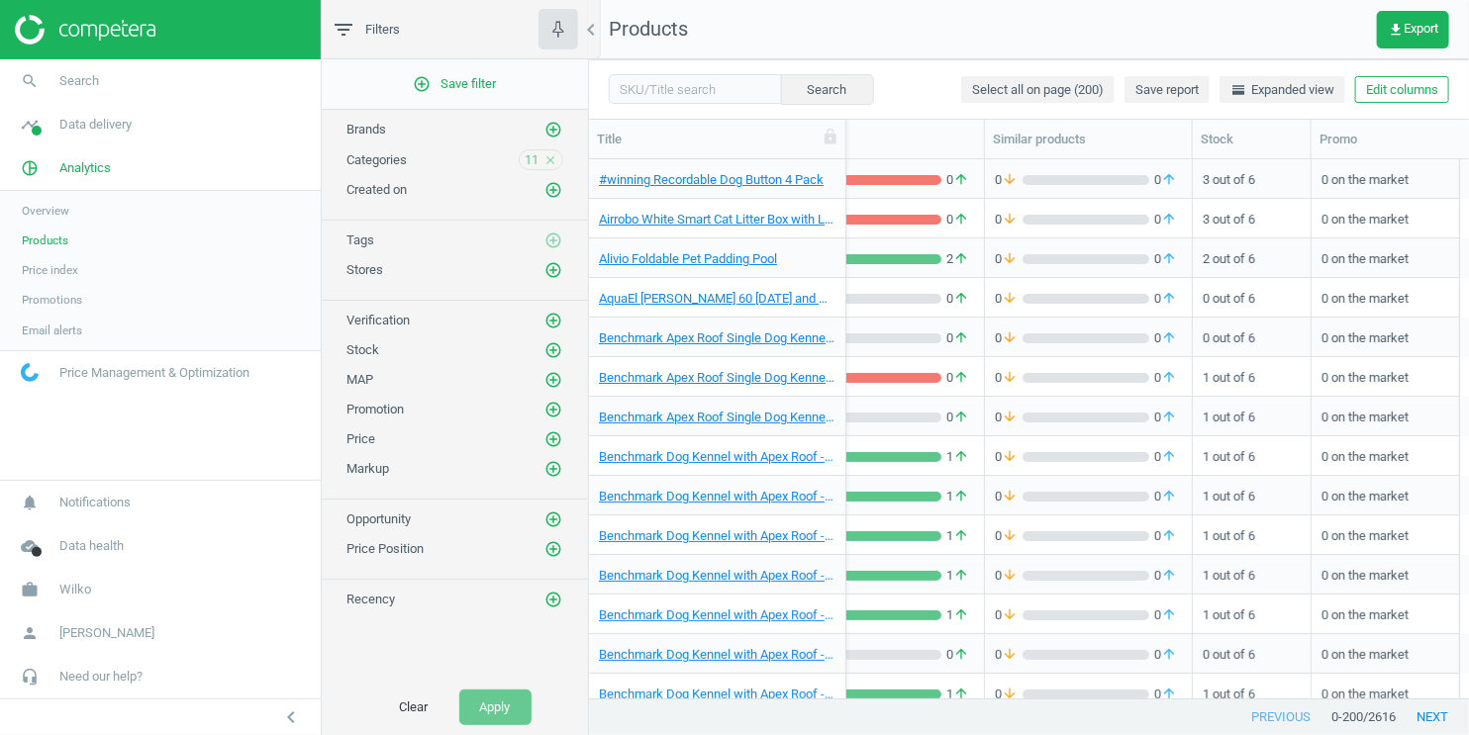
scroll to position [0, 519]
click at [1419, 89] on button "Edit columns" at bounding box center [1402, 90] width 94 height 28
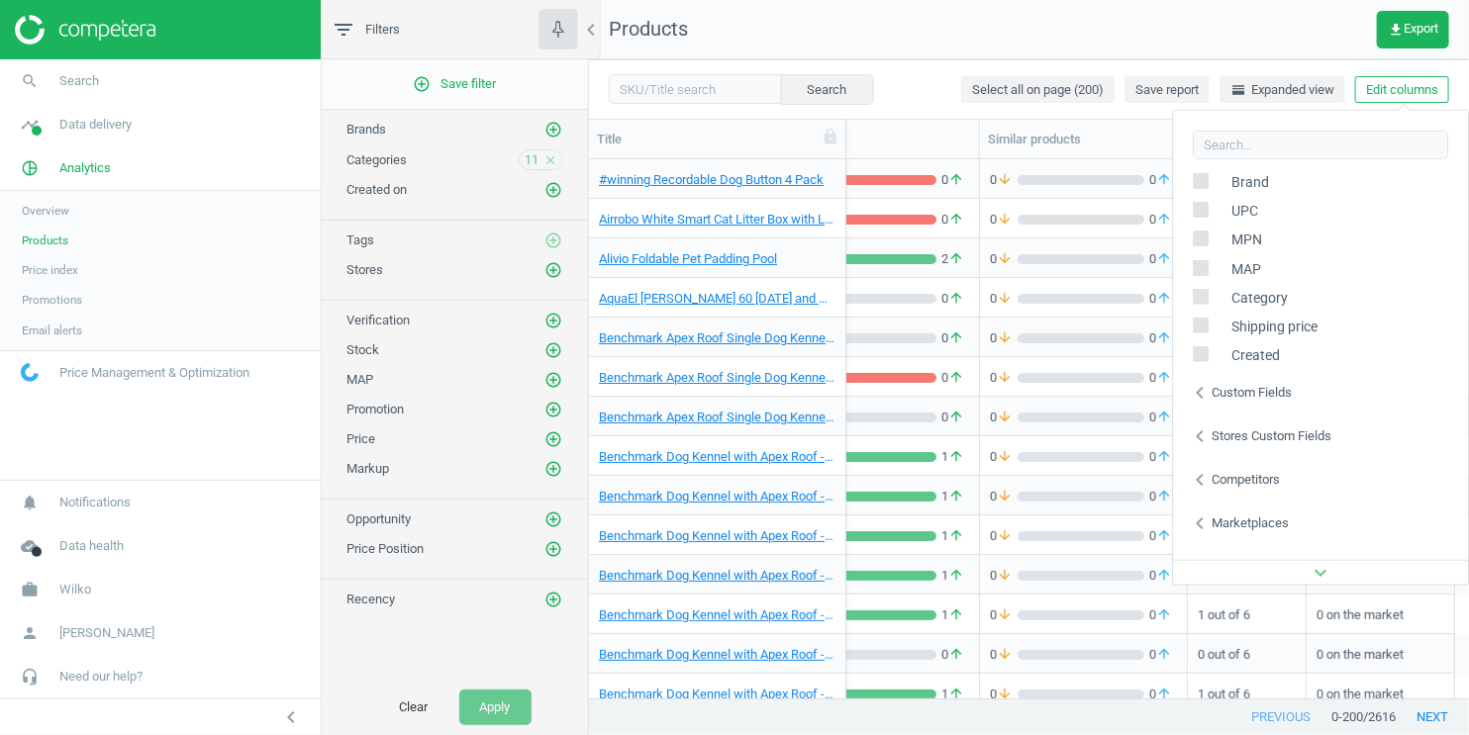
scroll to position [312, 0]
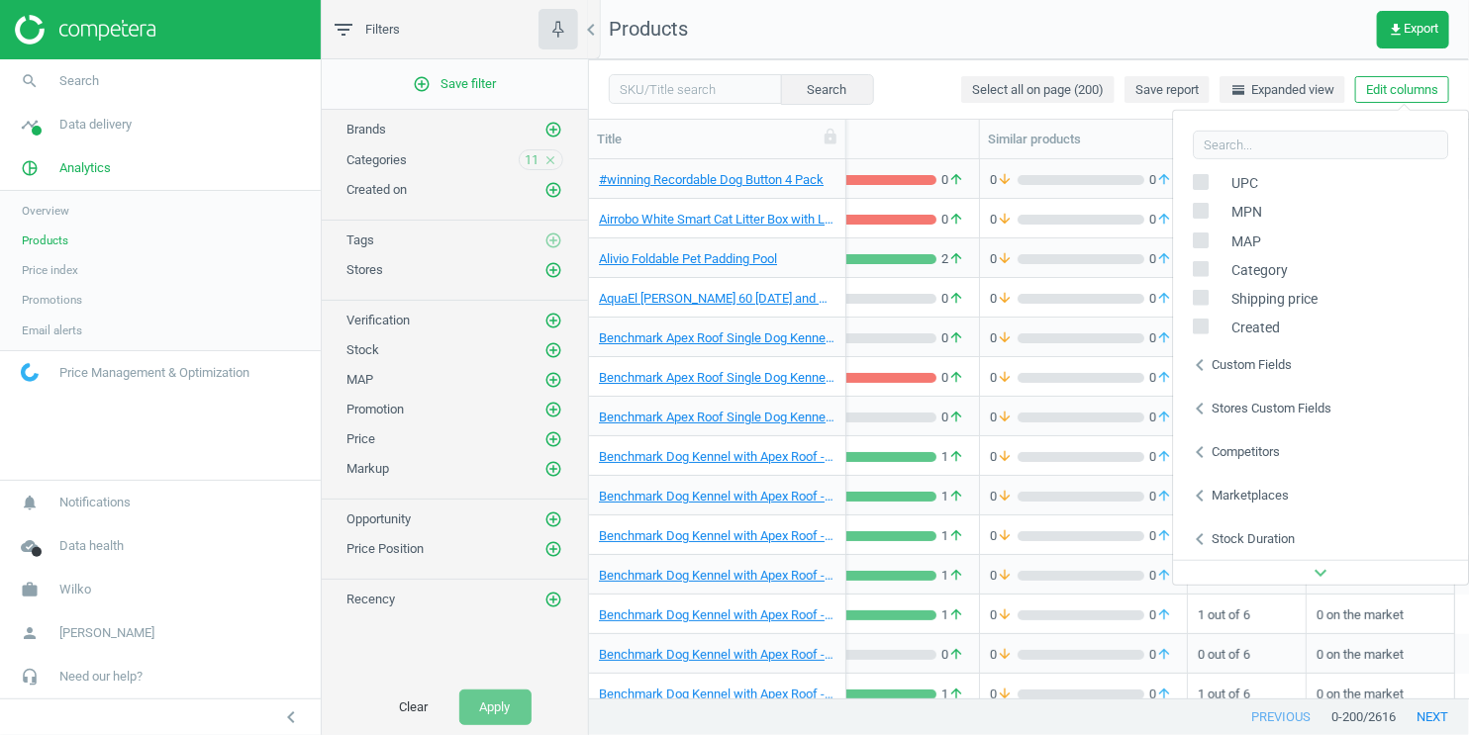
click at [1198, 451] on icon "chevron_left" at bounding box center [1200, 452] width 24 height 24
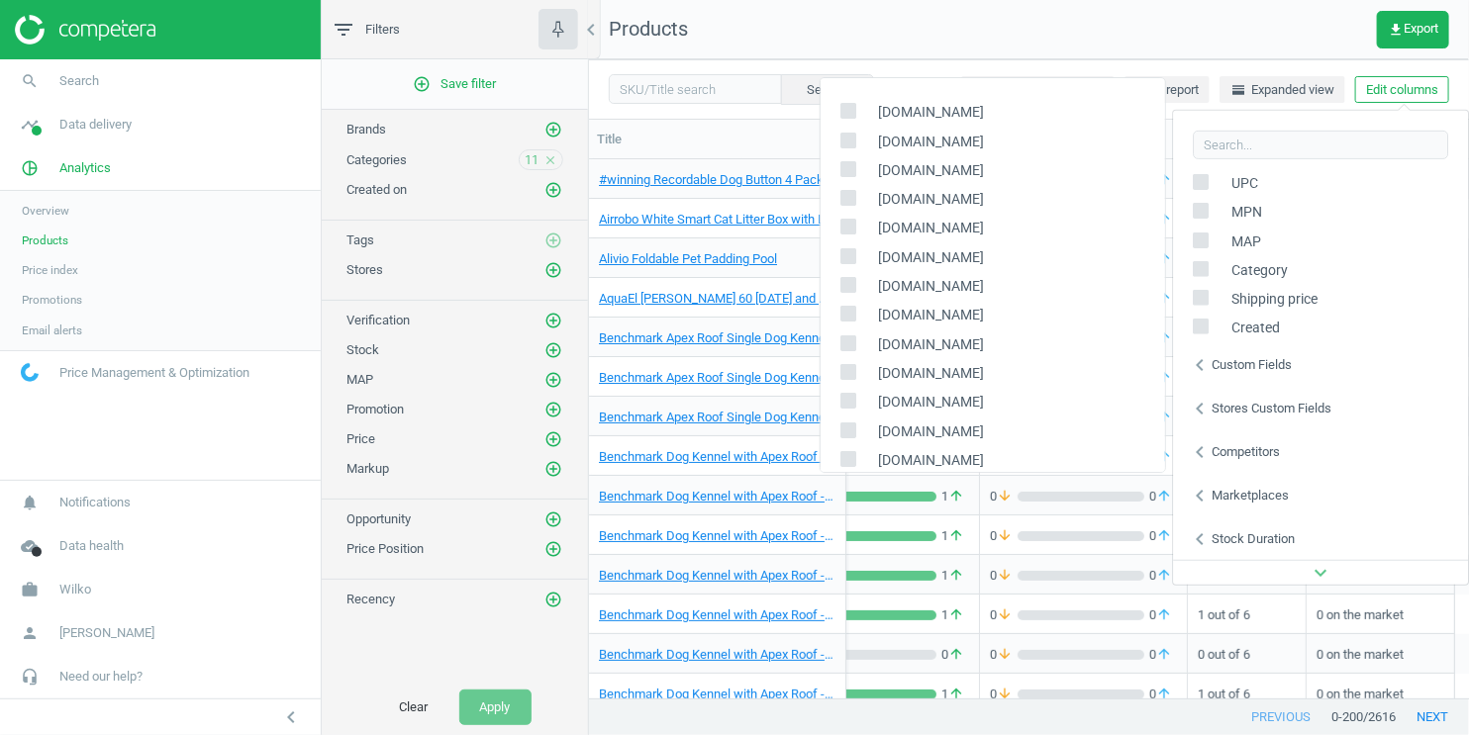
scroll to position [22, 0]
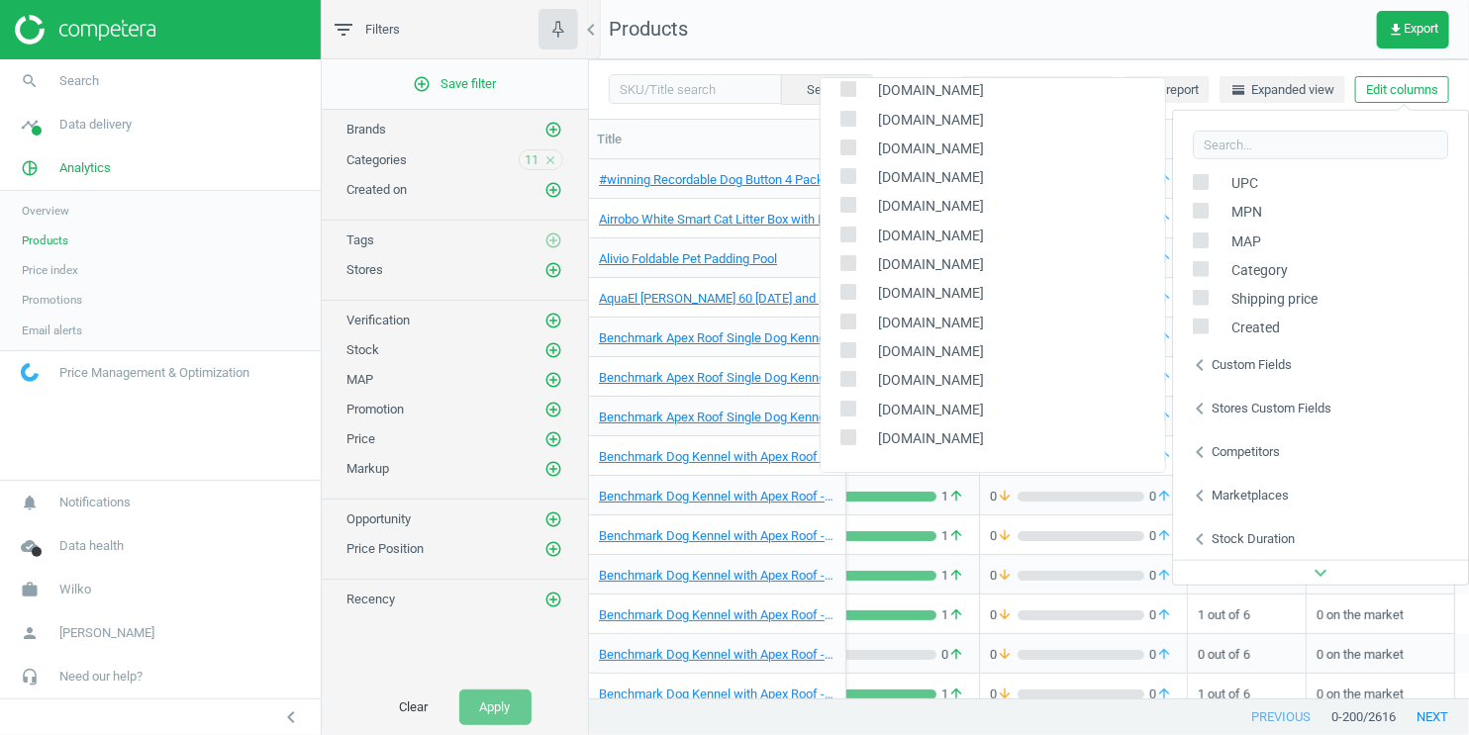
click at [852, 438] on input "checkbox" at bounding box center [847, 438] width 13 height 13
checkbox input "true"
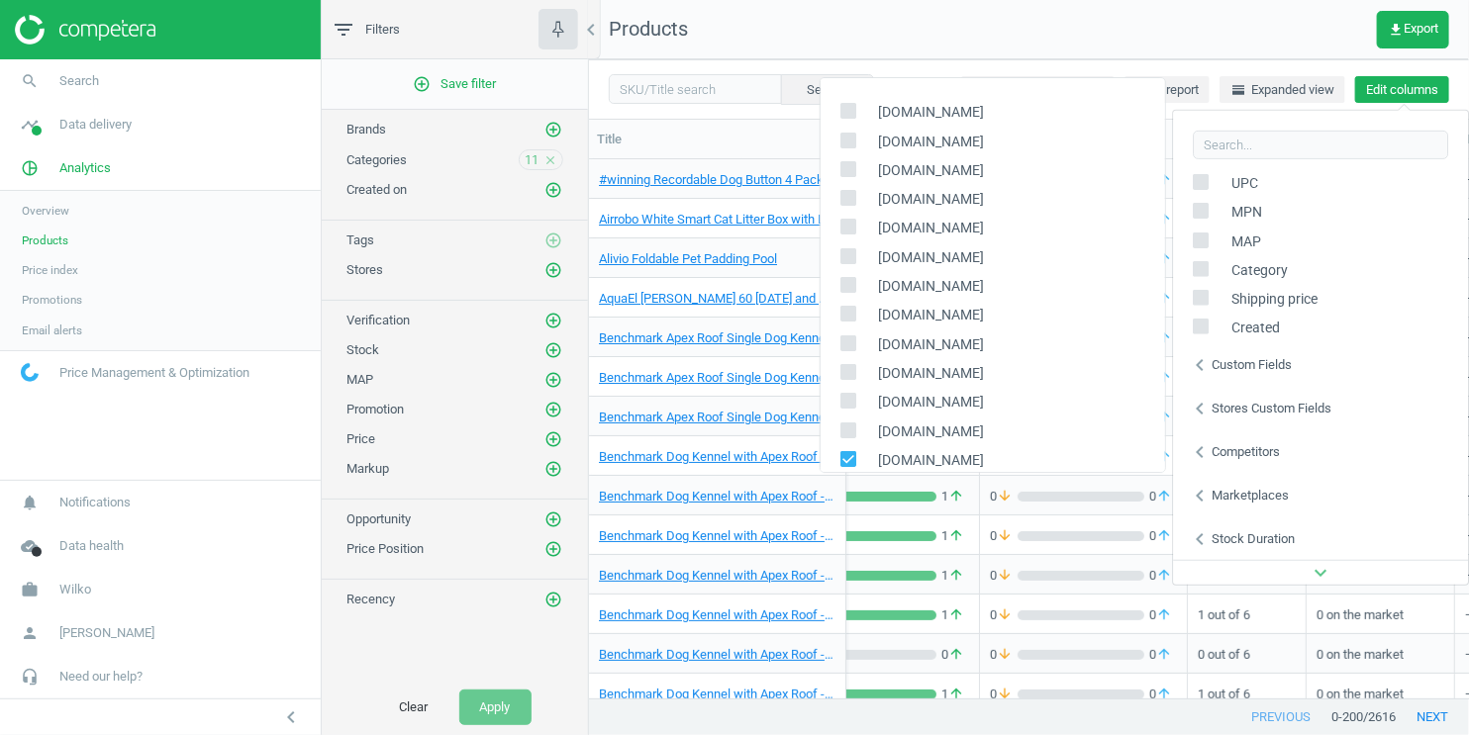
click at [1407, 99] on button "Edit columns" at bounding box center [1402, 90] width 94 height 28
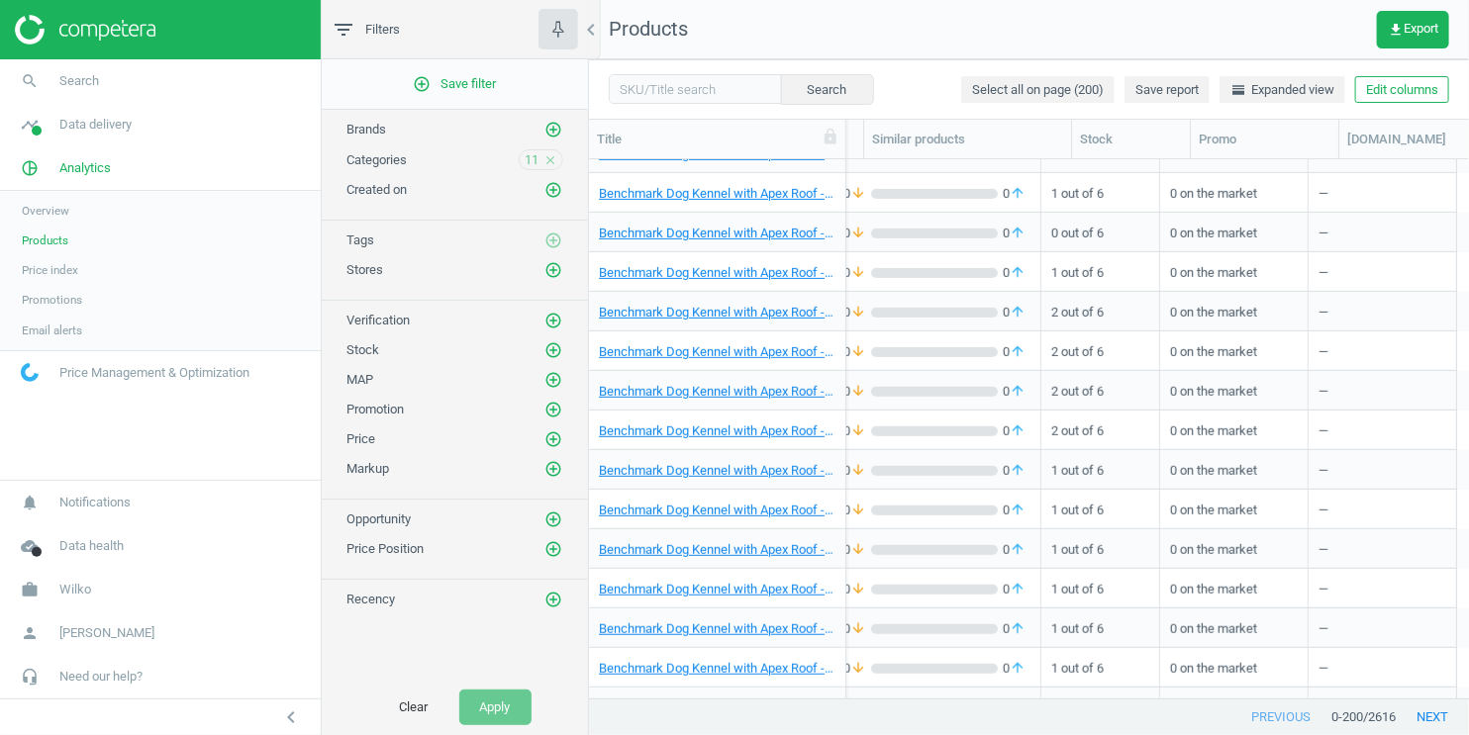
scroll to position [423, 0]
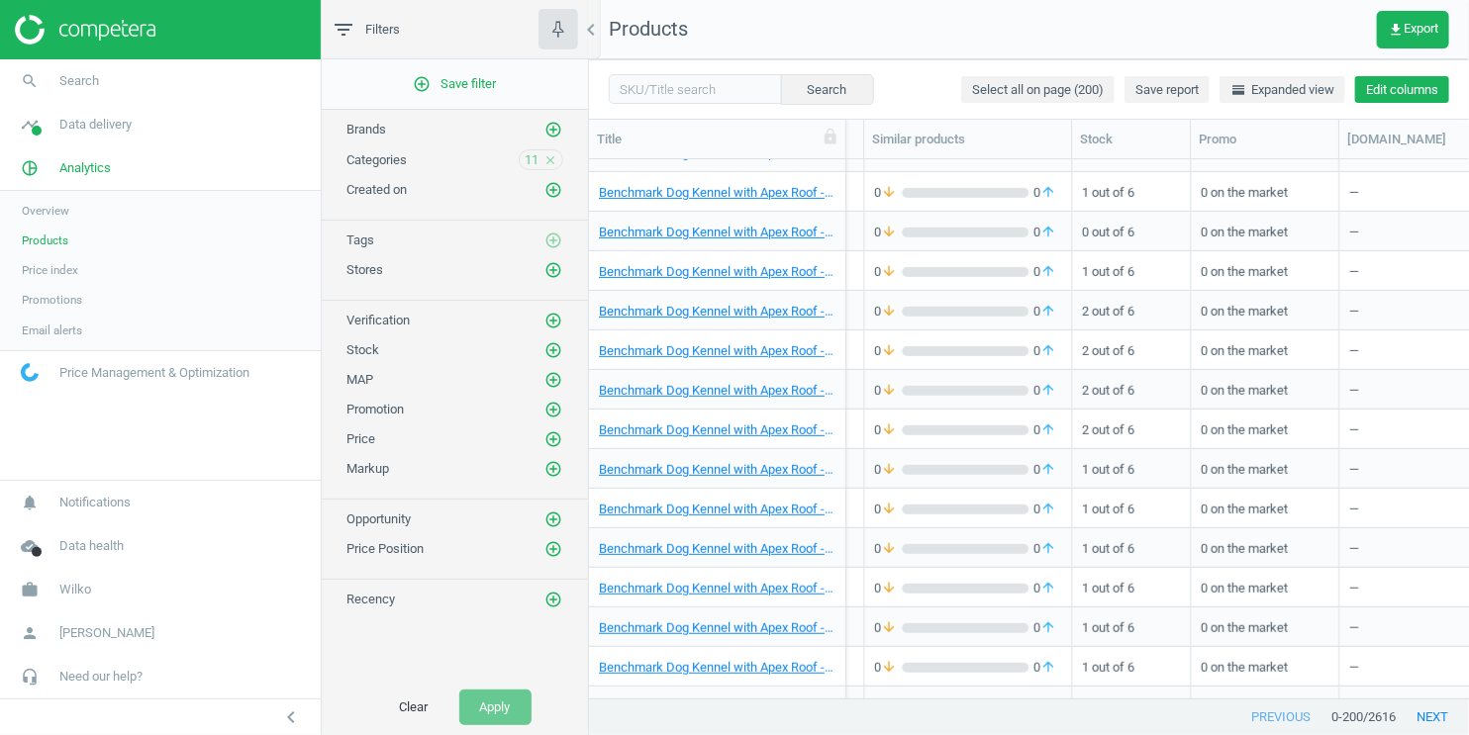
click at [1420, 99] on button "Edit columns" at bounding box center [1402, 90] width 94 height 28
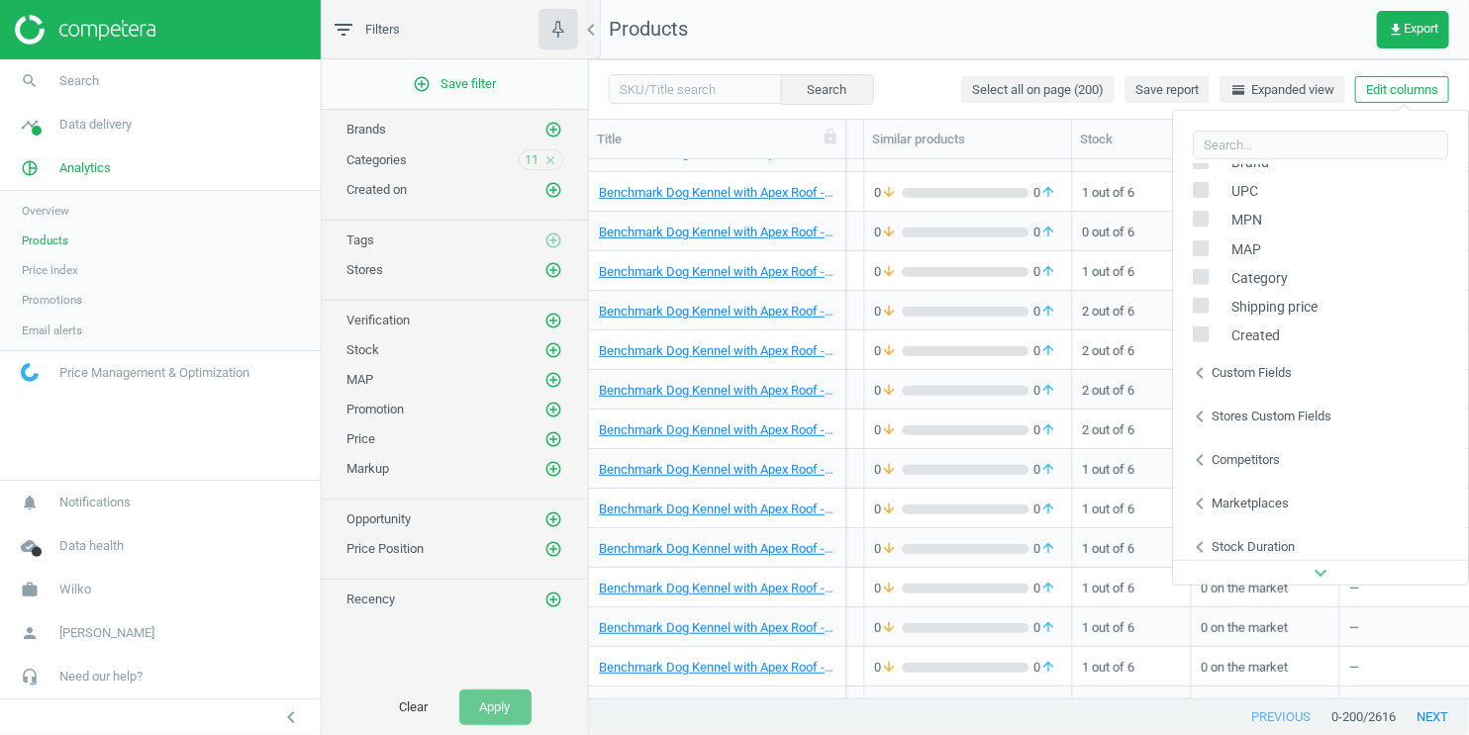
scroll to position [312, 0]
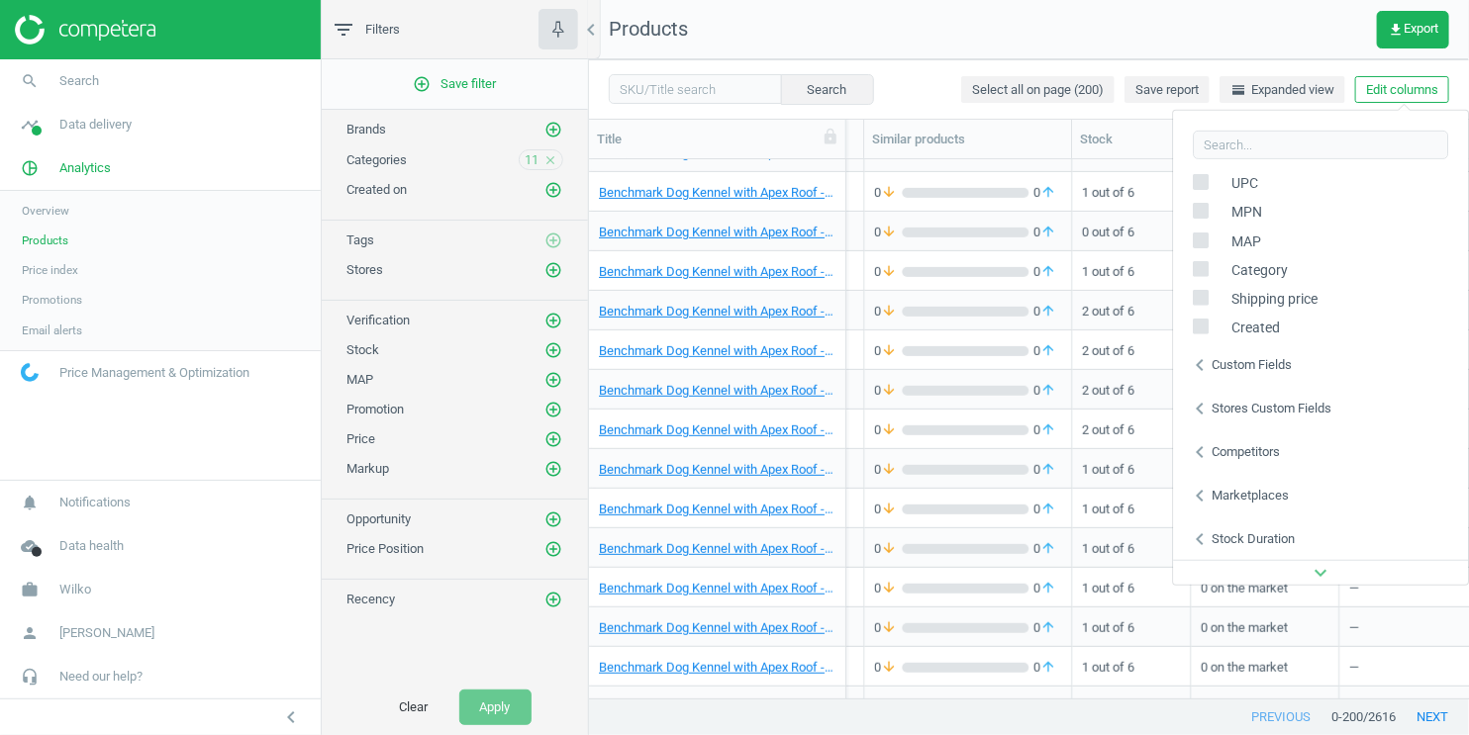
click at [1205, 411] on icon "chevron_left" at bounding box center [1200, 409] width 24 height 24
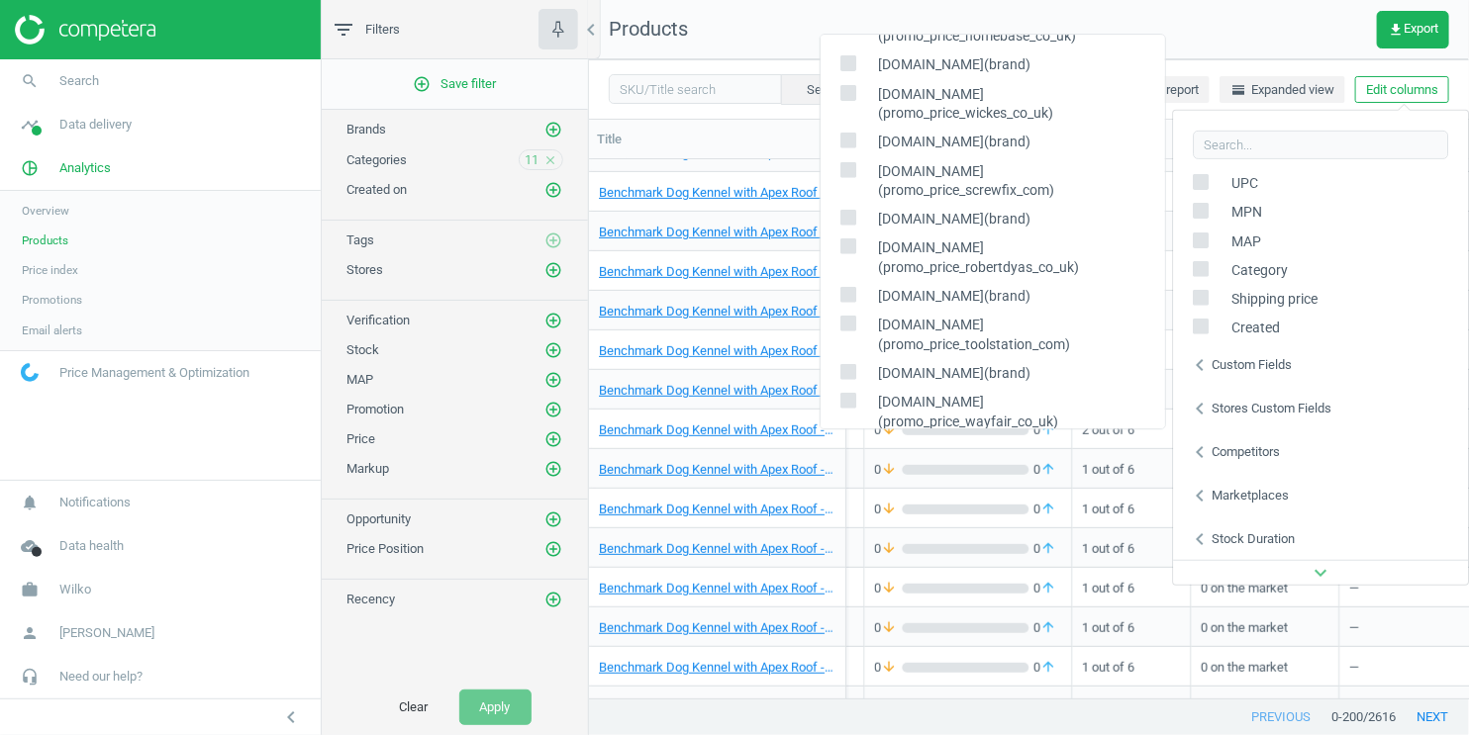
scroll to position [399, 0]
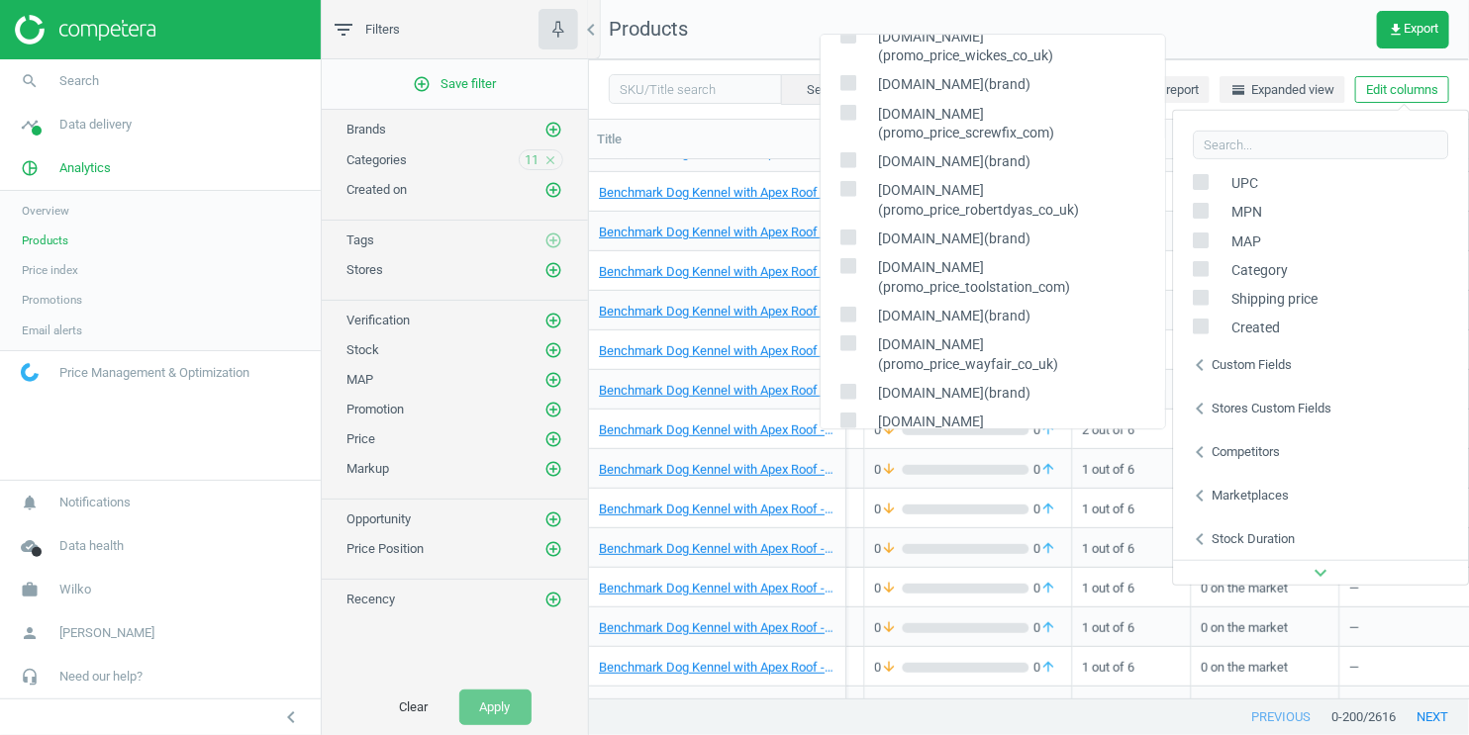
click at [772, 36] on nav "Products get_app Export" at bounding box center [1029, 29] width 880 height 59
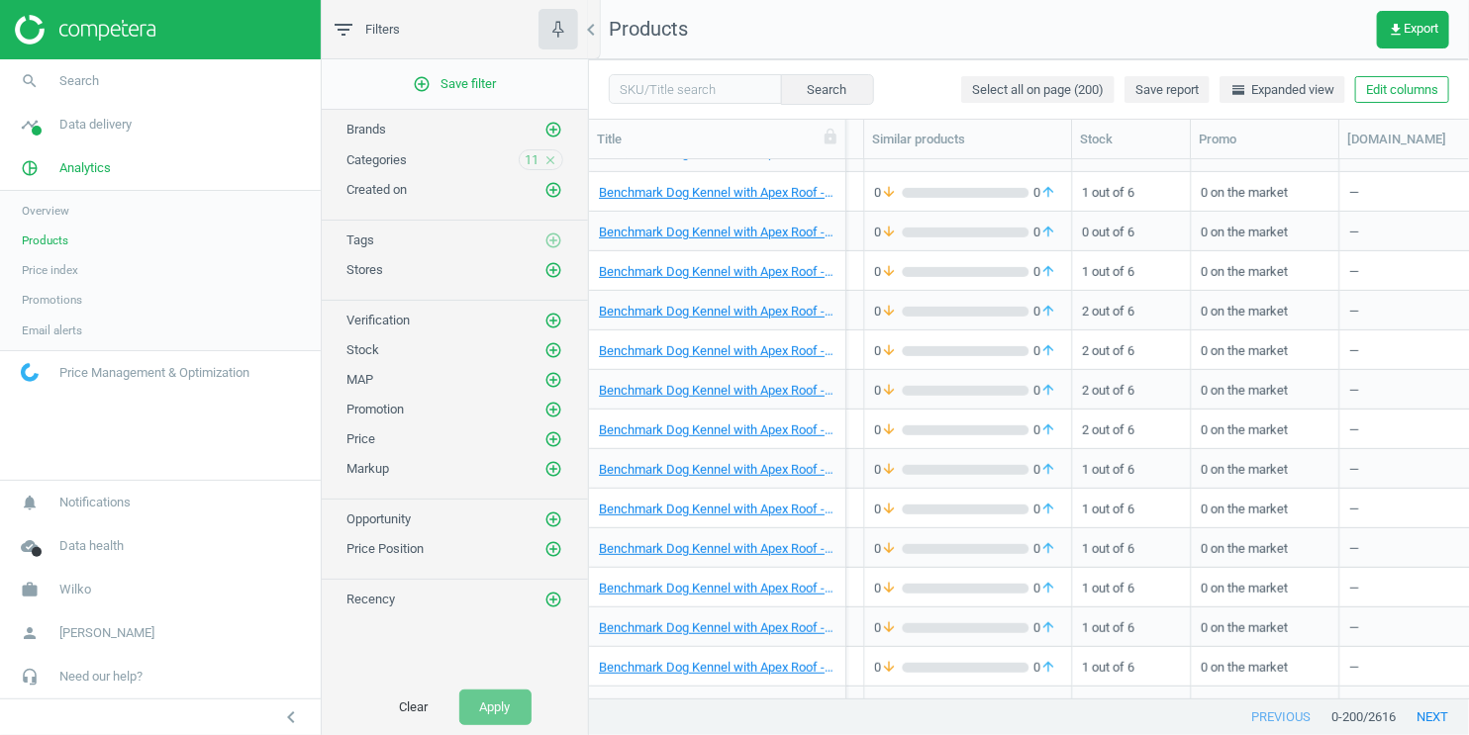
scroll to position [0, 665]
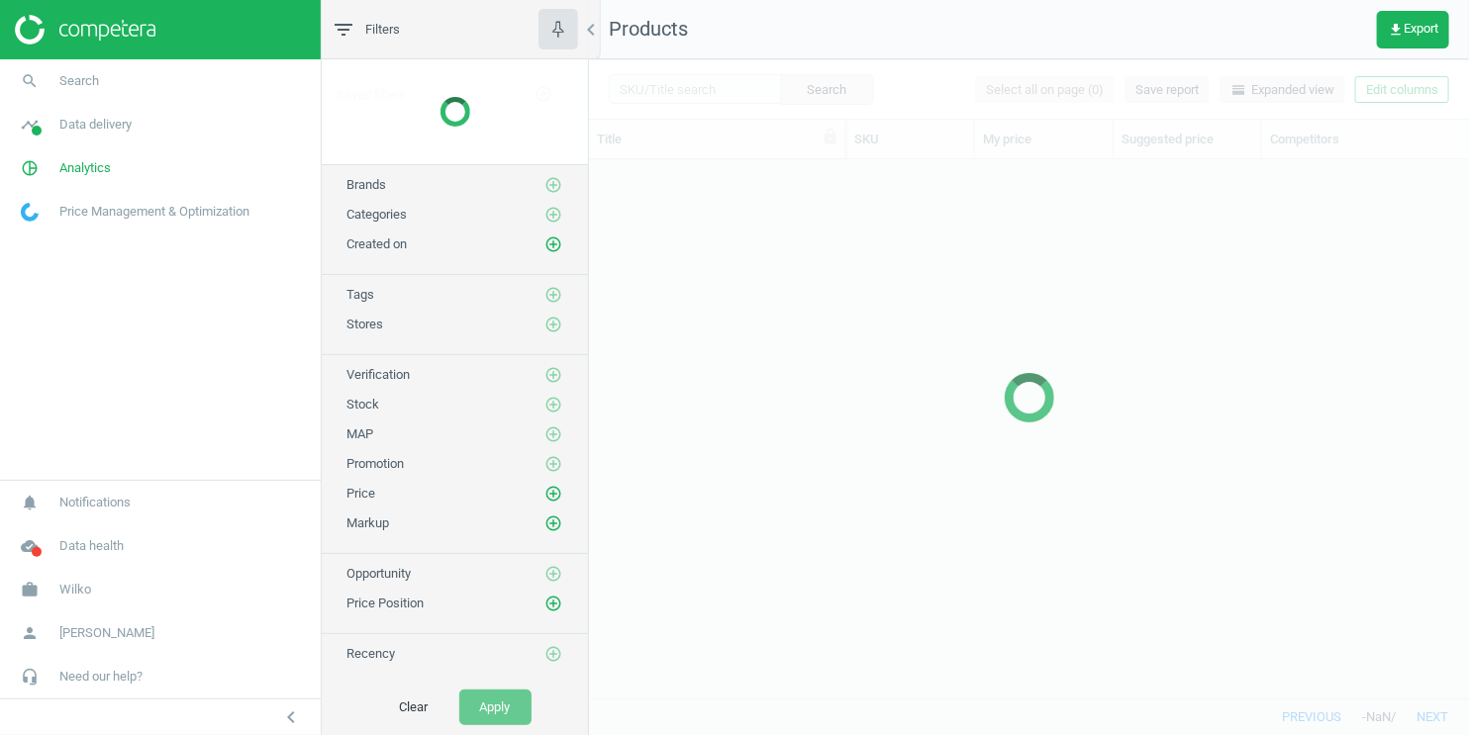
scroll to position [540, 880]
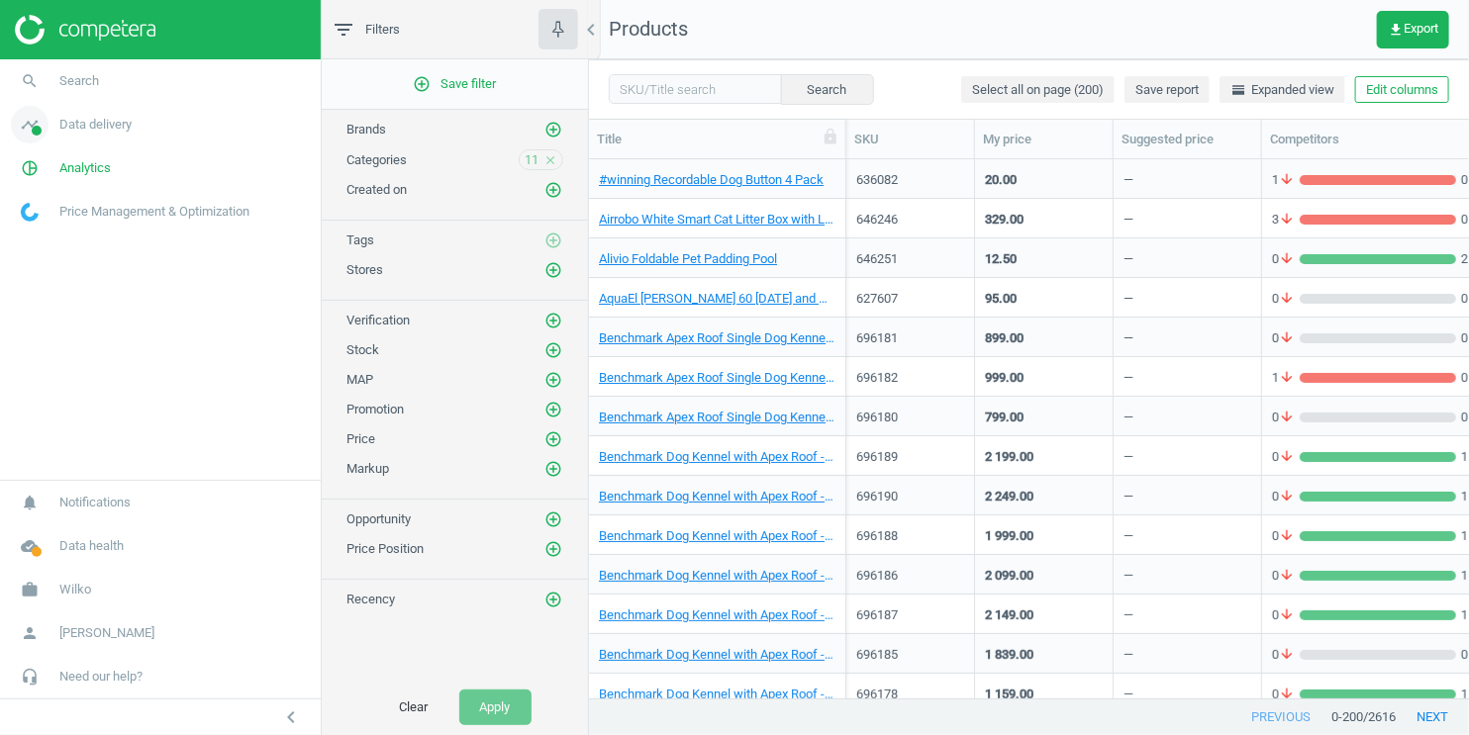
click at [87, 128] on span "Data delivery" at bounding box center [95, 125] width 72 height 18
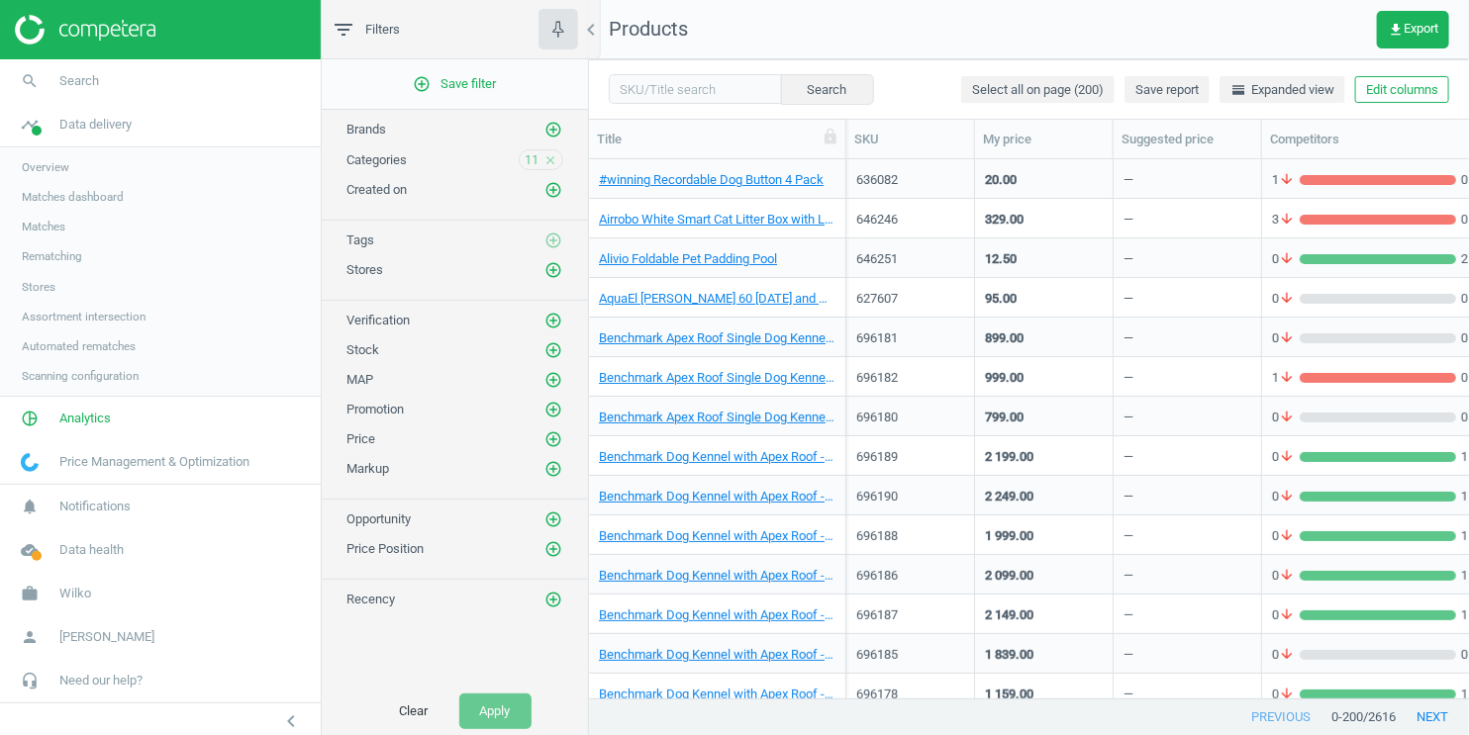
click at [54, 231] on span "Matches" at bounding box center [44, 227] width 44 height 16
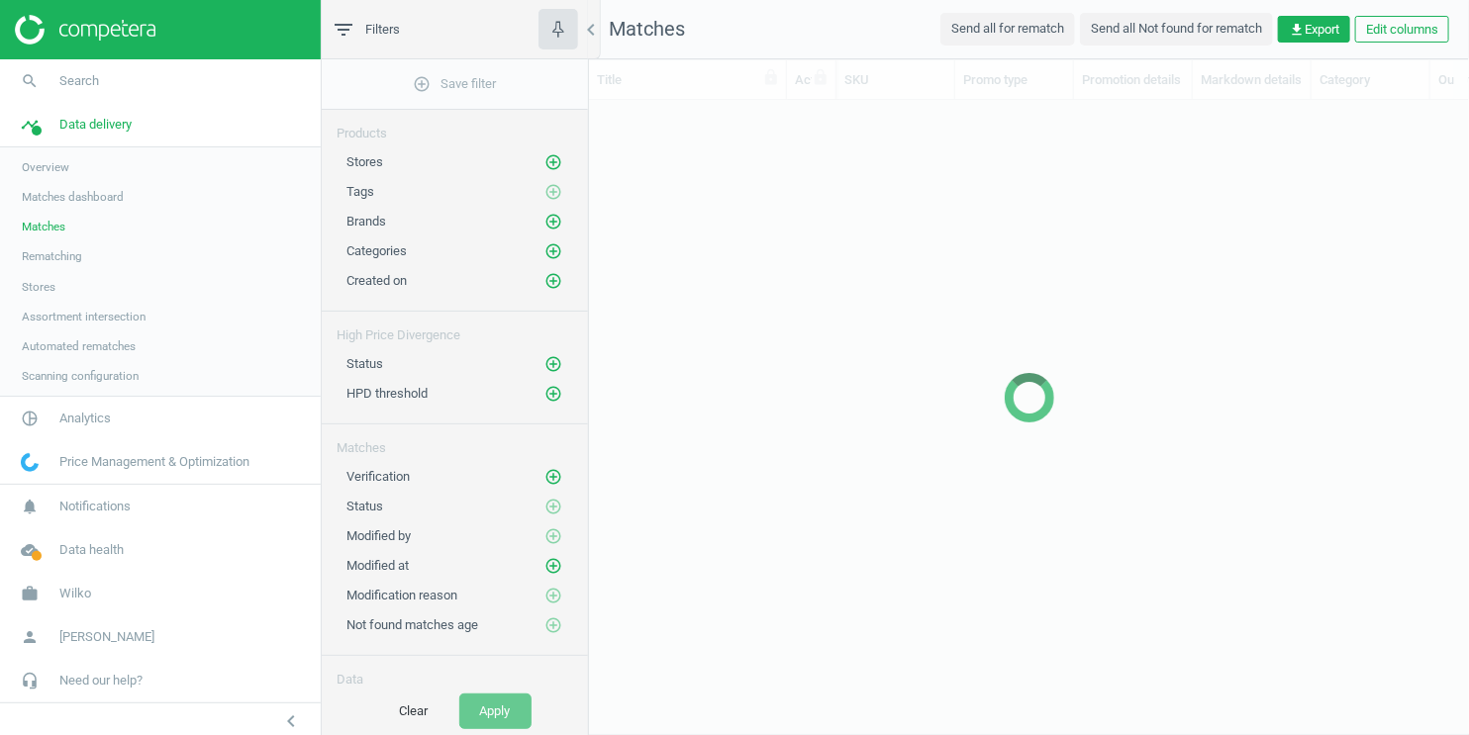
scroll to position [600, 880]
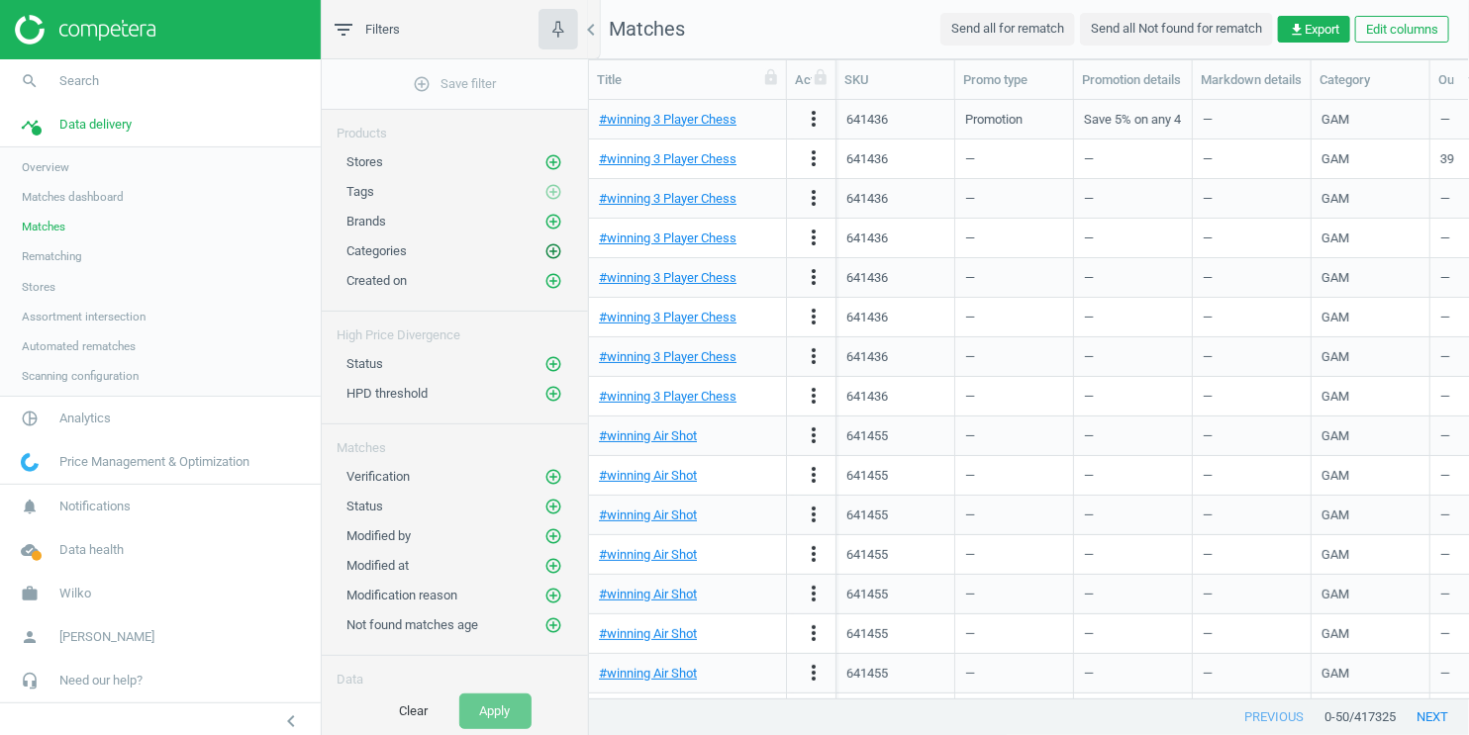
click at [551, 242] on icon "add_circle_outline" at bounding box center [553, 251] width 18 height 18
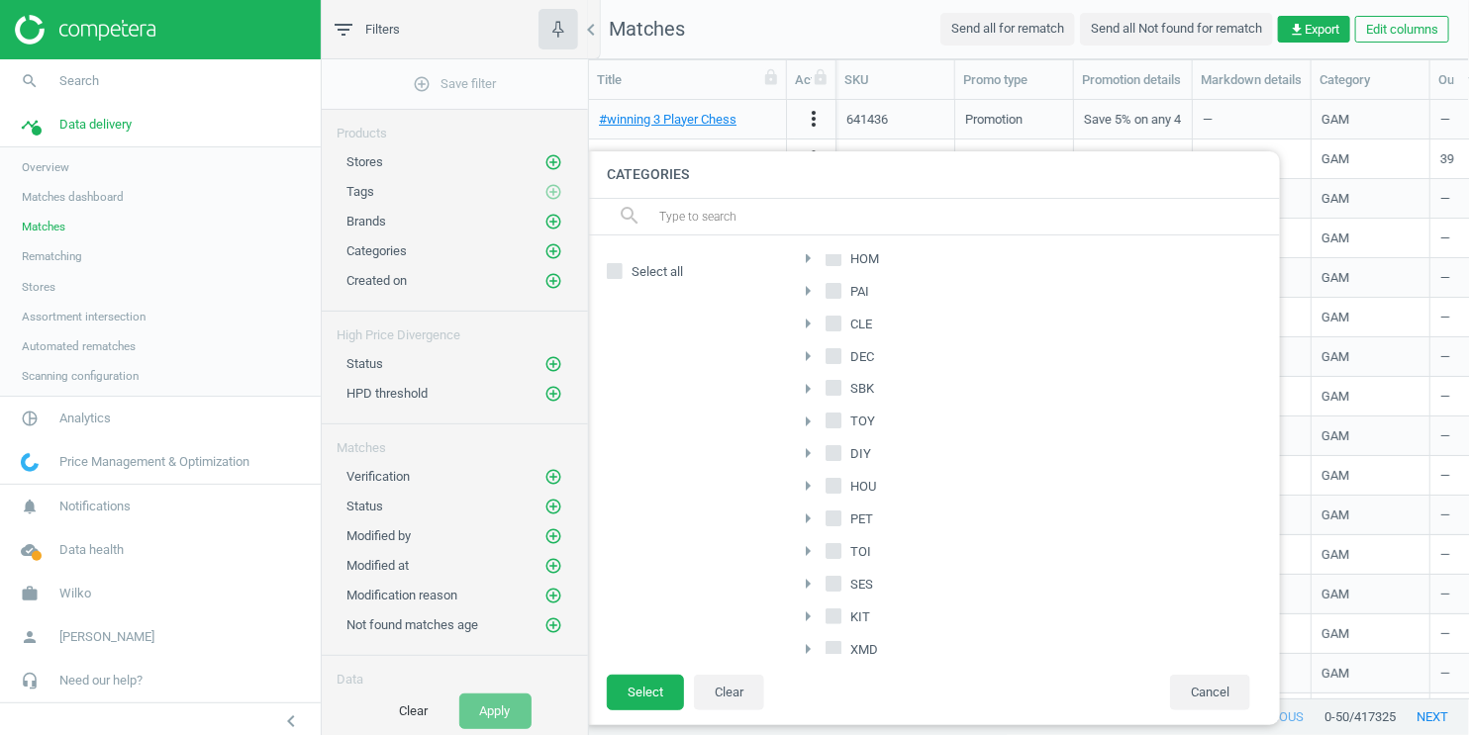
scroll to position [59, 0]
click at [835, 507] on input "PET" at bounding box center [833, 513] width 13 height 13
checkbox input "true"
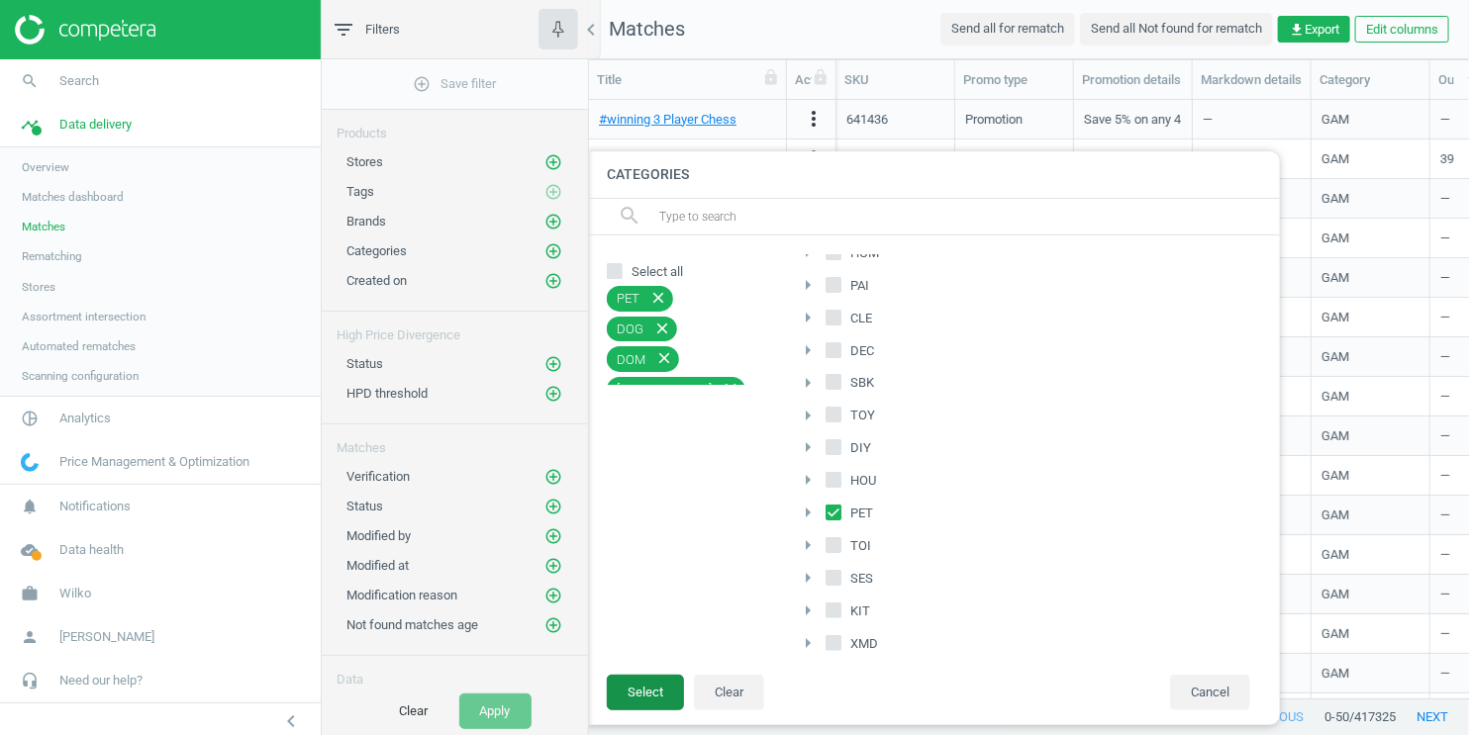
click at [649, 686] on button "Select" at bounding box center [645, 693] width 77 height 36
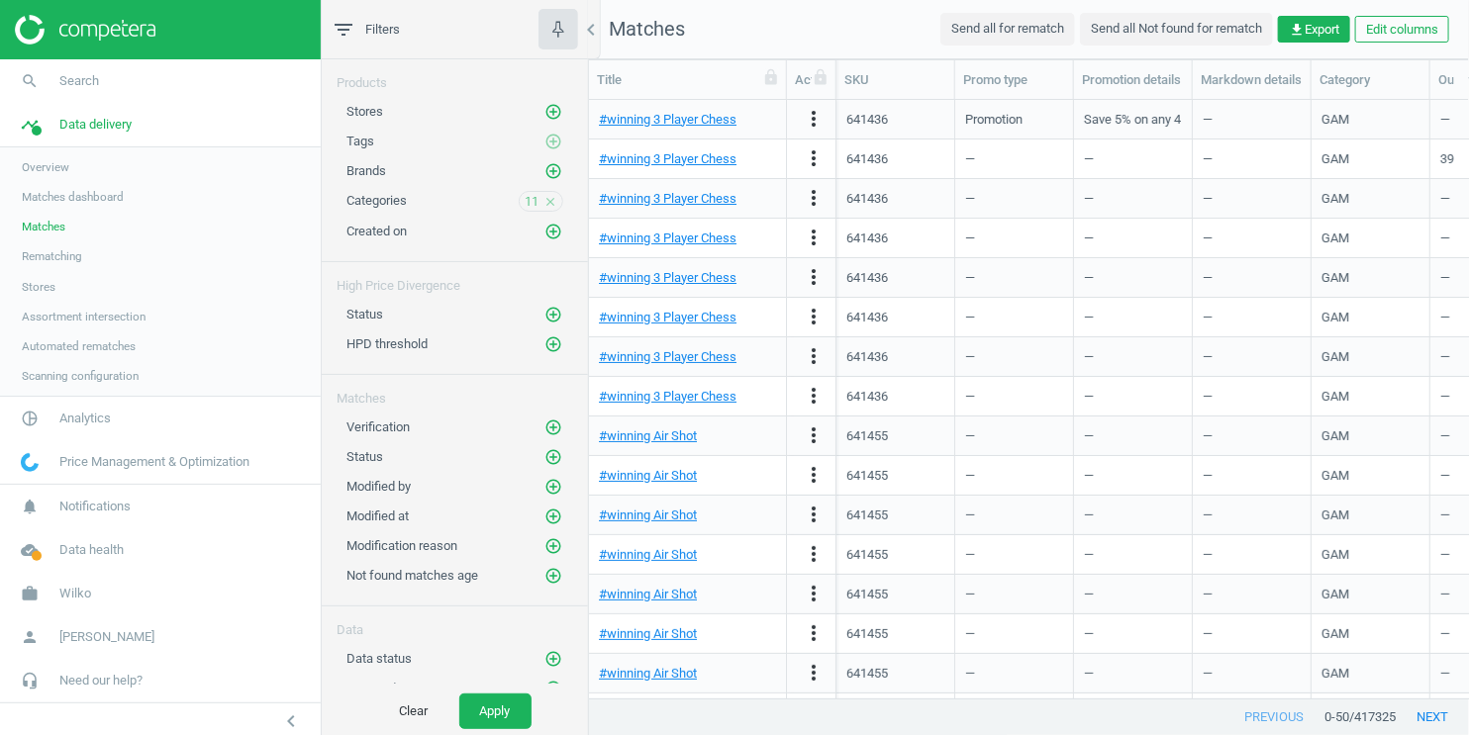
scroll to position [49, 0]
click at [1398, 40] on button "Edit columns" at bounding box center [1402, 30] width 94 height 28
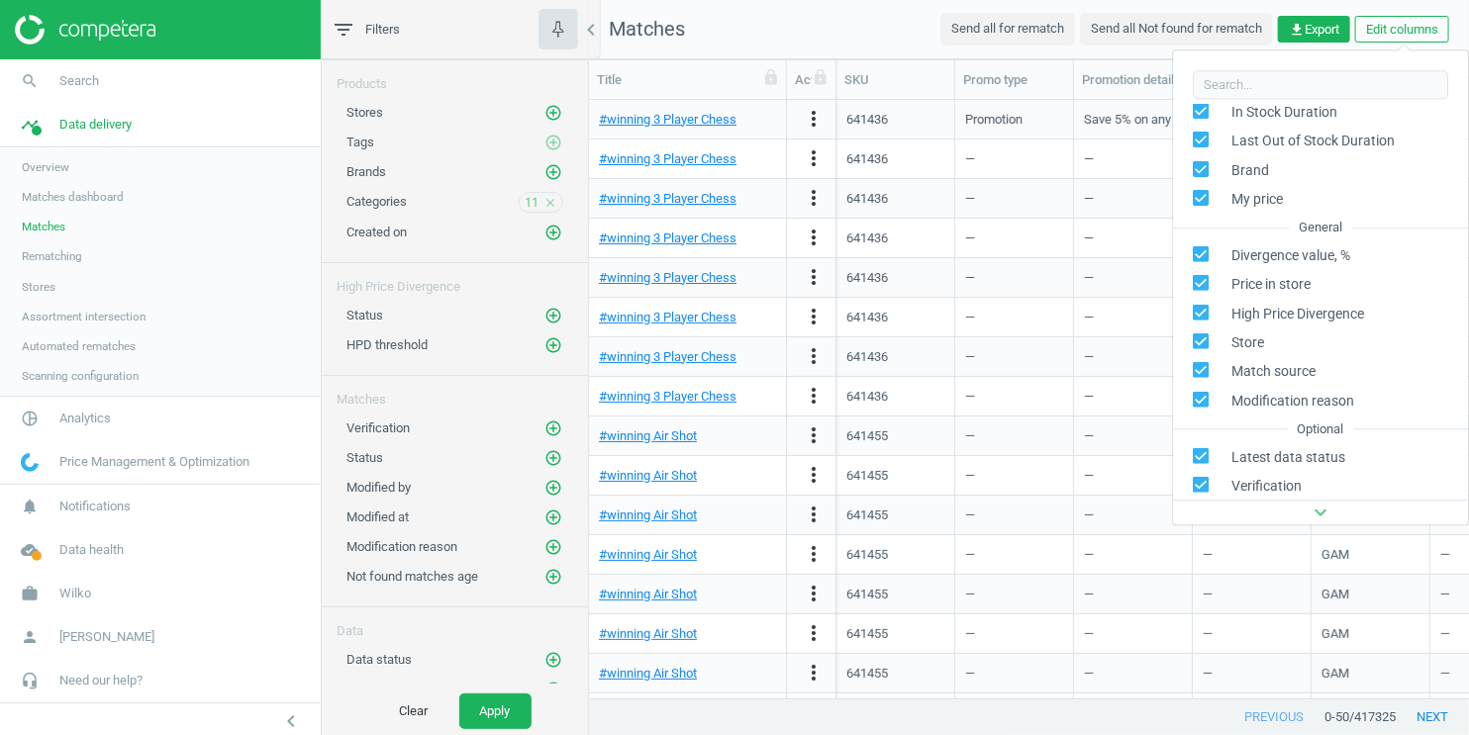
scroll to position [337, 0]
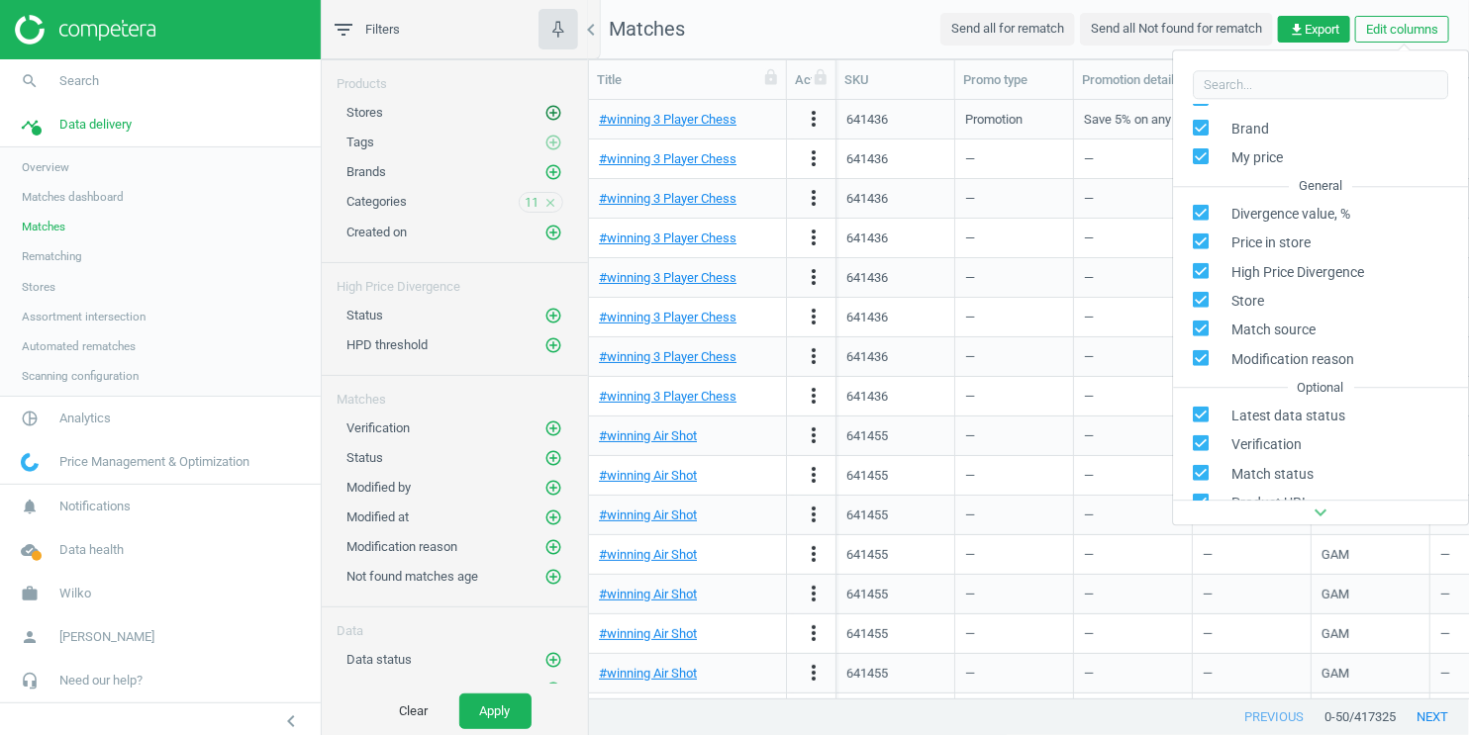
click at [561, 104] on icon "add_circle_outline" at bounding box center [553, 113] width 18 height 18
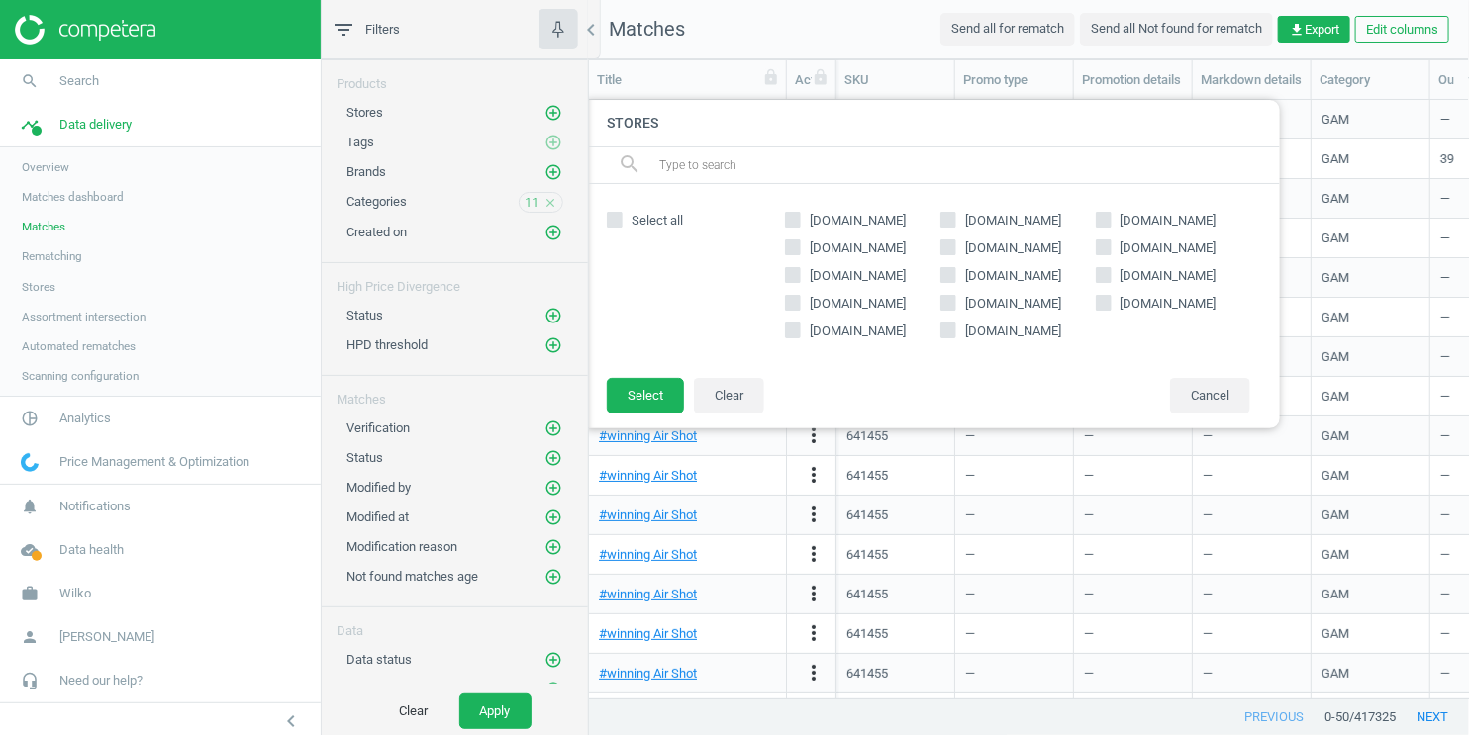
click at [947, 328] on input "[DOMAIN_NAME]" at bounding box center [948, 330] width 13 height 13
checkbox input "true"
click at [663, 394] on button "Select" at bounding box center [645, 396] width 77 height 36
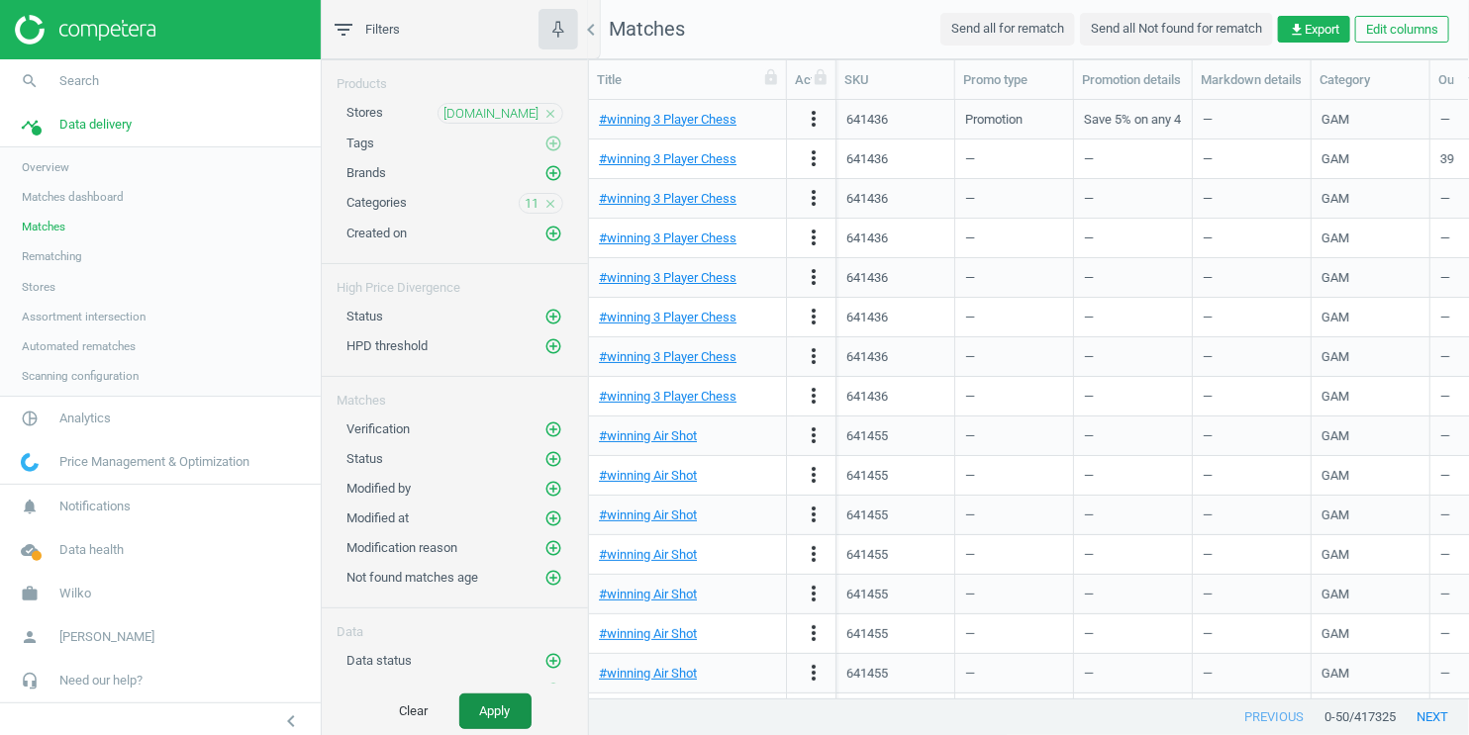
click at [493, 706] on button "Apply" at bounding box center [495, 712] width 72 height 36
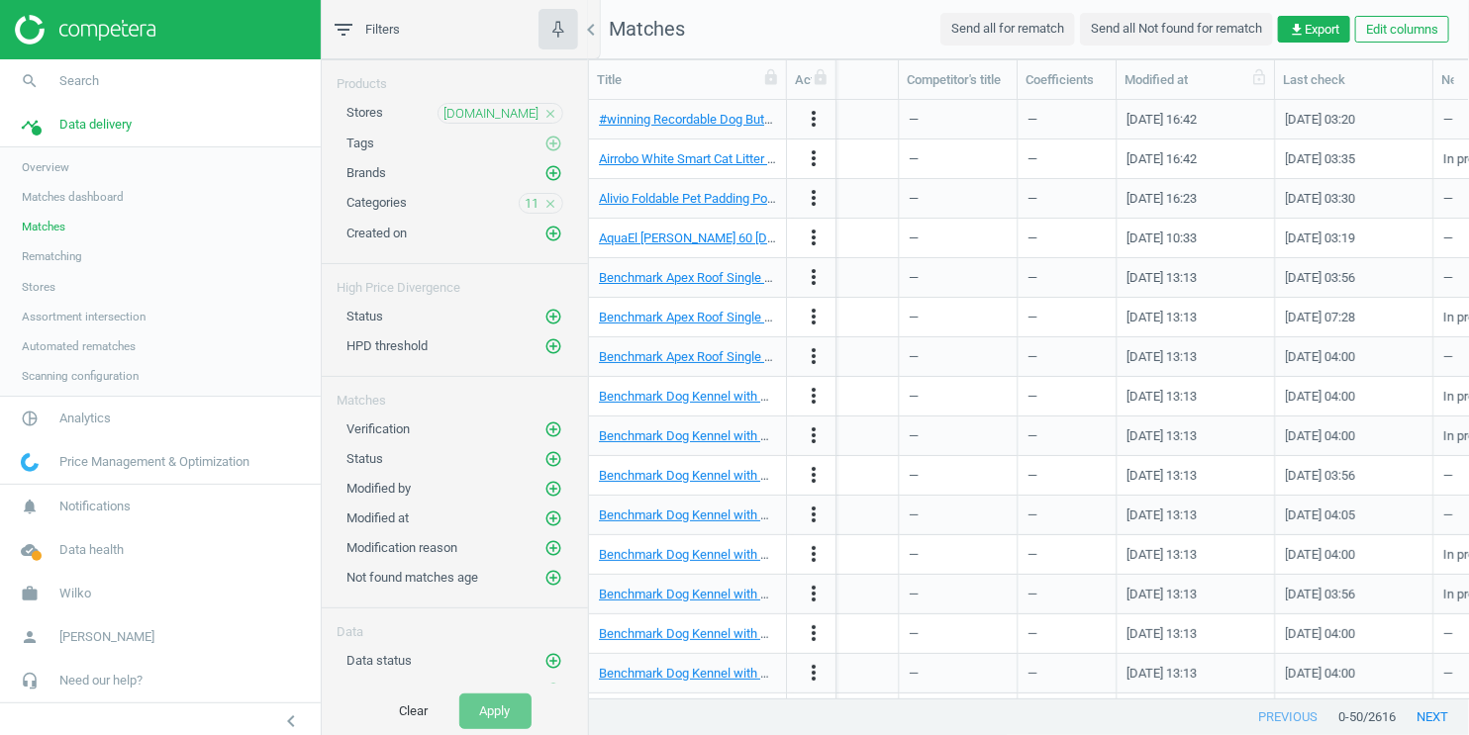
click at [1227, 78] on div "Modified at" at bounding box center [1195, 80] width 142 height 18
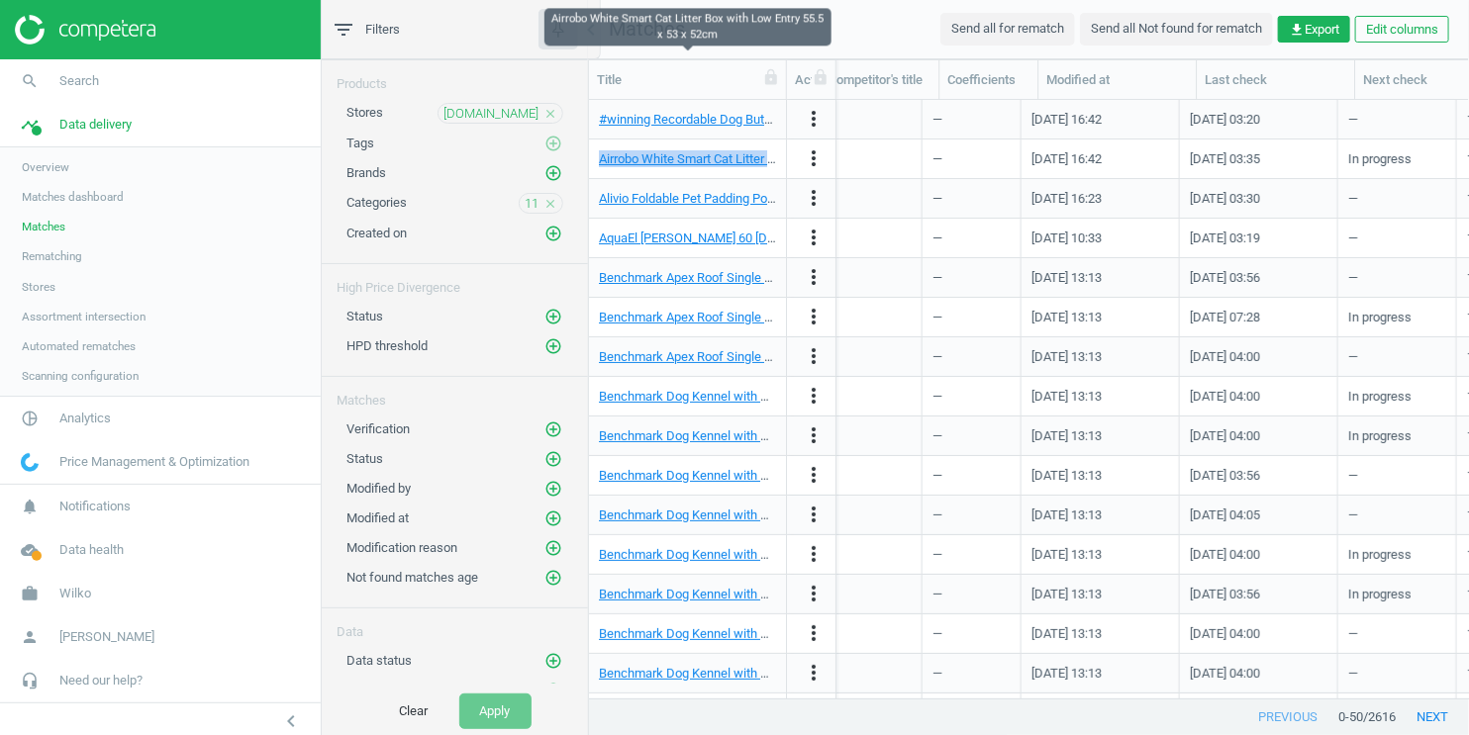
scroll to position [0, 2658]
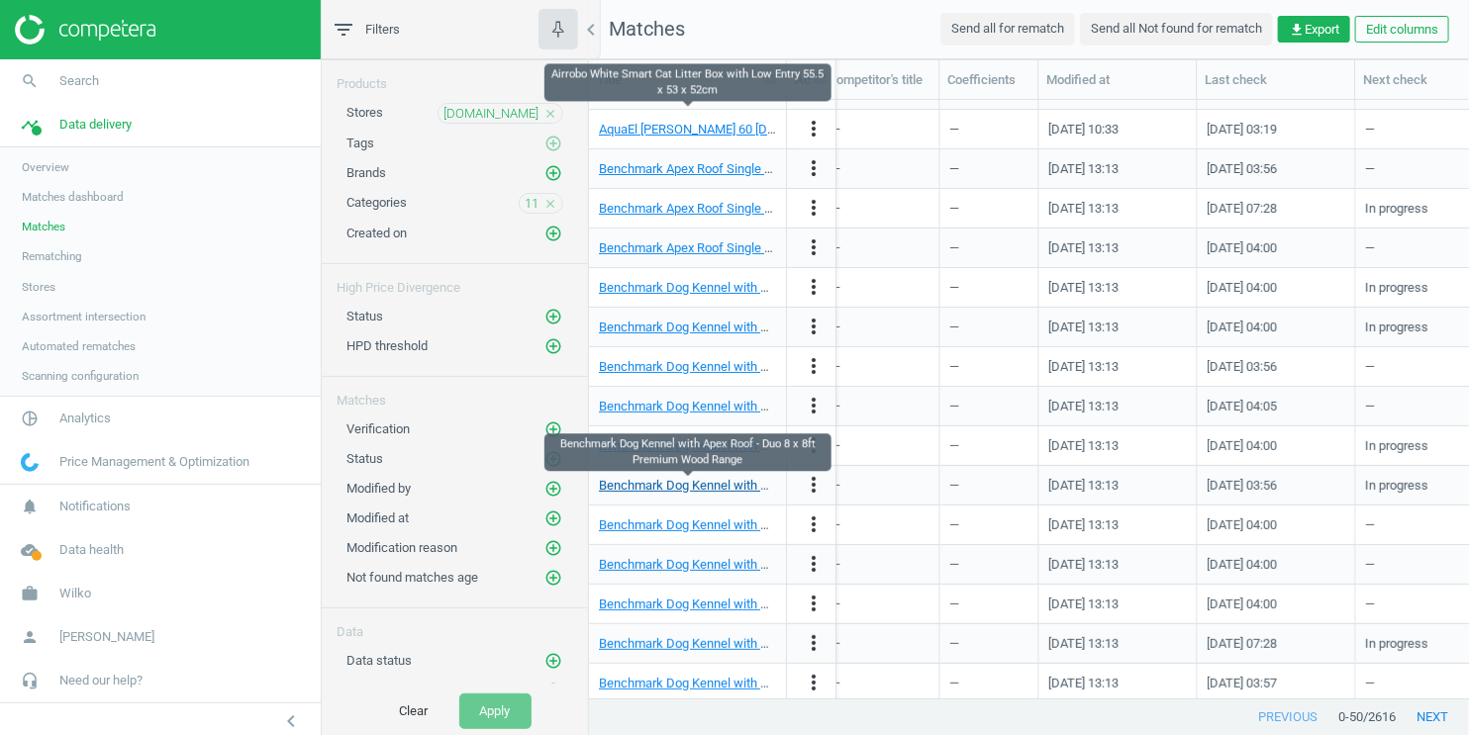
click at [728, 482] on link "Benchmark Dog Kennel with Apex Roof - Duo 8 x 8ft Premium Wood Range" at bounding box center [807, 485] width 417 height 15
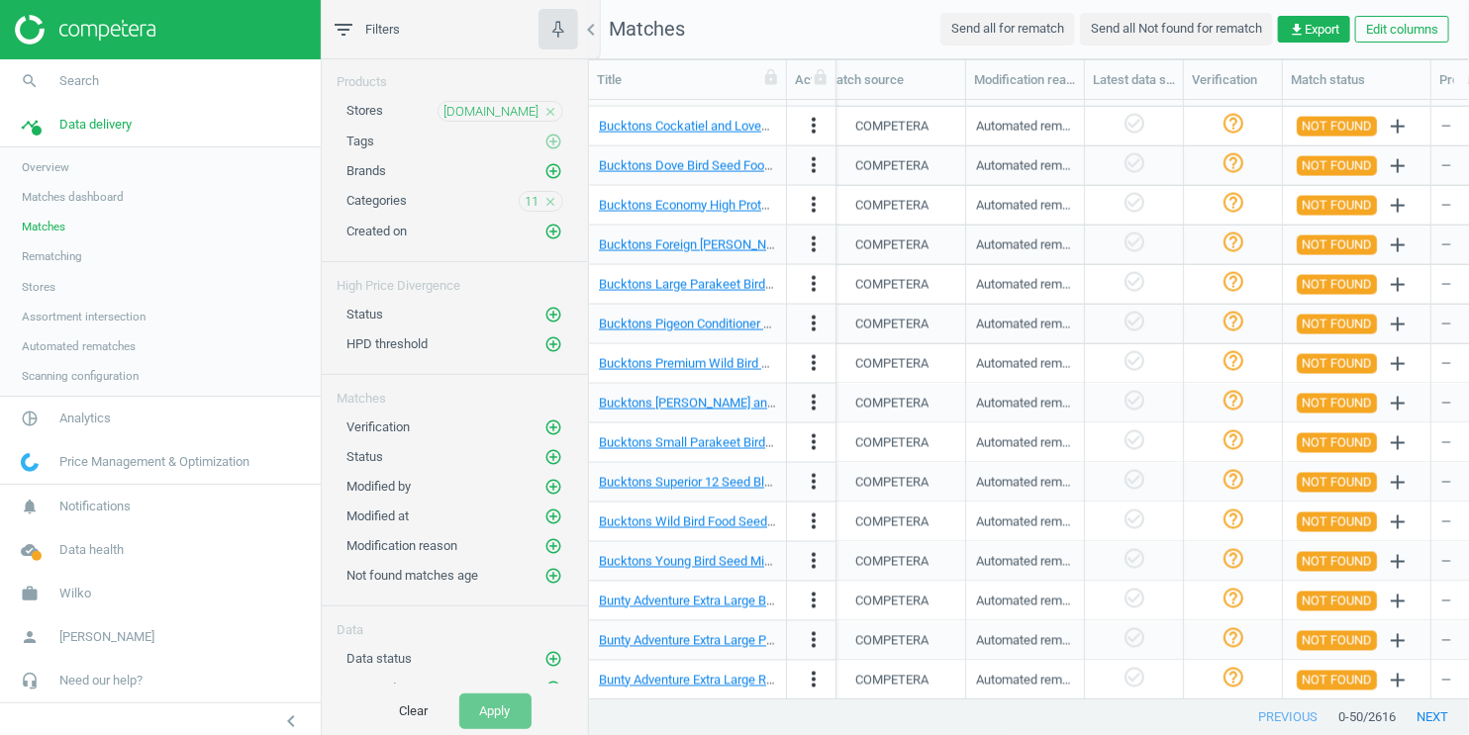
scroll to position [0, 1849]
